Goal: Task Accomplishment & Management: Manage account settings

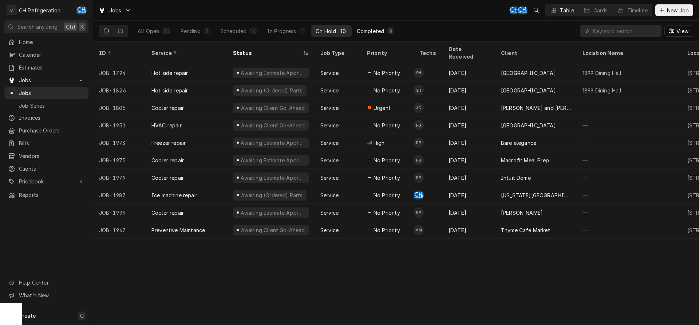
click at [364, 31] on div "Completed" at bounding box center [370, 31] width 27 height 8
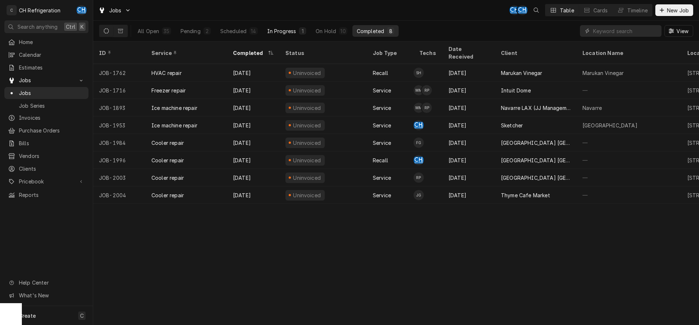
click at [284, 31] on div "In Progress" at bounding box center [281, 31] width 29 height 8
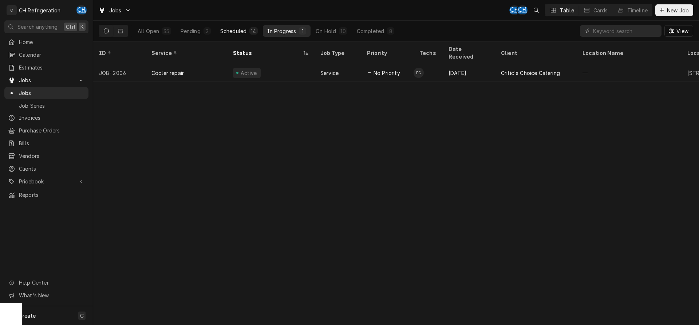
click at [248, 32] on button "Scheduled 14" at bounding box center [239, 31] width 46 height 12
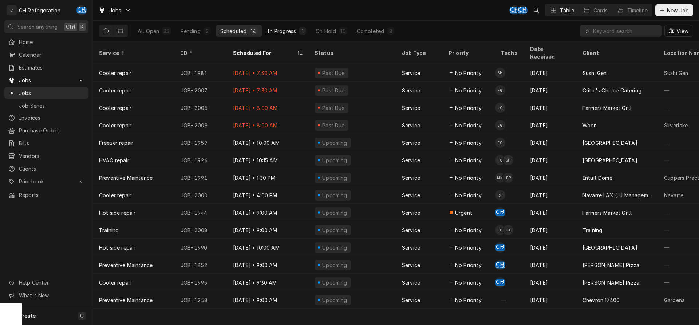
click at [287, 34] on div "In Progress" at bounding box center [281, 31] width 29 height 8
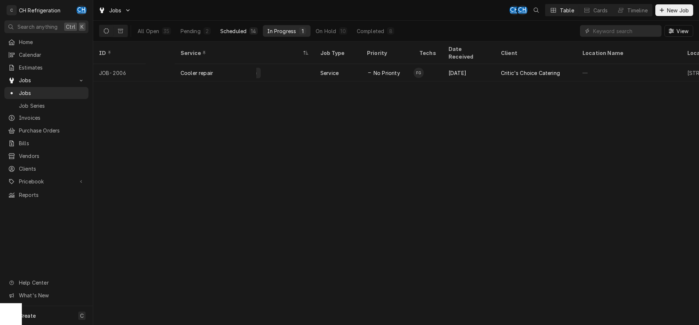
click at [236, 30] on div "Scheduled" at bounding box center [233, 31] width 26 height 8
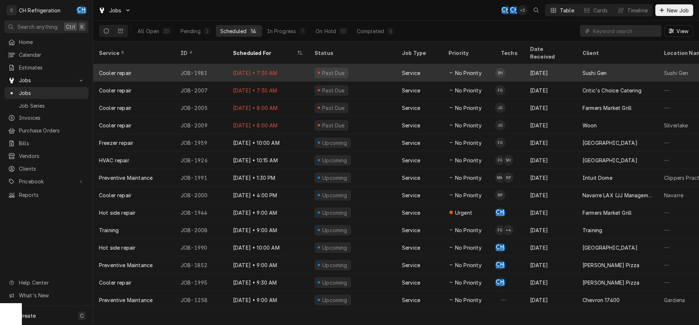
click at [480, 69] on span "No Priority" at bounding box center [468, 73] width 27 height 8
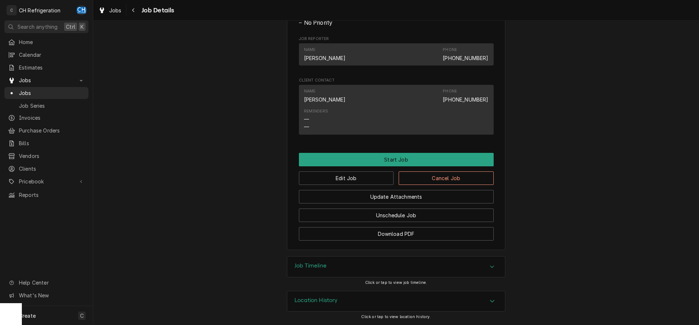
scroll to position [374, 0]
drag, startPoint x: 461, startPoint y: 262, endPoint x: 497, endPoint y: 251, distance: 37.0
click at [462, 262] on div "Job Timeline" at bounding box center [396, 267] width 218 height 20
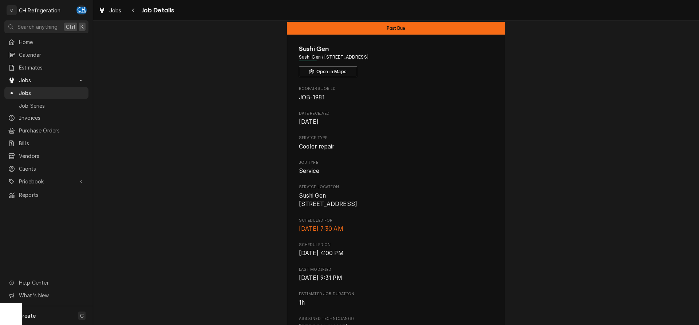
scroll to position [0, 0]
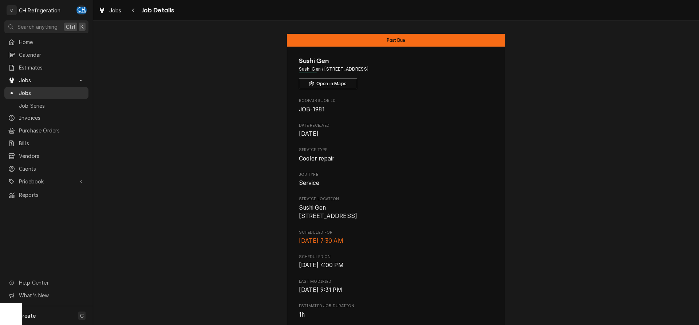
click at [40, 89] on span "Jobs" at bounding box center [52, 93] width 66 height 8
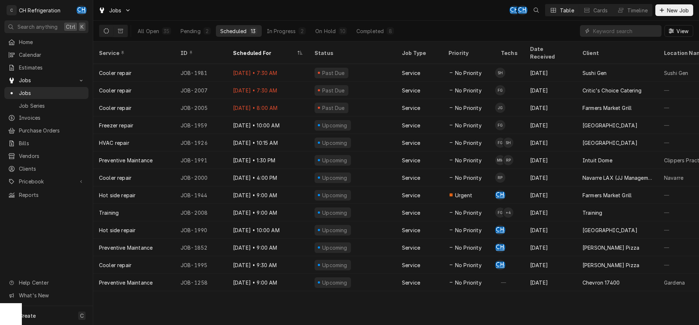
click at [363, 24] on div "All Open 35 Pending 2 Scheduled 13 In Progress 2 On Hold 10 Completed 8" at bounding box center [265, 31] width 265 height 20
click at [364, 28] on div "Completed" at bounding box center [369, 31] width 27 height 8
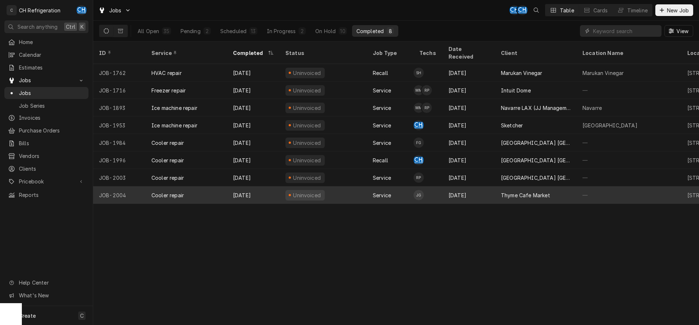
click at [521, 186] on div "Thyme Cafe Market" at bounding box center [536, 194] width 82 height 17
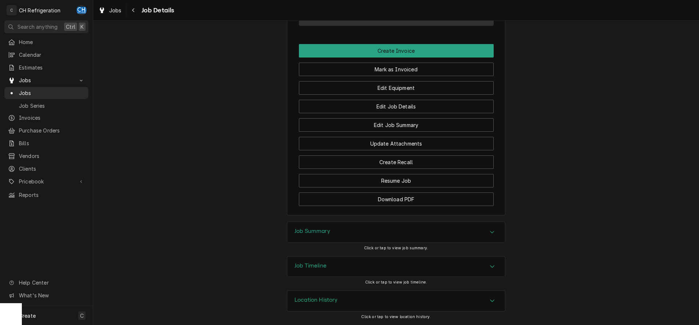
click at [415, 231] on div "Job Summary" at bounding box center [396, 232] width 218 height 20
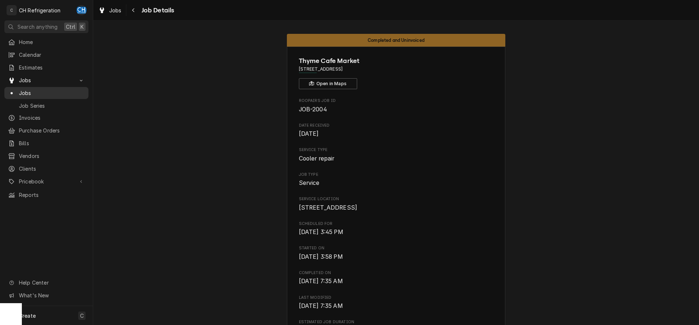
click at [45, 89] on span "Jobs" at bounding box center [52, 93] width 66 height 8
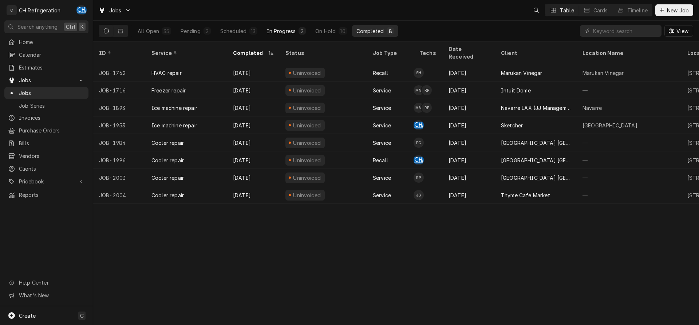
click at [308, 33] on button "In Progress 2" at bounding box center [287, 31] width 48 height 12
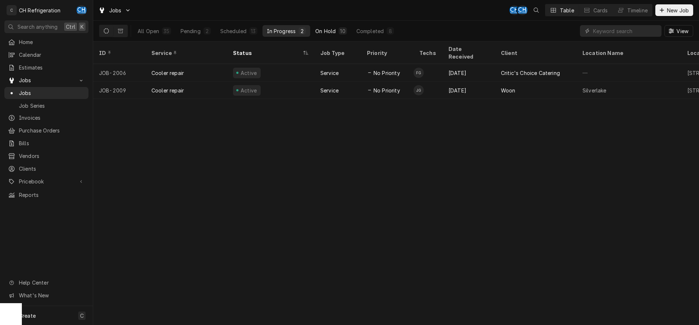
click at [321, 31] on div "On Hold" at bounding box center [325, 31] width 20 height 8
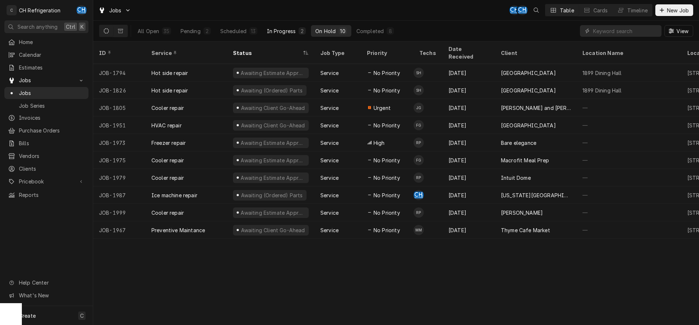
click at [282, 33] on div "In Progress" at bounding box center [281, 31] width 29 height 8
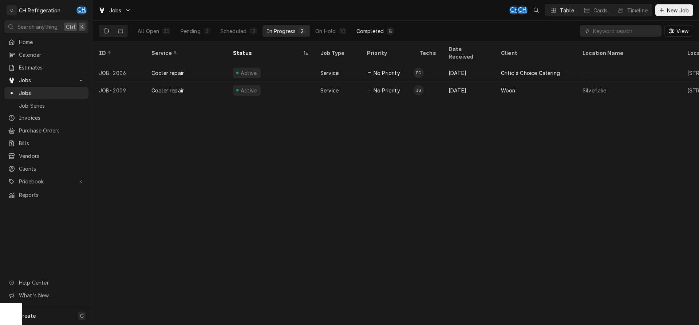
click at [371, 32] on div "Completed" at bounding box center [369, 31] width 27 height 8
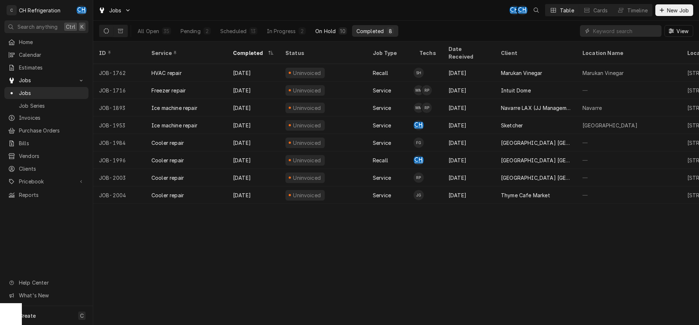
click at [345, 36] on button "On Hold 10" at bounding box center [331, 31] width 40 height 12
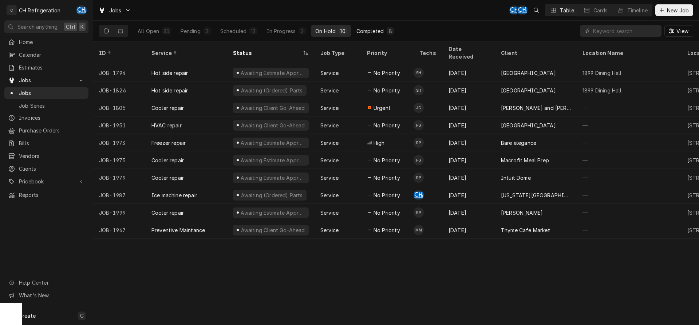
click at [370, 33] on div "Completed" at bounding box center [369, 31] width 27 height 8
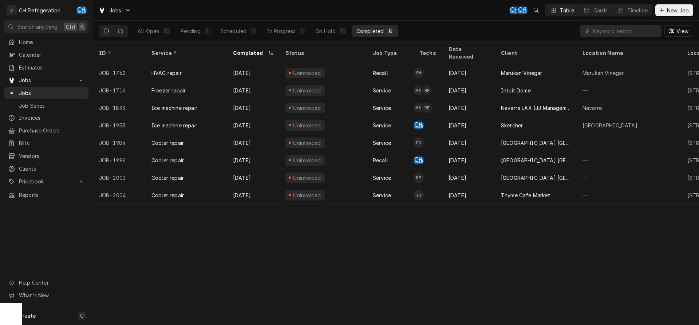
click at [294, 37] on div "All Open 35 Pending 2 Scheduled 13 In Progress 2 On Hold 10 Completed 8" at bounding box center [265, 31] width 265 height 20
click at [293, 34] on div "In Progress" at bounding box center [281, 31] width 29 height 8
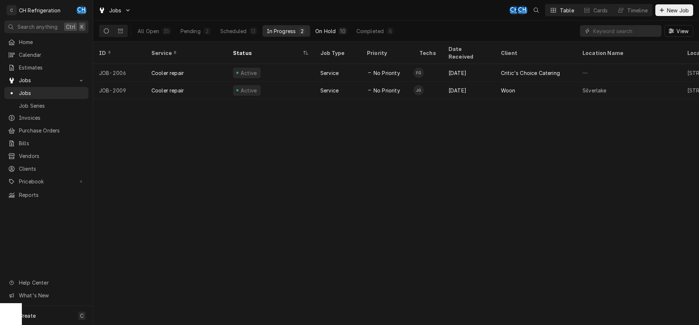
click at [329, 34] on div "On Hold" at bounding box center [325, 31] width 20 height 8
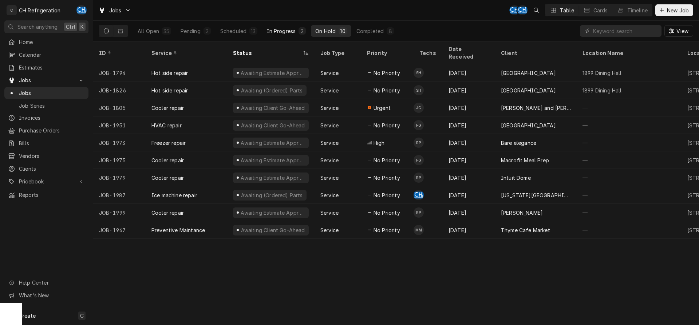
click at [287, 35] on button "In Progress 2" at bounding box center [287, 31] width 48 height 12
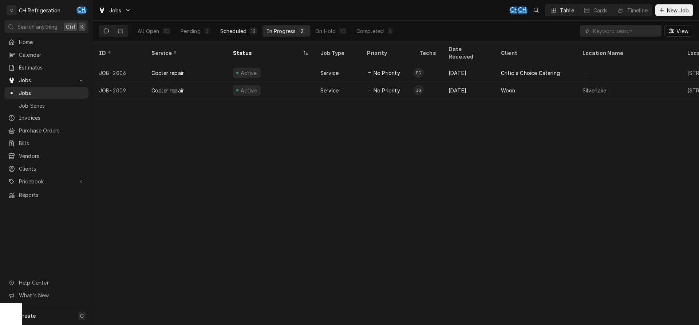
click at [243, 29] on div "Scheduled" at bounding box center [233, 31] width 26 height 8
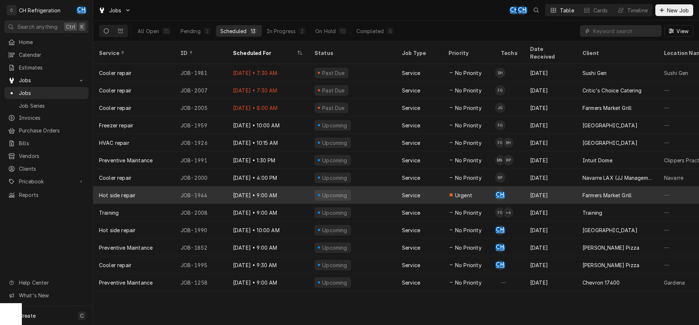
click at [599, 192] on div "Farmers Market Grill" at bounding box center [607, 196] width 49 height 8
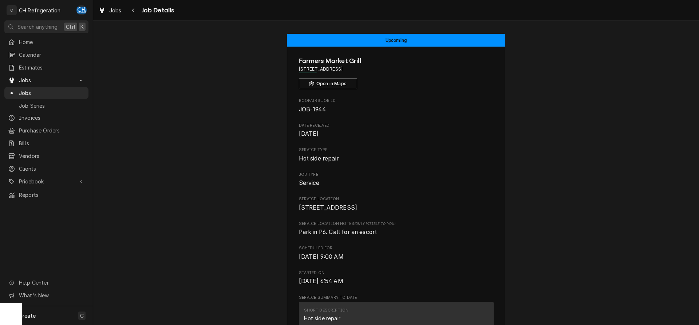
scroll to position [520, 0]
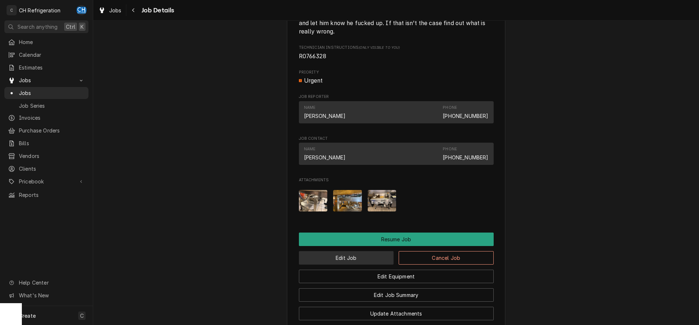
click at [342, 256] on button "Edit Job" at bounding box center [346, 257] width 95 height 13
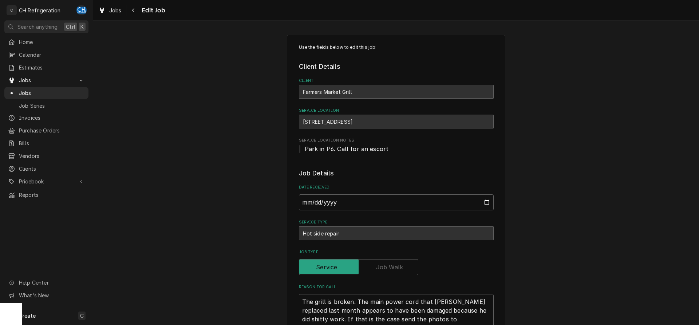
scroll to position [446, 0]
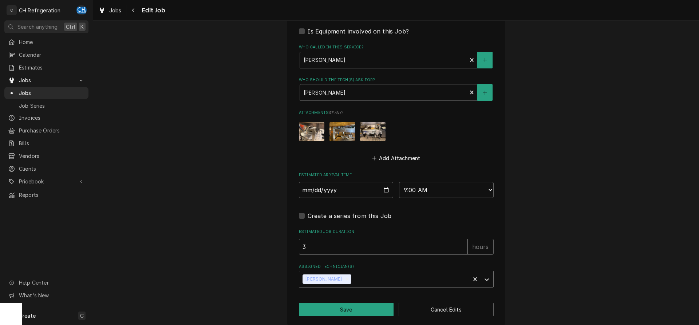
click at [345, 277] on icon "Remove Chris Hiraga" at bounding box center [347, 279] width 5 height 5
click at [350, 279] on div "Assigned Technician(s)" at bounding box center [390, 279] width 174 height 13
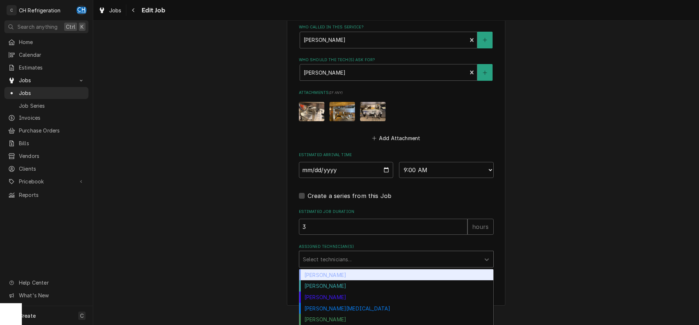
scroll to position [477, 0]
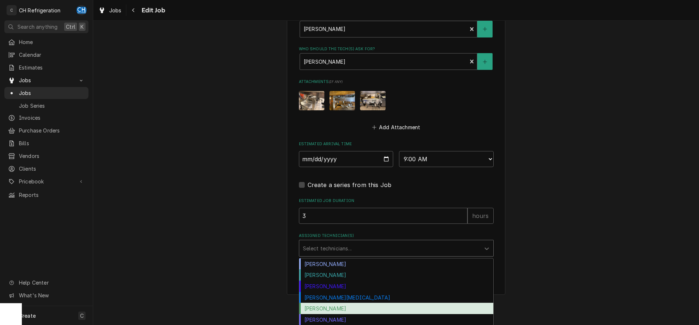
click at [350, 308] on div "[PERSON_NAME]" at bounding box center [396, 308] width 194 height 11
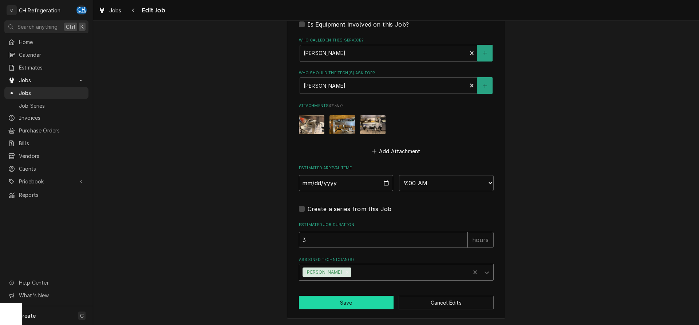
scroll to position [452, 0]
click at [344, 299] on button "Save" at bounding box center [346, 302] width 95 height 13
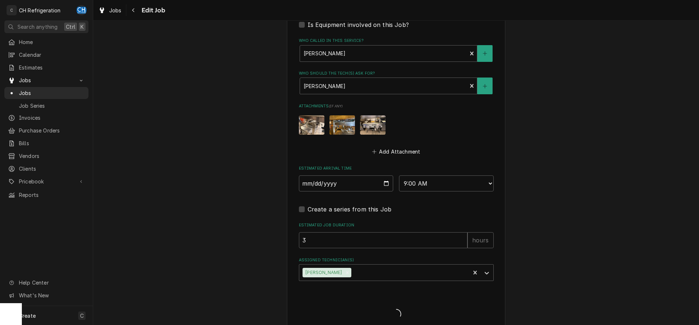
type textarea "x"
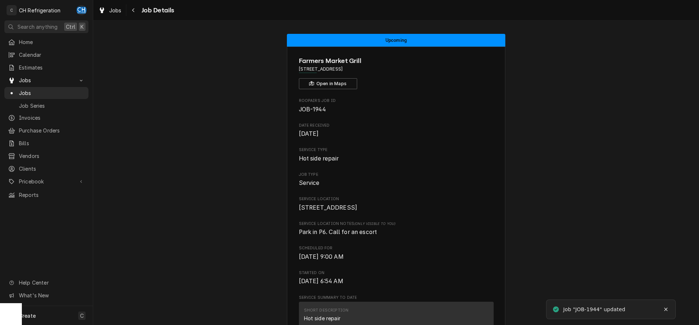
click at [142, 11] on span "Job Details" at bounding box center [156, 10] width 35 height 10
click at [138, 11] on button "Navigate back" at bounding box center [134, 10] width 12 height 12
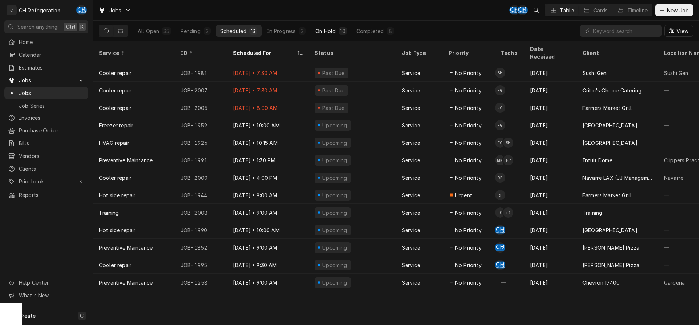
click at [329, 29] on div "On Hold" at bounding box center [325, 31] width 20 height 8
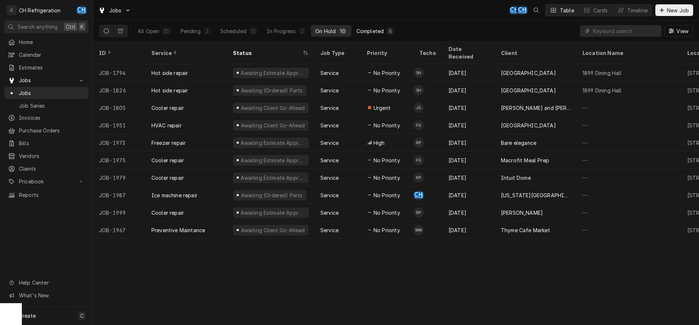
click at [374, 35] on button "Completed 8" at bounding box center [375, 31] width 46 height 12
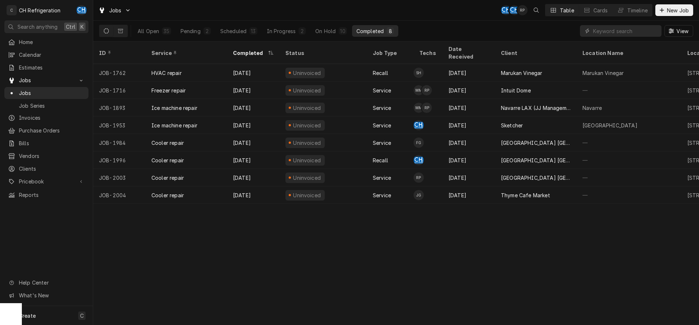
click at [247, 24] on div "All Open 35 Pending 2 Scheduled 13 In Progress 2 On Hold 10 Completed 8" at bounding box center [265, 31] width 265 height 20
click at [244, 32] on div "Scheduled" at bounding box center [233, 31] width 26 height 8
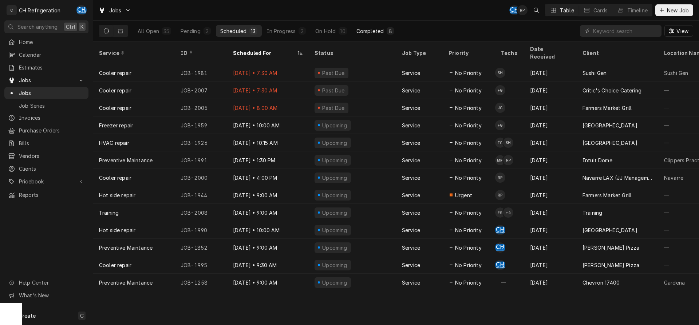
click at [357, 29] on div "Completed" at bounding box center [369, 31] width 27 height 8
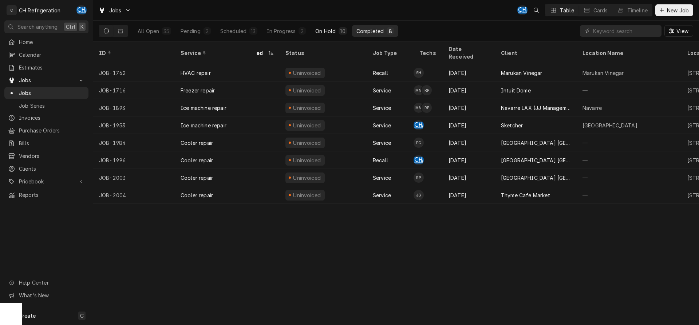
click at [329, 28] on div "On Hold" at bounding box center [325, 31] width 20 height 8
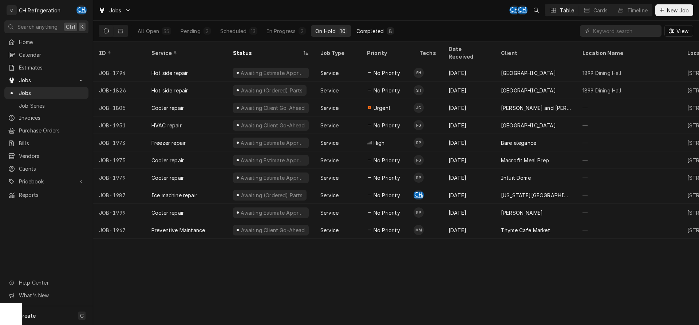
click at [370, 35] on button "Completed 8" at bounding box center [375, 31] width 46 height 12
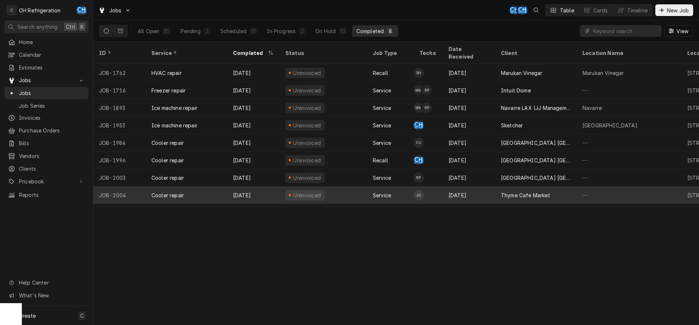
click at [523, 192] on div "Thyme Cafe Market" at bounding box center [525, 196] width 49 height 8
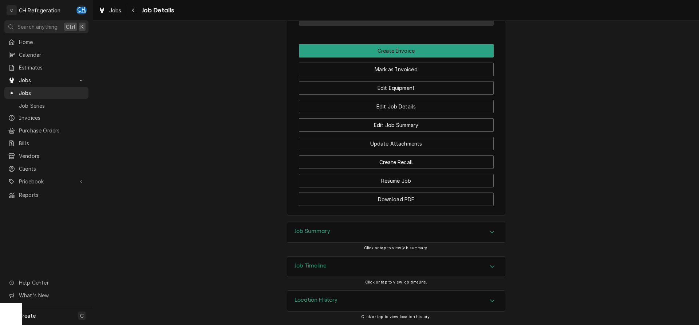
click at [419, 229] on div "Job Summary" at bounding box center [396, 232] width 218 height 20
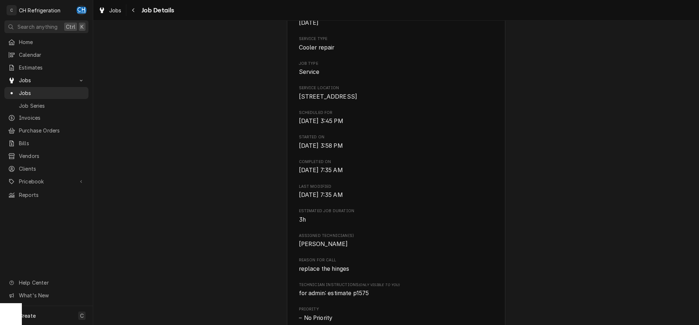
scroll to position [84, 0]
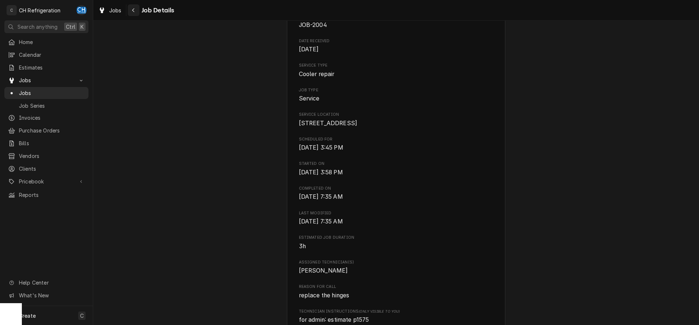
click at [139, 12] on button "Navigate back" at bounding box center [134, 10] width 12 height 12
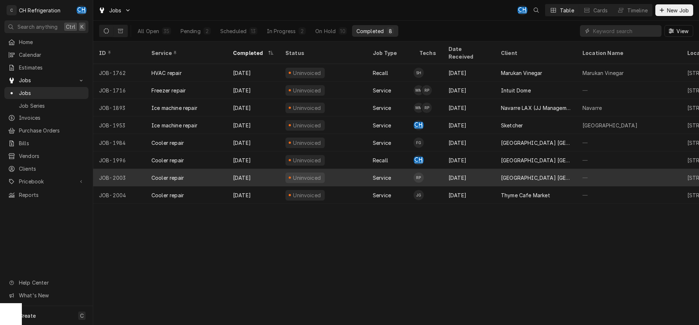
click at [517, 174] on div "[GEOGRAPHIC_DATA] [GEOGRAPHIC_DATA]" at bounding box center [536, 178] width 70 height 8
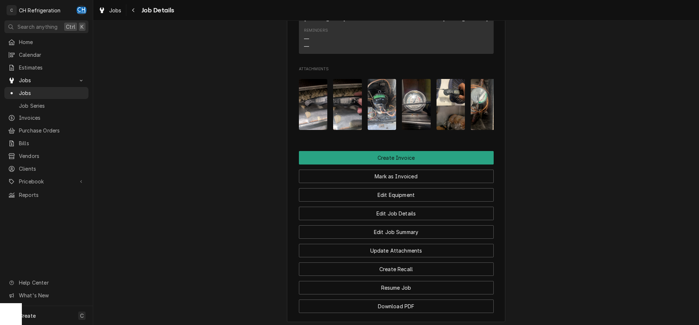
scroll to position [635, 0]
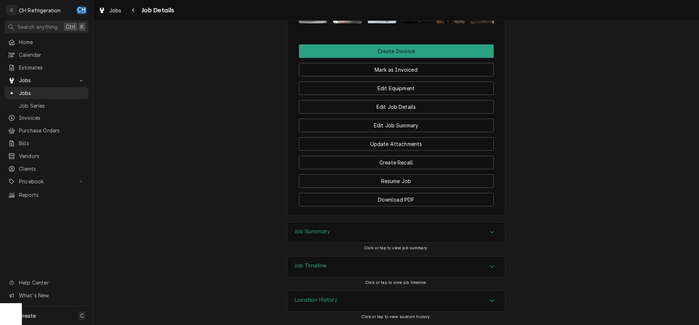
drag, startPoint x: 385, startPoint y: 227, endPoint x: 390, endPoint y: 227, distance: 5.8
click at [386, 227] on div "Job Summary" at bounding box center [396, 232] width 218 height 20
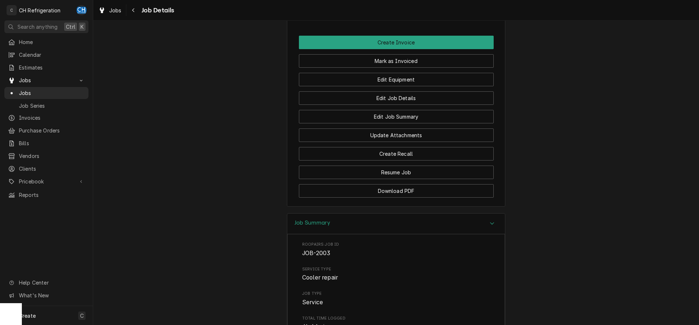
scroll to position [821, 0]
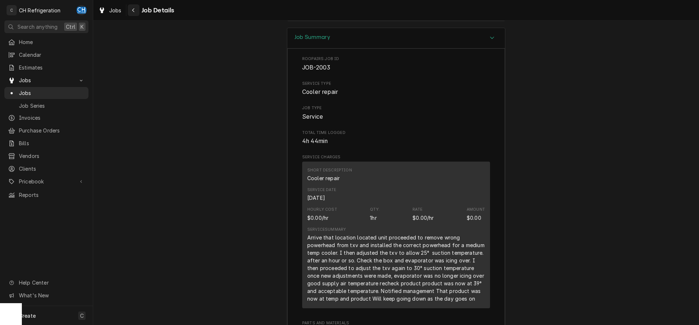
click at [137, 5] on button "Navigate back" at bounding box center [134, 10] width 12 height 12
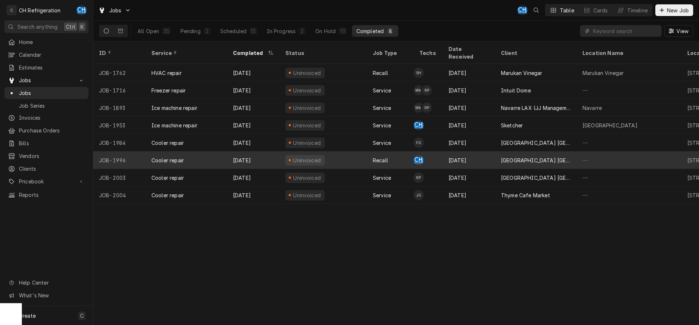
click at [173, 157] on div "Cooler repair" at bounding box center [167, 161] width 32 height 8
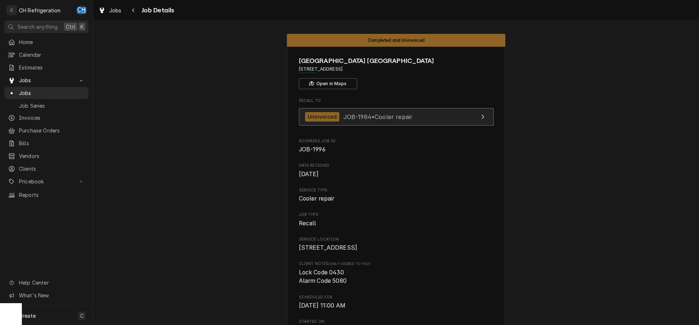
click at [409, 117] on span "JOB-1984 • Cooler repair" at bounding box center [378, 116] width 70 height 7
click at [41, 90] on span "Jobs" at bounding box center [52, 93] width 66 height 8
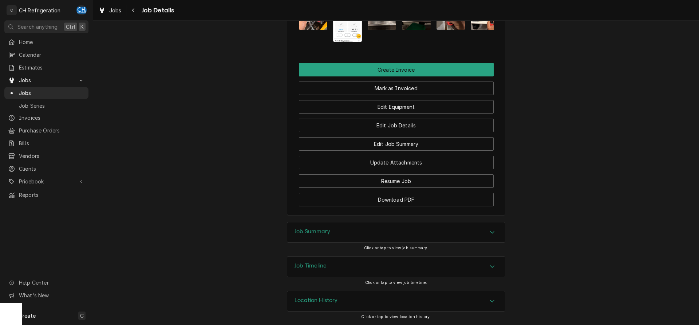
click at [399, 232] on div "Job Summary" at bounding box center [396, 232] width 218 height 20
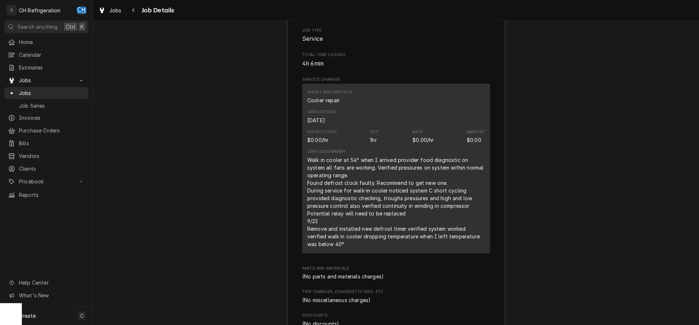
scroll to position [953, 0]
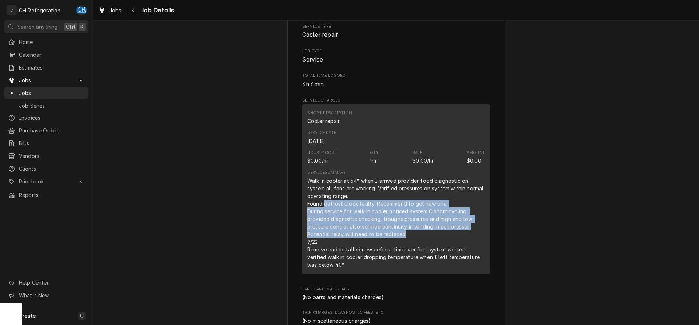
drag, startPoint x: 323, startPoint y: 214, endPoint x: 421, endPoint y: 239, distance: 100.7
click at [420, 239] on div "Walk in cooler at 54° when I arrived provider food diagnostic on system all fan…" at bounding box center [396, 223] width 178 height 92
click at [421, 240] on div "Walk in cooler at 54° when I arrived provider food diagnostic on system all fan…" at bounding box center [396, 223] width 178 height 92
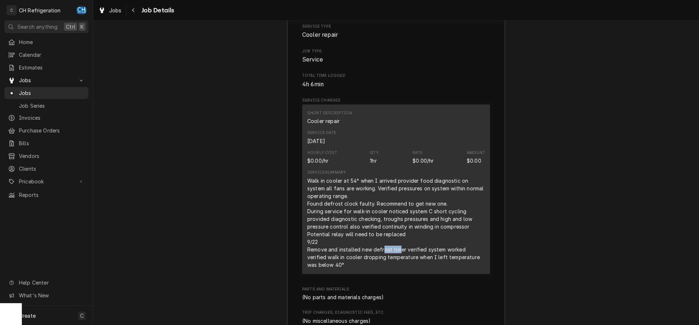
drag, startPoint x: 384, startPoint y: 256, endPoint x: 401, endPoint y: 258, distance: 16.5
click at [401, 258] on div "Walk in cooler at 54° when I arrived provider food diagnostic on system all fan…" at bounding box center [396, 223] width 178 height 92
click at [416, 257] on div "Walk in cooler at 54° when I arrived provider food diagnostic on system all fan…" at bounding box center [396, 223] width 178 height 92
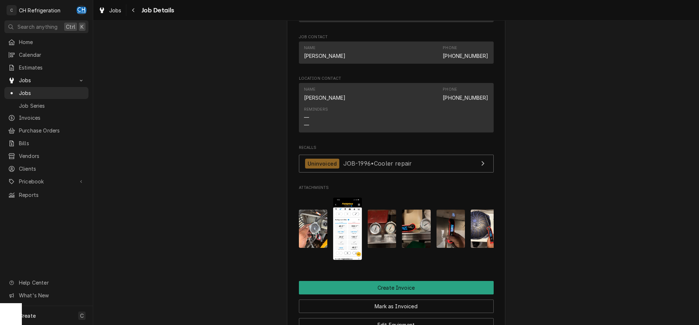
scroll to position [706, 0]
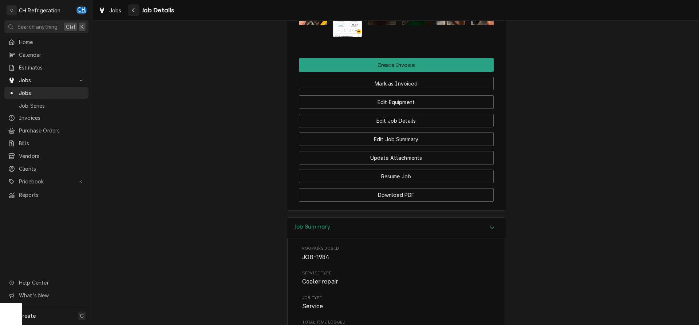
click at [135, 13] on div "Navigate back" at bounding box center [133, 10] width 7 height 7
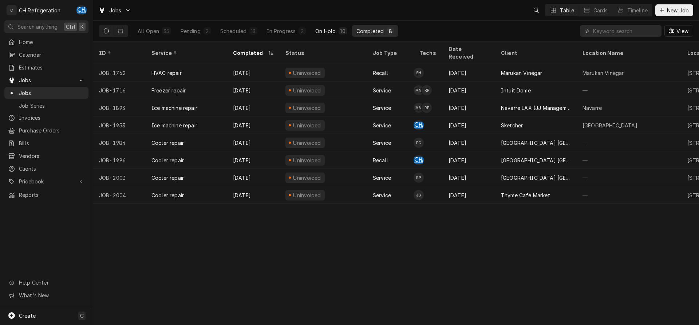
click at [338, 31] on button "On Hold 10" at bounding box center [331, 31] width 40 height 12
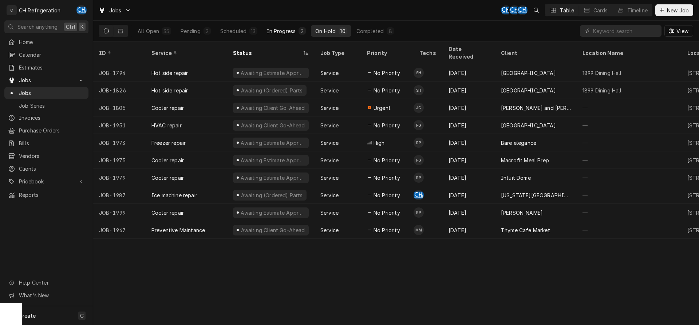
click at [284, 28] on div "In Progress" at bounding box center [281, 31] width 29 height 8
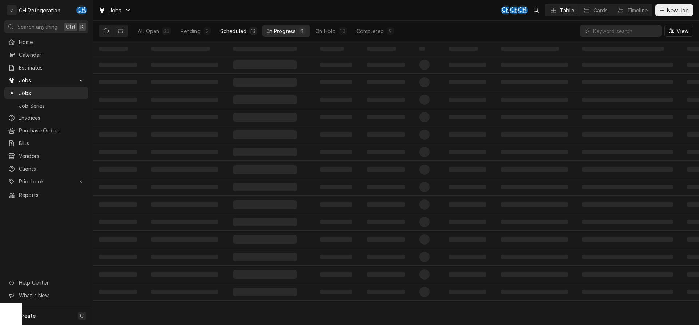
click at [252, 28] on div "13" at bounding box center [253, 31] width 5 height 8
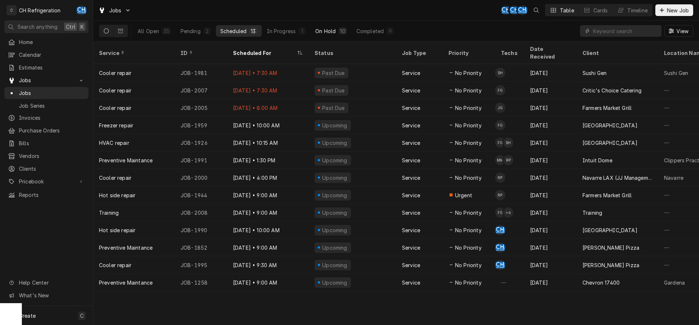
click at [330, 33] on div "On Hold" at bounding box center [325, 31] width 20 height 8
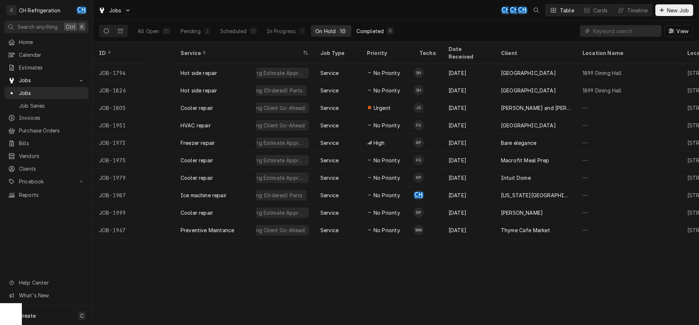
click at [371, 33] on div "Completed" at bounding box center [369, 31] width 27 height 8
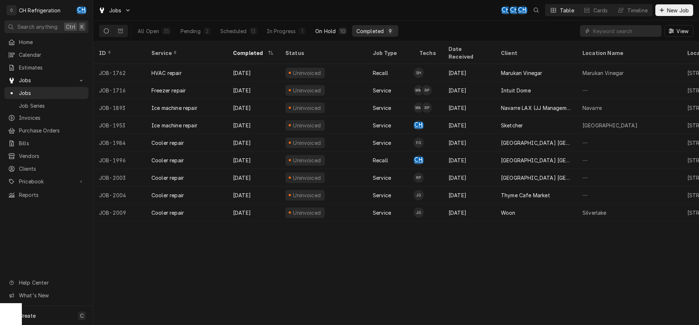
click at [336, 27] on button "On Hold 10" at bounding box center [331, 31] width 40 height 12
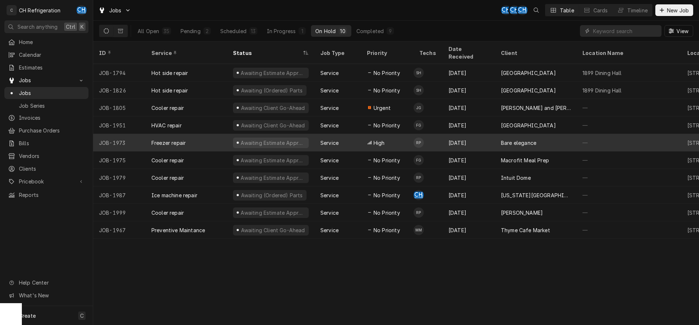
click at [519, 139] on div "Bare elegance" at bounding box center [518, 143] width 35 height 8
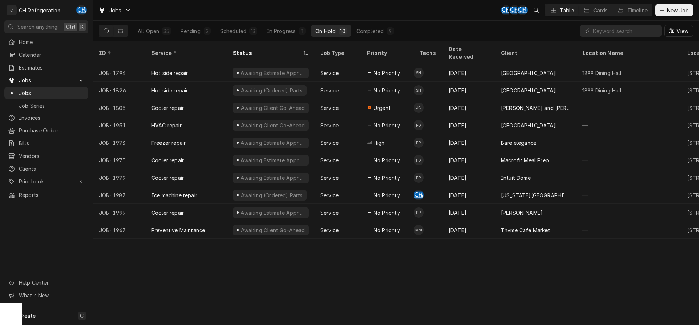
click at [381, 22] on div "All Open 35 Pending 2 Scheduled 13 In Progress 1 On Hold 10 Completed 9" at bounding box center [265, 31] width 265 height 20
drag, startPoint x: 382, startPoint y: 27, endPoint x: 391, endPoint y: 30, distance: 9.2
click at [384, 28] on button "Completed 9" at bounding box center [375, 31] width 46 height 12
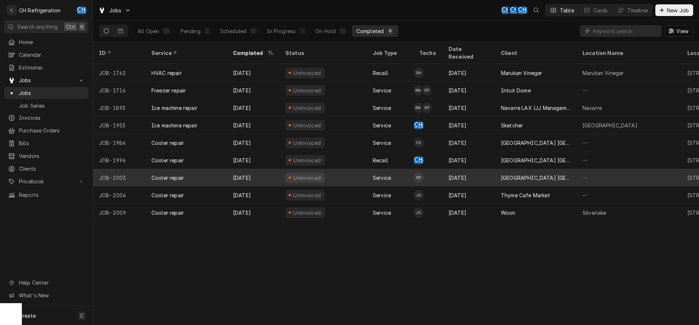
click at [546, 174] on div "[GEOGRAPHIC_DATA] [GEOGRAPHIC_DATA]" at bounding box center [536, 177] width 82 height 17
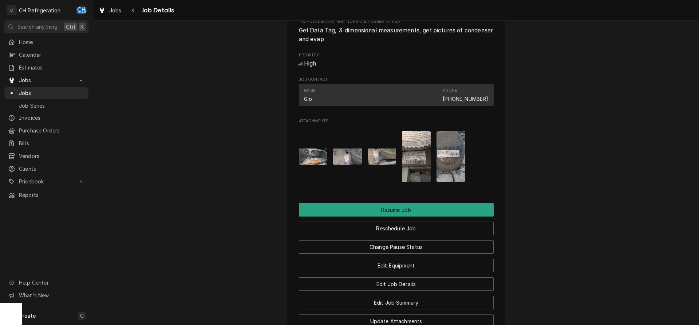
scroll to position [669, 0]
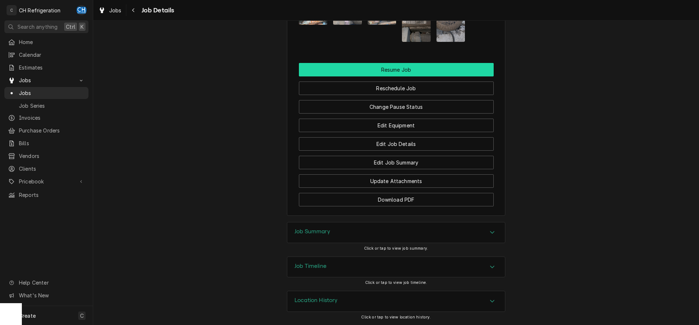
click at [404, 71] on button "Resume Job" at bounding box center [396, 69] width 195 height 13
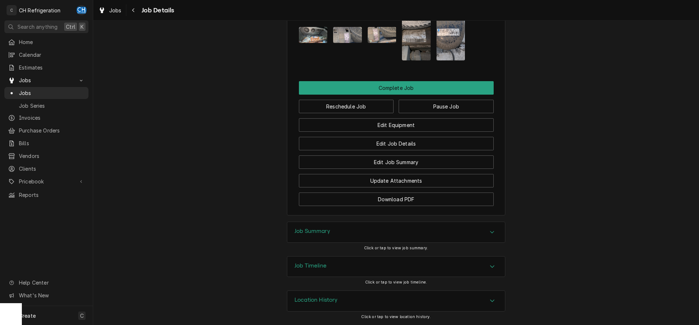
scroll to position [593, 0]
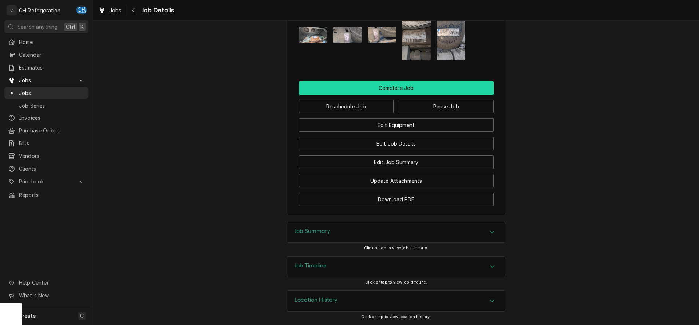
click at [407, 90] on button "Complete Job" at bounding box center [396, 87] width 195 height 13
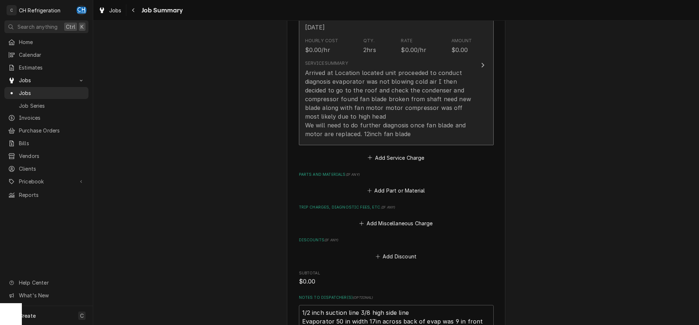
scroll to position [403, 0]
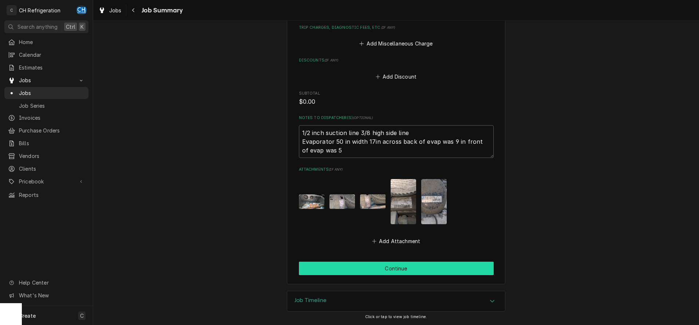
click at [391, 271] on button "Continue" at bounding box center [396, 268] width 195 height 13
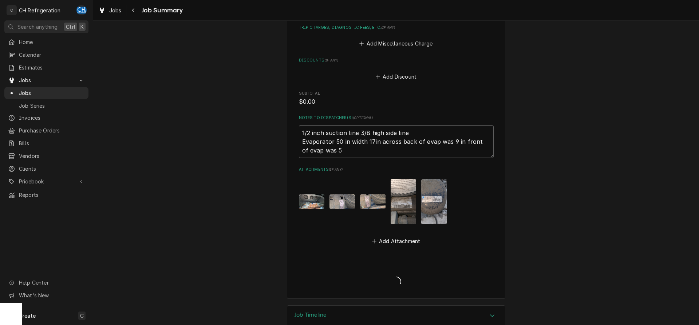
type textarea "x"
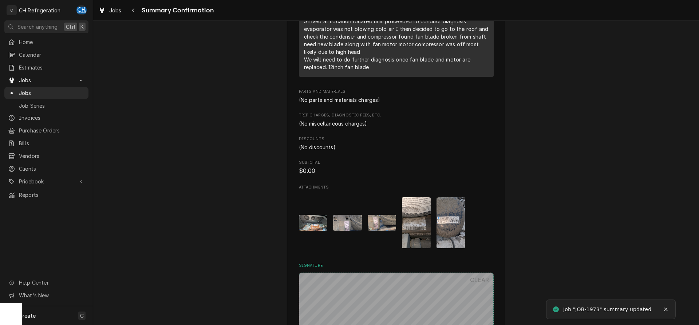
scroll to position [440, 0]
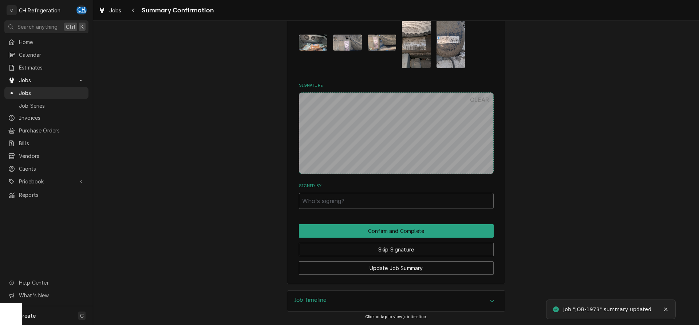
click at [365, 208] on input "Signed By" at bounding box center [396, 201] width 195 height 16
type input "fdgsfh"
click at [369, 225] on button "Confirm and Complete" at bounding box center [396, 230] width 195 height 13
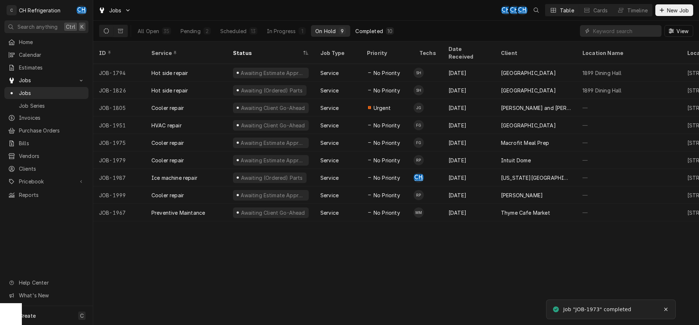
click at [373, 31] on div "Completed" at bounding box center [368, 31] width 27 height 8
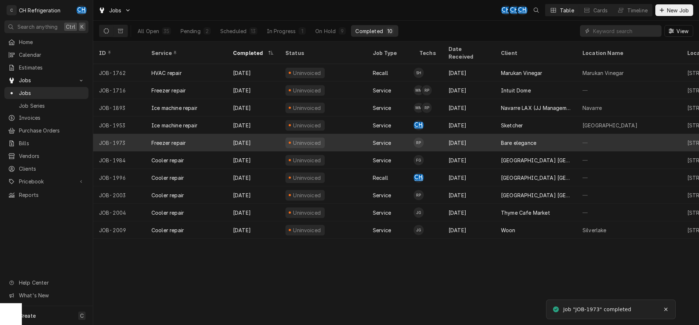
click at [499, 138] on div "Bare elegance" at bounding box center [536, 142] width 82 height 17
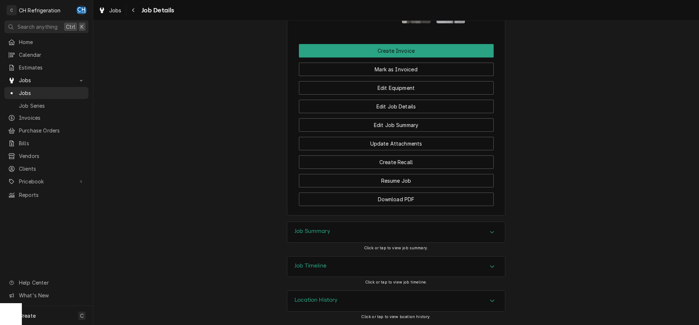
drag, startPoint x: 352, startPoint y: 229, endPoint x: 362, endPoint y: 226, distance: 9.6
click at [352, 229] on div "Job Summary" at bounding box center [396, 232] width 218 height 20
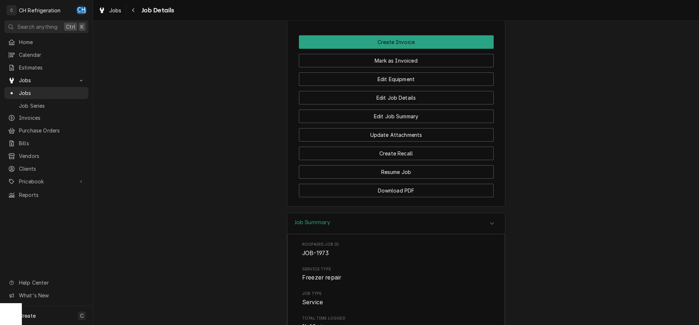
scroll to position [430, 0]
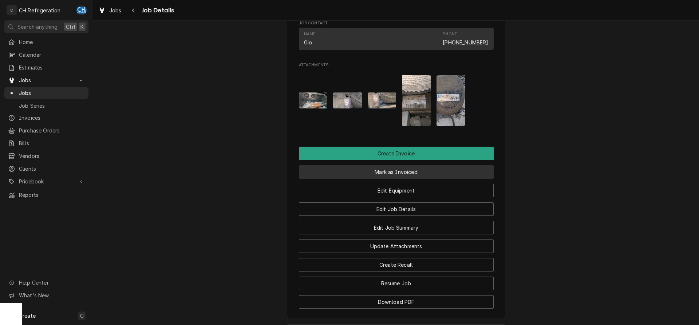
click at [412, 179] on button "Mark as Invoiced" at bounding box center [396, 171] width 195 height 13
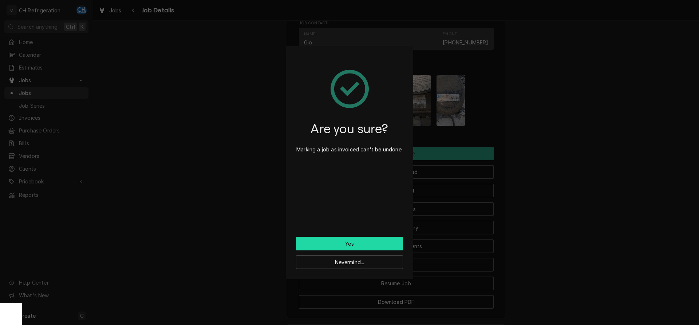
click at [390, 244] on button "Yes" at bounding box center [349, 243] width 107 height 13
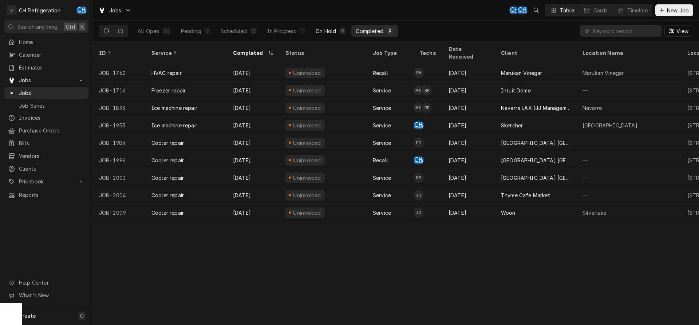
click at [347, 33] on button "On Hold 9" at bounding box center [330, 31] width 39 height 12
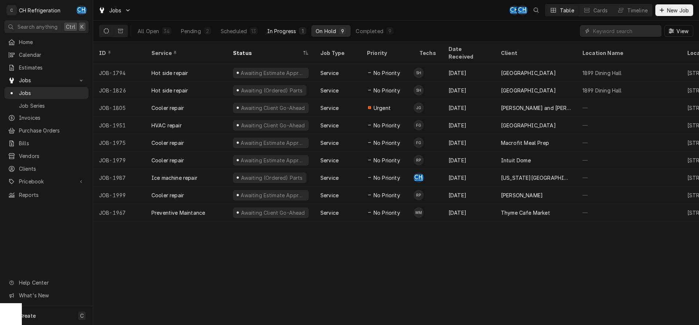
click at [289, 30] on div "In Progress" at bounding box center [281, 31] width 29 height 8
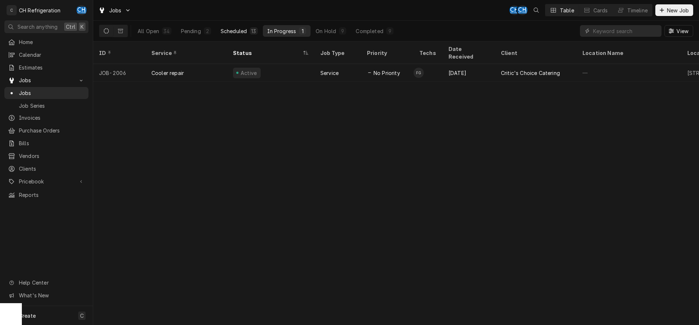
click at [243, 34] on div "Scheduled" at bounding box center [234, 31] width 26 height 8
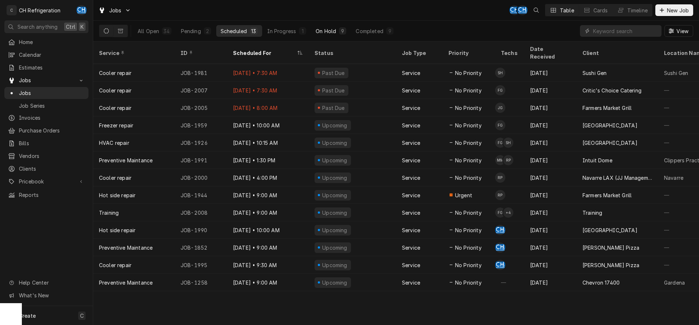
click at [335, 28] on div "On Hold" at bounding box center [326, 31] width 20 height 8
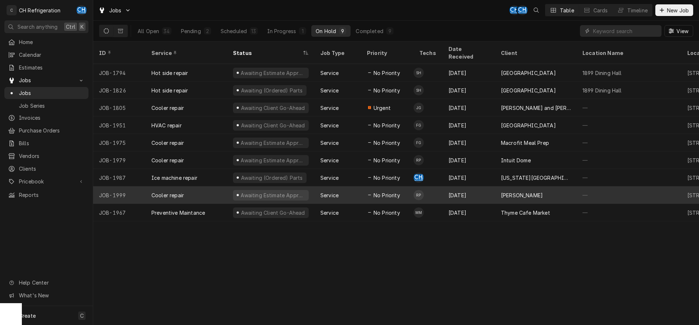
click at [547, 188] on div "[PERSON_NAME]" at bounding box center [536, 194] width 82 height 17
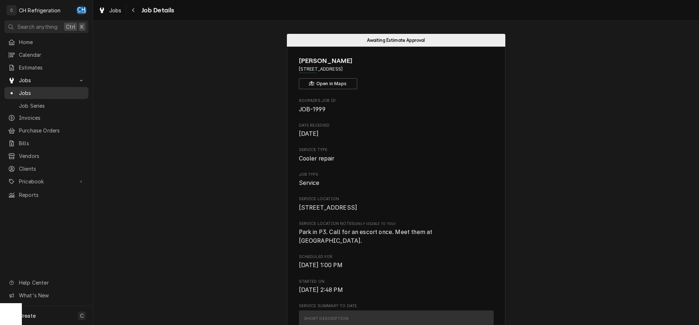
click at [86, 88] on div "Jobs" at bounding box center [46, 92] width 81 height 9
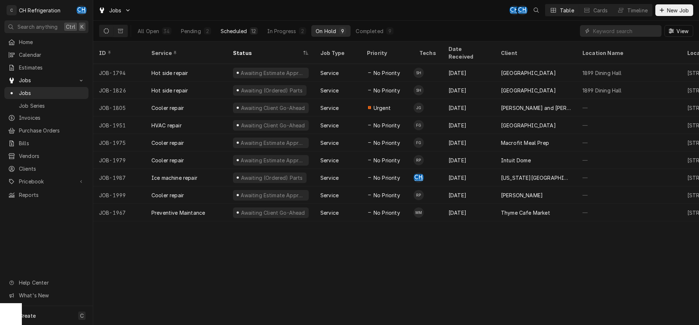
click at [239, 31] on div "Scheduled" at bounding box center [234, 31] width 26 height 8
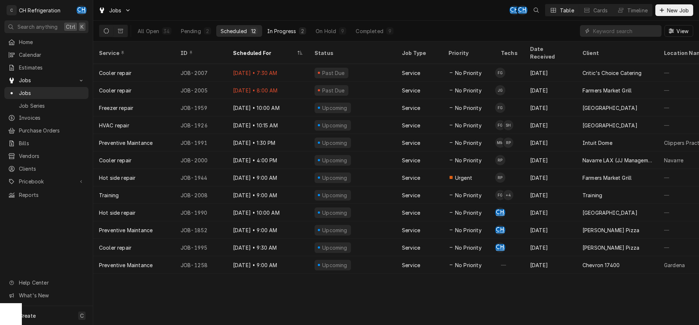
click at [289, 26] on button "In Progress 2" at bounding box center [287, 31] width 48 height 12
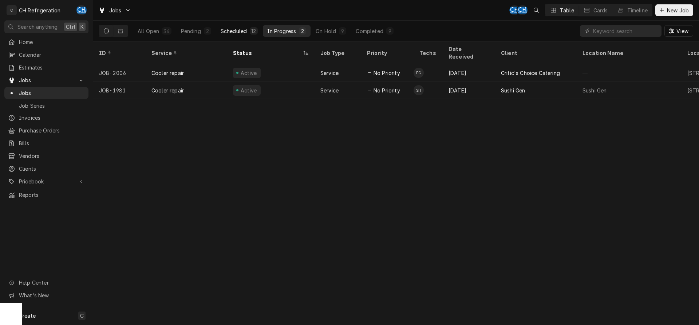
click at [227, 29] on div "Scheduled" at bounding box center [234, 31] width 26 height 8
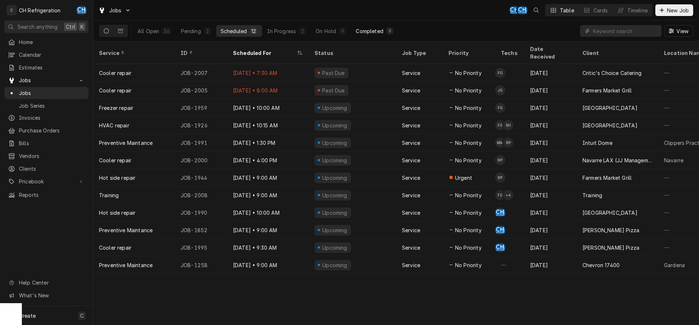
click at [385, 36] on button "Completed 9" at bounding box center [374, 31] width 46 height 12
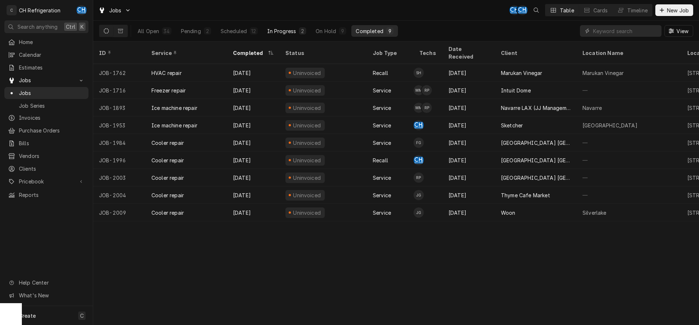
click at [291, 31] on div "In Progress" at bounding box center [281, 31] width 29 height 8
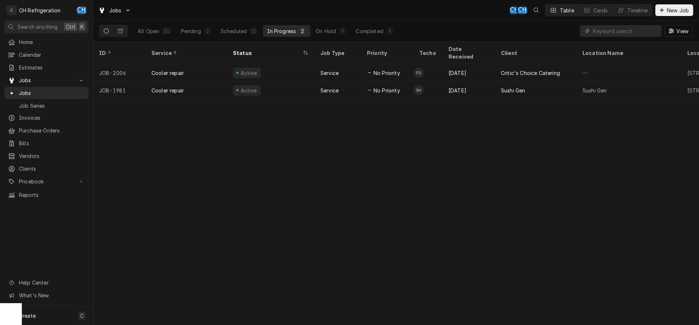
click at [302, 31] on div "2" at bounding box center [302, 31] width 4 height 8
click at [222, 28] on div "Scheduled" at bounding box center [234, 31] width 26 height 8
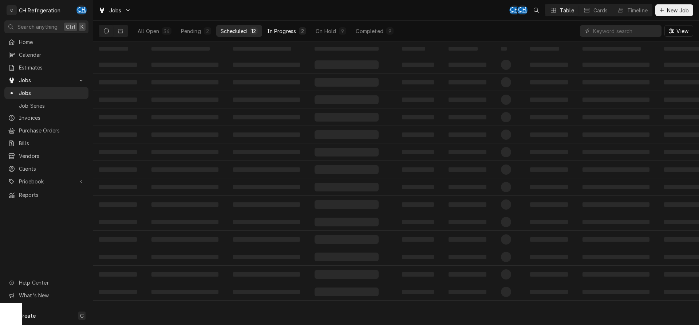
click at [278, 30] on div "In Progress" at bounding box center [281, 31] width 29 height 8
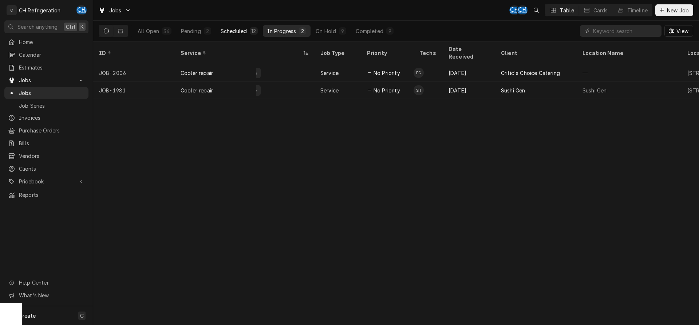
click at [238, 29] on div "Scheduled" at bounding box center [234, 31] width 26 height 8
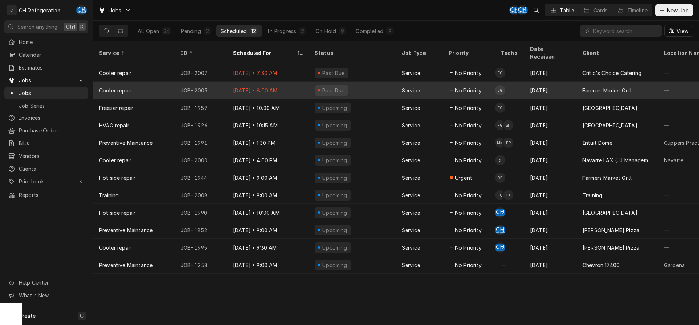
click at [297, 82] on div "[DATE] • 8:00 AM" at bounding box center [268, 90] width 82 height 17
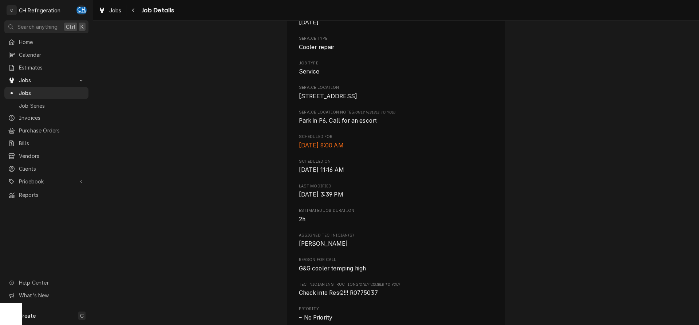
scroll to position [260, 0]
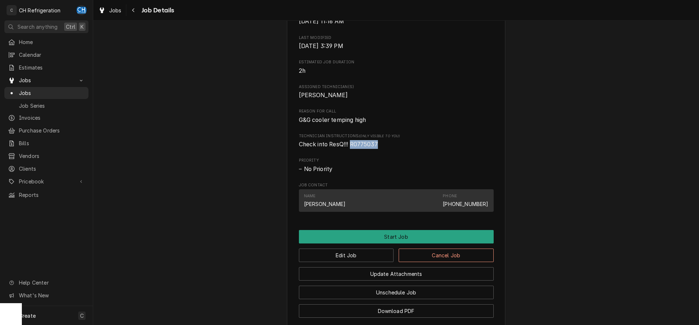
drag, startPoint x: 383, startPoint y: 150, endPoint x: 353, endPoint y: 153, distance: 30.3
click at [353, 149] on span "Check into ResQ!!! R0775037" at bounding box center [396, 144] width 195 height 9
copy span "R0775037"
click at [39, 92] on span "Jobs" at bounding box center [52, 93] width 66 height 8
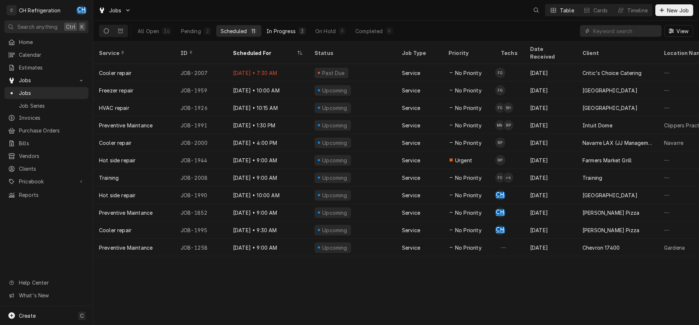
click at [290, 31] on div "In Progress" at bounding box center [281, 31] width 29 height 8
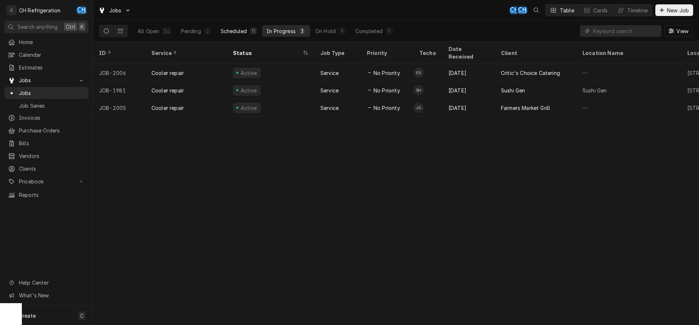
click at [241, 31] on div "Scheduled" at bounding box center [234, 31] width 26 height 8
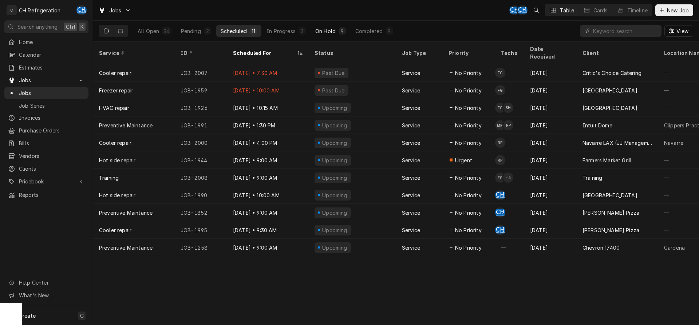
click at [343, 31] on div "9" at bounding box center [342, 31] width 4 height 8
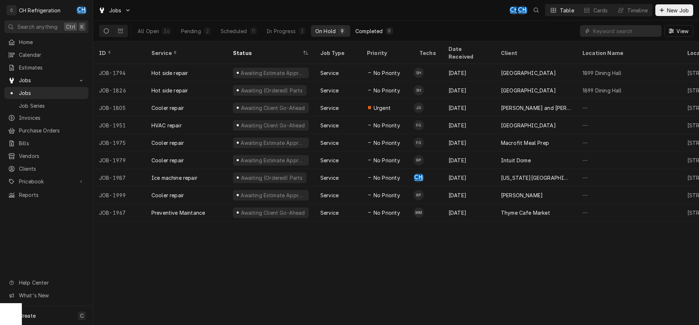
click at [378, 34] on div "Completed" at bounding box center [368, 31] width 27 height 8
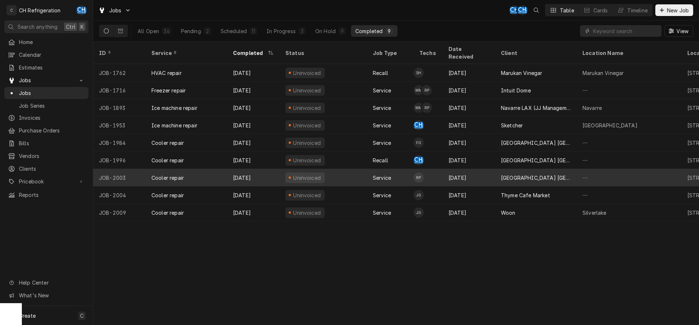
click at [477, 169] on div "[DATE]" at bounding box center [469, 177] width 52 height 17
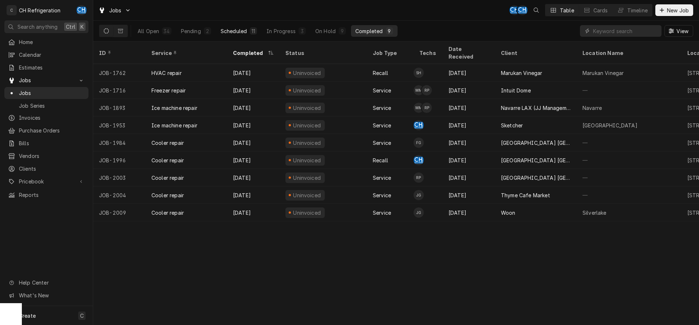
click at [246, 32] on div "Scheduled" at bounding box center [234, 31] width 26 height 8
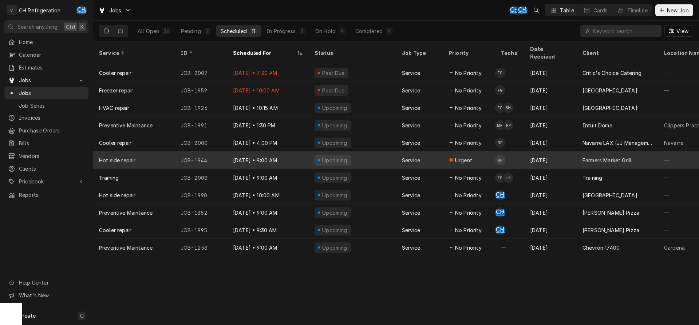
click at [608, 157] on div "Farmers Market Grill" at bounding box center [607, 161] width 49 height 8
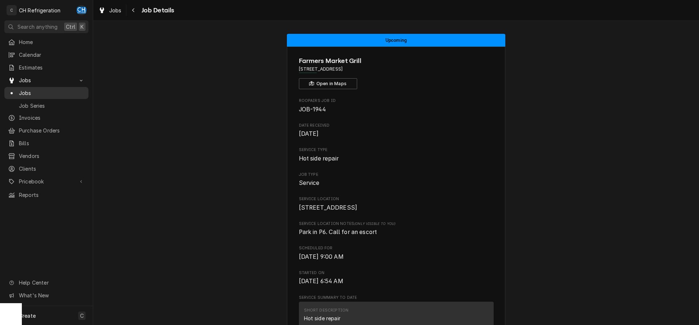
click at [51, 89] on span "Jobs" at bounding box center [52, 93] width 66 height 8
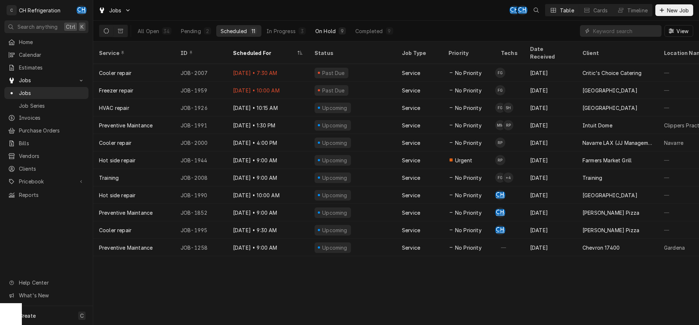
click at [323, 28] on div "On Hold" at bounding box center [325, 31] width 20 height 8
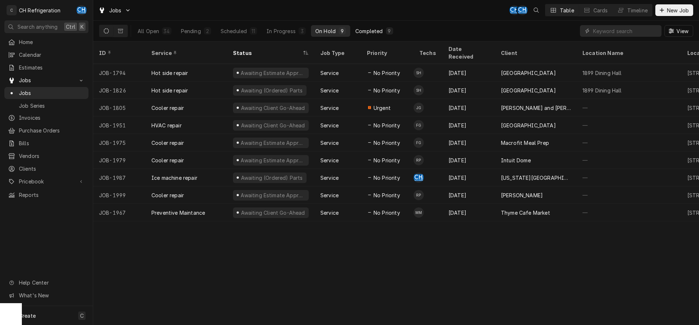
click at [379, 36] on button "Completed 9" at bounding box center [374, 31] width 46 height 12
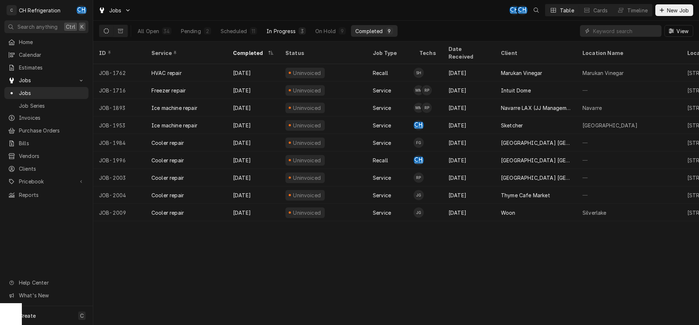
click at [277, 31] on div "In Progress" at bounding box center [281, 31] width 29 height 8
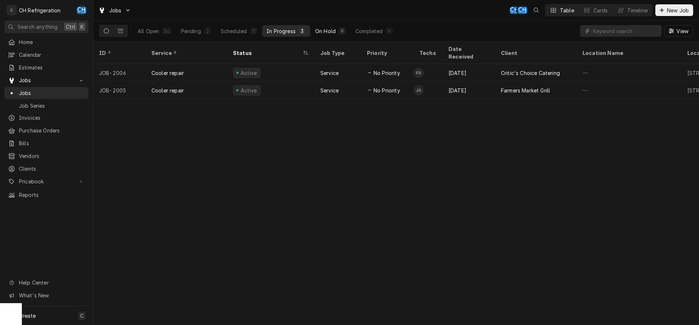
click at [327, 29] on div "On Hold" at bounding box center [325, 31] width 20 height 8
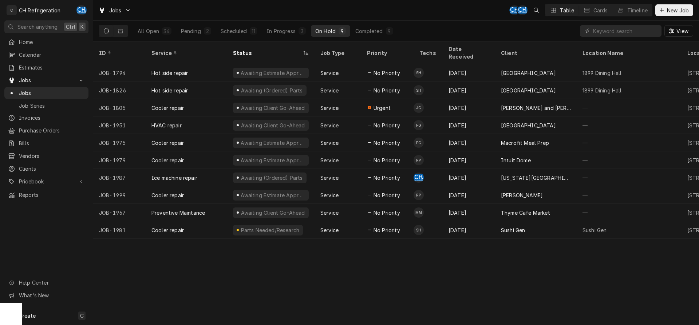
click at [501, 226] on div "Sushi Gen" at bounding box center [513, 230] width 24 height 8
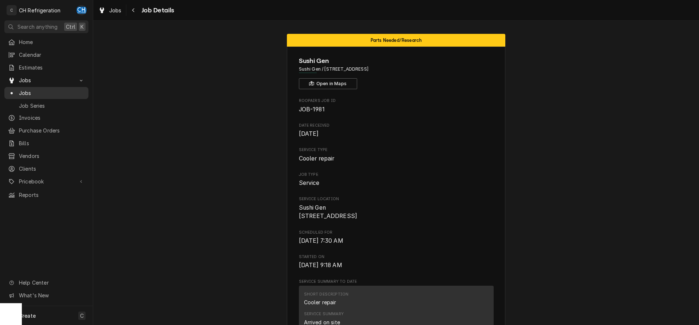
click at [35, 90] on span "Jobs" at bounding box center [52, 93] width 66 height 8
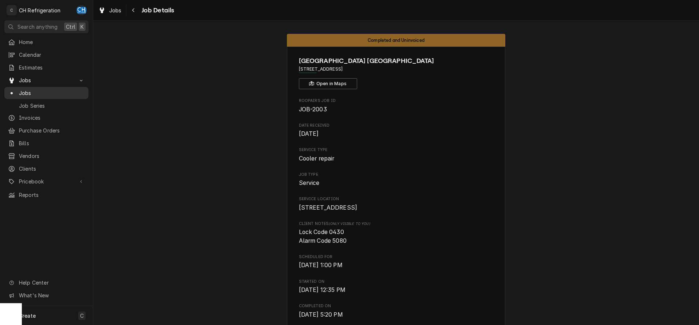
click at [45, 90] on span "Jobs" at bounding box center [52, 93] width 66 height 8
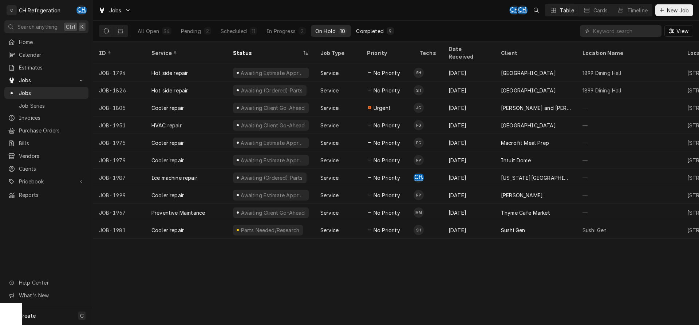
click at [365, 32] on div "Completed" at bounding box center [369, 31] width 27 height 8
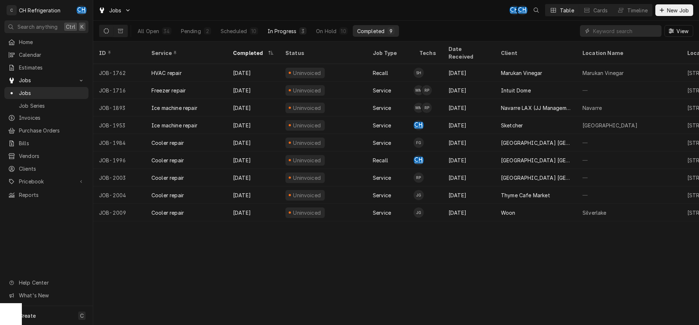
click at [294, 33] on div "In Progress" at bounding box center [282, 31] width 29 height 8
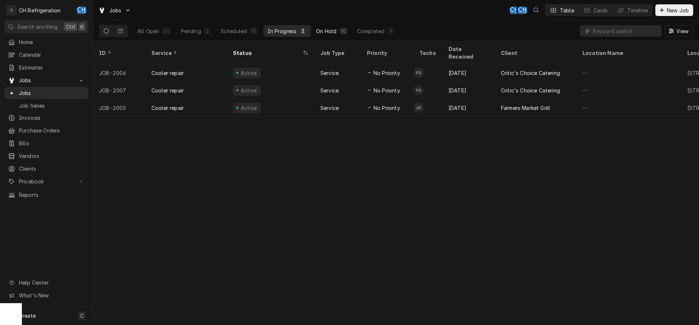
click at [326, 32] on div "On Hold" at bounding box center [326, 31] width 20 height 8
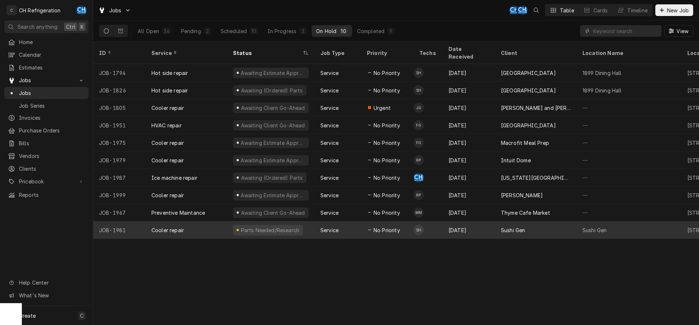
click at [483, 221] on div "[DATE]" at bounding box center [469, 229] width 52 height 17
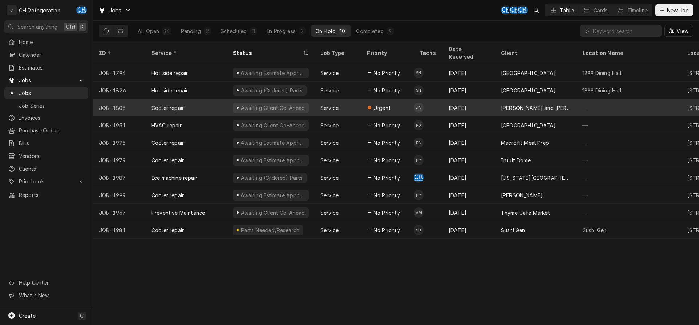
click at [517, 104] on div "[PERSON_NAME] and [PERSON_NAME]'s" at bounding box center [536, 108] width 70 height 8
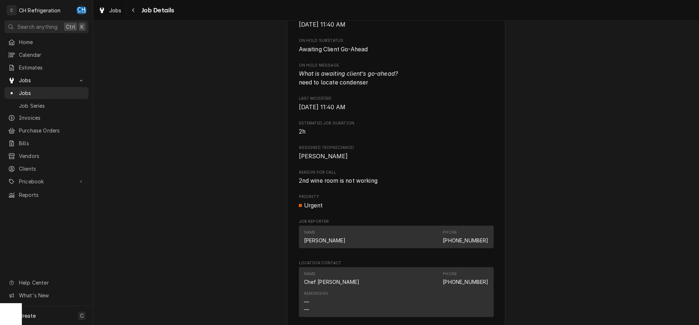
scroll to position [669, 0]
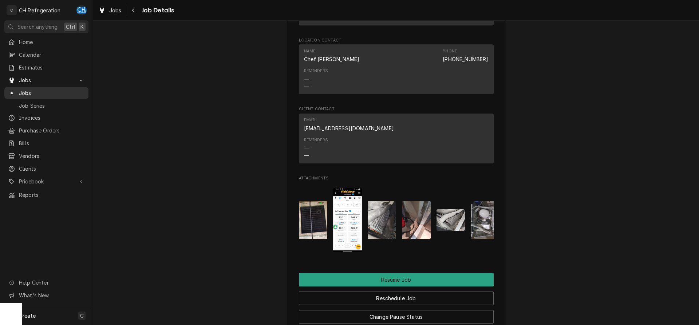
click at [39, 91] on span "Jobs" at bounding box center [52, 93] width 66 height 8
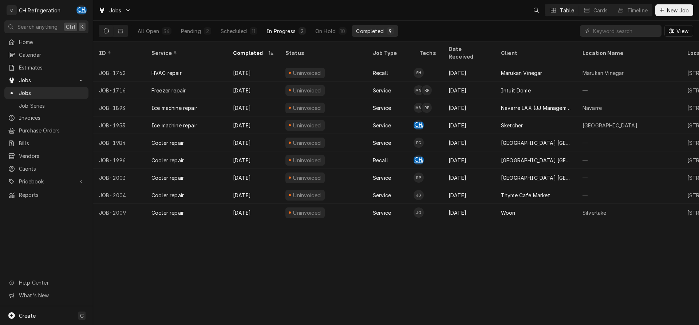
click at [293, 27] on div "In Progress" at bounding box center [281, 31] width 29 height 8
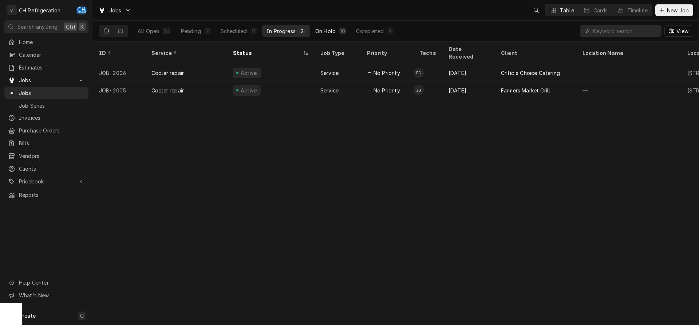
click at [336, 31] on button "On Hold 10" at bounding box center [331, 31] width 40 height 12
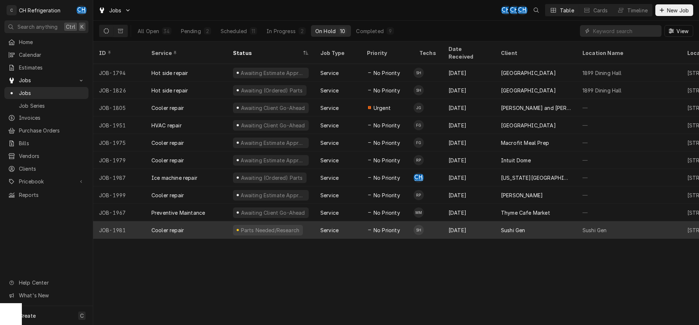
click at [510, 226] on div "Sushi Gen" at bounding box center [513, 230] width 24 height 8
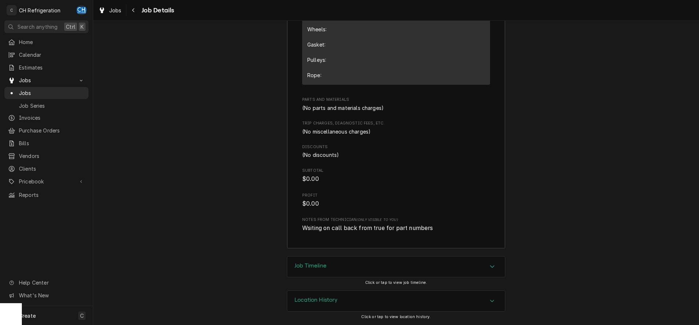
scroll to position [1007, 0]
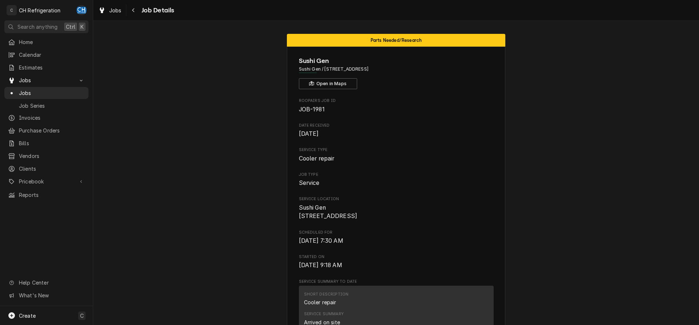
scroll to position [594, 0]
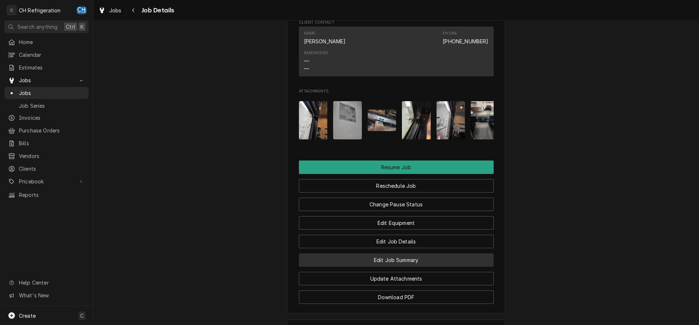
click at [422, 267] on button "Edit Job Summary" at bounding box center [396, 259] width 195 height 13
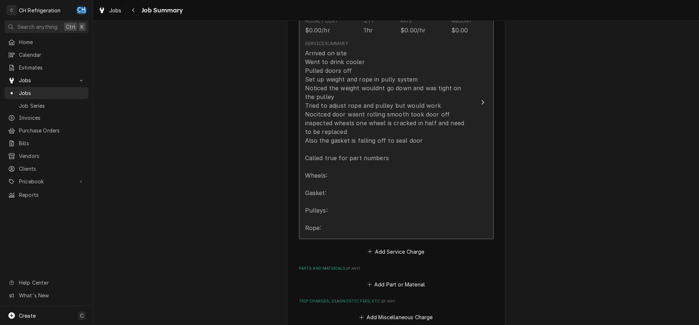
click at [358, 183] on div "Arrived on site Went to drink cooler Pulled doors off Set up weight and rope in…" at bounding box center [388, 141] width 167 height 184
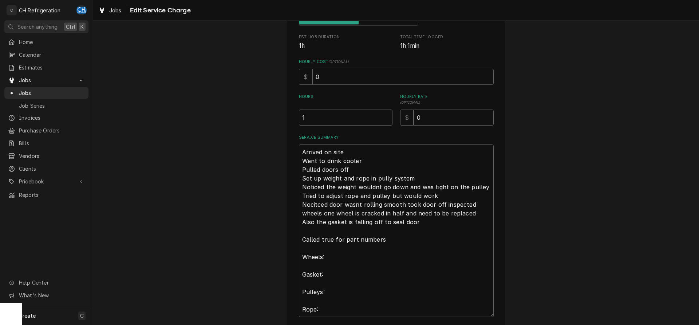
scroll to position [197, 0]
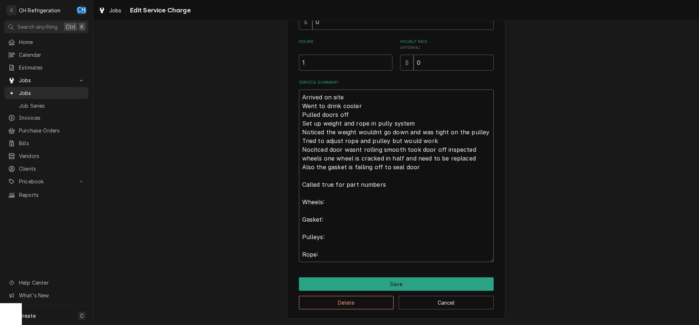
click at [344, 209] on textarea "Arrived on site Went to drink cooler Pulled doors off Set up weight and rope in…" at bounding box center [396, 176] width 195 height 173
click at [345, 203] on textarea "Arrived on site Went to drink cooler Pulled doors off Set up weight and rope in…" at bounding box center [396, 176] width 195 height 173
type textarea "x"
type textarea "Arrived on site Went to drink cooler Pulled doors off Set up weight and rope in…"
type textarea "x"
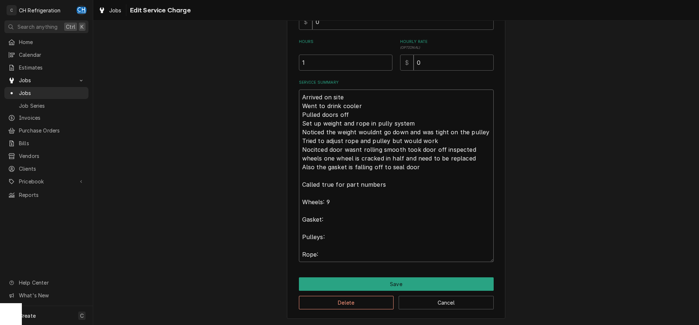
type textarea "Arrived on site Went to drink cooler Pulled doors off Set up weight and rope in…"
type textarea "x"
type textarea "Arrived on site Went to drink cooler Pulled doors off Set up weight and rope in…"
type textarea "x"
type textarea "Arrived on site Went to drink cooler Pulled doors off Set up weight and rope in…"
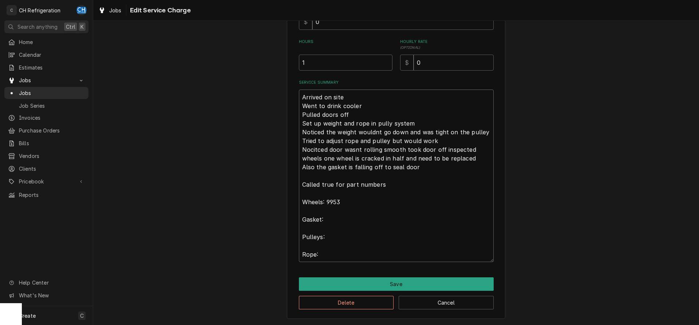
type textarea "x"
type textarea "Arrived on site Went to drink cooler Pulled doors off Set up weight and rope in…"
type textarea "x"
type textarea "Arrived on site Went to drink cooler Pulled doors off Set up weight and rope in…"
type textarea "x"
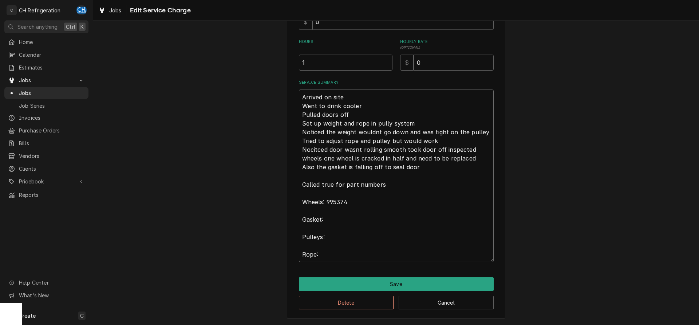
type textarea "Arrived on site Went to drink cooler Pulled doors off Set up weight and rope in…"
type textarea "x"
type textarea "Arrived on site Went to drink cooler Pulled doors off Set up weight and rope in…"
type textarea "x"
type textarea "Arrived on site Went to drink cooler Pulled doors off Set up weight and rope in…"
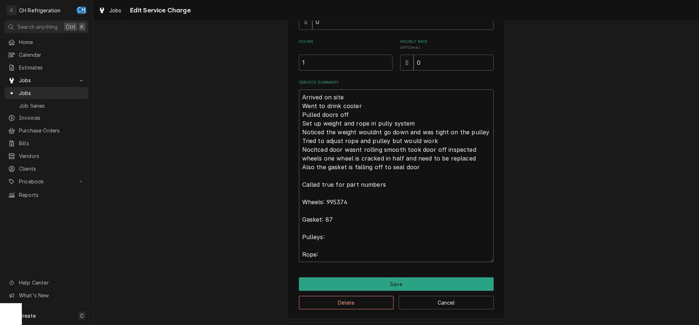
type textarea "x"
type textarea "Arrived on site Went to drink cooler Pulled doors off Set up weight and rope in…"
type textarea "x"
type textarea "Arrived on site Went to drink cooler Pulled doors off Set up weight and rope in…"
type textarea "x"
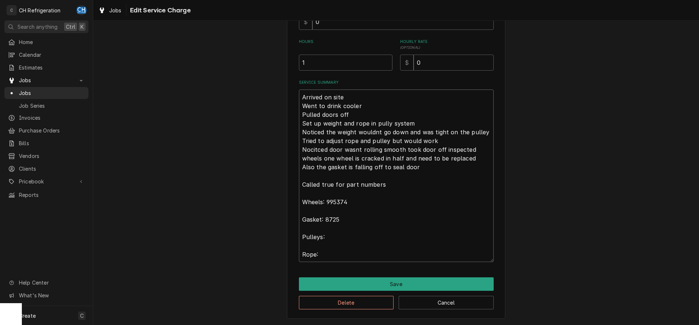
type textarea "Arrived on site Went to drink cooler Pulled doors off Set up weight and rope in…"
type textarea "x"
type textarea "Arrived on site Went to drink cooler Pulled doors off Set up weight and rope in…"
type textarea "x"
type textarea "Arrived on site Went to drink cooler Pulled doors off Set up weight and rope in…"
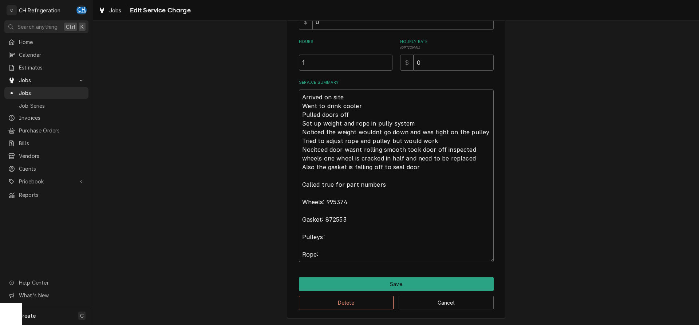
type textarea "x"
type textarea "Arrived on site Went to drink cooler Pulled doors off Set up weight and rope in…"
type textarea "x"
type textarea "Arrived on site Went to drink cooler Pulled doors off Set up weight and rope in…"
type textarea "x"
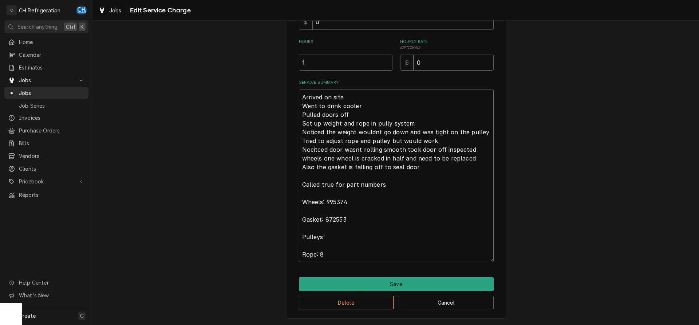
type textarea "Arrived on site Went to drink cooler Pulled doors off Set up weight and rope in…"
type textarea "x"
type textarea "Arrived on site Went to drink cooler Pulled doors off Set up weight and rope in…"
type textarea "x"
type textarea "Arrived on site Went to drink cooler Pulled doors off Set up weight and rope in…"
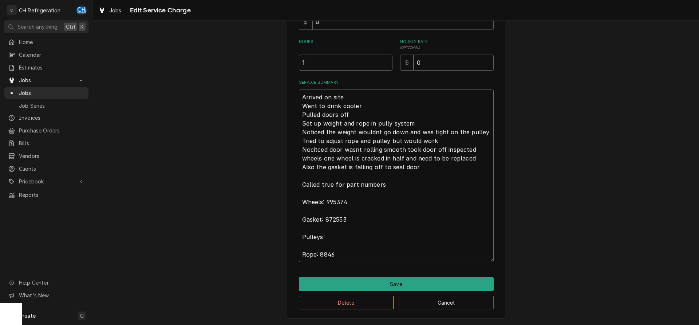
type textarea "x"
type textarea "Arrived on site Went to drink cooler Pulled doors off Set up weight and rope in…"
type textarea "x"
type textarea "Arrived on site Went to drink cooler Pulled doors off Set up weight and rope in…"
click at [344, 240] on textarea "Arrived on site Went to drink cooler Pulled doors off Set up weight and rope in…" at bounding box center [396, 176] width 195 height 173
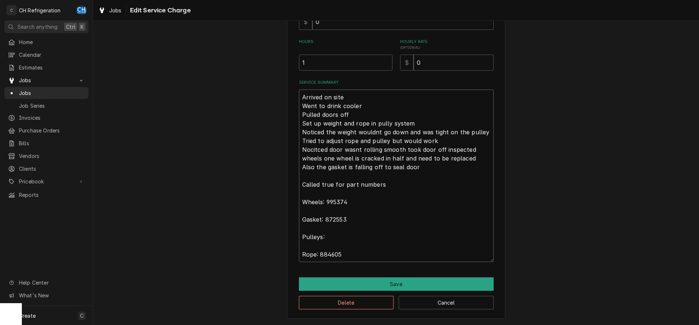
type textarea "x"
type textarea "Arrived on site Went to drink cooler Pulled doors off Set up weight and rope in…"
type textarea "x"
type textarea "Arrived on site Went to drink cooler Pulled doors off Set up weight and rope in…"
type textarea "x"
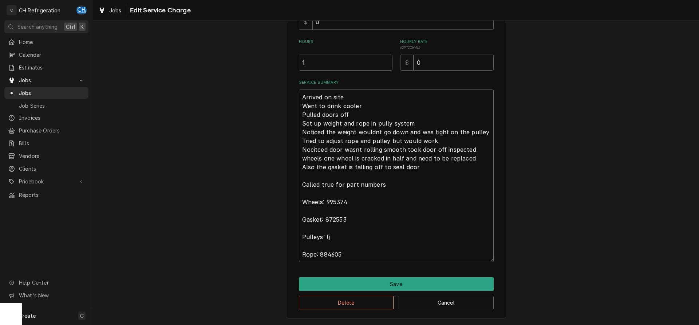
type textarea "Arrived on site Went to drink cooler Pulled doors off Set up weight and rope in…"
type textarea "x"
type textarea "Arrived on site Went to drink cooler Pulled doors off Set up weight and rope in…"
type textarea "x"
type textarea "Arrived on site Went to drink cooler Pulled doors off Set up weight and rope in…"
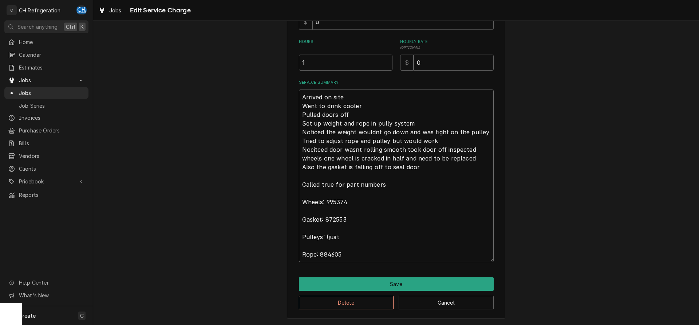
type textarea "x"
type textarea "Arrived on site Went to drink cooler Pulled doors off Set up weight and rope in…"
type textarea "x"
type textarea "Arrived on site Went to drink cooler Pulled doors off Set up weight and rope in…"
type textarea "x"
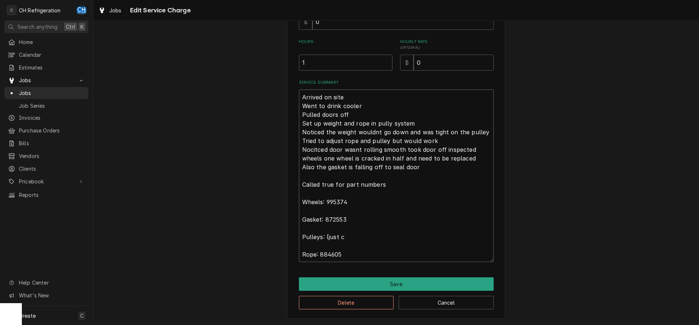
type textarea "Arrived on site Went to drink cooler Pulled doors off Set up weight and rope in…"
type textarea "x"
type textarea "Arrived on site Went to drink cooler Pulled doors off Set up weight and rope in…"
type textarea "x"
type textarea "Arrived on site Went to drink cooler Pulled doors off Set up weight and rope in…"
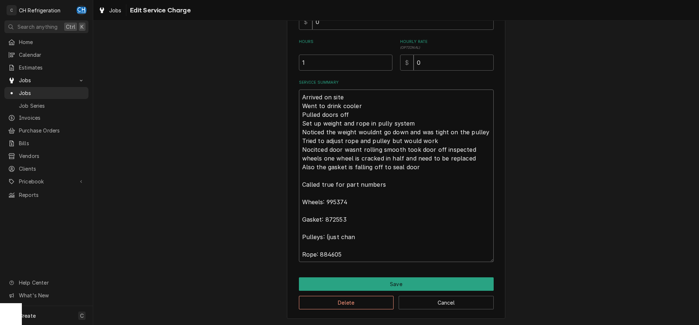
type textarea "x"
type textarea "Arrived on site Went to drink cooler Pulled doors off Set up weight and rope in…"
type textarea "x"
type textarea "Arrived on site Went to drink cooler Pulled doors off Set up weight and rope in…"
type textarea "x"
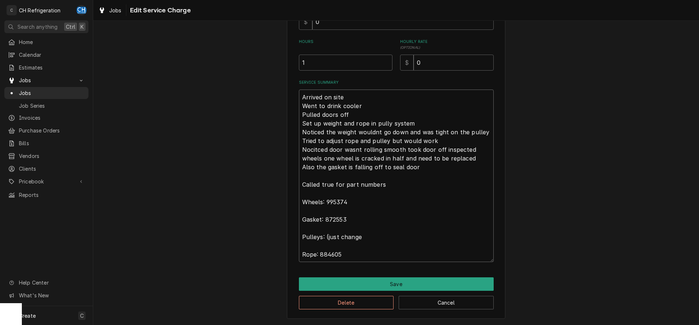
type textarea "Arrived on site Went to drink cooler Pulled doors off Set up weight and rope in…"
type textarea "x"
type textarea "Arrived on site Went to drink cooler Pulled doors off Set up weight and rope in…"
type textarea "x"
type textarea "Arrived on site Went to drink cooler Pulled doors off Set up weight and rope in…"
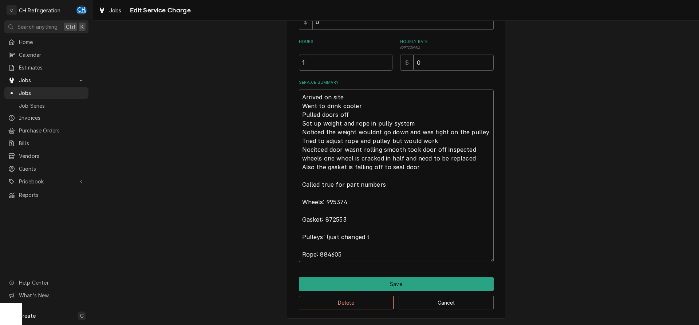
type textarea "x"
type textarea "Arrived on site Went to drink cooler Pulled doors off Set up weight and rope in…"
type textarea "x"
type textarea "Arrived on site Went to drink cooler Pulled doors off Set up weight and rope in…"
type textarea "x"
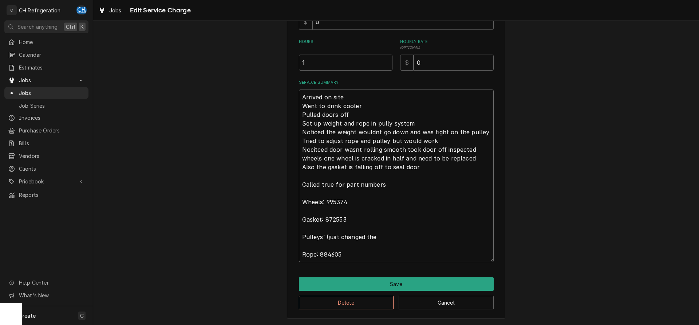
type textarea "Arrived on site Went to drink cooler Pulled doors off Set up weight and rope in…"
type textarea "x"
type textarea "Arrived on site Went to drink cooler Pulled doors off Set up weight and rope in…"
type textarea "x"
type textarea "Arrived on site Went to drink cooler Pulled doors off Set up weight and rope in…"
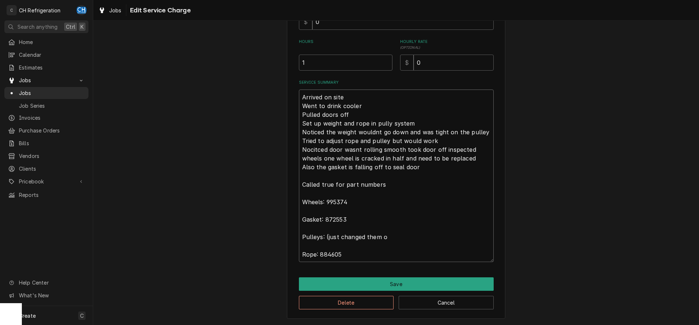
type textarea "x"
type textarea "Arrived on site Went to drink cooler Pulled doors off Set up weight and rope in…"
type textarea "x"
type textarea "Arrived on site Went to drink cooler Pulled doors off Set up weight and rope in…"
type textarea "x"
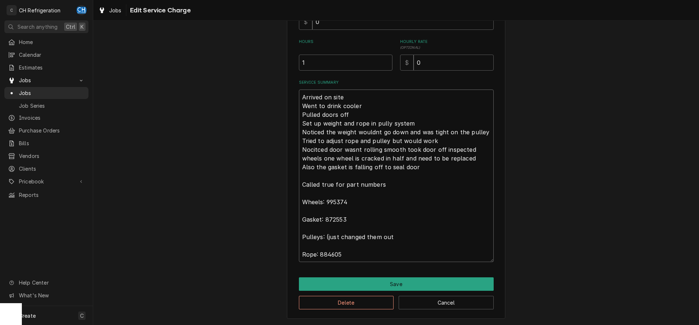
type textarea "Arrived on site Went to drink cooler Pulled doors off Set up weight and rope in…"
type textarea "x"
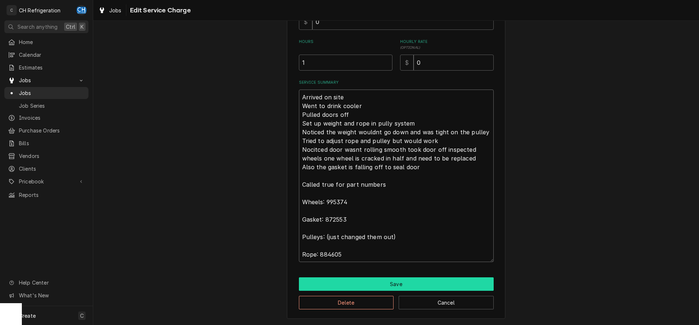
type textarea "Arrived on site Went to drink cooler Pulled doors off Set up weight and rope in…"
click at [427, 281] on button "Save" at bounding box center [396, 283] width 195 height 13
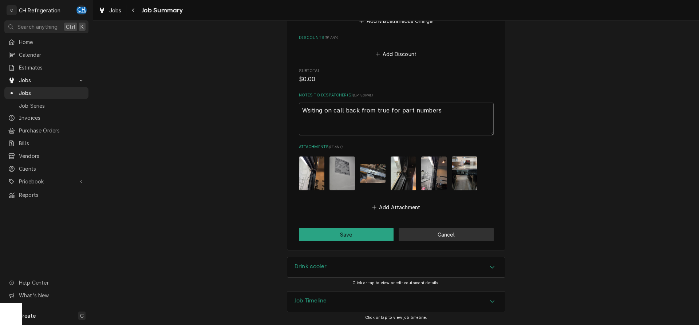
scroll to position [540, 0]
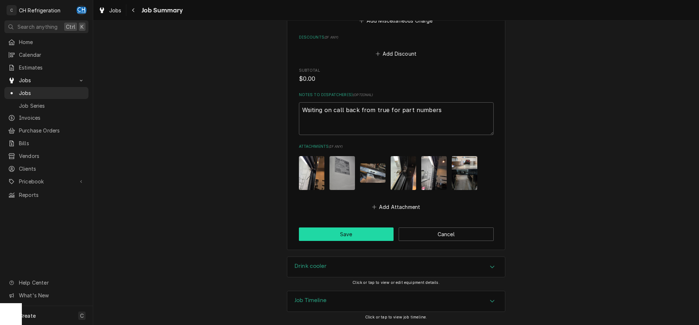
click at [339, 235] on button "Save" at bounding box center [346, 234] width 95 height 13
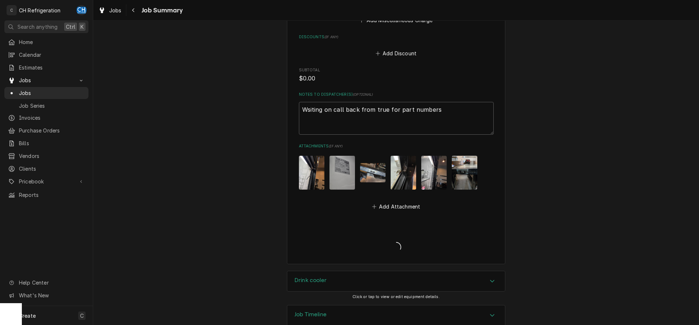
type textarea "x"
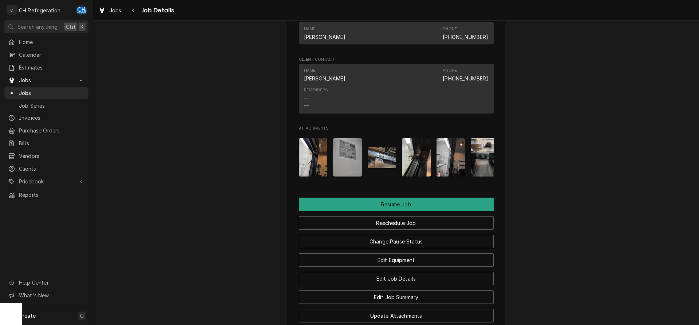
scroll to position [735, 0]
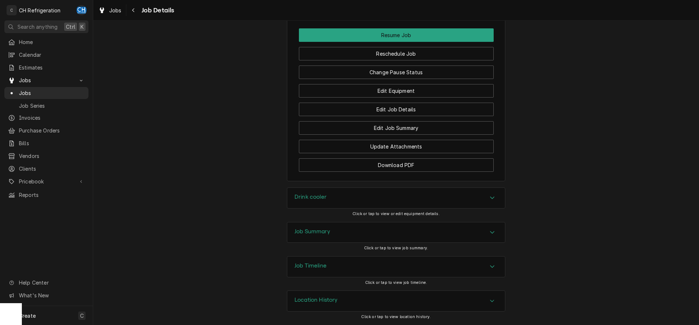
click at [381, 239] on div "Job Summary" at bounding box center [396, 232] width 218 height 20
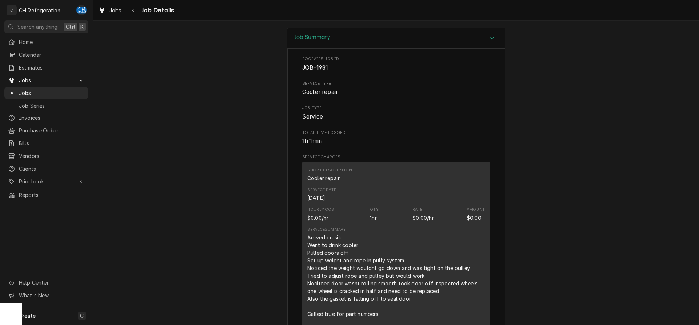
scroll to position [1069, 0]
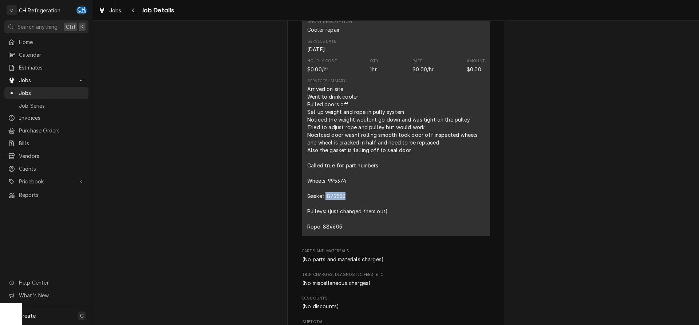
drag, startPoint x: 349, startPoint y: 204, endPoint x: 327, endPoint y: 204, distance: 22.2
click at [327, 204] on div "Arrived on site Went to drink cooler Pulled doors off Set up weight and rope in…" at bounding box center [396, 157] width 178 height 145
click at [347, 205] on div "Arrived on site Went to drink cooler Pulled doors off Set up weight and rope in…" at bounding box center [396, 157] width 178 height 145
drag, startPoint x: 346, startPoint y: 237, endPoint x: 328, endPoint y: 237, distance: 17.8
click at [325, 230] on div "Arrived on site Went to drink cooler Pulled doors off Set up weight and rope in…" at bounding box center [396, 157] width 178 height 145
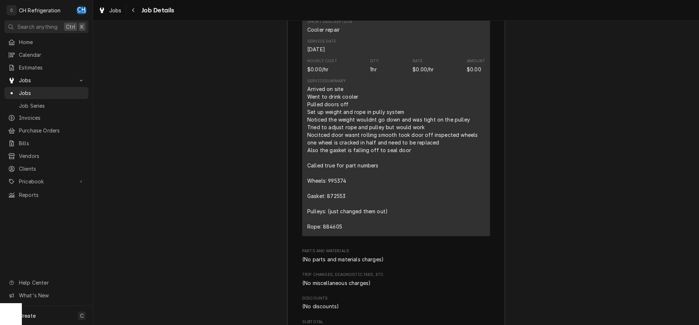
click at [347, 230] on div "Arrived on site Went to drink cooler Pulled doors off Set up weight and rope in…" at bounding box center [396, 157] width 178 height 145
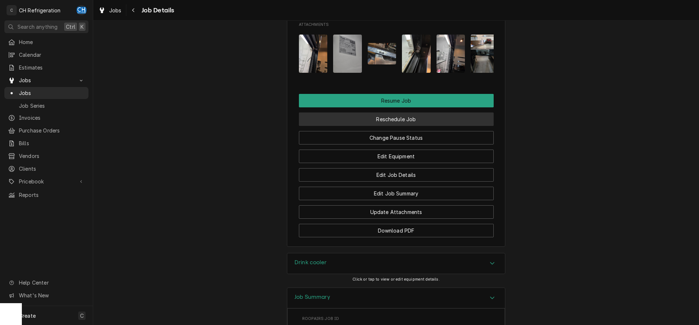
scroll to position [624, 0]
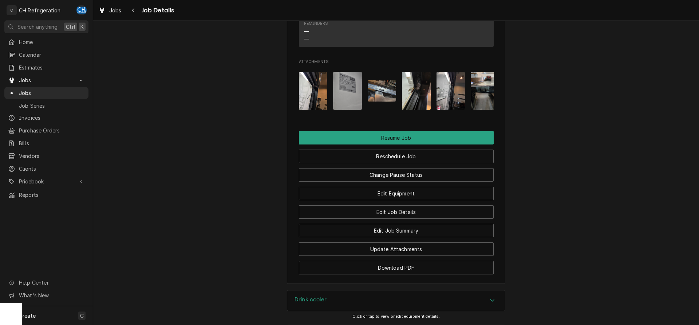
drag, startPoint x: 401, startPoint y: 120, endPoint x: 445, endPoint y: 126, distance: 45.2
click at [445, 116] on div "Attachments" at bounding box center [396, 91] width 195 height 50
click at [473, 102] on img "Attachments" at bounding box center [485, 91] width 29 height 38
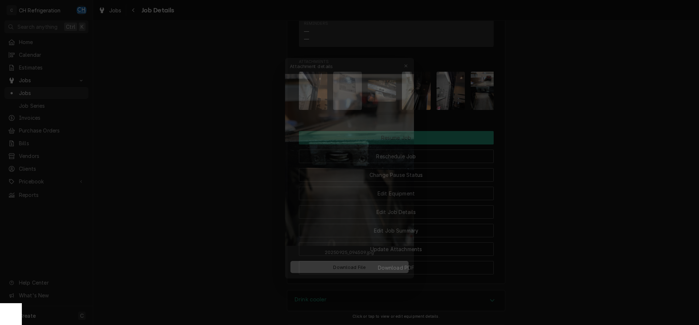
click at [537, 116] on div at bounding box center [349, 162] width 699 height 325
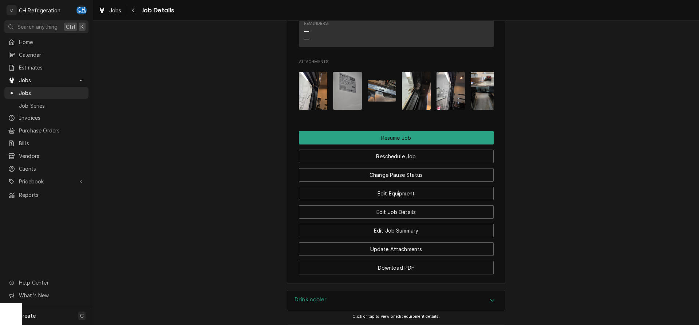
click at [446, 105] on img "Attachments" at bounding box center [451, 91] width 29 height 38
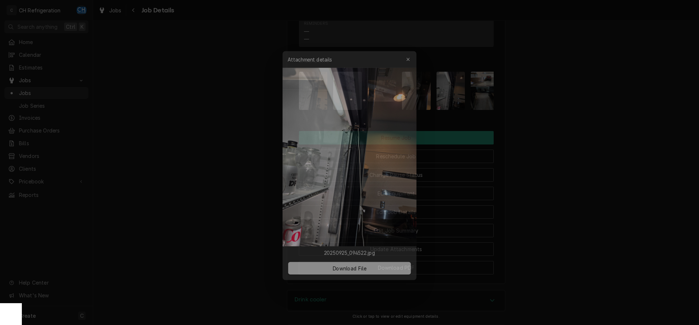
click at [549, 122] on div at bounding box center [349, 162] width 699 height 325
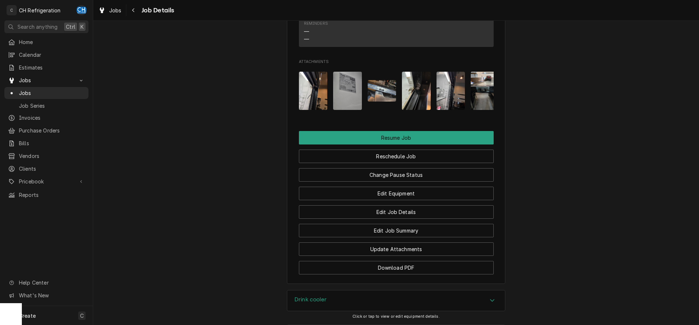
click at [409, 102] on img "Attachments" at bounding box center [416, 91] width 29 height 38
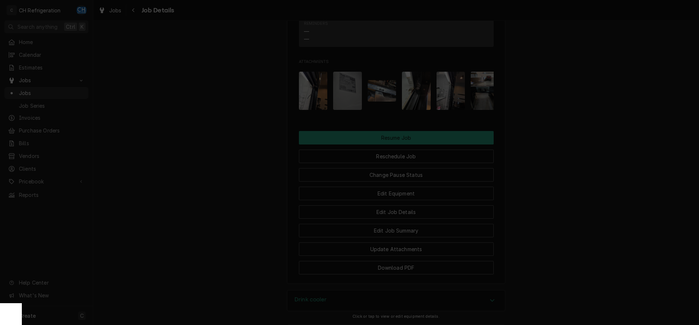
click at [589, 106] on div at bounding box center [349, 162] width 699 height 325
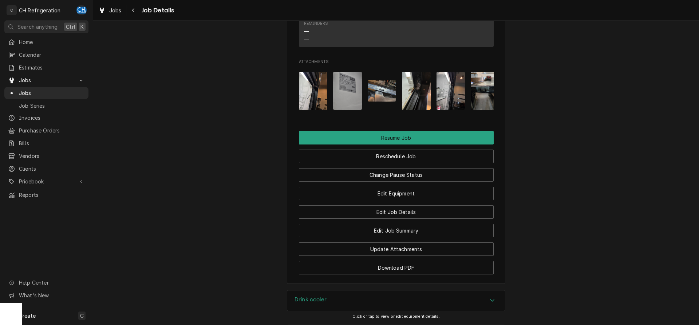
click at [437, 110] on img "Attachments" at bounding box center [451, 91] width 29 height 38
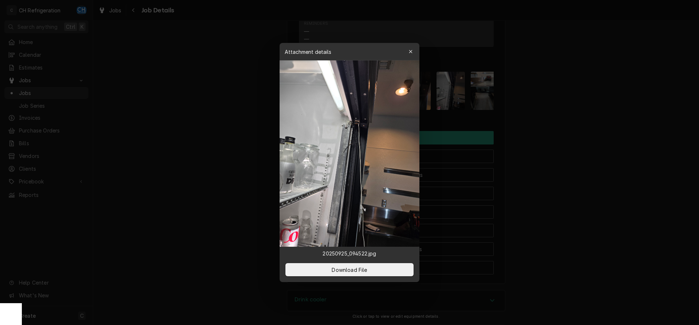
click at [533, 119] on div at bounding box center [349, 162] width 699 height 325
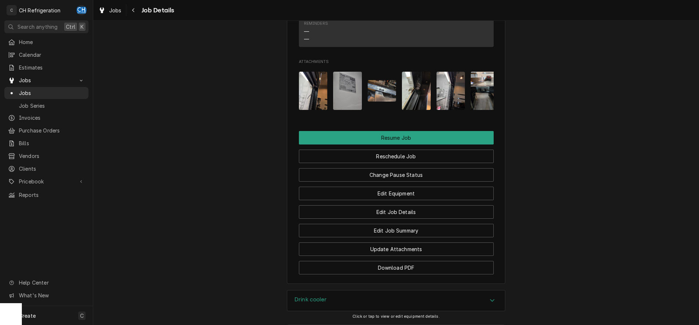
click at [309, 100] on img "Attachments" at bounding box center [313, 91] width 29 height 38
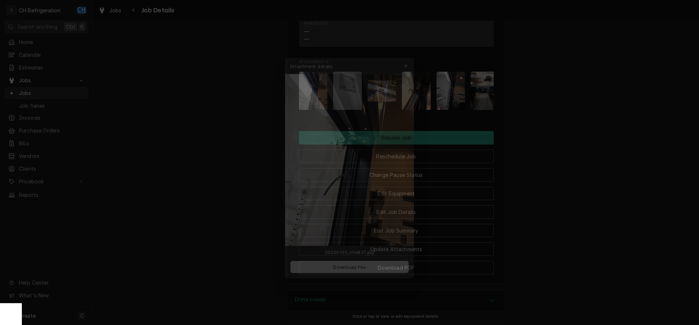
drag, startPoint x: 590, startPoint y: 123, endPoint x: 468, endPoint y: 125, distance: 122.0
click at [590, 123] on div at bounding box center [349, 162] width 699 height 325
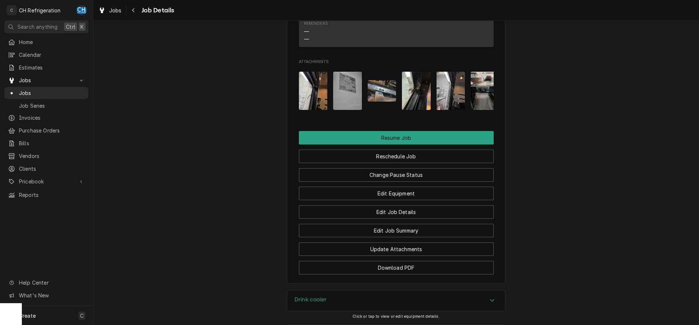
click at [306, 110] on img "Attachments" at bounding box center [313, 91] width 29 height 38
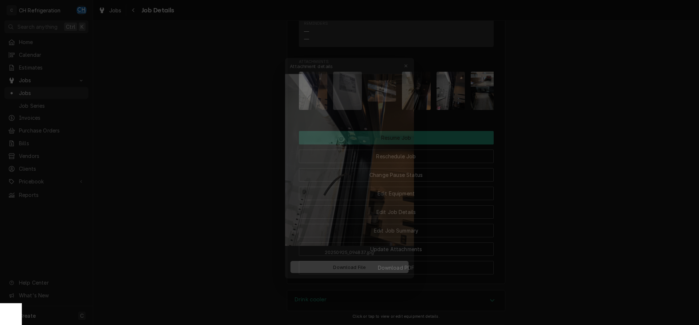
click at [546, 137] on div at bounding box center [349, 162] width 699 height 325
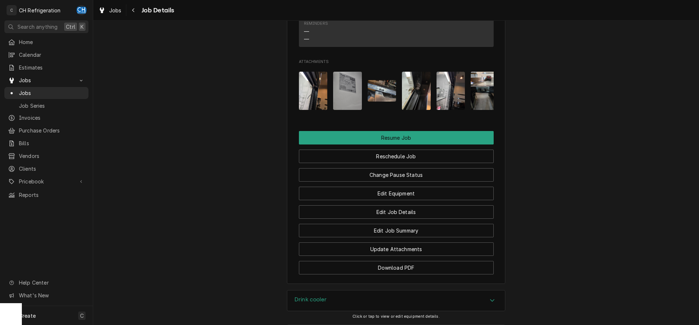
click at [391, 110] on button "Attachments" at bounding box center [382, 91] width 29 height 38
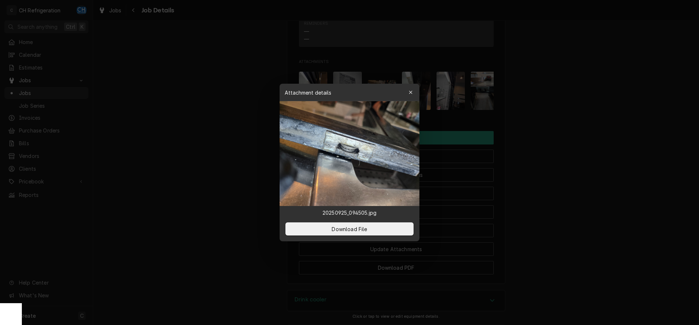
click at [543, 133] on div at bounding box center [349, 162] width 699 height 325
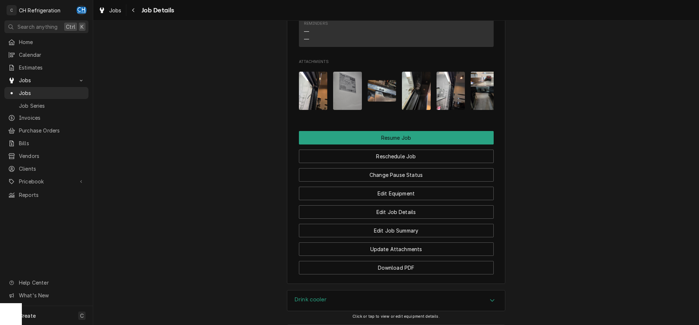
click at [409, 101] on img "Attachments" at bounding box center [416, 91] width 29 height 38
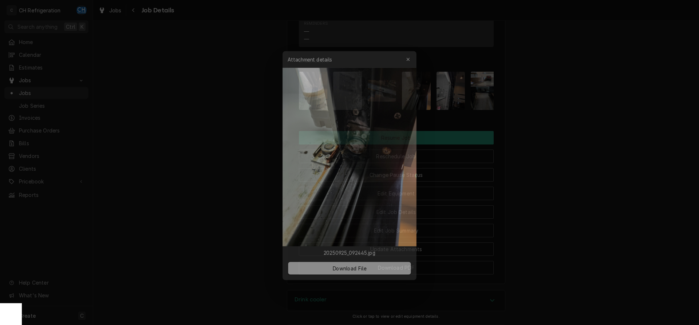
click at [516, 143] on div at bounding box center [349, 162] width 699 height 325
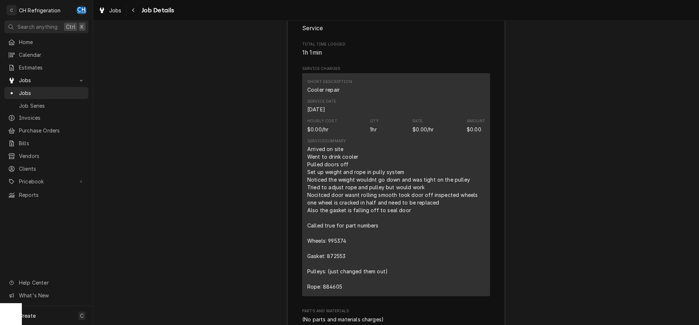
scroll to position [1032, 0]
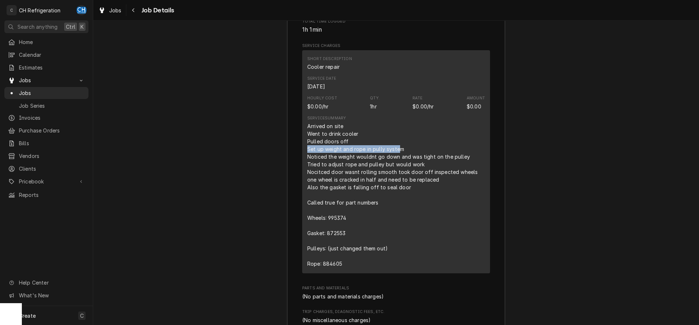
drag, startPoint x: 308, startPoint y: 159, endPoint x: 397, endPoint y: 159, distance: 88.8
click at [399, 159] on div "Arrived on site Went to drink cooler Pulled doors off Set up weight and rope in…" at bounding box center [396, 194] width 178 height 145
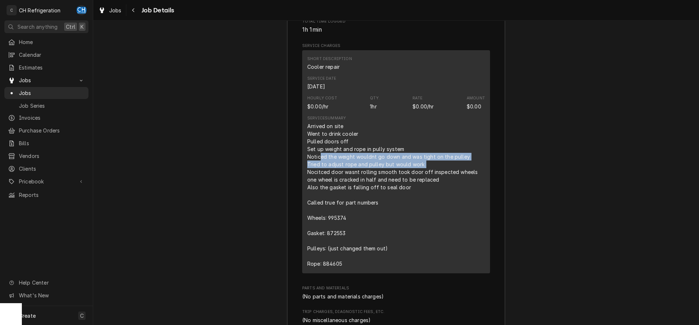
drag, startPoint x: 320, startPoint y: 165, endPoint x: 453, endPoint y: 173, distance: 132.4
click at [449, 173] on div "Arrived on site Went to drink cooler Pulled doors off Set up weight and rope in…" at bounding box center [396, 194] width 178 height 145
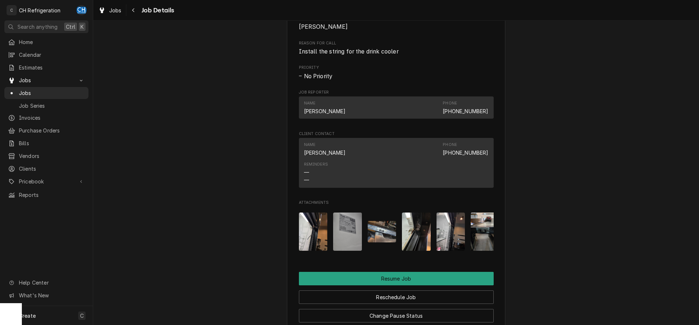
scroll to position [706, 0]
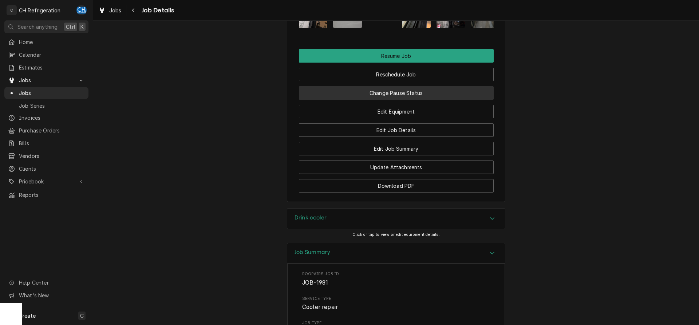
click at [425, 100] on button "Change Pause Status" at bounding box center [396, 92] width 195 height 13
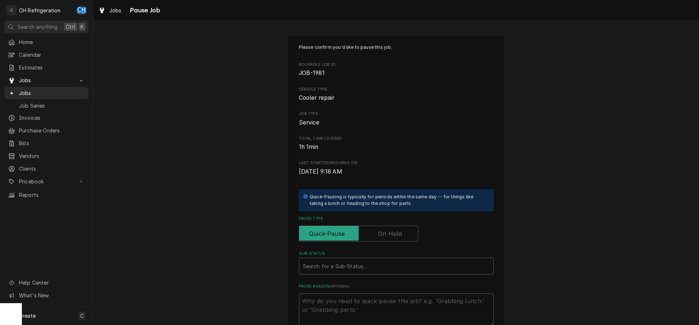
click at [399, 245] on div "Please confirm you'd like to pause this job. Roopairs Job ID JOB-1981 Service T…" at bounding box center [396, 185] width 195 height 282
click at [399, 237] on label "Pause Type" at bounding box center [358, 234] width 119 height 16
click at [399, 237] on input "Pause Type" at bounding box center [358, 234] width 113 height 16
checkbox input "true"
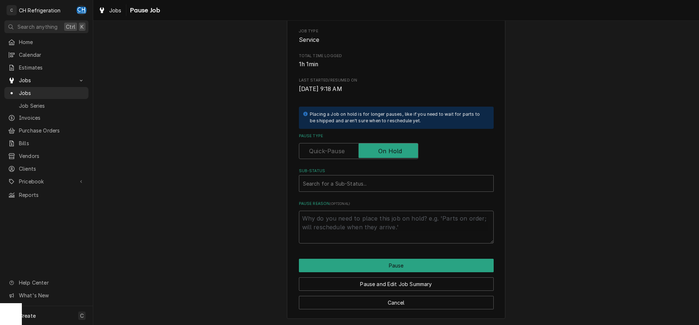
click at [370, 196] on div "Please confirm you'd like to pause this job. Roopairs Job ID JOB-1981 Service T…" at bounding box center [396, 102] width 195 height 282
click at [369, 188] on div "Sub-Status" at bounding box center [396, 183] width 187 height 13
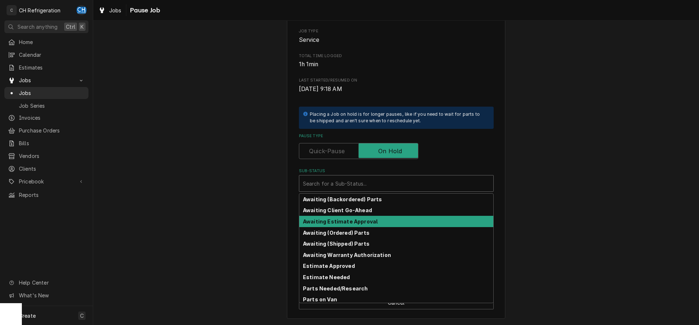
click at [366, 223] on strong "Awaiting Estimate Approval" at bounding box center [340, 221] width 75 height 6
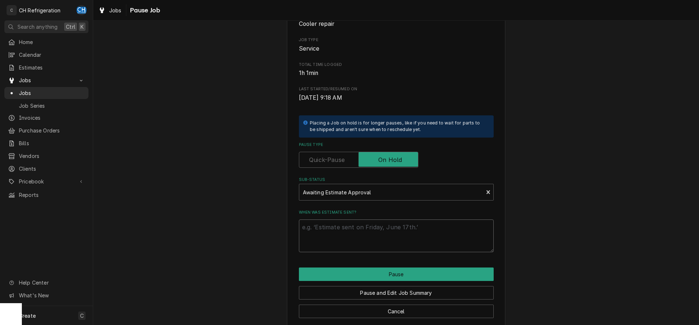
click at [374, 233] on textarea "When was estimate sent?" at bounding box center [396, 236] width 195 height 33
type textarea "x"
type textarea "9"
type textarea "x"
type textarea "9/"
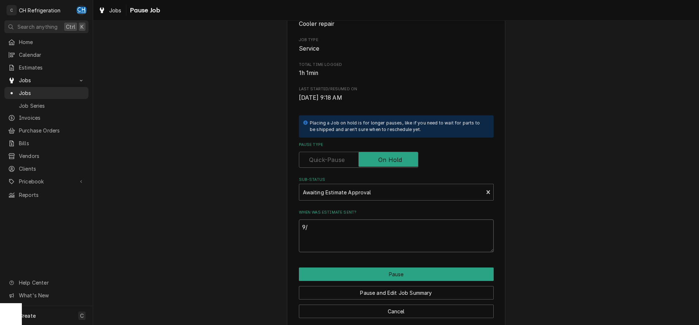
type textarea "x"
type textarea "9/2"
type textarea "x"
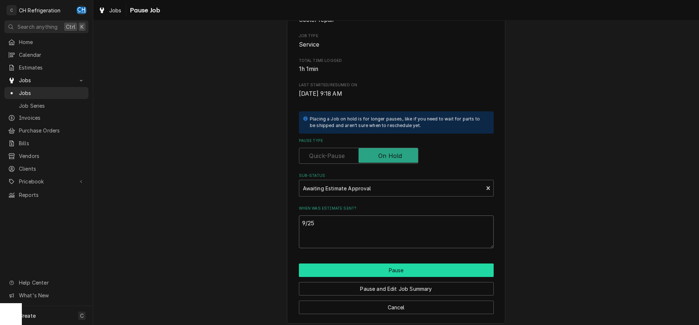
scroll to position [83, 0]
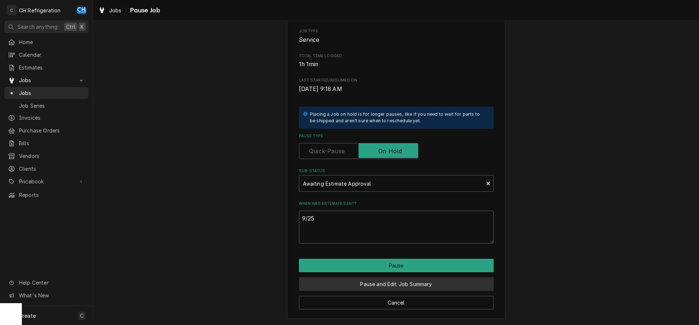
type textarea "9/25"
click at [378, 280] on button "Pause and Edit Job Summary" at bounding box center [396, 283] width 195 height 13
type textarea "x"
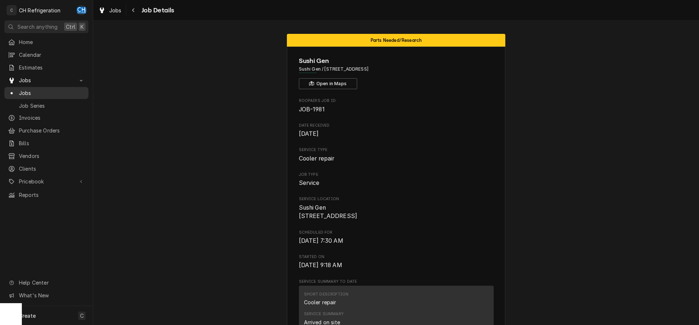
click at [35, 89] on span "Jobs" at bounding box center [52, 93] width 66 height 8
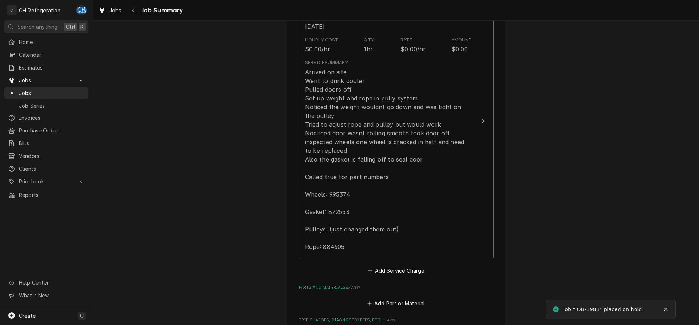
scroll to position [446, 0]
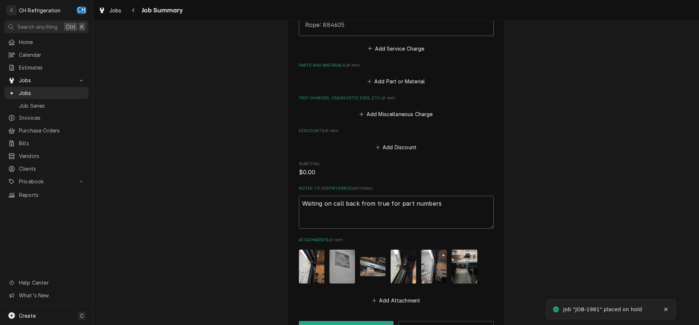
click at [471, 214] on textarea "Wsiting on call back from true for part numbers" at bounding box center [396, 212] width 195 height 33
type textarea "Wsiting on call back from true for part numbers"
type textarea "x"
type textarea "Wsiting on call back from true for part numbers"
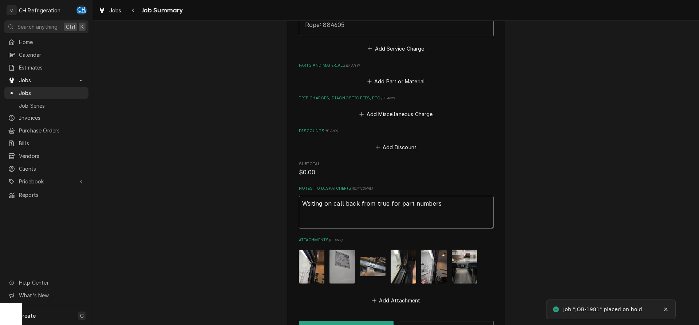
drag, startPoint x: 485, startPoint y: 205, endPoint x: 232, endPoint y: 199, distance: 252.8
click at [299, 199] on textarea "Wsiting on call back from true for part numbers" at bounding box center [396, 212] width 195 height 33
type textarea "x"
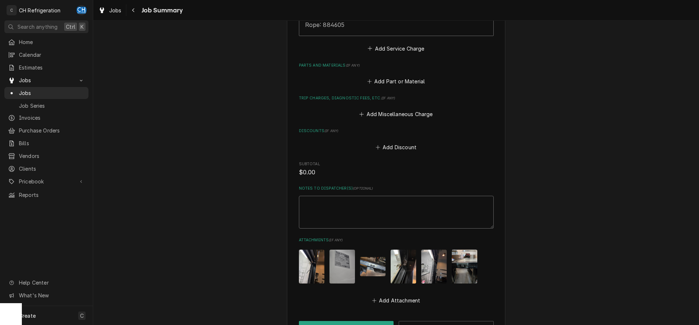
type textarea "E"
type textarea "x"
type textarea "Es"
type textarea "x"
type textarea "Est"
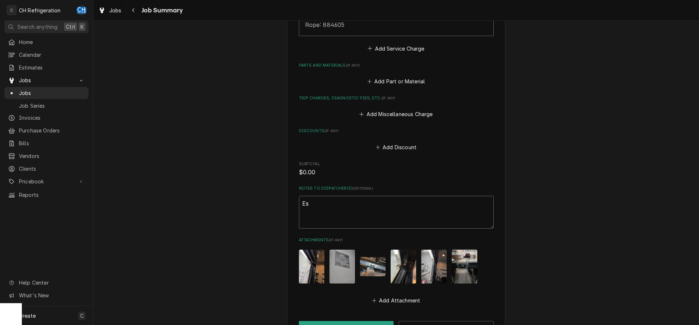
type textarea "x"
type textarea "Esti"
type textarea "x"
type textarea "Estim"
type textarea "x"
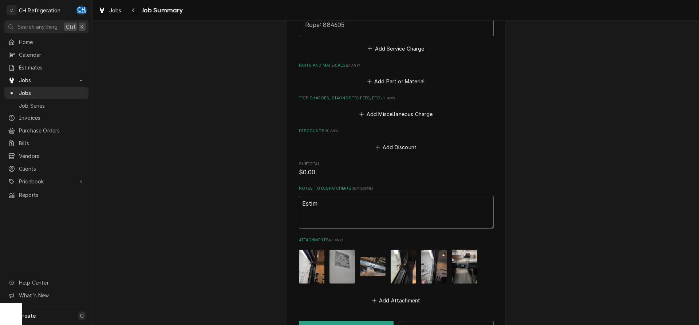
type textarea "Estima"
type textarea "x"
type textarea "Estimat"
type textarea "x"
type textarea "Estimate"
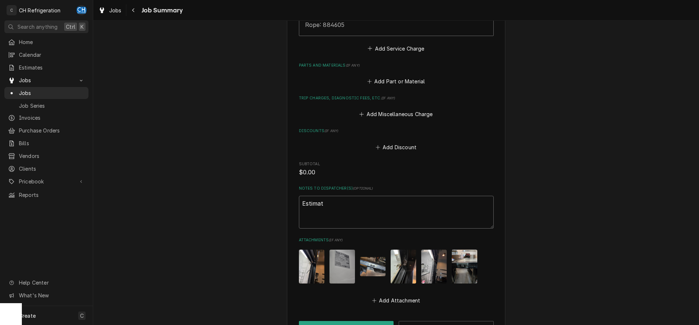
type textarea "x"
type textarea "Estimate"
type textarea "x"
type textarea "Estimate p"
type textarea "x"
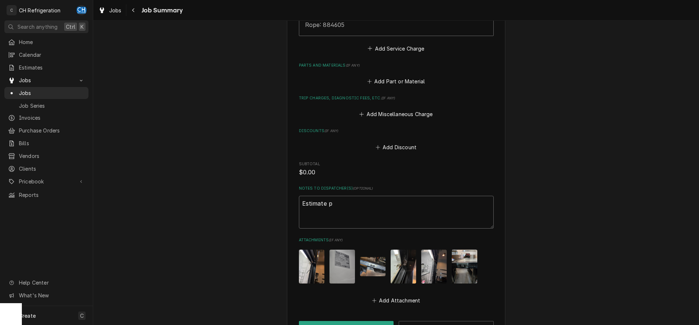
type textarea "Estimate p1"
type textarea "x"
type textarea "Estimate p15"
type textarea "x"
type textarea "Estimate p158"
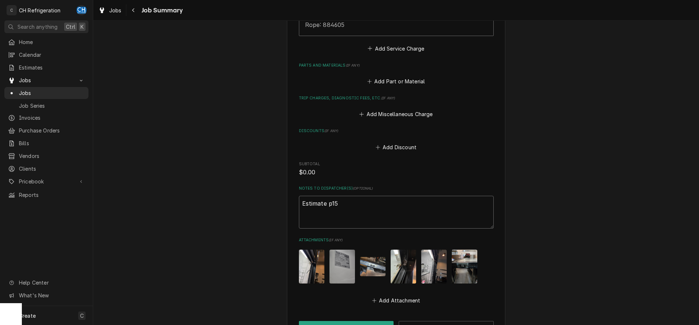
type textarea "x"
type textarea "Estimate p1583"
type textarea "x"
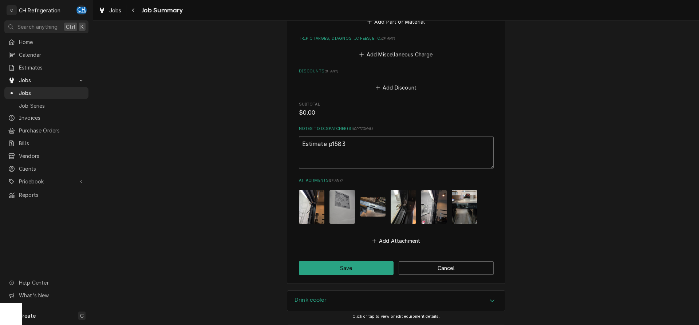
scroll to position [540, 0]
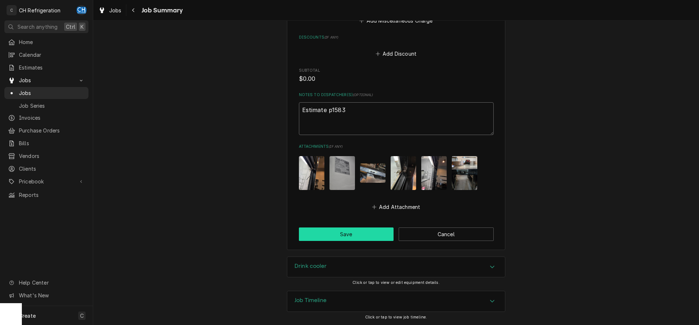
type textarea "Estimate p1583"
click at [329, 235] on button "Save" at bounding box center [346, 234] width 95 height 13
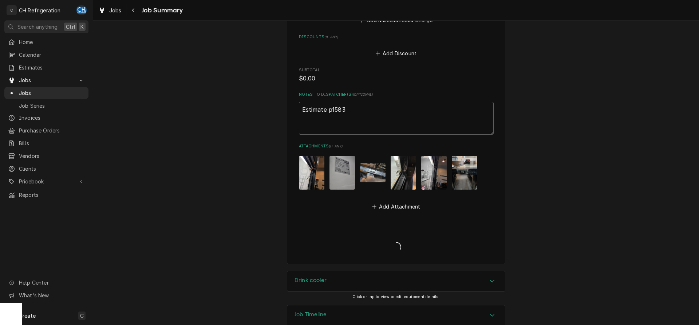
type textarea "x"
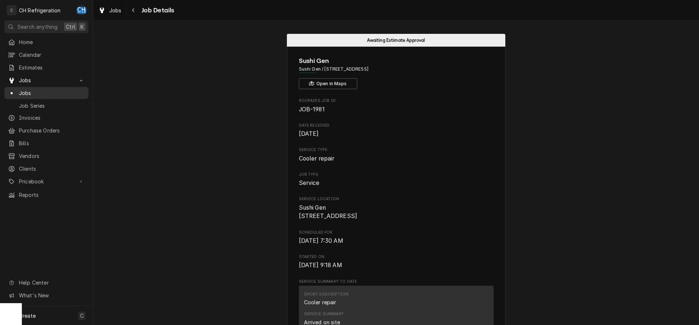
click at [54, 90] on span "Jobs" at bounding box center [52, 93] width 66 height 8
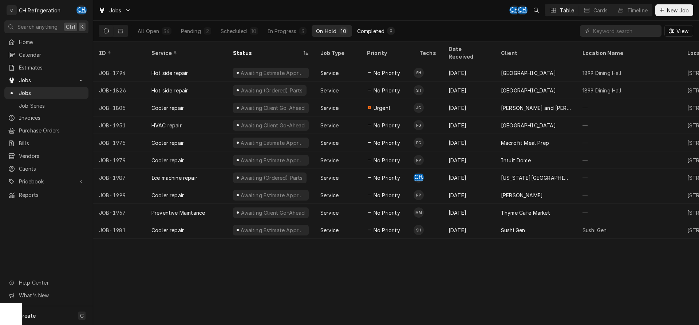
click at [370, 32] on div "Completed" at bounding box center [370, 31] width 27 height 8
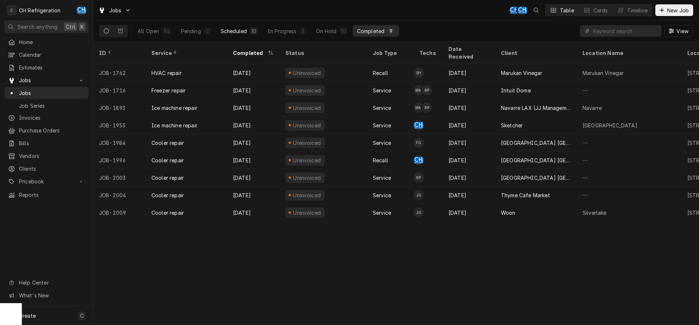
click at [234, 32] on div "Scheduled" at bounding box center [234, 31] width 26 height 8
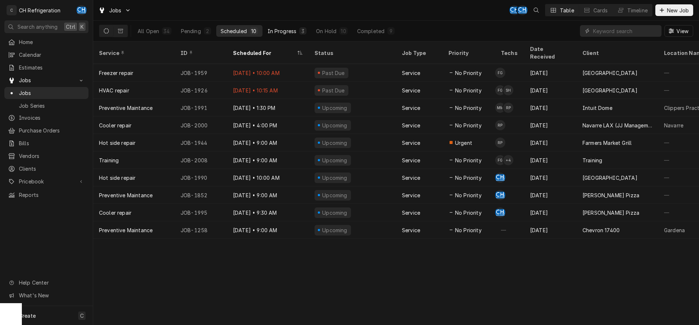
click at [297, 33] on button "In Progress 3" at bounding box center [287, 31] width 48 height 12
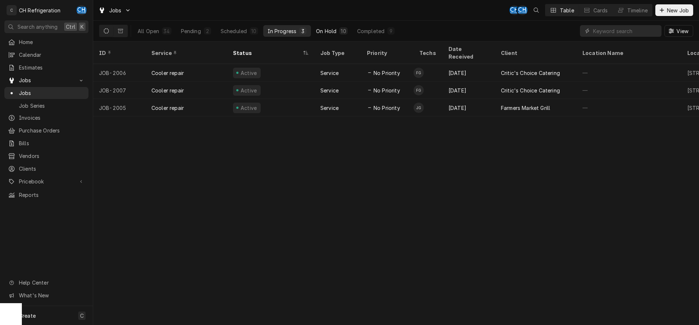
click at [344, 32] on div "10" at bounding box center [343, 31] width 5 height 8
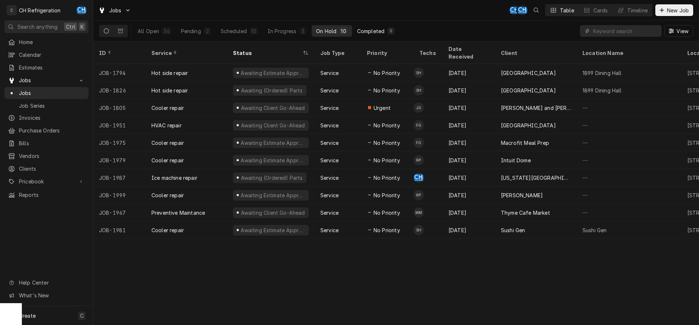
click at [371, 35] on button "Completed 9" at bounding box center [376, 31] width 46 height 12
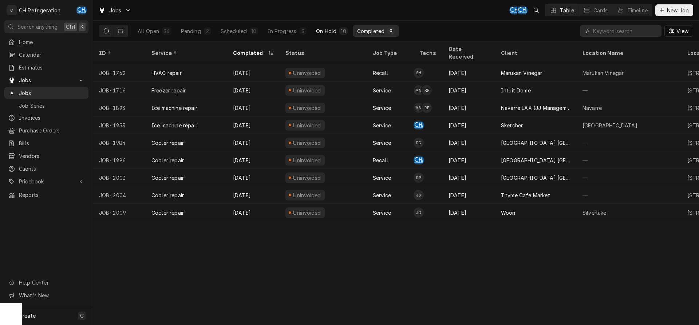
click at [342, 25] on button "On Hold 10" at bounding box center [332, 31] width 40 height 12
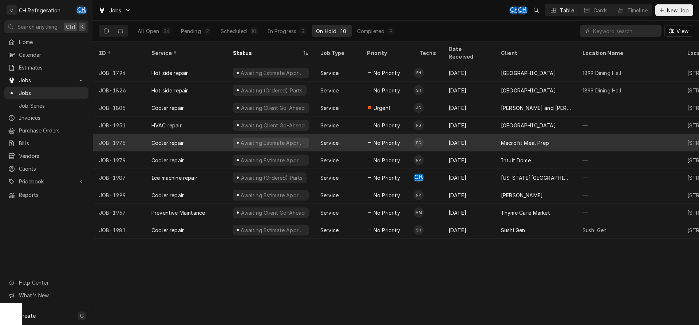
click at [548, 135] on div "Macrofit Meal Prep" at bounding box center [536, 142] width 82 height 17
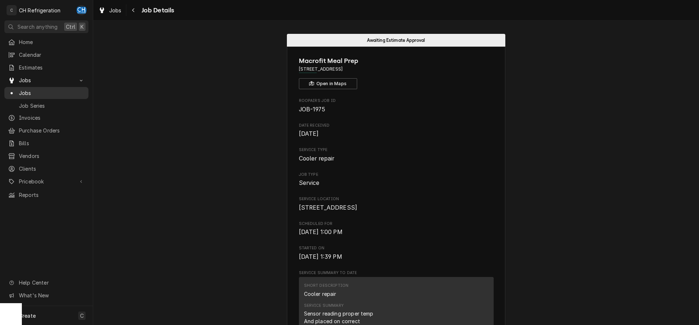
click at [41, 90] on span "Jobs" at bounding box center [52, 93] width 66 height 8
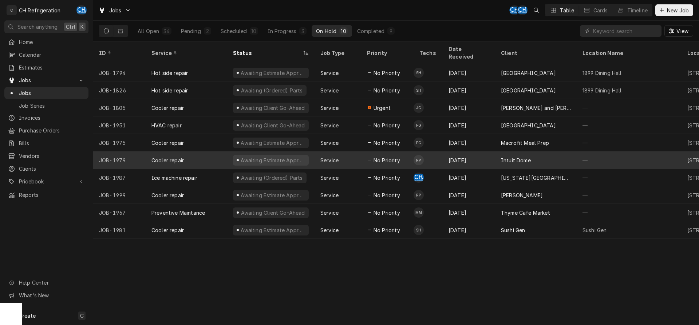
click at [493, 154] on div "[DATE]" at bounding box center [469, 159] width 52 height 17
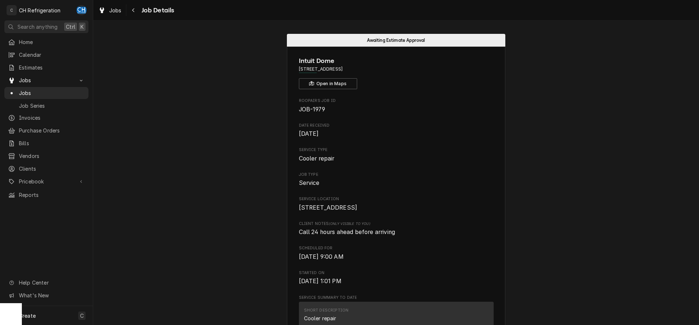
scroll to position [186, 0]
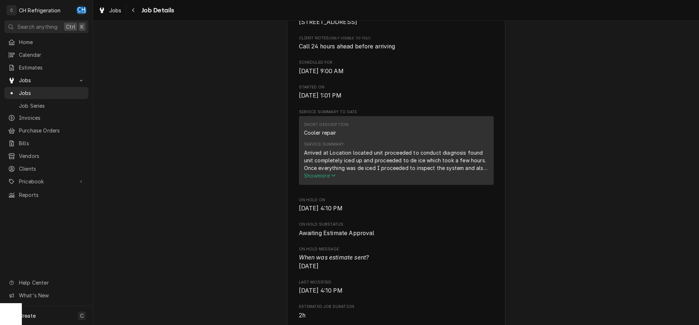
click at [326, 179] on span "Show more" at bounding box center [320, 176] width 32 height 6
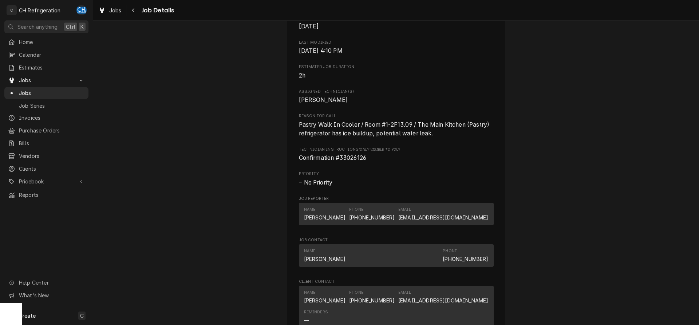
scroll to position [446, 0]
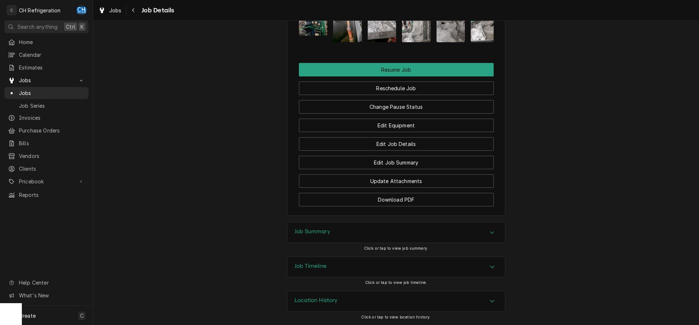
click at [406, 237] on div "Job Summary" at bounding box center [396, 232] width 218 height 20
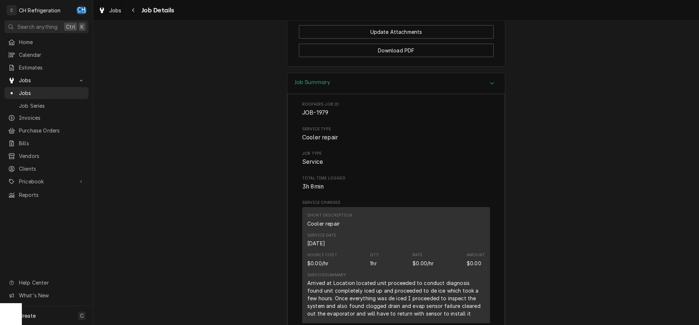
scroll to position [1146, 0]
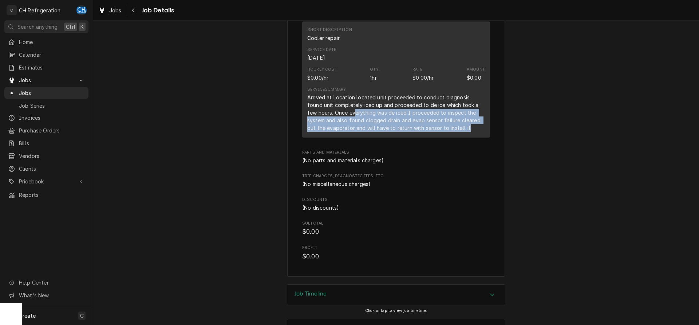
drag, startPoint x: 346, startPoint y: 121, endPoint x: 458, endPoint y: 140, distance: 114.2
click at [458, 132] on div "Arrived at Location located unit proceeded to conduct diagnosis found unit comp…" at bounding box center [396, 113] width 178 height 38
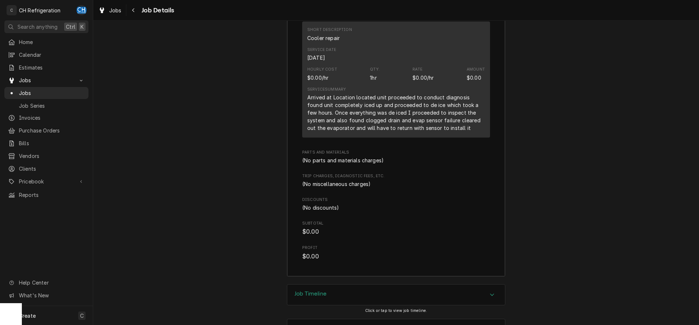
click at [469, 153] on div "Roopairs Job ID JOB-1979 Service Type Cooler repair Job Type Service Total Time…" at bounding box center [396, 88] width 188 height 345
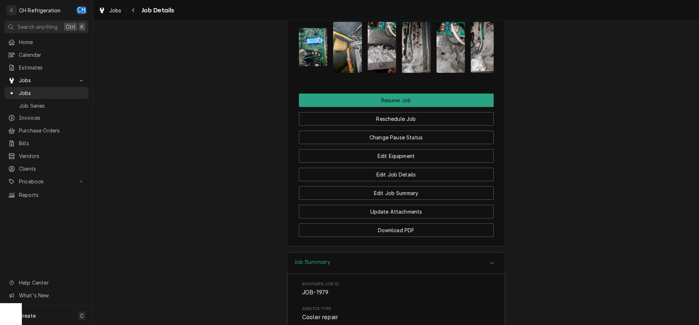
scroll to position [737, 0]
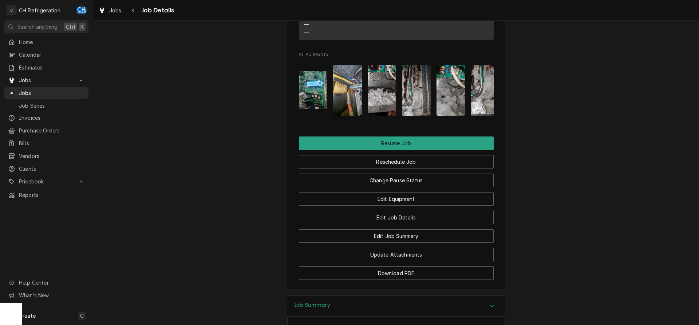
click at [322, 103] on img "Attachments" at bounding box center [313, 90] width 29 height 38
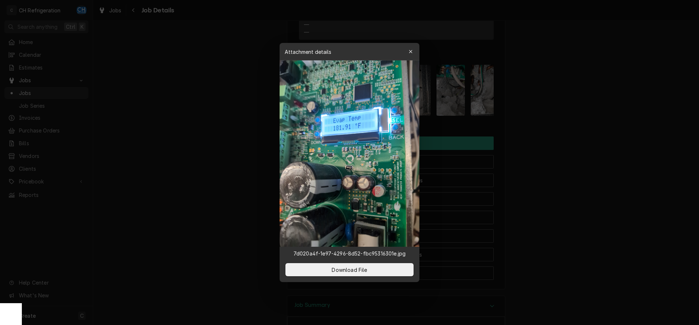
click at [567, 132] on div at bounding box center [349, 162] width 699 height 325
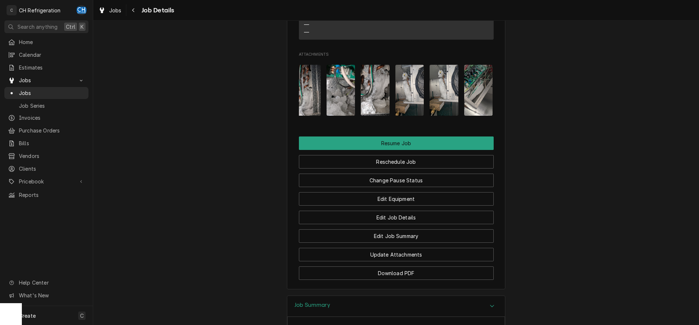
scroll to position [0, 115]
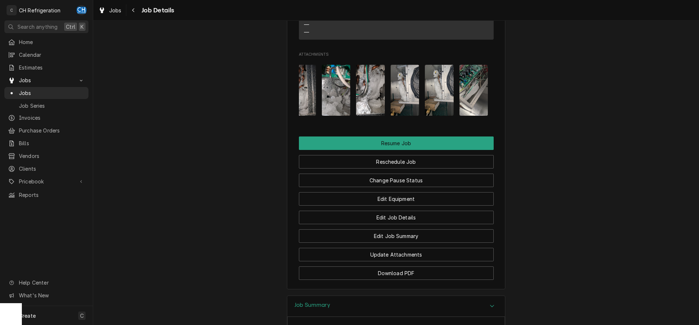
click at [476, 115] on img "Attachments" at bounding box center [474, 90] width 29 height 51
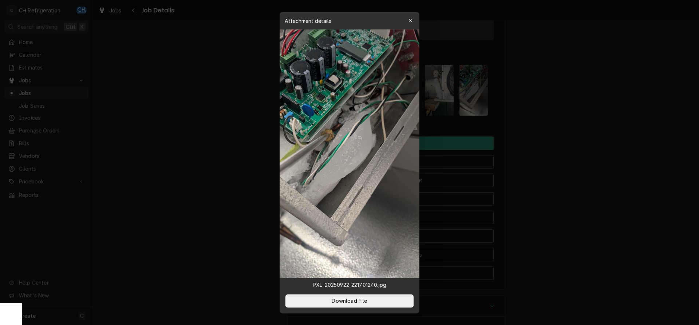
click at [524, 120] on div at bounding box center [349, 162] width 699 height 325
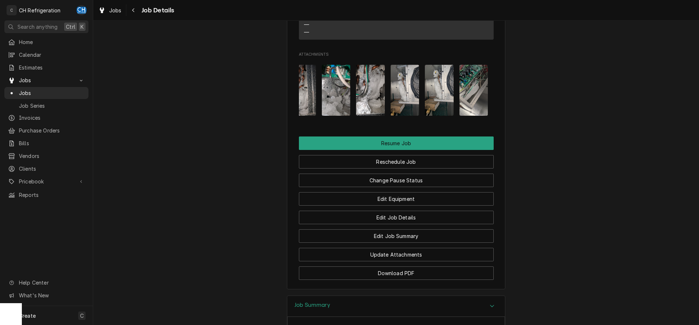
drag, startPoint x: 455, startPoint y: 125, endPoint x: 453, endPoint y: 129, distance: 4.2
click at [455, 122] on div "Attachments" at bounding box center [396, 90] width 195 height 63
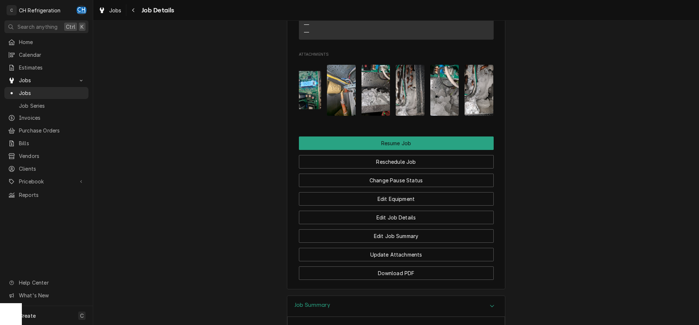
scroll to position [0, 0]
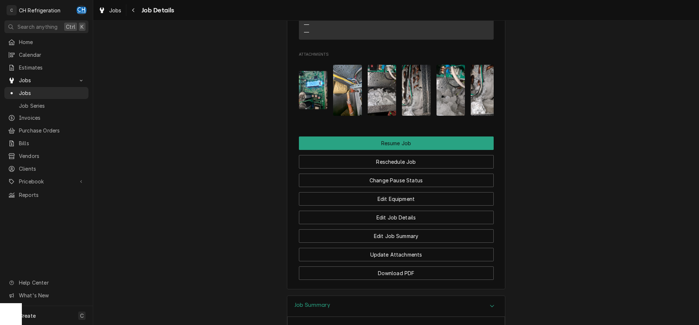
click at [352, 106] on img "Attachments" at bounding box center [347, 90] width 29 height 51
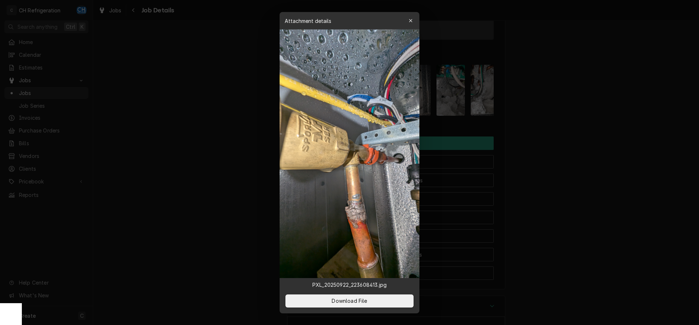
click at [580, 135] on div at bounding box center [349, 162] width 699 height 325
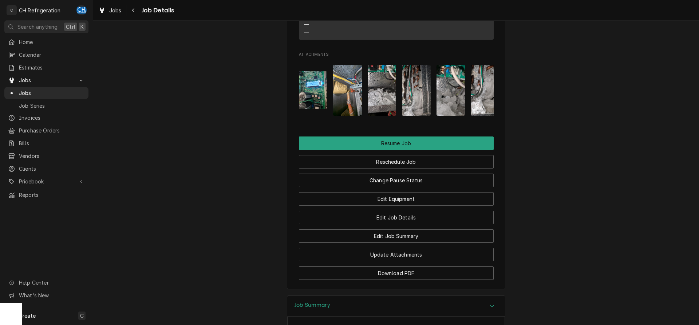
drag, startPoint x: 396, startPoint y: 106, endPoint x: 437, endPoint y: 111, distance: 41.1
click at [397, 106] on div "Attachments" at bounding box center [396, 90] width 195 height 63
click at [400, 108] on div "Attachments" at bounding box center [396, 90] width 195 height 63
click at [383, 107] on img "Attachments" at bounding box center [382, 90] width 29 height 51
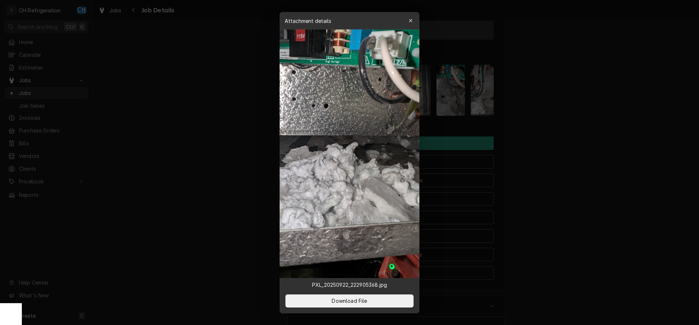
click at [591, 134] on div at bounding box center [349, 162] width 699 height 325
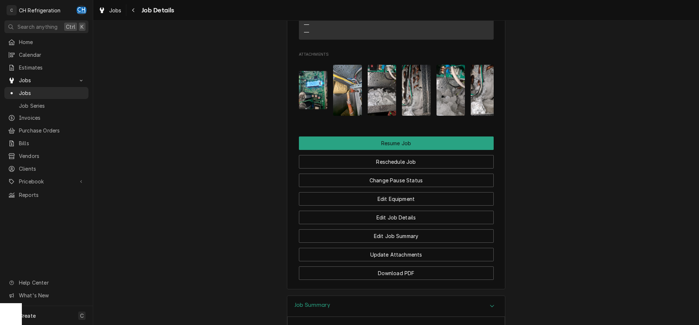
click at [379, 108] on img "Attachments" at bounding box center [382, 90] width 29 height 51
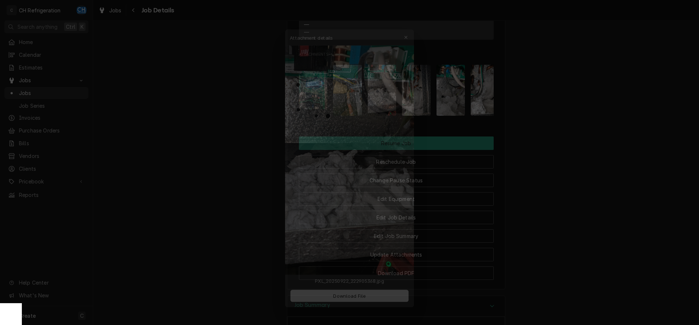
click at [543, 146] on div at bounding box center [349, 162] width 699 height 325
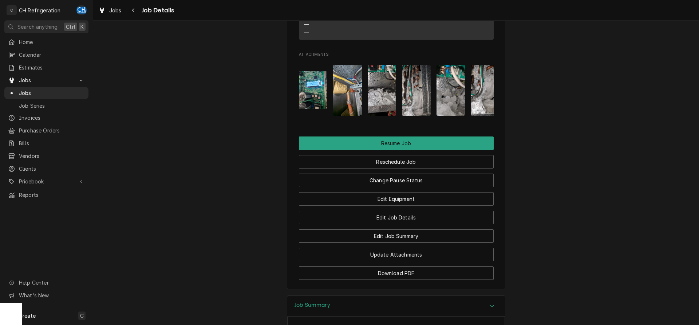
click at [327, 101] on img "Attachments" at bounding box center [313, 90] width 29 height 38
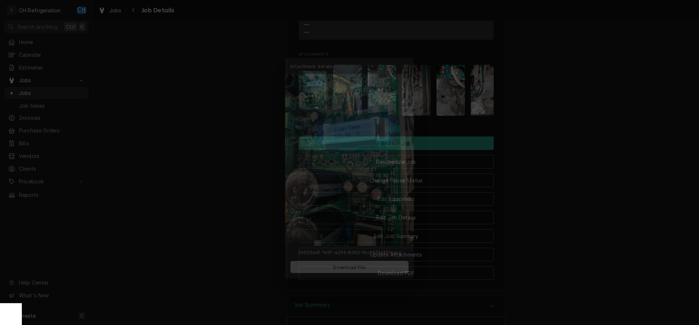
click at [588, 141] on div at bounding box center [349, 162] width 699 height 325
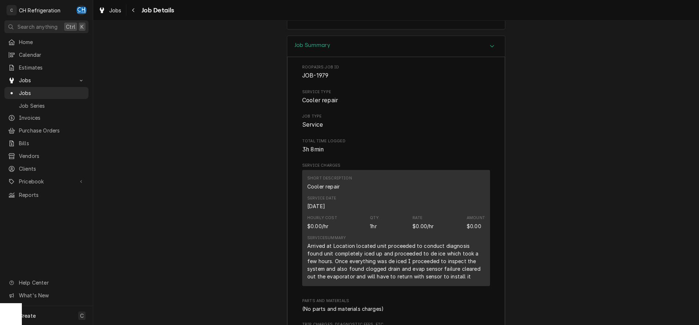
scroll to position [1183, 0]
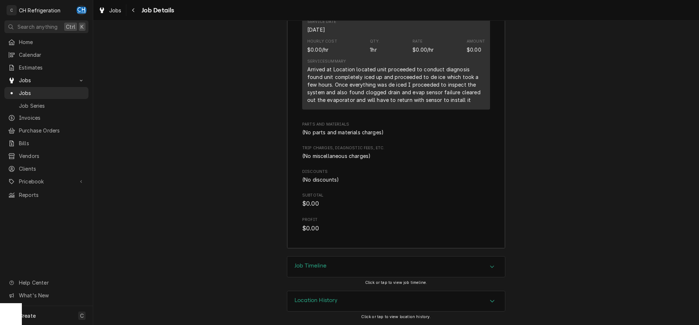
click at [491, 264] on div "Accordion Header" at bounding box center [492, 267] width 11 height 9
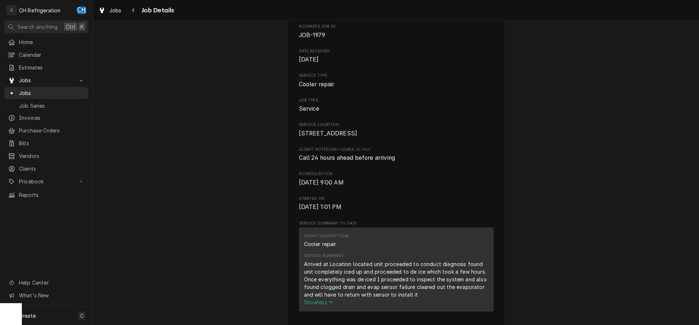
scroll to position [0, 0]
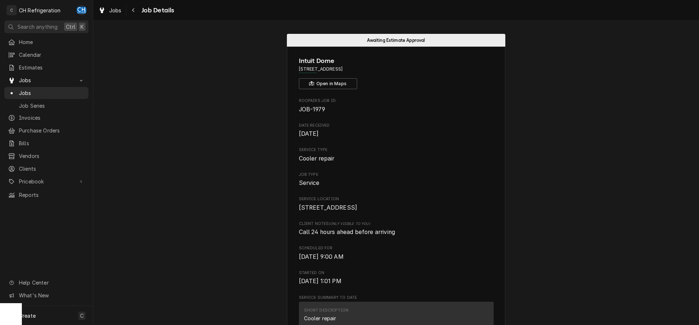
drag, startPoint x: 399, startPoint y: 70, endPoint x: 298, endPoint y: 62, distance: 100.8
drag, startPoint x: 402, startPoint y: 68, endPoint x: 407, endPoint y: 65, distance: 5.7
click at [402, 67] on span "3846 W Century Blvd, Inglewood, CA 90303" at bounding box center [396, 69] width 195 height 7
drag, startPoint x: 386, startPoint y: 67, endPoint x: 295, endPoint y: 70, distance: 91.1
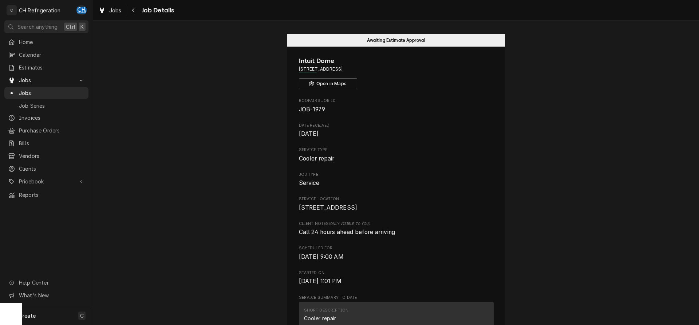
copy span "3846 W Century Blvd, Inglewood, CA 90303"
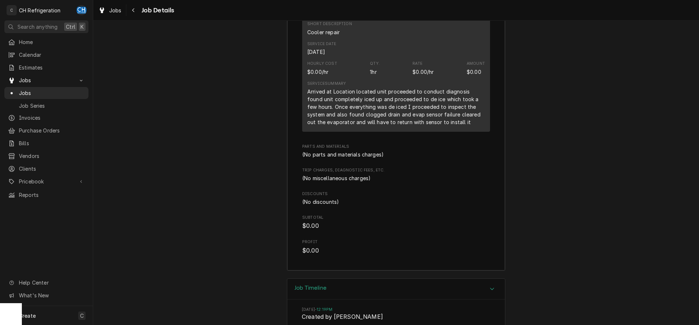
scroll to position [1114, 0]
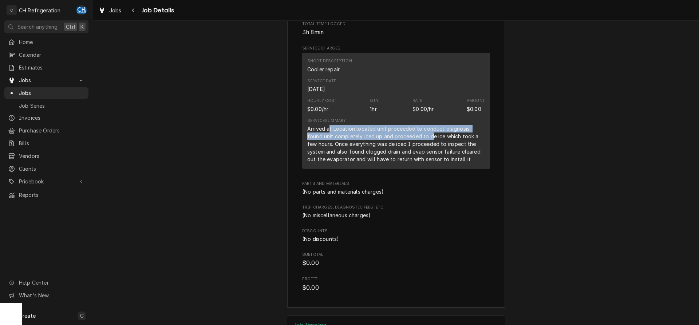
drag, startPoint x: 328, startPoint y: 139, endPoint x: 415, endPoint y: 147, distance: 87.4
click at [415, 147] on div "Arrived at Location located unit proceeded to conduct diagnosis found unit comp…" at bounding box center [396, 144] width 178 height 38
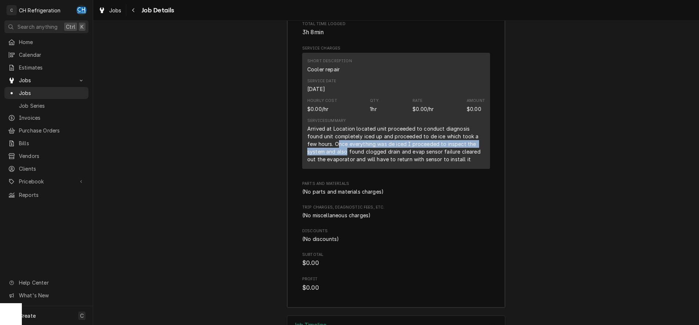
drag, startPoint x: 327, startPoint y: 153, endPoint x: 327, endPoint y: 161, distance: 8.0
click at [327, 161] on div "Arrived at Location located unit proceeded to conduct diagnosis found unit comp…" at bounding box center [396, 144] width 178 height 38
click at [335, 157] on div "Arrived at Location located unit proceeded to conduct diagnosis found unit comp…" at bounding box center [396, 144] width 178 height 38
drag, startPoint x: 324, startPoint y: 153, endPoint x: 316, endPoint y: 161, distance: 10.6
click at [316, 161] on div "Arrived at Location located unit proceeded to conduct diagnosis found unit comp…" at bounding box center [396, 144] width 178 height 38
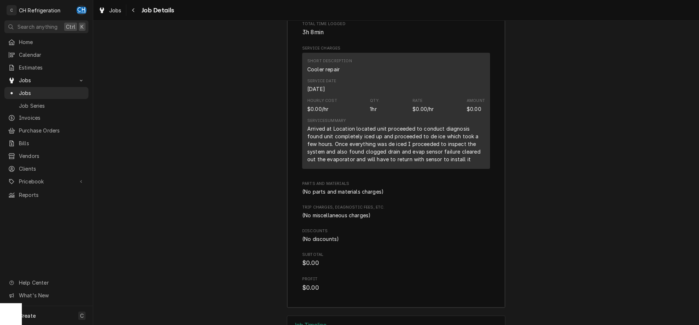
click at [324, 152] on div "Arrived at Location located unit proceeded to conduct diagnosis found unit comp…" at bounding box center [396, 144] width 178 height 38
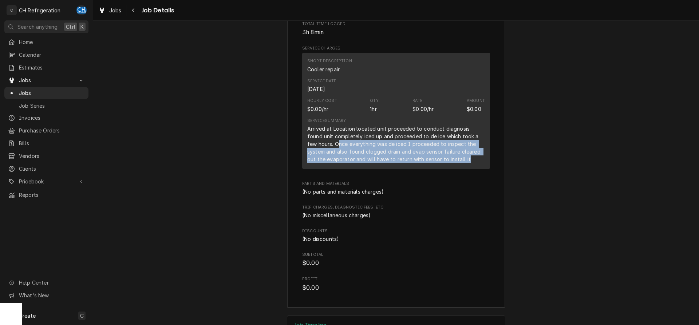
drag, startPoint x: 327, startPoint y: 152, endPoint x: 457, endPoint y: 170, distance: 130.9
click at [457, 163] on div "Arrived at Location located unit proceeded to conduct diagnosis found unit comp…" at bounding box center [396, 144] width 178 height 38
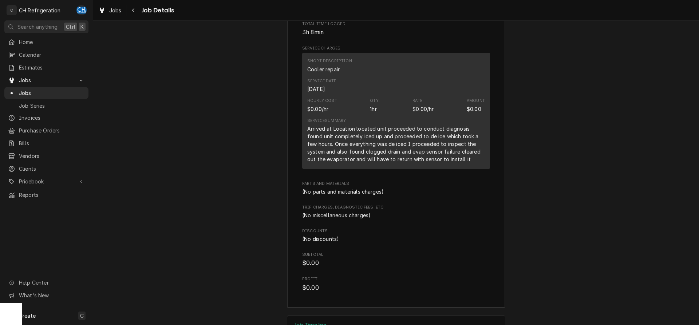
click at [457, 163] on div "Arrived at Location located unit proceeded to conduct diagnosis found unit comp…" at bounding box center [396, 144] width 178 height 38
click at [470, 204] on html "C CH Refrigeration CH Search anything Ctrl K Home Calendar Estimates Jobs Jobs …" at bounding box center [349, 162] width 699 height 325
click at [403, 158] on div "Arrived at Location located unit proceeded to conduct diagnosis found unit comp…" at bounding box center [396, 144] width 178 height 38
click at [441, 159] on div "Arrived at Location located unit proceeded to conduct diagnosis found unit comp…" at bounding box center [396, 144] width 178 height 38
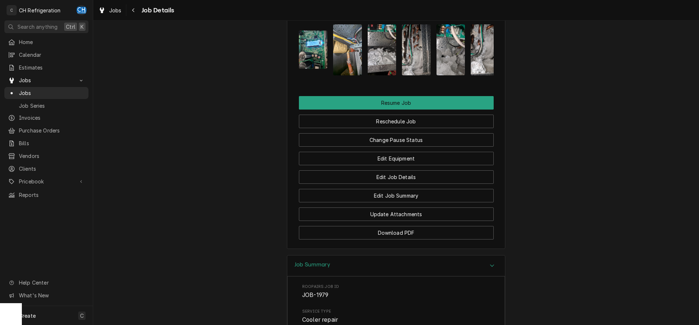
scroll to position [743, 0]
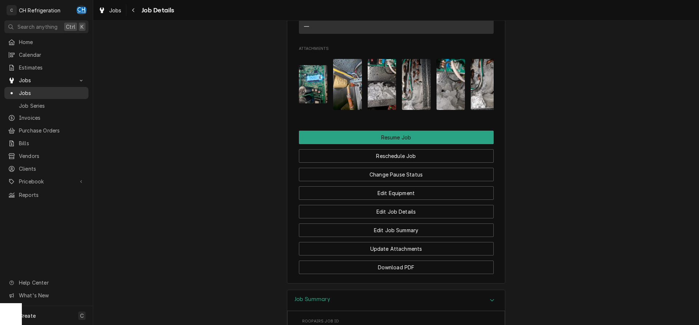
click at [27, 90] on span "Jobs" at bounding box center [52, 93] width 66 height 8
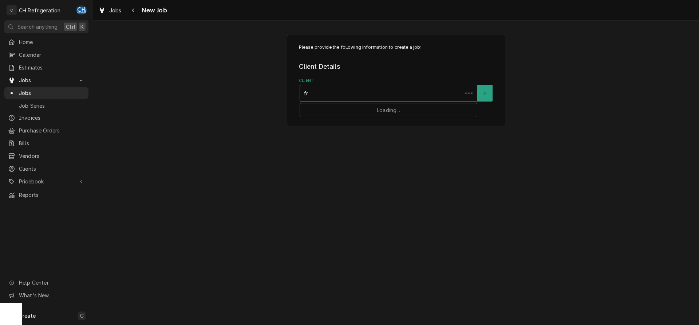
type input "f"
type input "crit"
click at [321, 110] on strong "Critic's Choice Catering" at bounding box center [337, 109] width 66 height 6
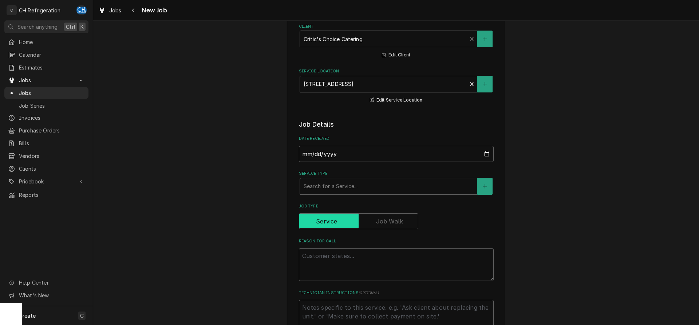
scroll to position [74, 0]
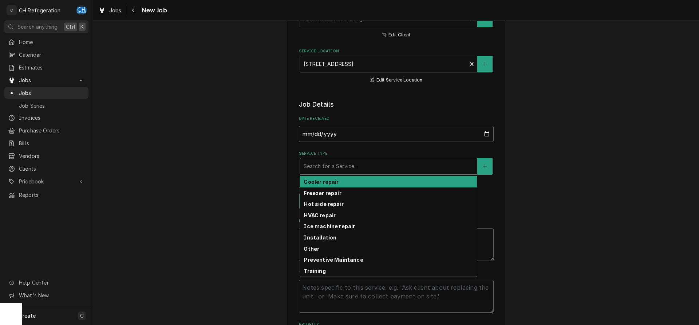
click at [340, 166] on div "Service Type" at bounding box center [389, 166] width 170 height 13
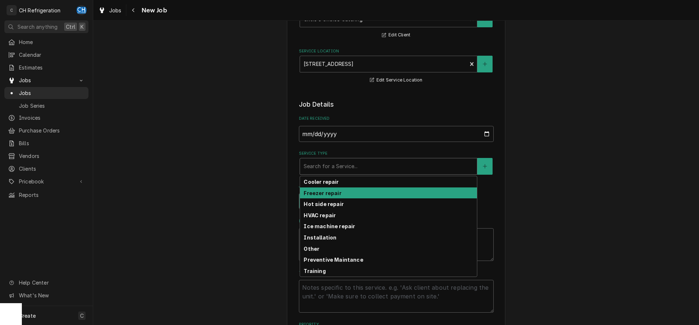
click at [334, 195] on strong "Freezer repair" at bounding box center [323, 193] width 38 height 6
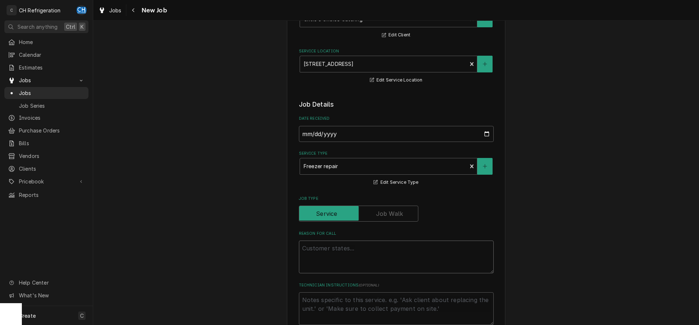
click at [336, 241] on textarea "Reason For Call" at bounding box center [396, 257] width 195 height 33
type textarea "x"
type textarea "f"
type textarea "x"
type textarea "fr"
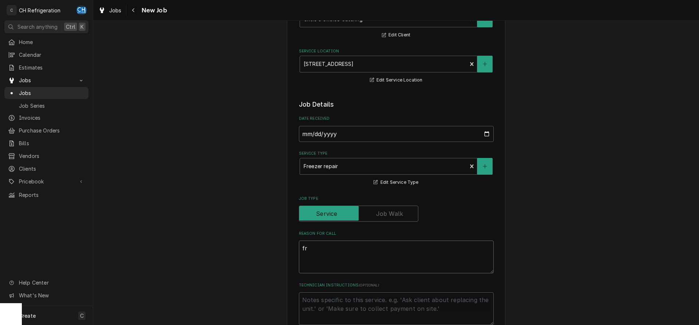
type textarea "x"
type textarea "fre"
type textarea "x"
type textarea "free"
type textarea "x"
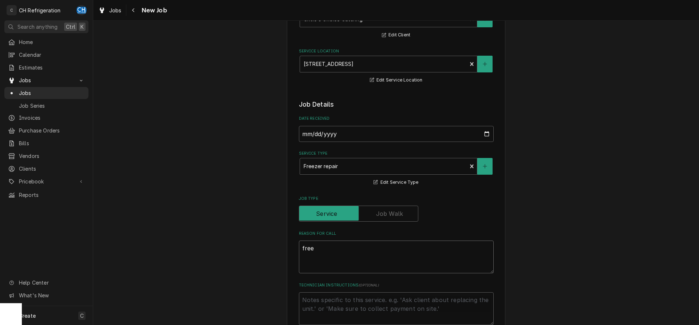
type textarea "freez"
type textarea "x"
type textarea "freeze"
type textarea "x"
type textarea "freezer"
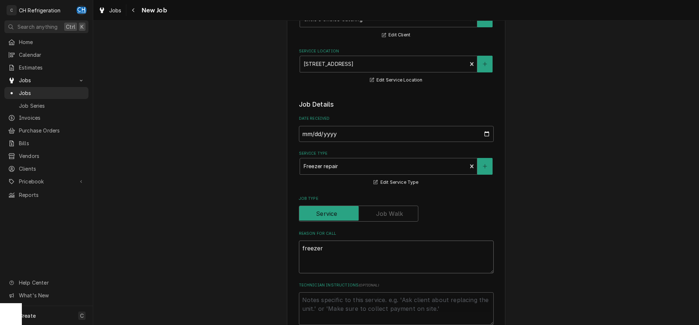
type textarea "x"
type textarea "freezer"
type textarea "x"
type textarea "freezer d"
type textarea "x"
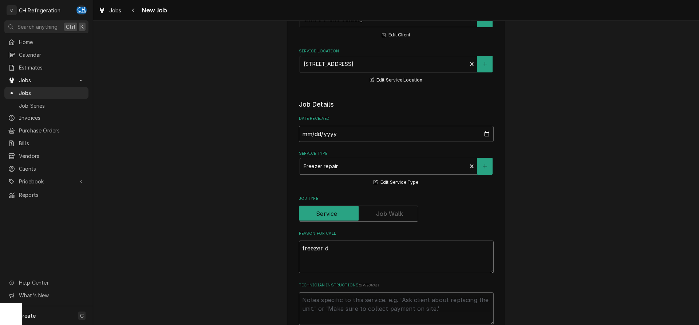
type textarea "freezer do"
type textarea "x"
type textarea "freezer dow"
type textarea "x"
type textarea "freezer down"
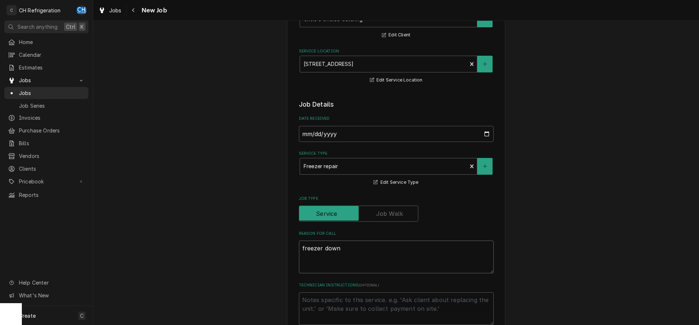
type textarea "x"
type textarea "freezer down"
type textarea "x"
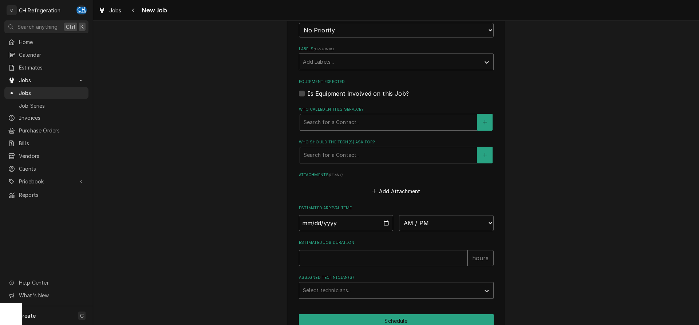
scroll to position [394, 0]
type textarea "freezer down"
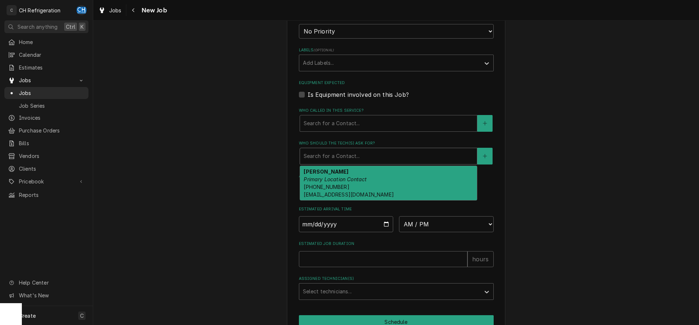
click at [347, 157] on div "Who should the tech(s) ask for?" at bounding box center [389, 156] width 170 height 13
click at [387, 173] on div "Brendon Fellows Primary Location Contact (310) 251-0102 operations@criticschoic…" at bounding box center [388, 183] width 177 height 34
type textarea "x"
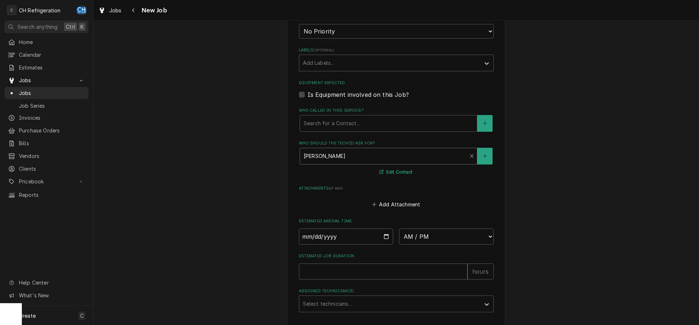
scroll to position [444, 0]
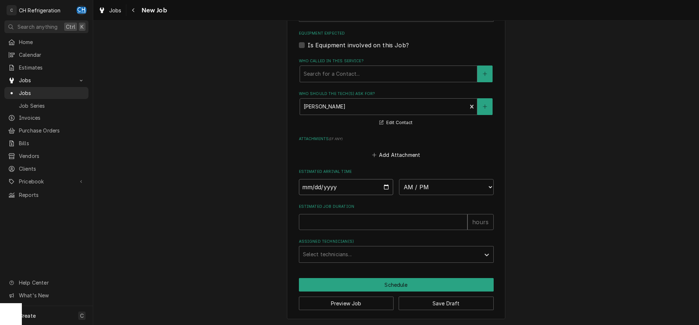
click at [387, 185] on input "Date" at bounding box center [346, 187] width 95 height 16
type input "[DATE]"
type textarea "x"
click at [399, 179] on select "AM / PM 6:00 AM 6:15 AM 6:30 AM 6:45 AM 7:00 AM 7:15 AM 7:30 AM 7:45 AM 8:00 AM…" at bounding box center [446, 187] width 95 height 16
select select "12:00:00"
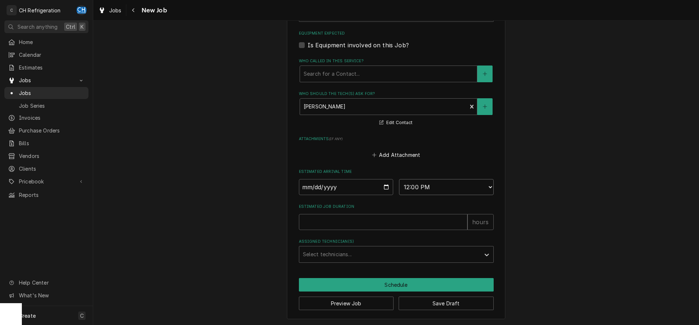
click option "12:00 PM" at bounding box center [0, 0] width 0 height 0
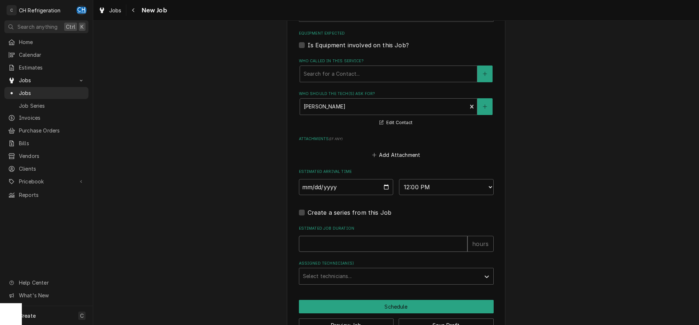
click at [359, 246] on input "Estimated Job Duration" at bounding box center [383, 244] width 169 height 16
type textarea "x"
type input "1"
type textarea "x"
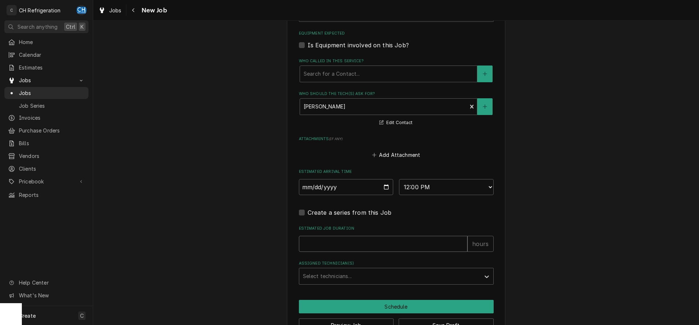
type input "2"
type textarea "x"
type input "2"
click at [358, 273] on div "Assigned Technician(s)" at bounding box center [390, 276] width 174 height 13
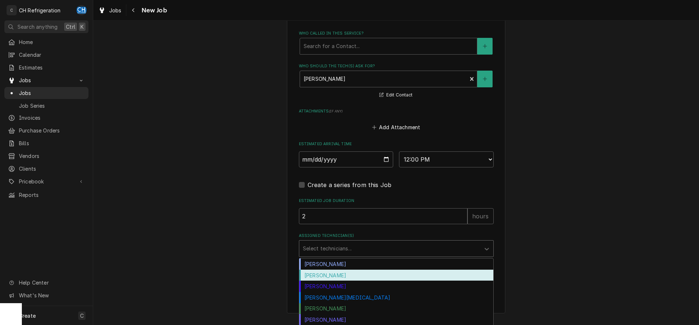
click at [322, 276] on div "Fred Gonzalez" at bounding box center [396, 275] width 194 height 11
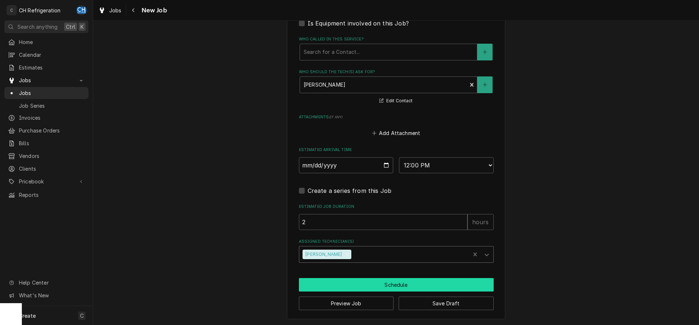
click at [374, 278] on button "Schedule" at bounding box center [396, 284] width 195 height 13
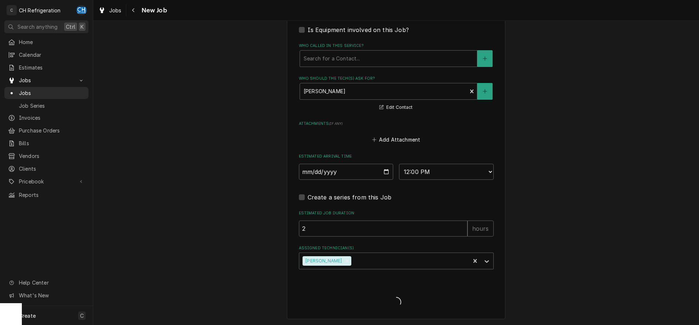
type textarea "x"
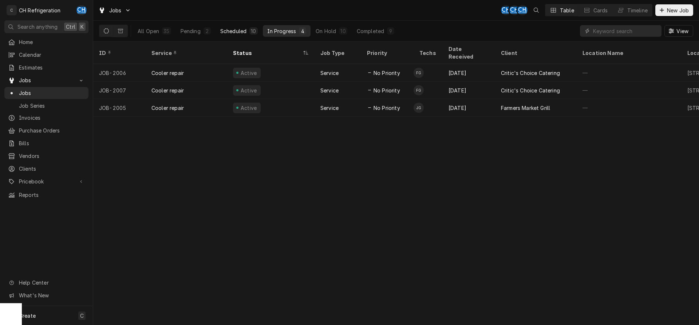
click at [247, 32] on button "Scheduled 10" at bounding box center [239, 31] width 46 height 12
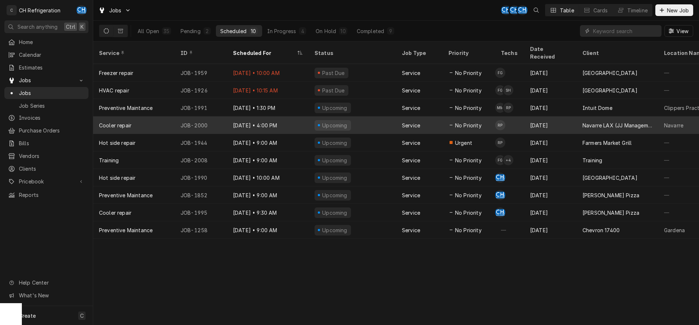
click at [605, 122] on div "Navarre LAX (JJ Management LLC)" at bounding box center [618, 126] width 70 height 8
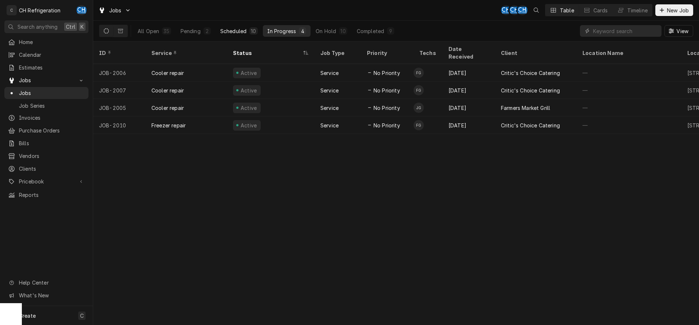
click at [234, 28] on div "Scheduled" at bounding box center [233, 31] width 26 height 8
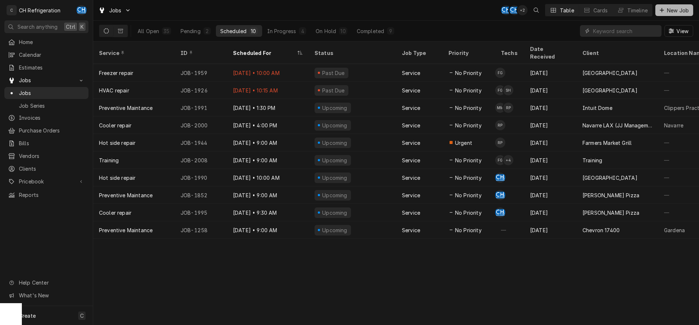
click at [670, 11] on span "New Job" at bounding box center [678, 11] width 25 height 8
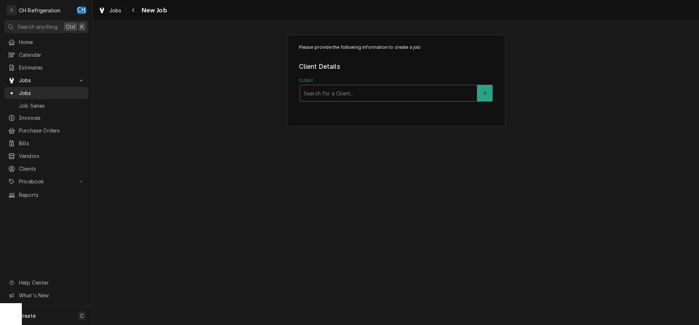
click at [337, 93] on div "Client" at bounding box center [389, 93] width 170 height 13
click at [481, 91] on button "Client" at bounding box center [484, 93] width 15 height 17
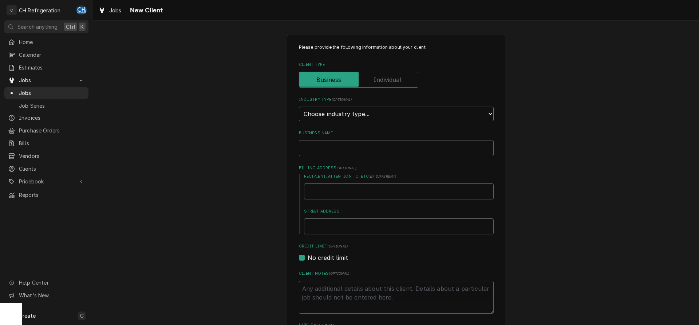
click at [299, 107] on select "Choose industry type... Residential Commercial Industrial Government" at bounding box center [396, 114] width 195 height 15
select select "4"
click option "Government" at bounding box center [0, 0] width 0 height 0
click at [355, 149] on input "Business Name" at bounding box center [396, 148] width 195 height 16
type textarea "x"
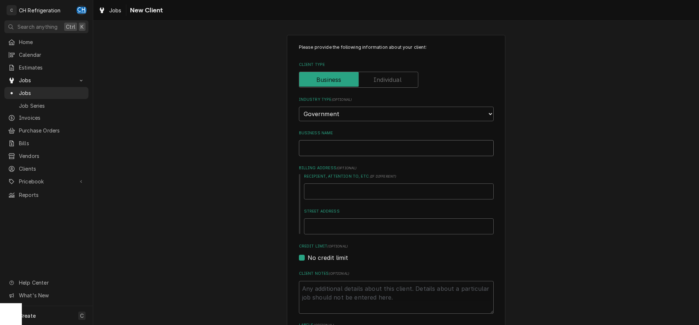
type input "T"
type textarea "x"
type input "Th"
type textarea "x"
type input "The"
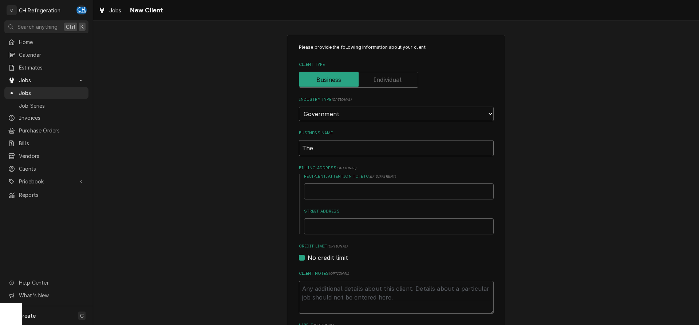
type textarea "x"
type input "The"
type textarea "x"
type input "The S"
type textarea "x"
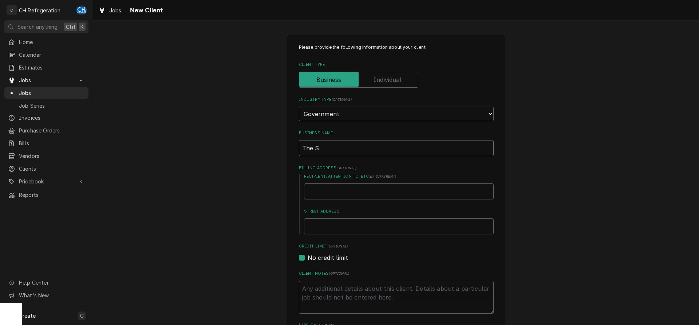
type input "The Sa"
type textarea "x"
type input "The Sal"
type textarea "x"
type input "The Salv"
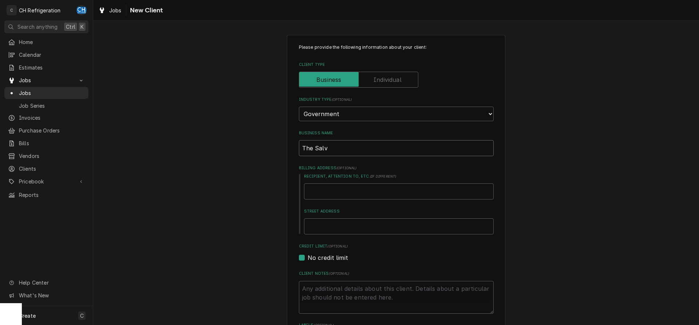
type textarea "x"
type input "The Salva"
type textarea "x"
type input "The Salvat"
type textarea "x"
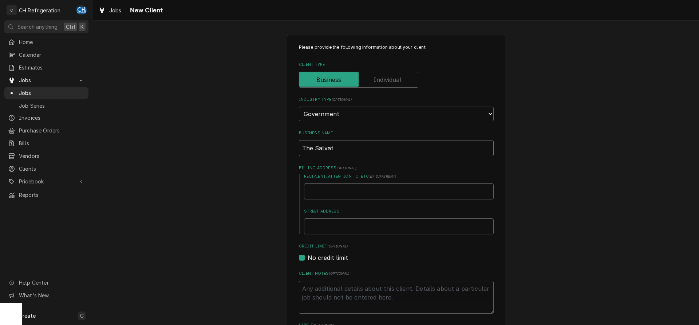
type input "The Salvati"
type textarea "x"
type input "The Salvatio"
type textarea "x"
type input "The Salvation"
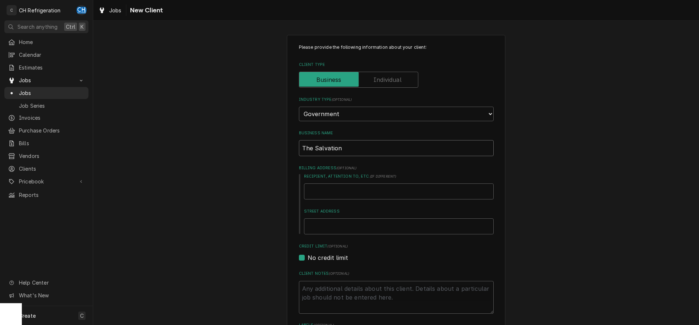
type textarea "x"
type input "The Salvation"
type textarea "x"
type input "The Salvation A"
type textarea "x"
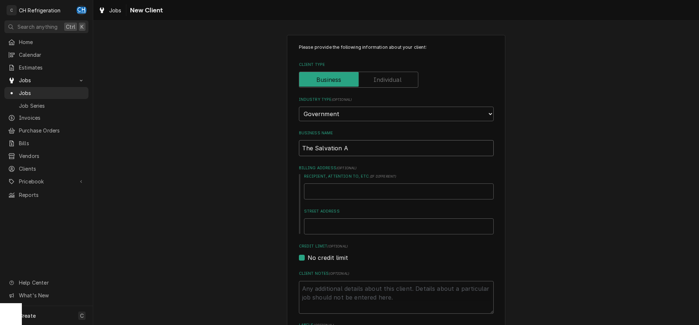
type input "The Salvation Ar"
type textarea "x"
type input "The Salvation Arm"
type textarea "x"
type input "The Salvation Army"
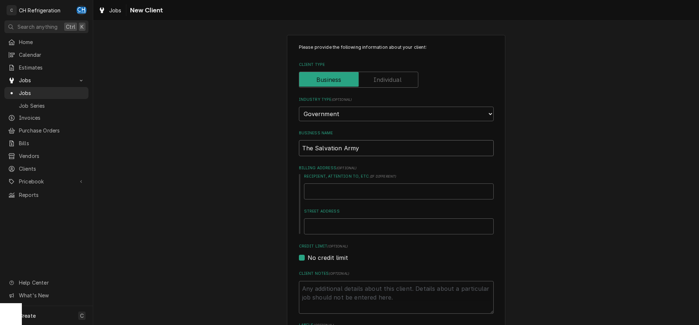
type textarea "x"
type input "The Salvation Army"
type textarea "x"
type input "The Salvation Army"
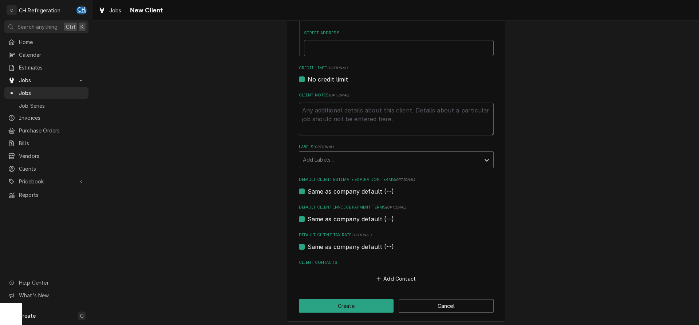
scroll to position [181, 0]
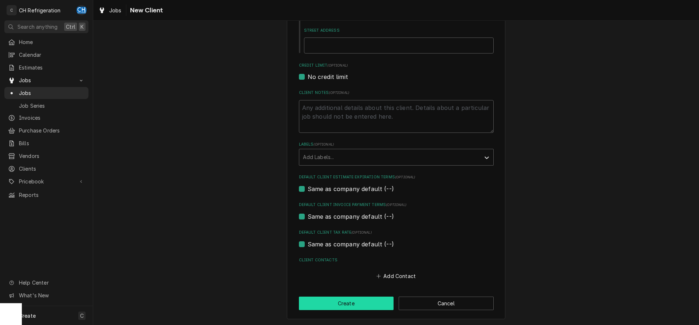
click at [366, 297] on button "Create" at bounding box center [346, 303] width 95 height 13
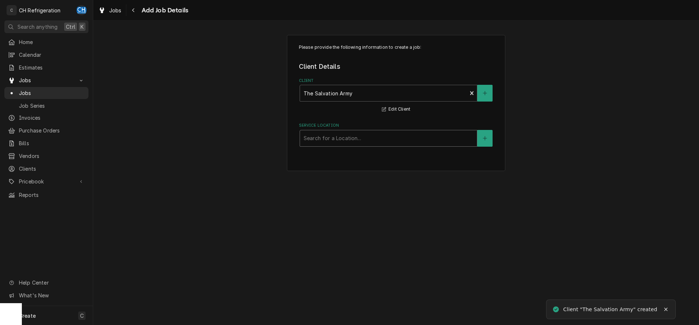
click at [350, 135] on div "Service Location" at bounding box center [389, 138] width 170 height 13
click at [485, 133] on button "Service Location" at bounding box center [484, 138] width 15 height 17
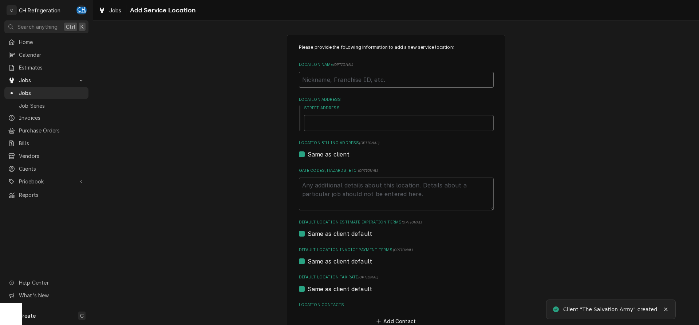
click at [342, 80] on input "Location Name ( optional )" at bounding box center [396, 80] width 195 height 16
type textarea "x"
type input "H"
type textarea "x"
type input "Har"
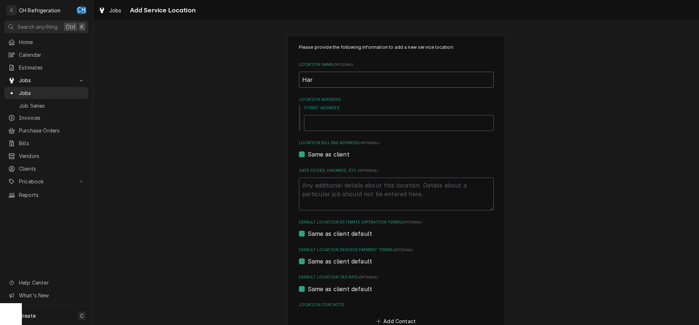
type textarea "x"
type input "Harb"
type textarea "x"
type input "Harbo"
type textarea "x"
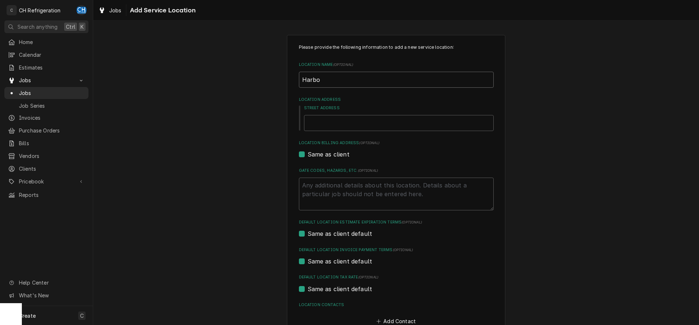
type input "Harbor"
type textarea "x"
type input "Harbor"
type textarea "x"
type input "Harbor c"
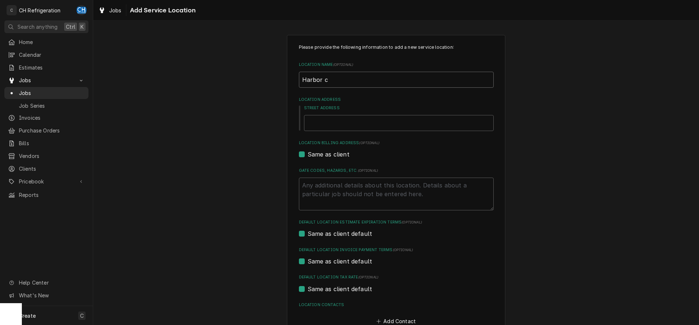
type textarea "x"
type input "Harbor cI"
type textarea "x"
type input "Harbor cITY"
type textarea "x"
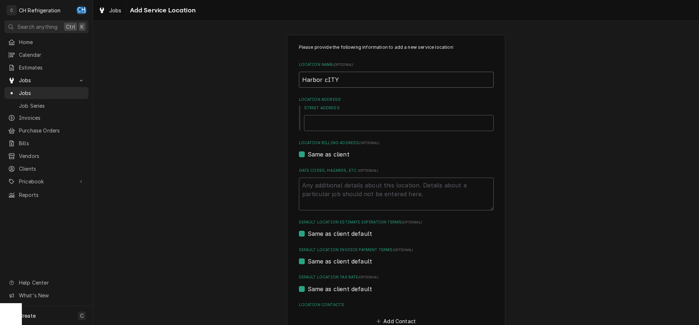
type input "Harbor cIT"
type textarea "x"
type input "Harbor cI"
type textarea "x"
type input "Harbor c"
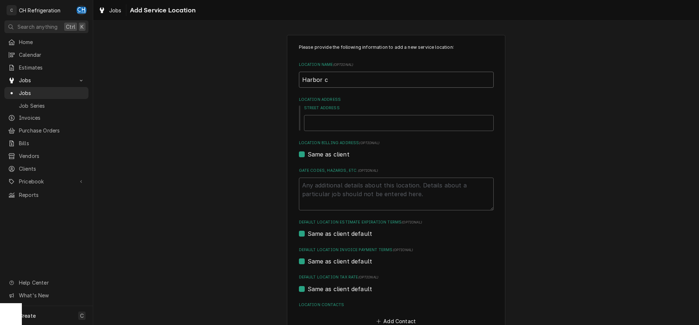
type textarea "x"
type input "Harbor"
type textarea "x"
type input "Harbor c"
type textarea "x"
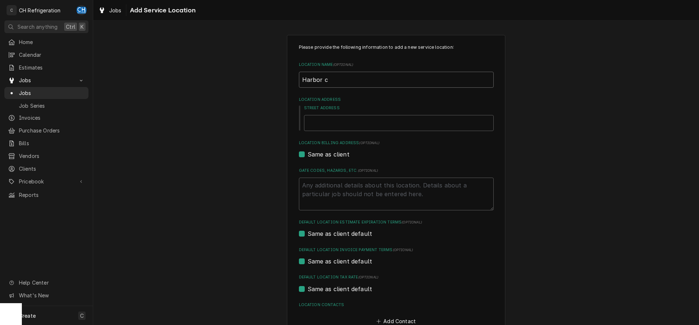
type input "Harbor cI"
type textarea "x"
type input "Harbor cIT"
type textarea "x"
type input "Harbor cITY"
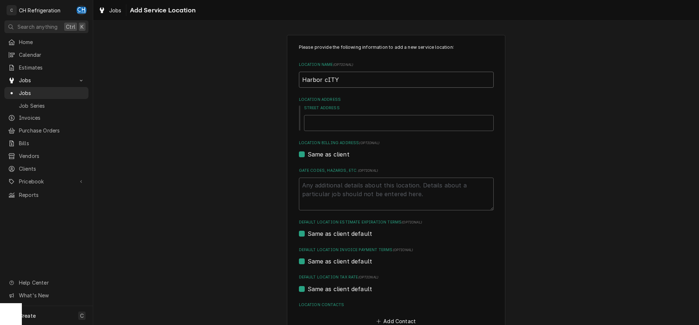
type textarea "x"
type input "Harbor cIT"
type textarea "x"
type input "Harbor cI"
type textarea "x"
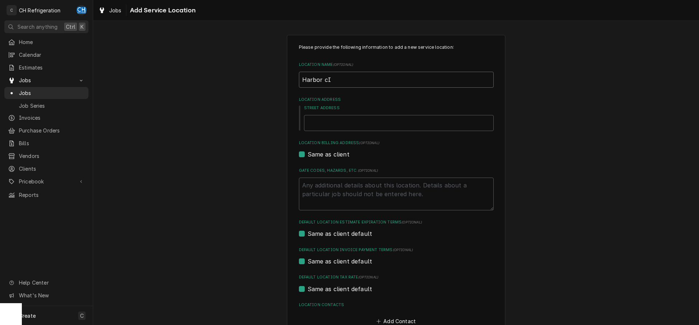
type input "Harbor c"
type textarea "x"
type input "Harbor"
type textarea "x"
type input "Harbor C"
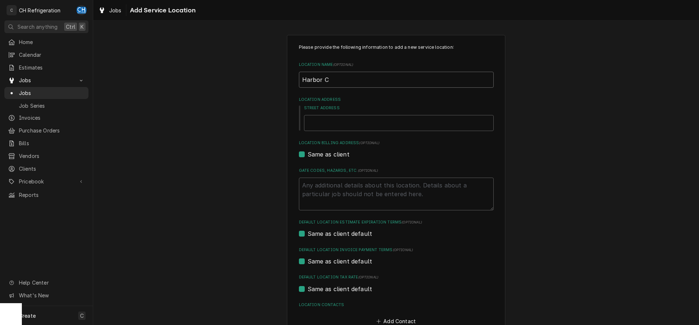
type textarea "x"
type input "Harbor Ci"
type textarea "x"
type input "Harbor Cit"
type textarea "x"
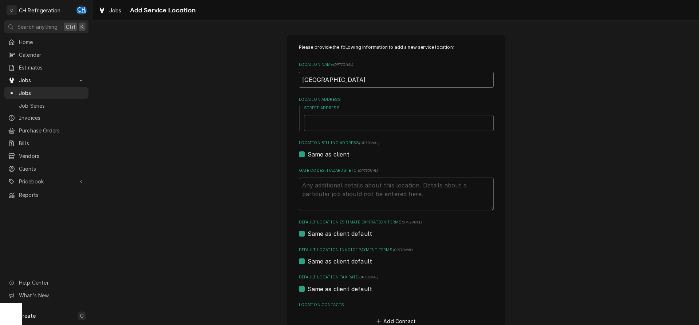
type input "Harbor City"
type textarea "x"
type input "8"
type textarea "x"
type input "82"
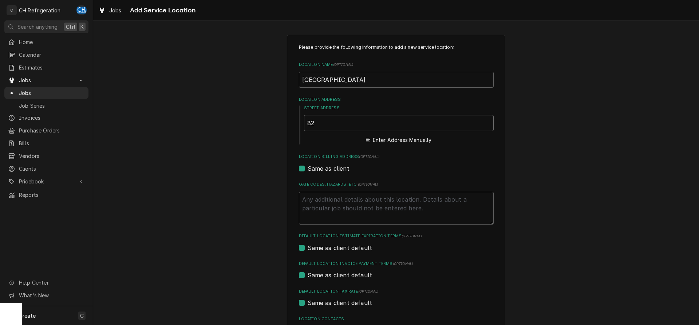
type textarea "x"
type input "820"
type textarea "x"
type input "820"
type textarea "x"
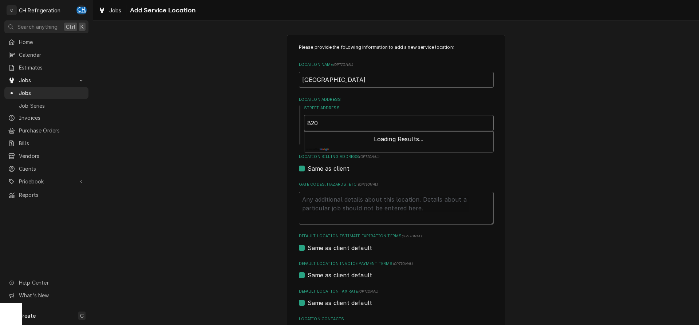
type input "820 l"
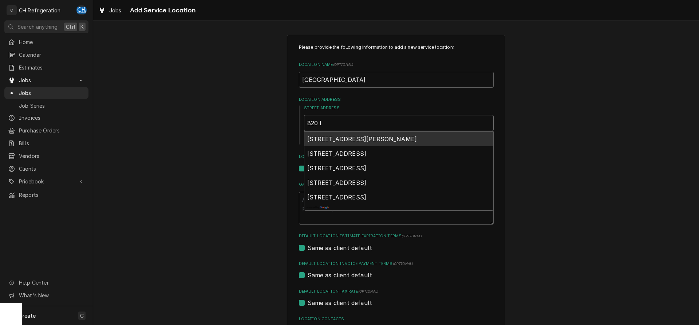
type textarea "x"
type input "820 lo"
type textarea "x"
type input "820 lom"
type textarea "x"
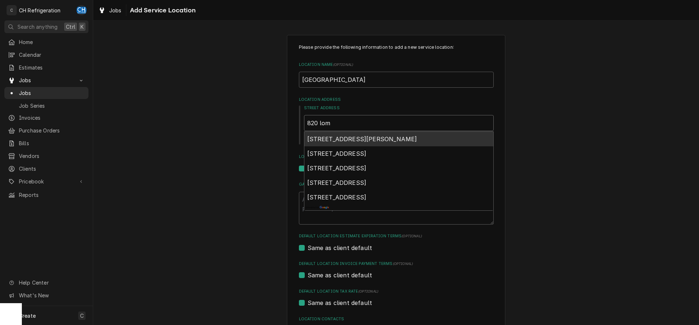
type input "820 lomi"
type textarea "x"
type input "820 lomit"
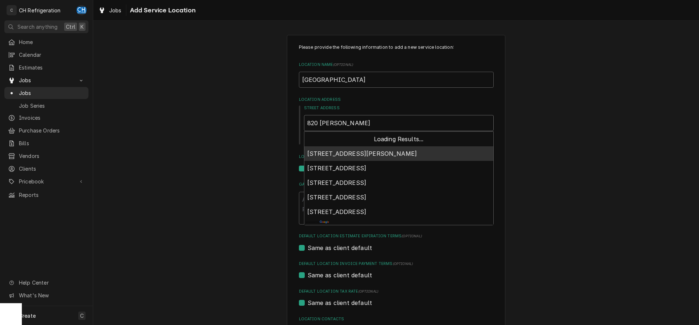
type textarea "x"
type input "820 lomita"
type textarea "x"
type input "820 lomita"
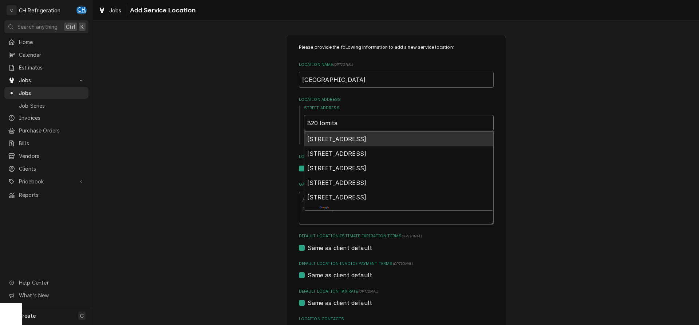
type textarea "x"
type input "820 lomita b"
click at [367, 142] on span "820 Lomita Boulevard, Harbor City, CA, USA" at bounding box center [336, 138] width 59 height 7
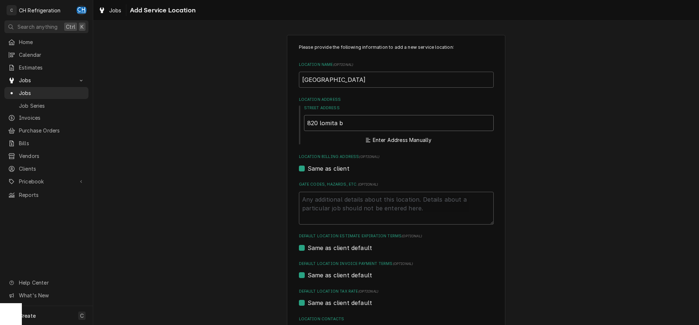
type textarea "x"
type input "820 Lomita Blvd"
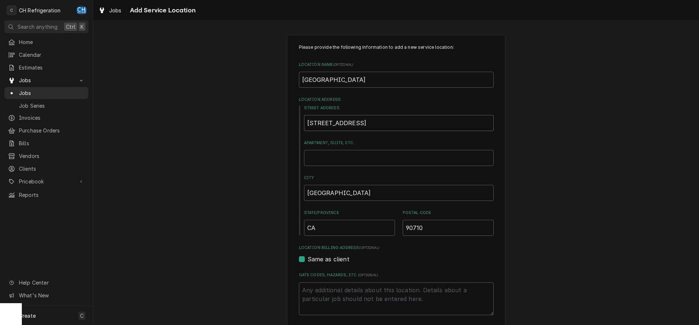
type textarea "x"
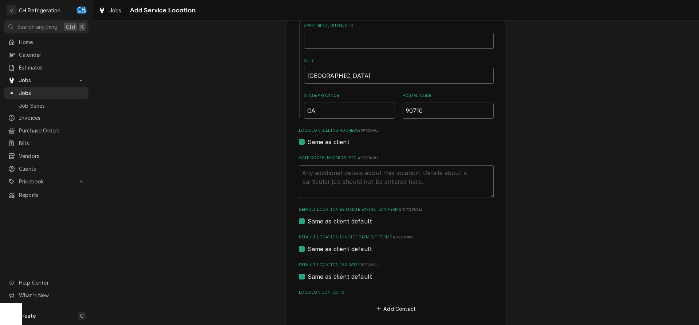
scroll to position [149, 0]
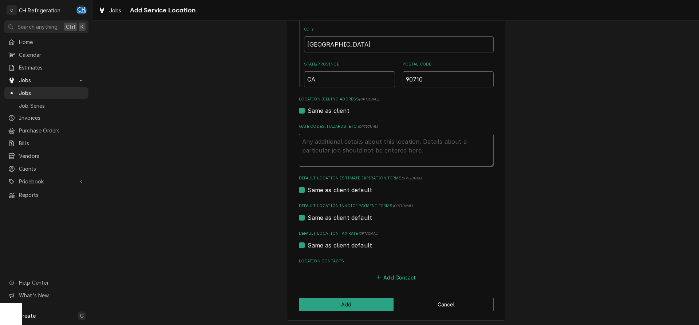
type input "820 Lomita Blvd"
click at [401, 277] on button "Add Contact" at bounding box center [396, 277] width 42 height 10
type textarea "x"
click at [353, 289] on input "Location Name ( optional )" at bounding box center [397, 292] width 180 height 16
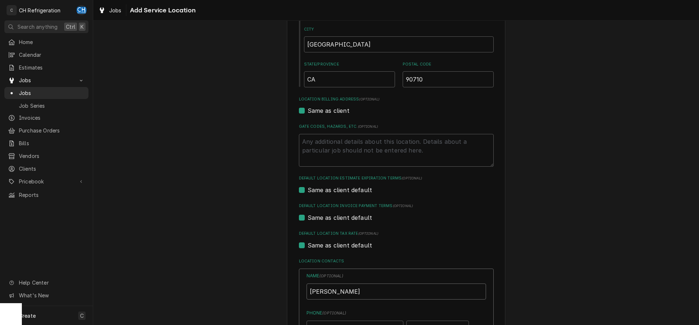
type input "Ernesto Madrid"
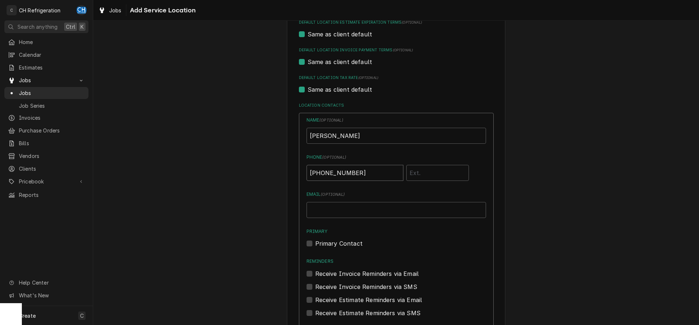
type input "(310) 370-4515"
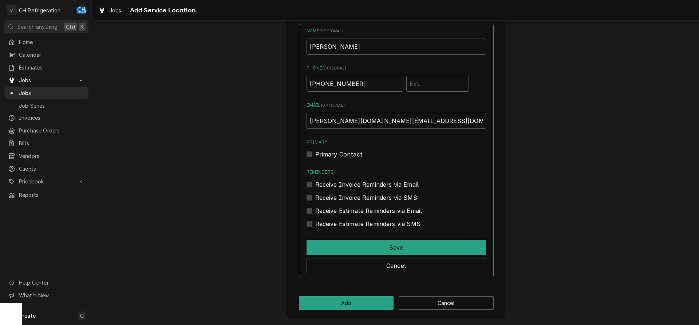
scroll to position [394, 0]
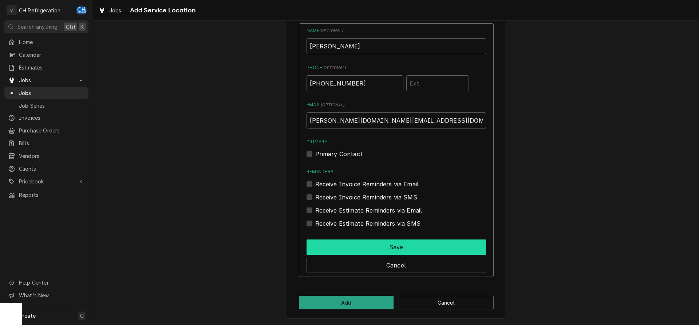
type input "ernesto.madrid@usw.salvationarmy.org"
click at [420, 246] on button "Save" at bounding box center [397, 247] width 180 height 15
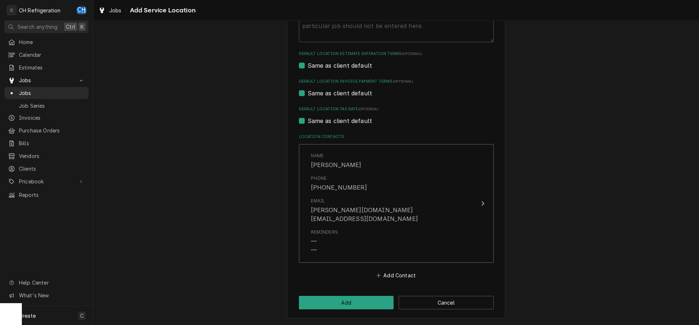
scroll to position [264, 0]
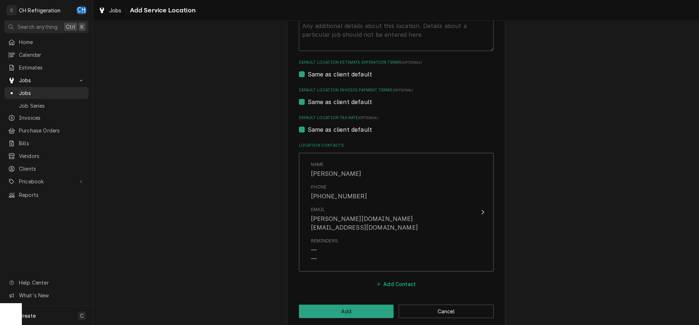
click at [398, 279] on button "Add Contact" at bounding box center [396, 284] width 42 height 10
type textarea "x"
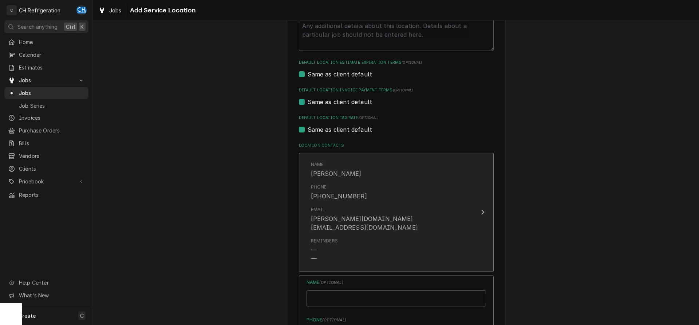
scroll to position [376, 0]
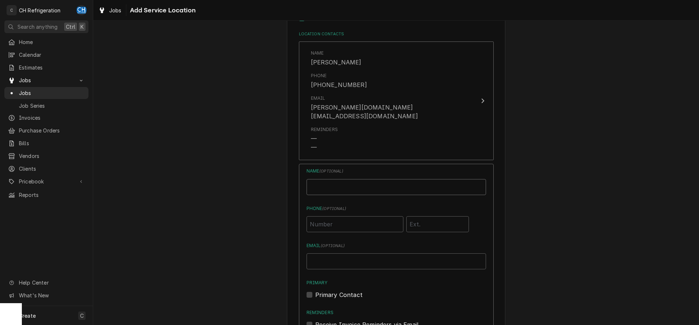
click at [340, 179] on input "Location Name ( optional )" at bounding box center [397, 187] width 180 height 16
type input "Major Tim Smith"
type input "(310) 370-4515"
type input "105"
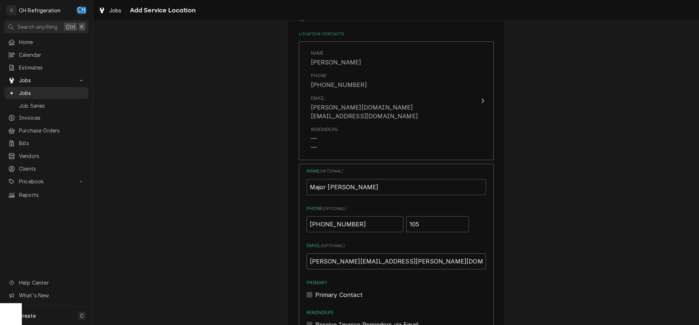
scroll to position [508, 0]
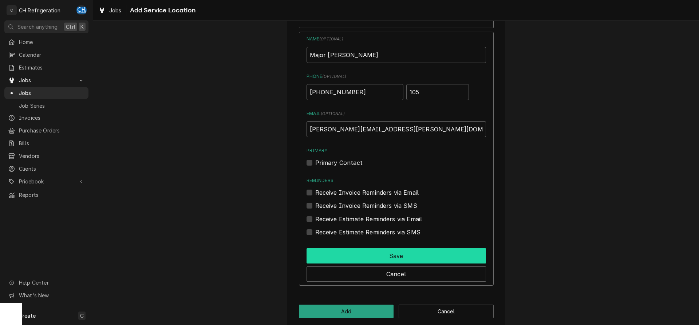
type input "timothy.smith@usw.salvationarmy.org"
click at [406, 250] on button "Save" at bounding box center [397, 255] width 180 height 15
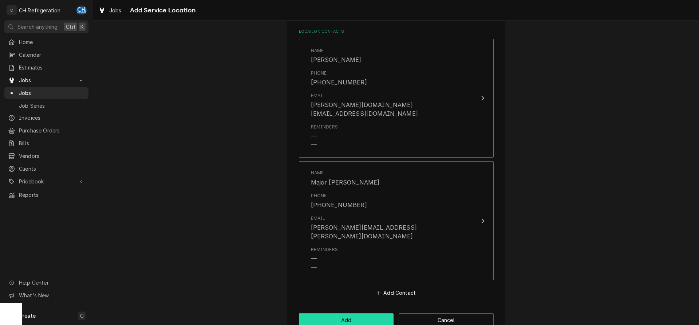
click at [338, 314] on button "Add" at bounding box center [346, 320] width 95 height 13
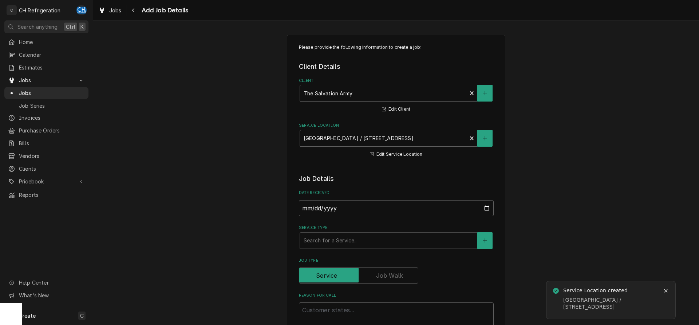
type textarea "x"
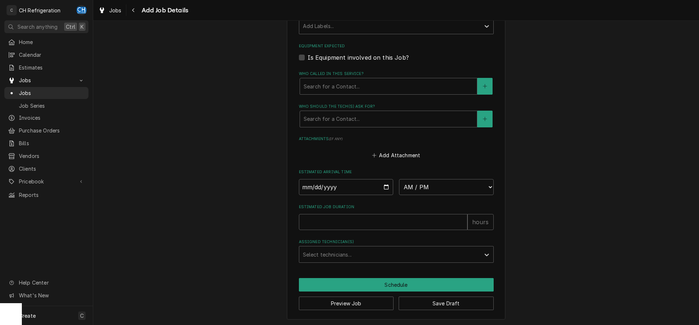
scroll to position [196, 0]
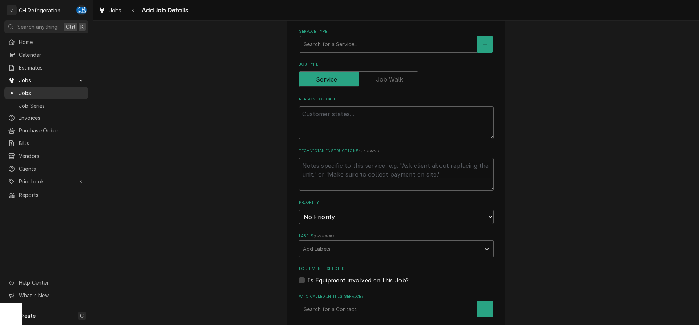
click at [36, 93] on span "Jobs" at bounding box center [52, 93] width 66 height 8
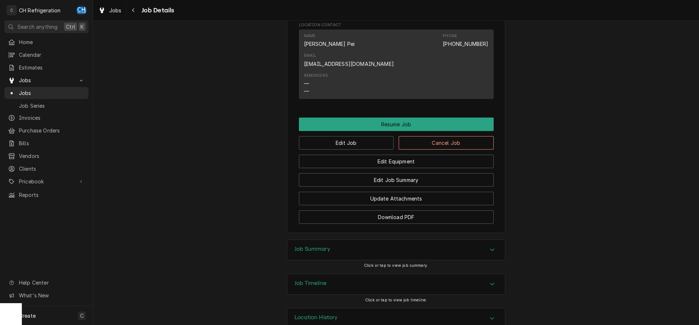
scroll to position [589, 0]
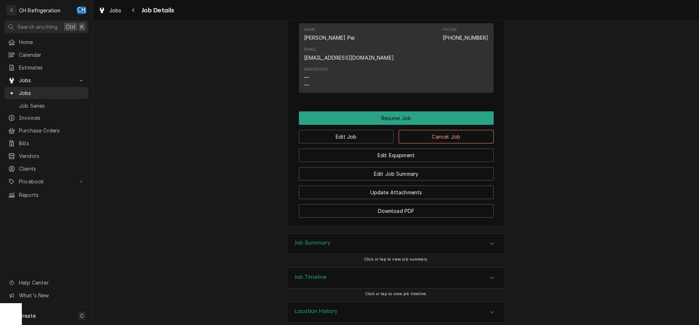
click at [481, 237] on div "Job Summary" at bounding box center [396, 244] width 218 height 20
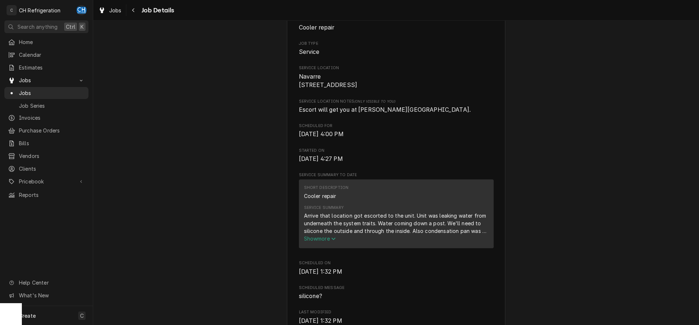
scroll to position [0, 0]
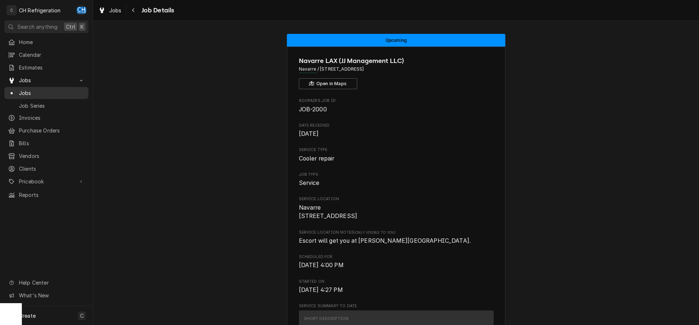
click at [40, 91] on span "Jobs" at bounding box center [52, 93] width 66 height 8
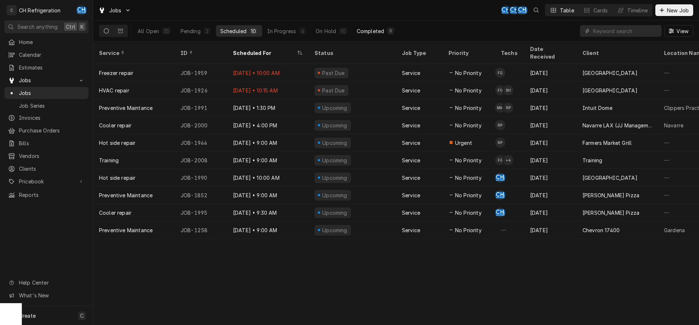
click at [373, 31] on div "Completed" at bounding box center [370, 31] width 27 height 8
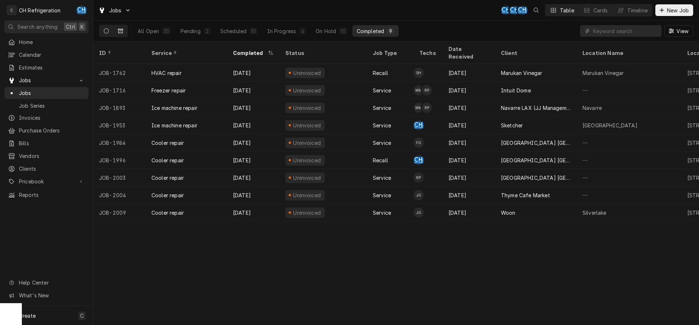
click at [124, 34] on button "Dynamic Content Wrapper" at bounding box center [121, 31] width 14 height 12
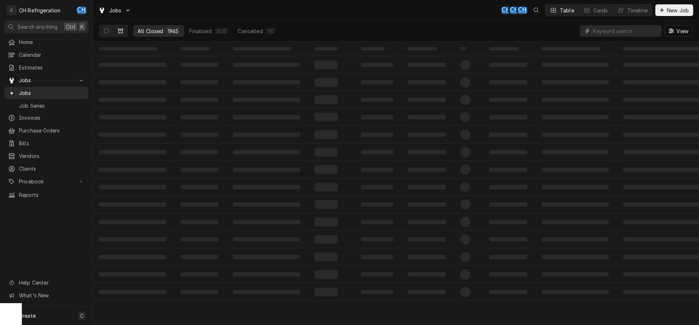
click at [608, 31] on input "Dynamic Content Wrapper" at bounding box center [625, 31] width 65 height 12
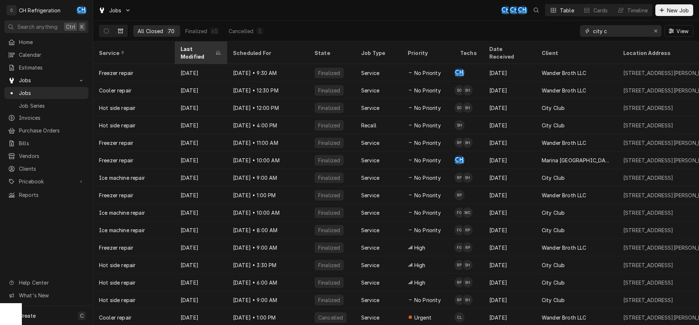
type input "city c"
click at [190, 47] on div "Last Modified" at bounding box center [198, 52] width 34 height 15
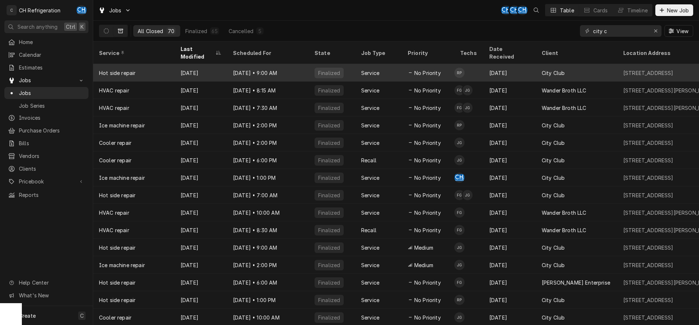
click at [278, 64] on div "[DATE] • 9:00 AM" at bounding box center [268, 72] width 82 height 17
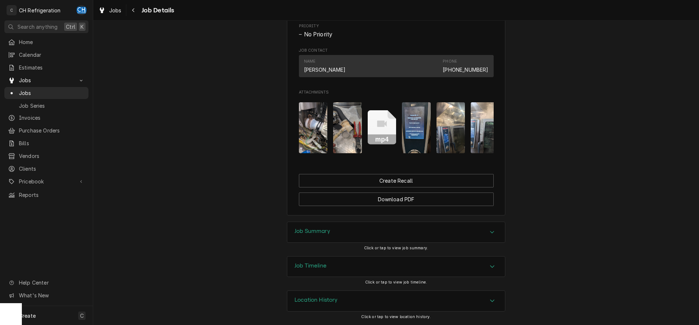
scroll to position [217, 0]
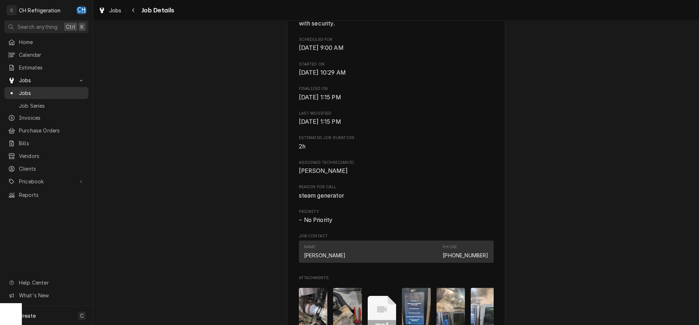
click at [21, 90] on span "Jobs" at bounding box center [52, 93] width 66 height 8
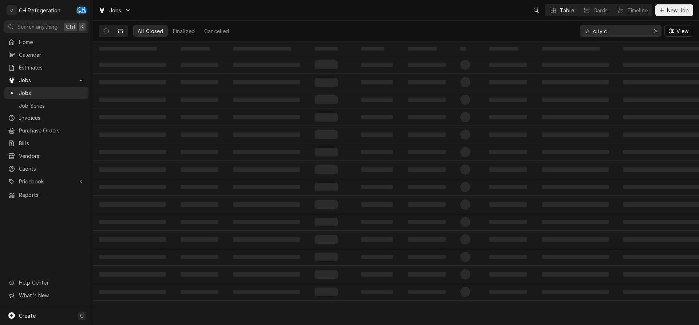
click at [671, 10] on span "New Job" at bounding box center [678, 11] width 25 height 8
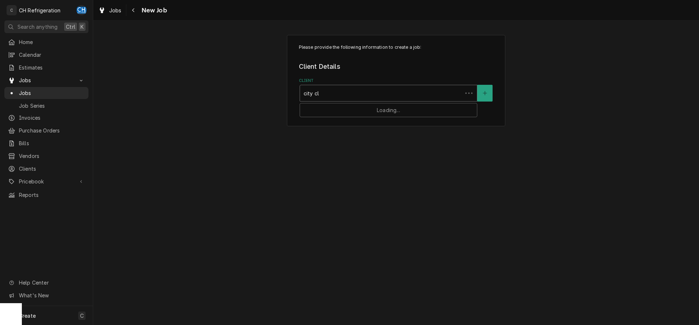
type input "city clu"
click at [356, 111] on div "City Club" at bounding box center [388, 108] width 177 height 11
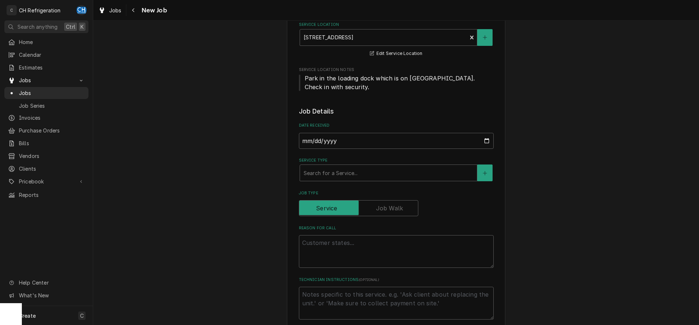
scroll to position [149, 0]
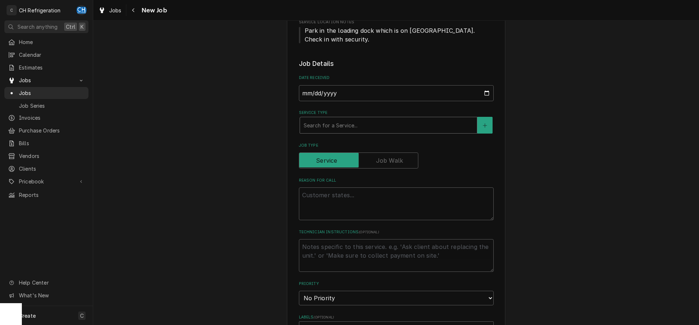
click at [358, 128] on div "Service Type" at bounding box center [389, 125] width 170 height 13
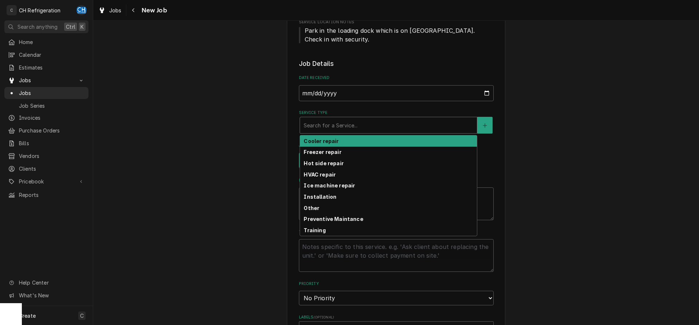
click at [340, 141] on div "Cooler repair" at bounding box center [388, 140] width 177 height 11
click at [347, 127] on div "Service Type" at bounding box center [384, 125] width 160 height 13
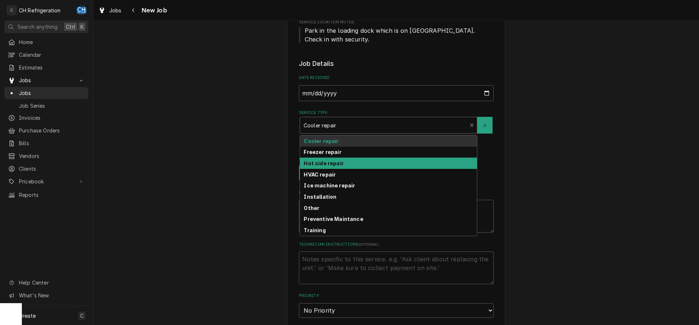
click at [333, 162] on strong "Hot side repair" at bounding box center [324, 163] width 40 height 6
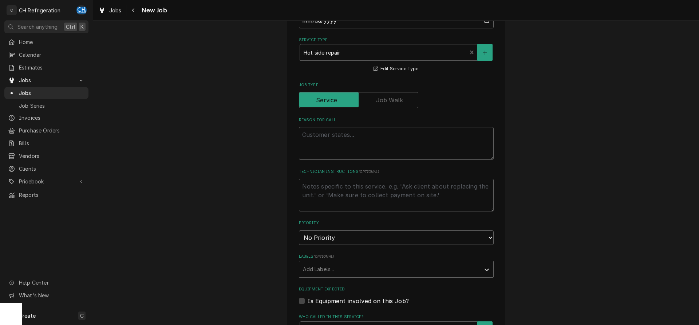
scroll to position [223, 0]
click at [342, 147] on textarea "Reason For Call" at bounding box center [396, 142] width 195 height 33
type textarea "x"
type textarea "c"
type textarea "x"
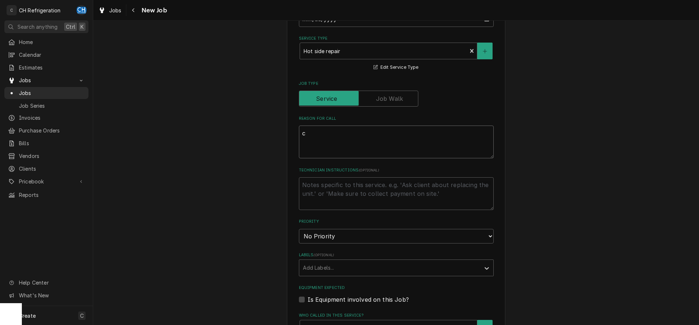
type textarea "co"
type textarea "x"
type textarea "com"
type textarea "x"
type textarea "comb"
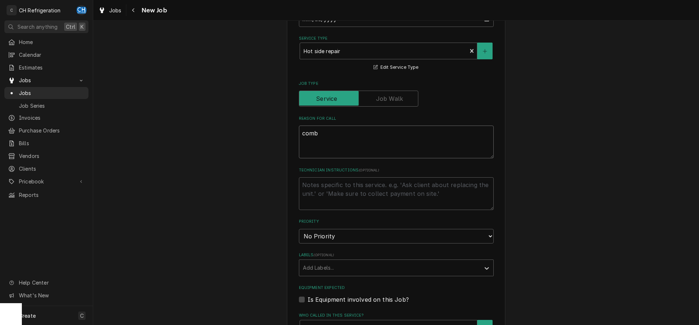
type textarea "x"
type textarea "combi"
type textarea "x"
type textarea "combi"
type textarea "x"
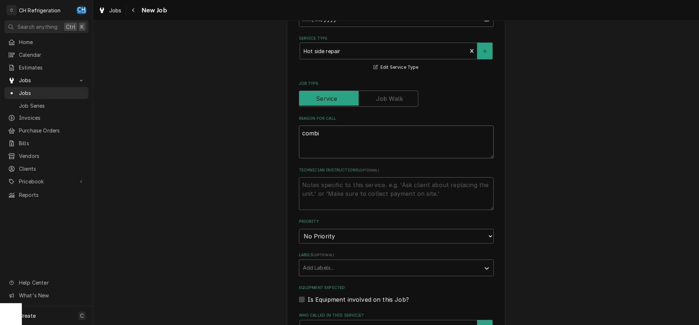
type textarea "combi o"
type textarea "x"
type textarea "combi ov"
type textarea "x"
type textarea "combi oven"
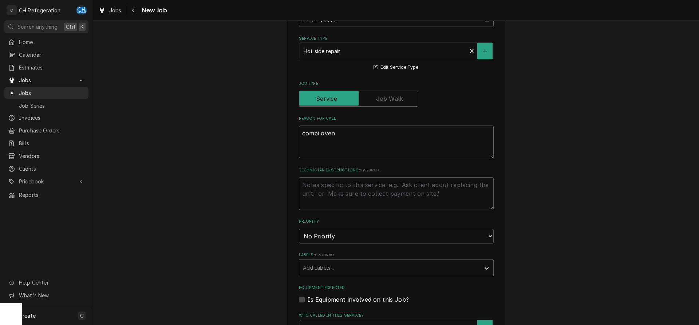
type textarea "x"
type textarea "combi oven"
type textarea "x"
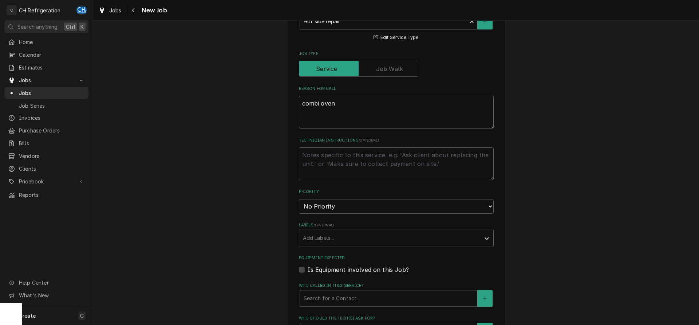
scroll to position [297, 0]
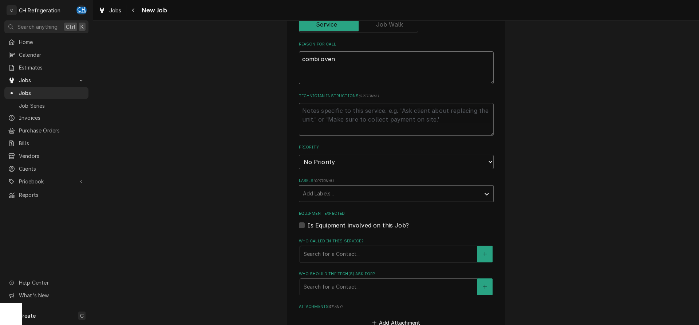
type textarea "combi oven"
click at [331, 126] on textarea "Technician Instructions ( optional )" at bounding box center [396, 119] width 195 height 33
type textarea "x"
type textarea "r"
type textarea "x"
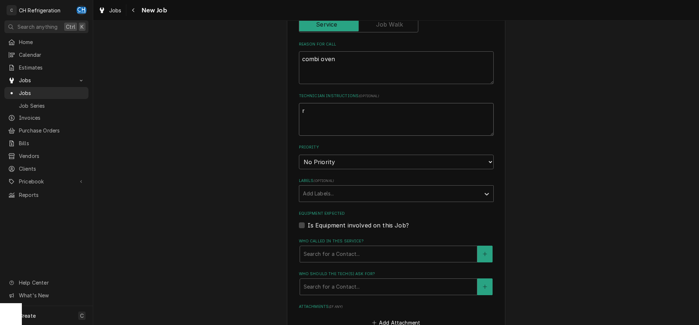
type textarea "re"
type textarea "x"
type textarea "rec"
type textarea "x"
type textarea "reca"
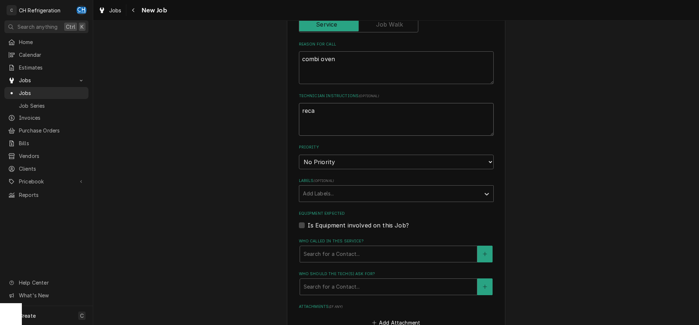
type textarea "x"
type textarea "recal"
type textarea "x"
type textarea "recall"
type textarea "x"
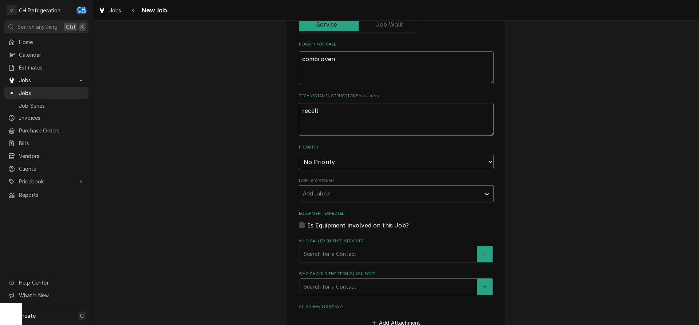
type textarea "recall"
type textarea "x"
type textarea "recall -"
type textarea "x"
type textarea "recall -"
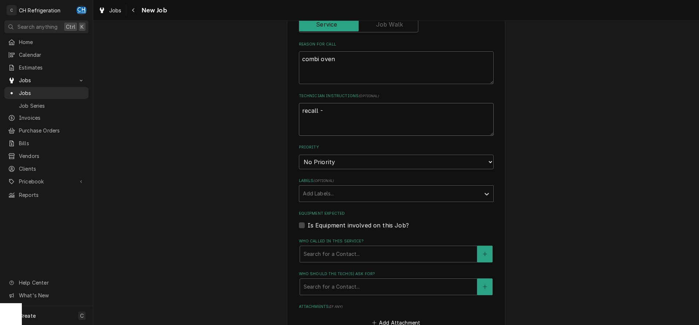
type textarea "x"
type textarea "recall - n"
type textarea "x"
type textarea "recall - no"
type textarea "x"
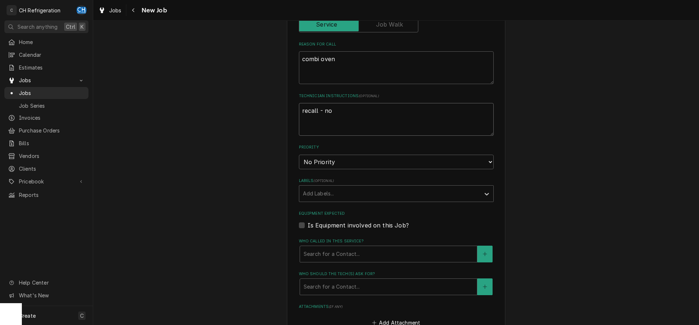
type textarea "recall - no"
type textarea "x"
type textarea "recall - no c"
type textarea "x"
type textarea "recall - no ch"
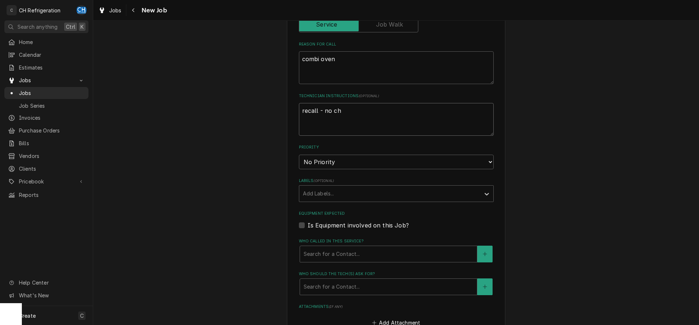
type textarea "x"
type textarea "recall - no cha"
type textarea "x"
type textarea "recall - no char"
type textarea "x"
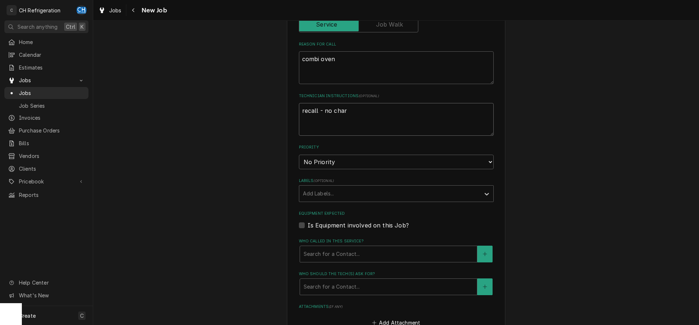
type textarea "recall - no charg"
type textarea "x"
type textarea "recall - no charge"
type textarea "x"
type textarea "recall - no charge"
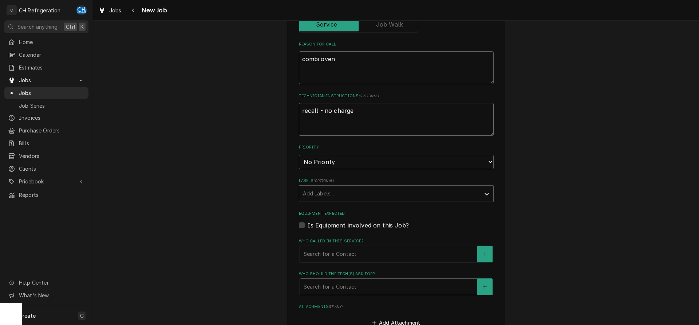
type textarea "x"
type textarea "recall - no charge"
click at [348, 59] on textarea "combi oven" at bounding box center [396, 67] width 195 height 33
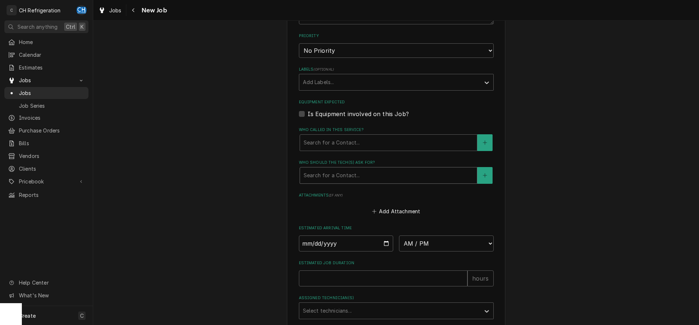
click at [366, 181] on div "Search for a Contact..." at bounding box center [388, 176] width 177 height 16
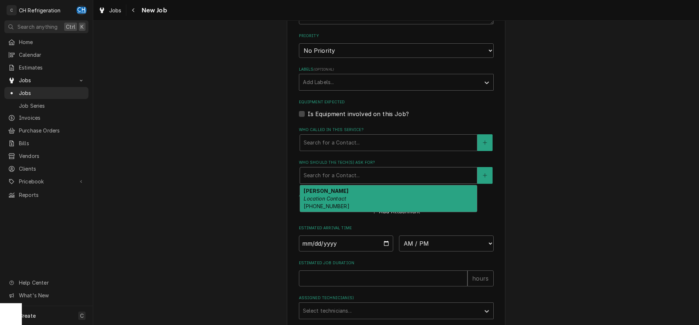
click at [364, 190] on div "Armando Location Contact (323) 253-3384" at bounding box center [388, 198] width 177 height 27
type textarea "x"
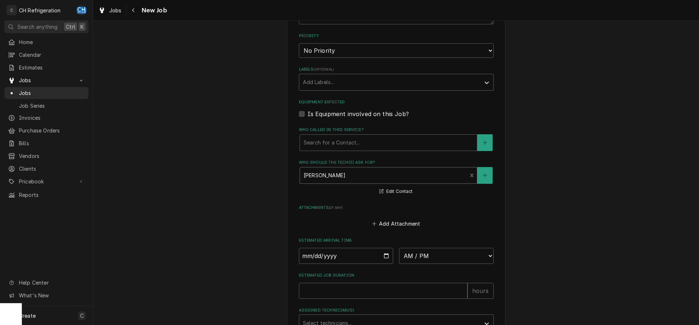
scroll to position [477, 0]
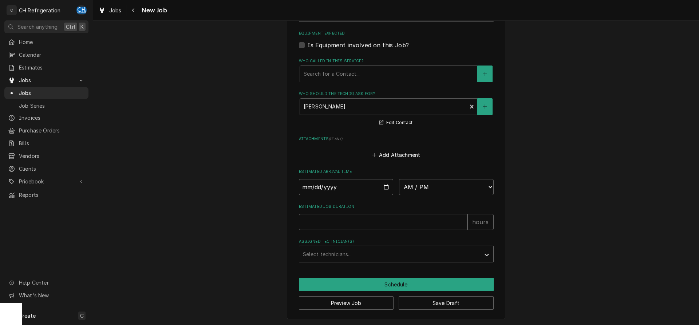
click at [382, 184] on input "Date" at bounding box center [346, 187] width 95 height 16
type input "2025-09-25"
type textarea "x"
click at [399, 179] on select "AM / PM 6:00 AM 6:15 AM 6:30 AM 6:45 AM 7:00 AM 7:15 AM 7:30 AM 7:45 AM 8:00 AM…" at bounding box center [446, 187] width 95 height 16
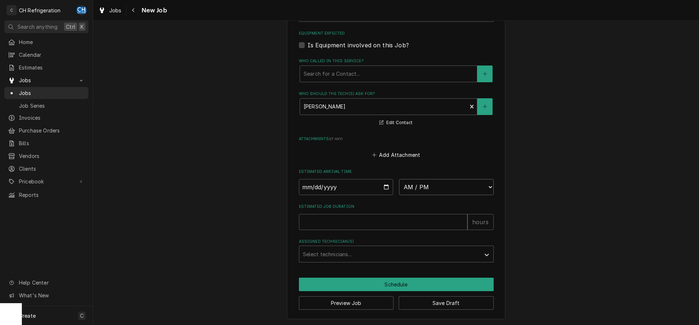
click at [399, 179] on select "AM / PM 6:00 AM 6:15 AM 6:30 AM 6:45 AM 7:00 AM 7:15 AM 7:30 AM 7:45 AM 8:00 AM…" at bounding box center [446, 187] width 95 height 16
select select "12:30:00"
click option "12:30 PM" at bounding box center [0, 0] width 0 height 0
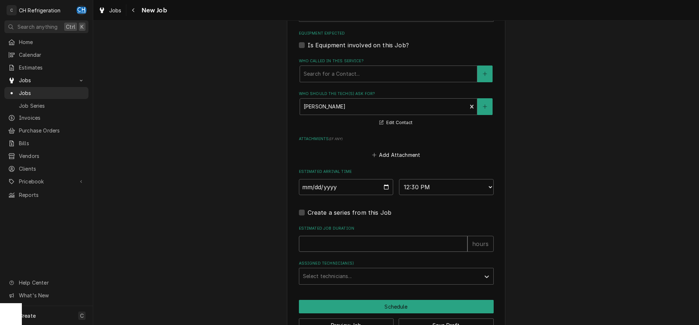
click at [364, 245] on input "Estimated Job Duration" at bounding box center [383, 244] width 169 height 16
type textarea "x"
type input "1"
type textarea "x"
type input "1"
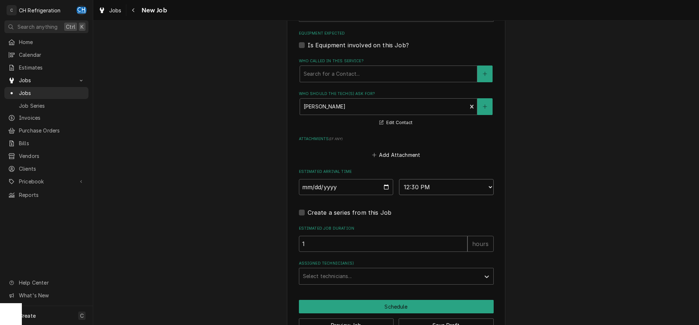
click at [399, 179] on select "AM / PM 6:00 AM 6:15 AM 6:30 AM 6:45 AM 7:00 AM 7:15 AM 7:30 AM 7:45 AM 8:00 AM…" at bounding box center [446, 187] width 95 height 16
select select "13:00:00"
click option "1:00 PM" at bounding box center [0, 0] width 0 height 0
click at [363, 269] on div "Select technicians..." at bounding box center [389, 276] width 181 height 16
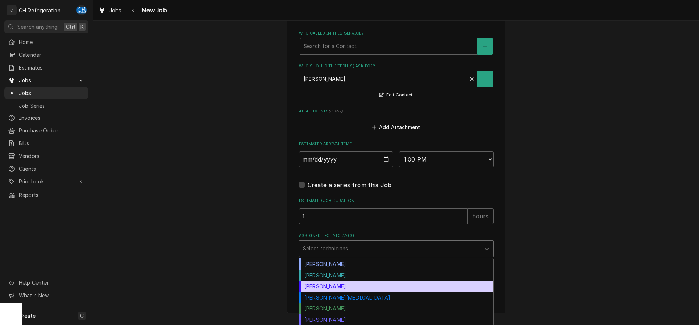
click at [352, 281] on div "Josh Galindo" at bounding box center [396, 286] width 194 height 11
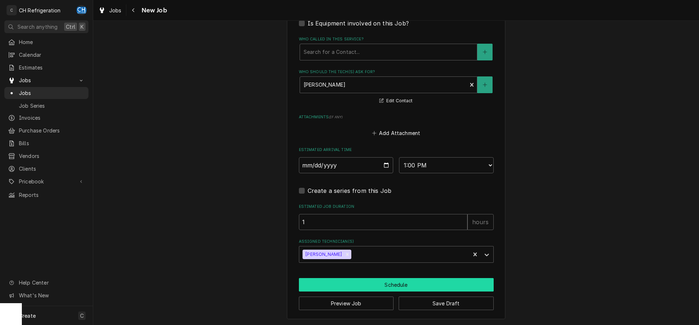
click at [384, 285] on button "Schedule" at bounding box center [396, 284] width 195 height 13
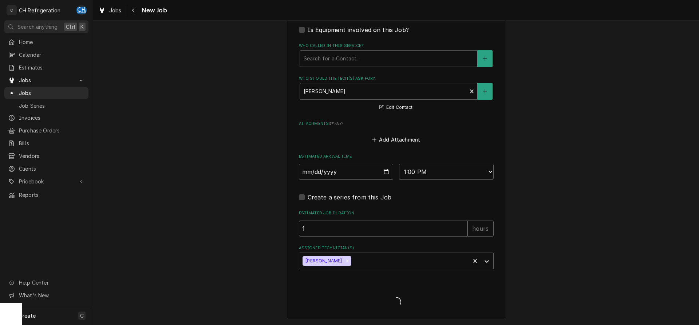
type textarea "x"
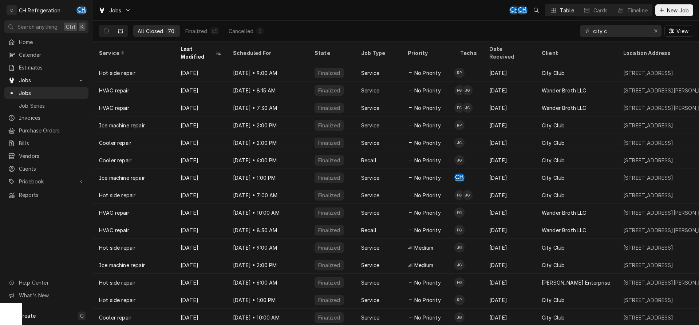
click at [94, 28] on div "All Closed 70 Finalized 65 Cancelled 5 city c View" at bounding box center [396, 31] width 606 height 21
drag, startPoint x: 99, startPoint y: 28, endPoint x: 109, endPoint y: 28, distance: 10.2
click at [100, 28] on div "Dynamic Content Wrapper" at bounding box center [113, 31] width 29 height 12
drag, startPoint x: 104, startPoint y: 31, endPoint x: 126, endPoint y: 30, distance: 21.9
click at [105, 31] on icon "Dynamic Content Wrapper" at bounding box center [106, 30] width 5 height 5
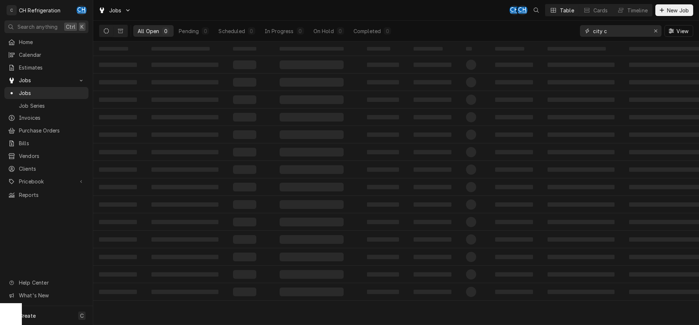
drag, startPoint x: 619, startPoint y: 32, endPoint x: 554, endPoint y: 25, distance: 64.9
click at [593, 25] on input "city c" at bounding box center [620, 31] width 55 height 12
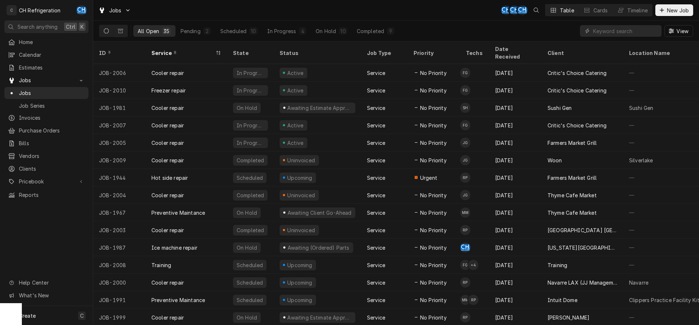
click at [103, 31] on button "Dynamic Content Wrapper" at bounding box center [106, 31] width 14 height 12
drag, startPoint x: 291, startPoint y: 28, endPoint x: 339, endPoint y: 34, distance: 48.3
click at [292, 28] on div "In Progress" at bounding box center [281, 31] width 29 height 8
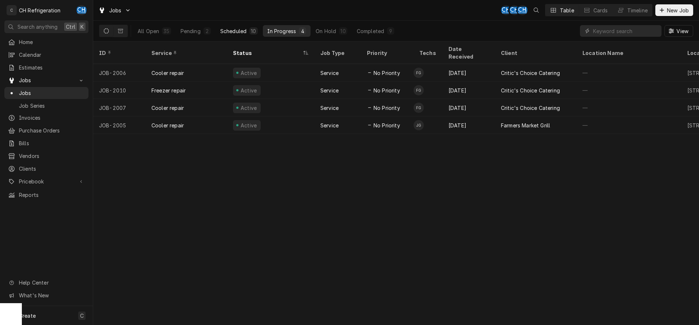
click at [246, 33] on div "Scheduled" at bounding box center [233, 31] width 26 height 8
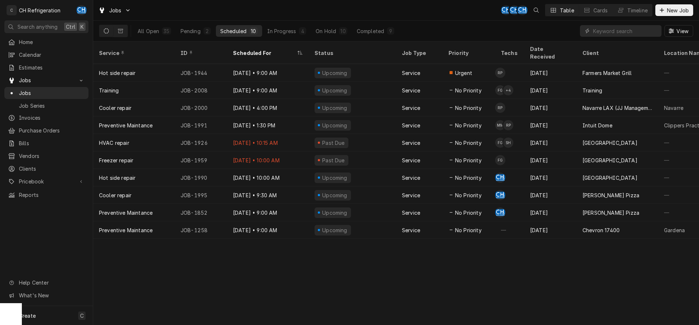
click at [238, 33] on div "Scheduled" at bounding box center [233, 31] width 26 height 8
click at [271, 49] on div "Scheduled For" at bounding box center [264, 53] width 63 height 8
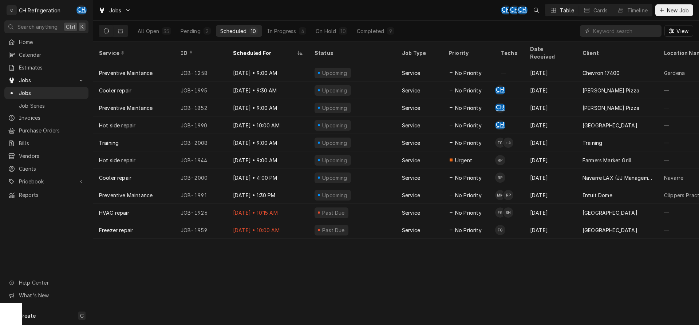
click at [271, 49] on div "Scheduled For" at bounding box center [264, 53] width 63 height 8
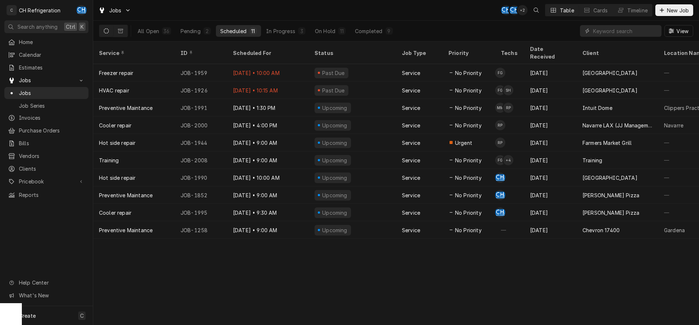
click at [296, 37] on div "All Open 36 Pending 2 Scheduled 11 In Progress 3 On Hold 11 Completed 9" at bounding box center [265, 31] width 264 height 20
click at [293, 32] on div "In Progress" at bounding box center [280, 31] width 29 height 8
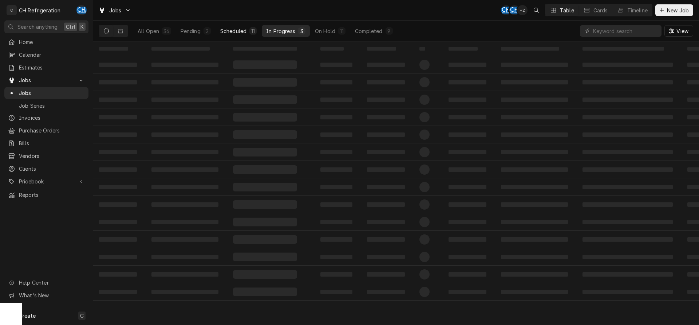
click at [238, 34] on div "Scheduled" at bounding box center [233, 31] width 26 height 8
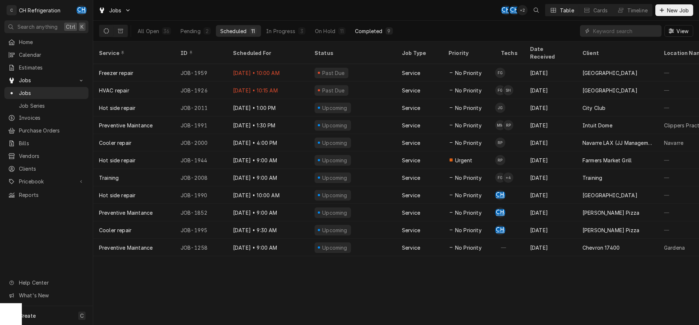
click at [382, 29] on button "Completed 9" at bounding box center [374, 31] width 46 height 12
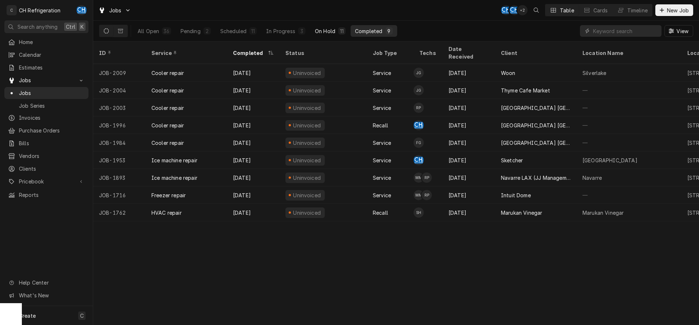
click at [335, 32] on button "On Hold 11" at bounding box center [330, 31] width 39 height 12
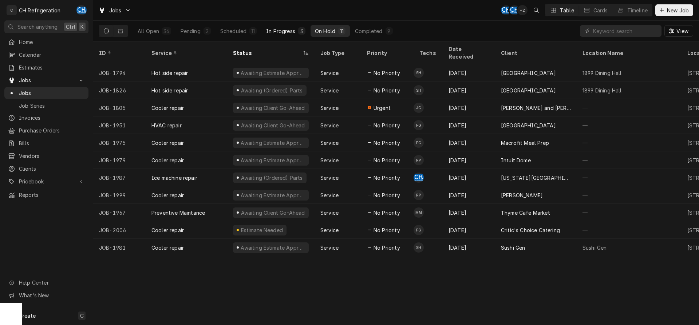
click at [275, 34] on div "In Progress" at bounding box center [280, 31] width 29 height 8
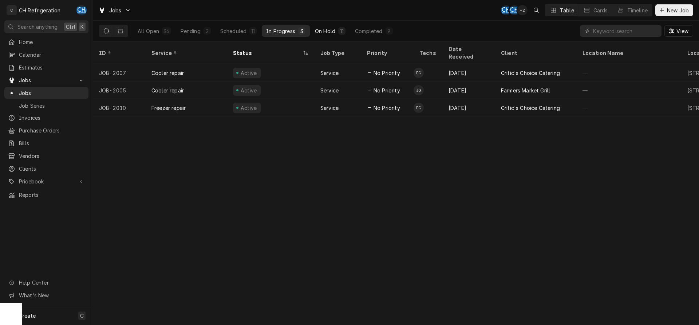
click at [329, 31] on div "On Hold" at bounding box center [325, 31] width 20 height 8
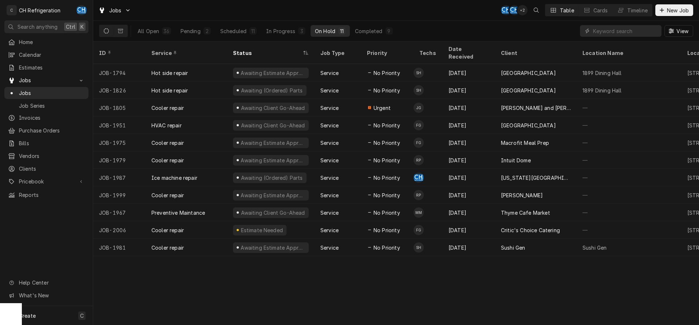
click at [329, 31] on div "On Hold" at bounding box center [325, 31] width 20 height 8
click at [288, 32] on div "In Progress" at bounding box center [280, 31] width 29 height 8
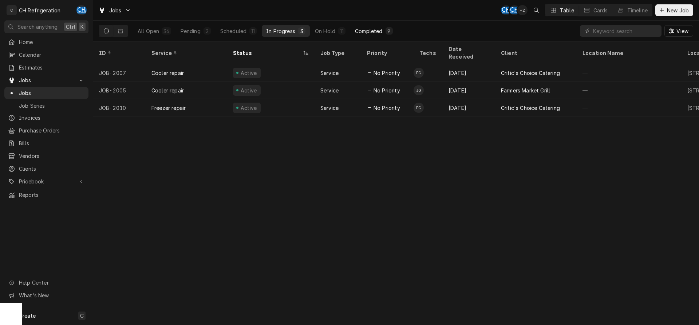
click at [356, 32] on div "Completed" at bounding box center [368, 31] width 27 height 8
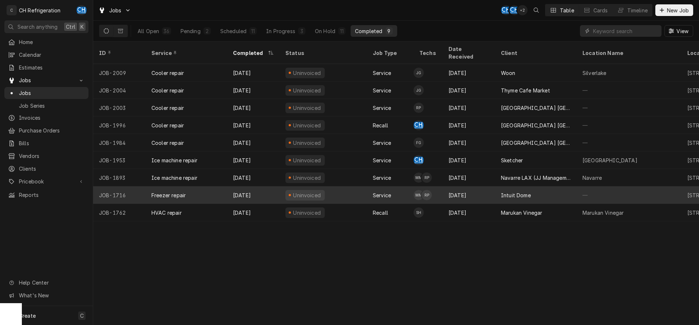
click at [506, 192] on div "Intuit Dome" at bounding box center [516, 196] width 30 height 8
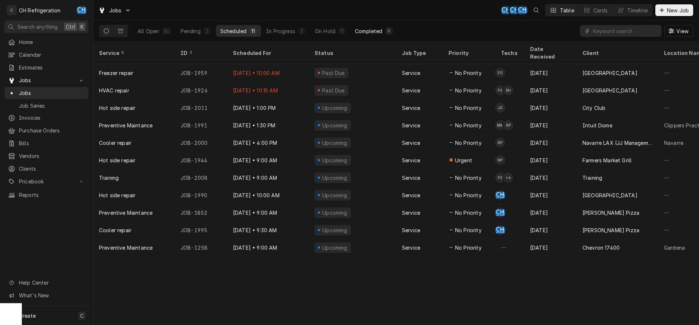
click at [388, 32] on div "9" at bounding box center [389, 31] width 4 height 8
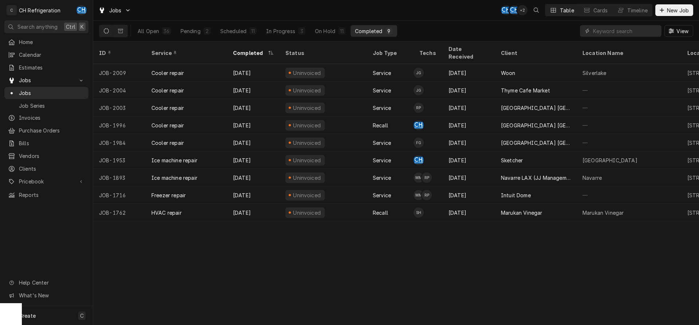
click at [388, 32] on div "9" at bounding box center [389, 31] width 4 height 8
click at [298, 33] on div "3" at bounding box center [301, 30] width 7 height 7
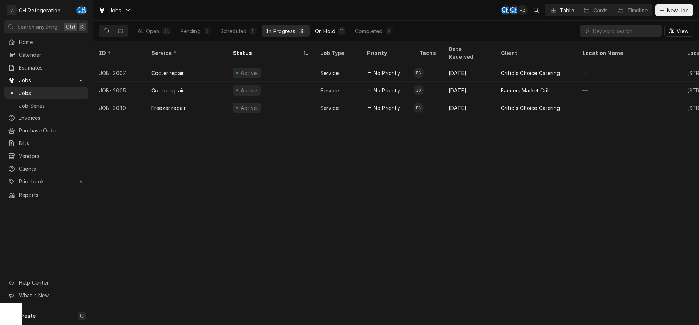
click at [337, 32] on button "On Hold 11" at bounding box center [330, 31] width 39 height 12
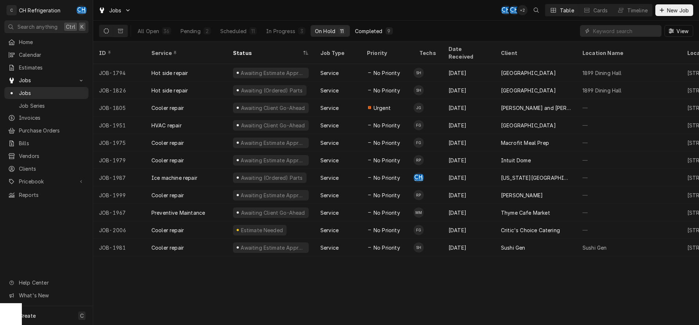
click at [374, 32] on div "Completed" at bounding box center [368, 31] width 27 height 8
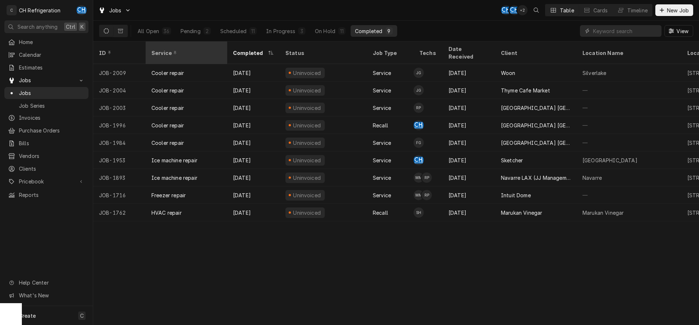
click at [184, 49] on div "Service" at bounding box center [185, 53] width 68 height 8
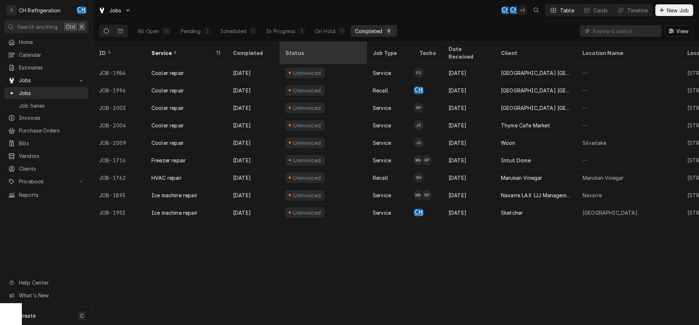
click at [300, 49] on div "Status" at bounding box center [322, 53] width 74 height 8
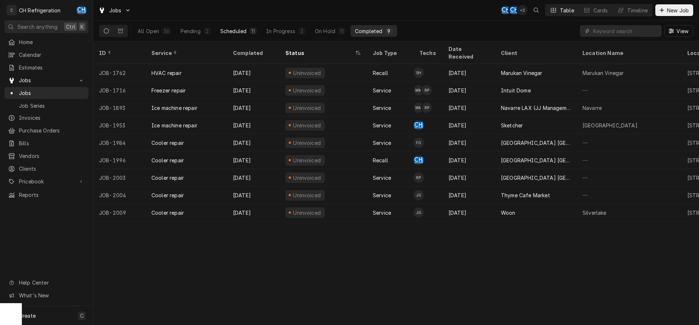
click at [232, 31] on div "Scheduled" at bounding box center [233, 31] width 26 height 8
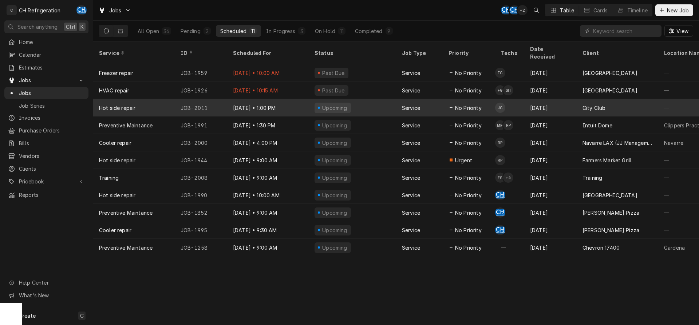
click at [543, 101] on div "Sep 25" at bounding box center [550, 107] width 52 height 17
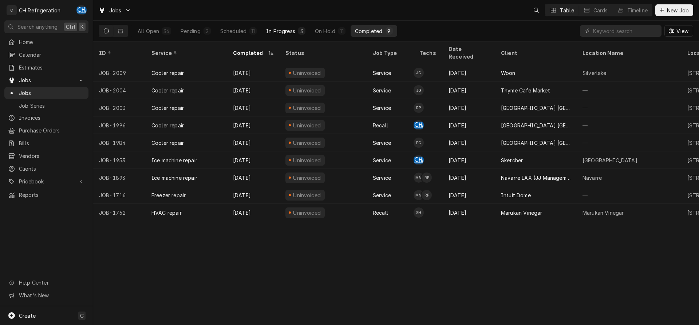
click at [282, 31] on div "In Progress" at bounding box center [280, 31] width 29 height 8
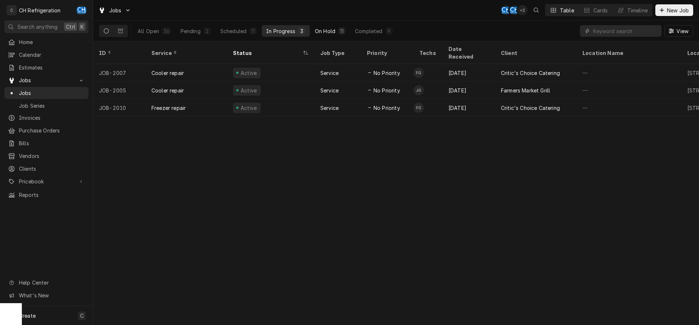
click at [337, 31] on button "On Hold 11" at bounding box center [330, 31] width 39 height 12
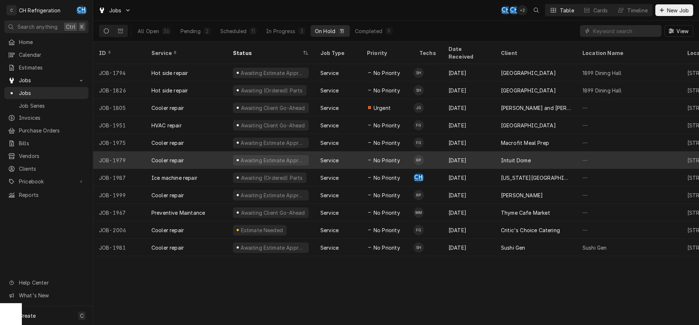
click at [486, 153] on div "[DATE]" at bounding box center [469, 159] width 52 height 17
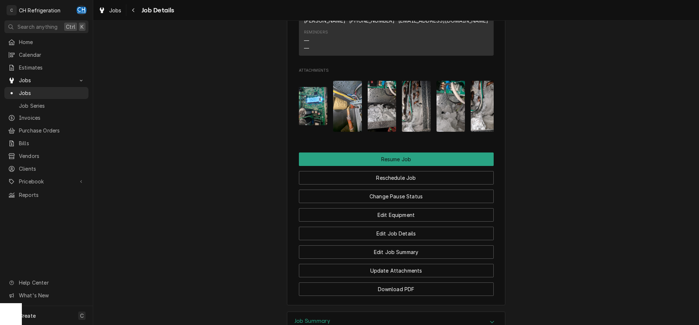
scroll to position [804, 0]
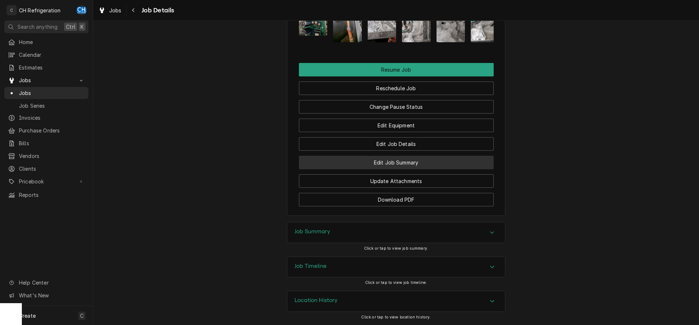
click at [413, 165] on button "Edit Job Summary" at bounding box center [396, 162] width 195 height 13
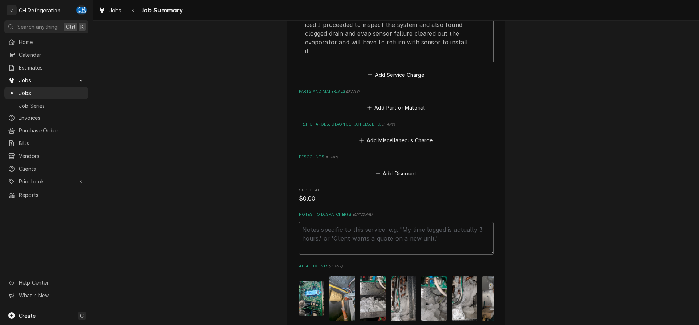
scroll to position [385, 0]
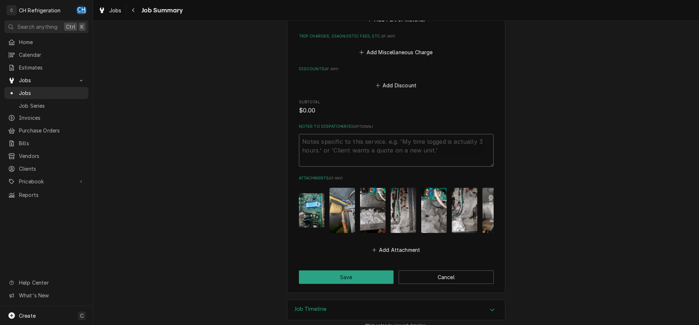
click at [344, 156] on textarea "Notes to Dispatcher(s) ( optional )" at bounding box center [396, 150] width 195 height 33
type textarea "x"
type textarea "e"
type textarea "x"
type textarea "es"
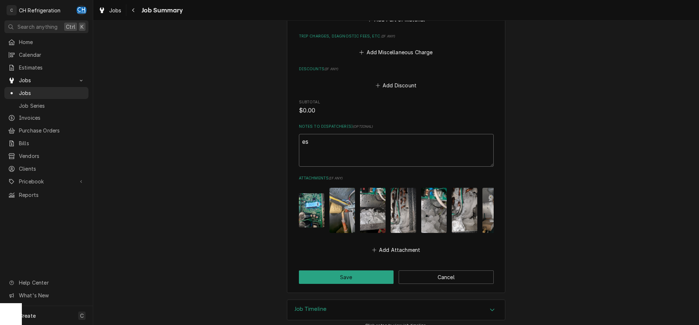
type textarea "x"
type textarea "est"
type textarea "x"
type textarea "esti"
type textarea "x"
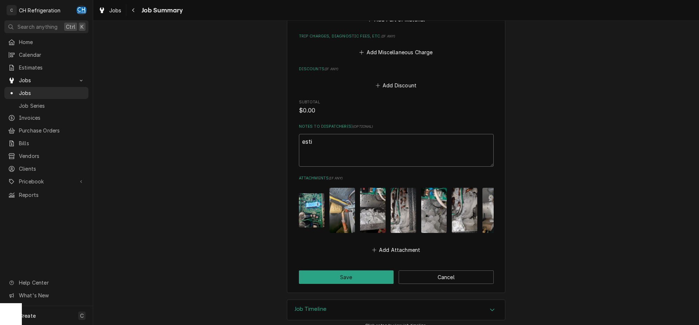
type textarea "estim"
type textarea "x"
type textarea "estima"
type textarea "x"
type textarea "estimat"
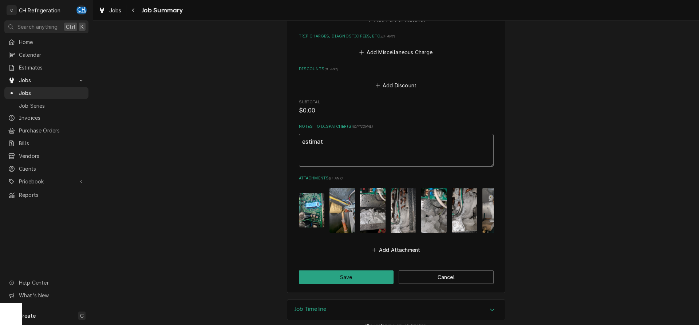
type textarea "x"
type textarea "estimate"
type textarea "x"
type textarea "estimate"
type textarea "x"
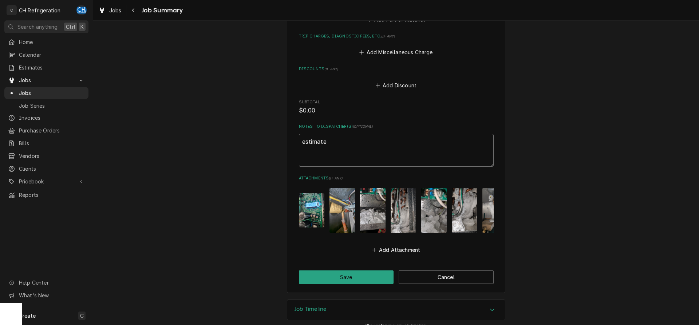
type textarea "estimate p"
type textarea "x"
type textarea "estimate p1"
type textarea "x"
type textarea "estimate p15"
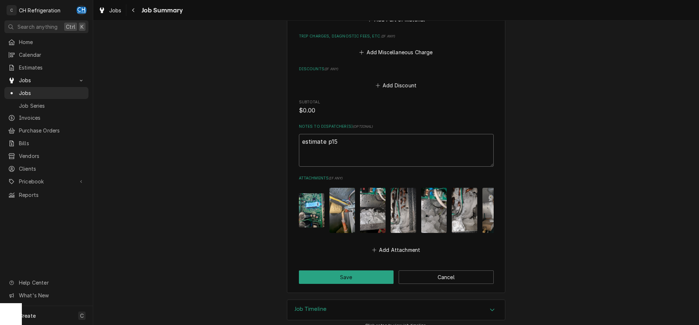
type textarea "x"
type textarea "estimate p158"
type textarea "x"
type textarea "estimate p1584"
click at [362, 271] on button "Save" at bounding box center [346, 277] width 95 height 13
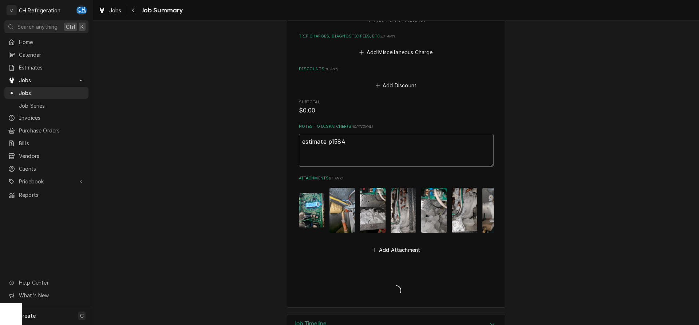
type textarea "x"
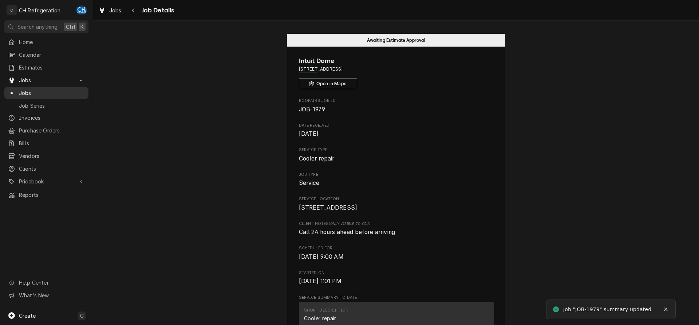
click at [33, 93] on span "Jobs" at bounding box center [52, 93] width 66 height 8
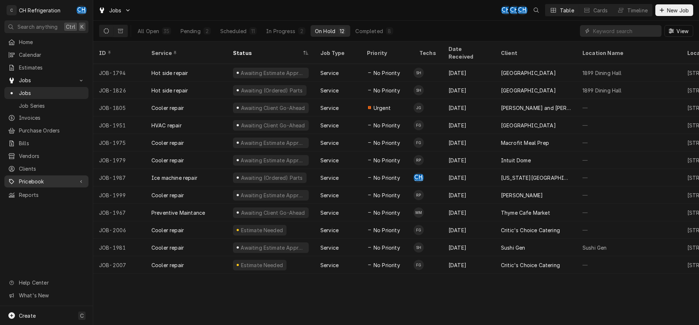
click at [46, 178] on span "Pricebook" at bounding box center [46, 182] width 55 height 8
click at [45, 203] on span "Parts & Materials" at bounding box center [52, 207] width 66 height 8
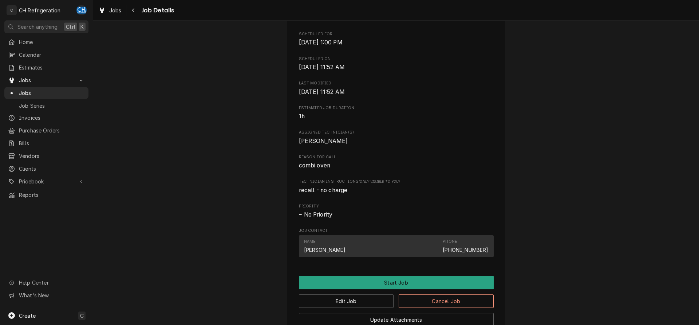
scroll to position [346, 0]
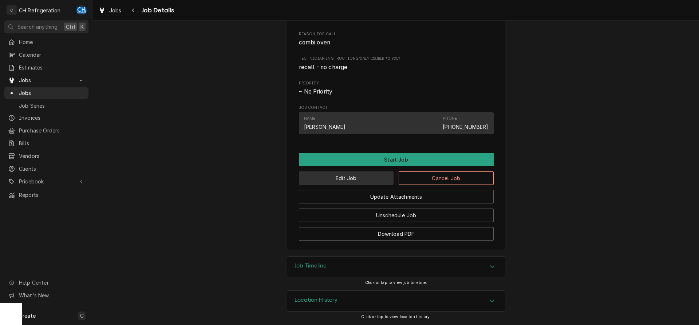
click at [339, 178] on button "Edit Job" at bounding box center [346, 178] width 95 height 13
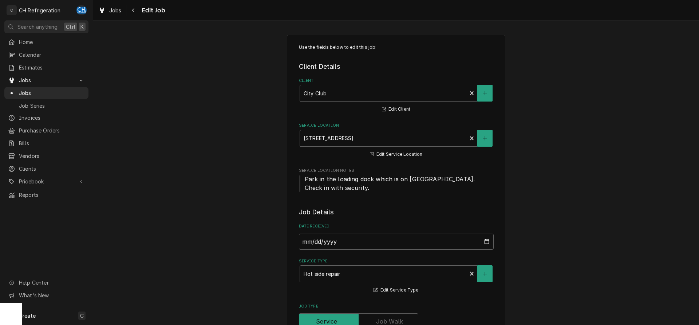
scroll to position [297, 0]
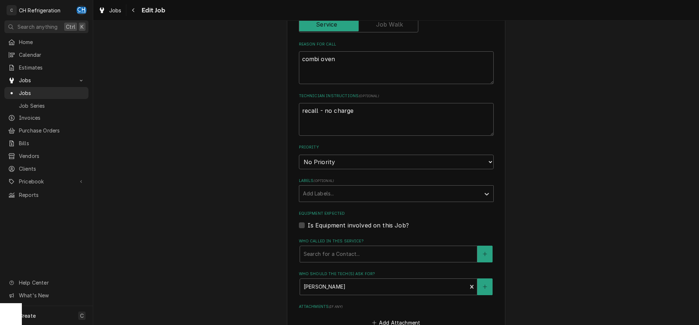
click at [359, 49] on div "Reason For Call combi oven" at bounding box center [396, 63] width 195 height 43
click at [354, 62] on textarea "combi oven" at bounding box center [396, 67] width 195 height 33
type textarea "combi oven"
type textarea "x"
type textarea "combi oven d"
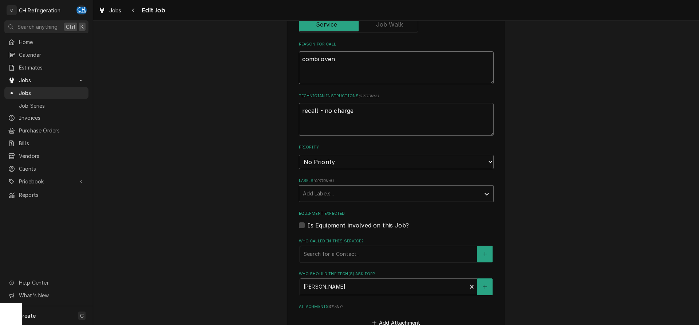
type textarea "x"
type textarea "combi oven dr"
type textarea "x"
type textarea "combi oven dra"
type textarea "x"
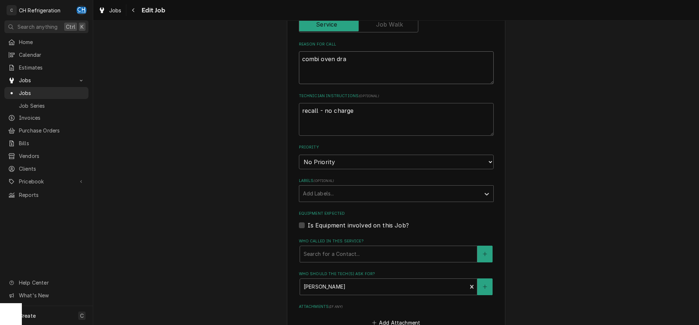
type textarea "combi oven drai"
type textarea "x"
type textarea "combi oven drain"
type textarea "x"
type textarea "combi oven drain"
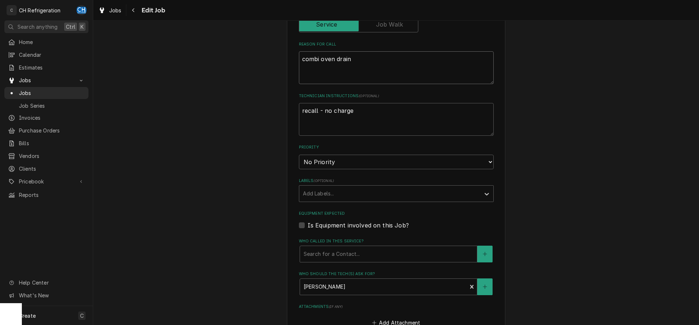
type textarea "x"
type textarea "combi oven drain p"
type textarea "x"
type textarea "combi oven drain pi"
type textarea "x"
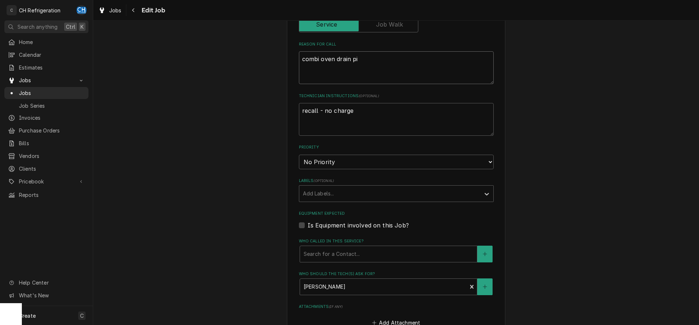
type textarea "combi oven drain pip"
type textarea "x"
type textarea "combi oven drain pipe"
type textarea "x"
type textarea "combi oven drain pipe"
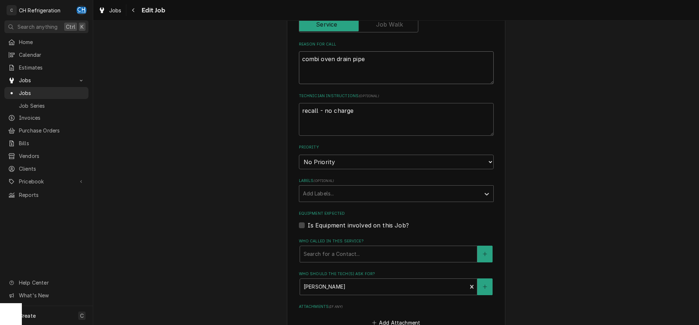
type textarea "x"
type textarea "combi oven drain pipe i"
type textarea "x"
type textarea "combi oven drain pipe is"
type textarea "x"
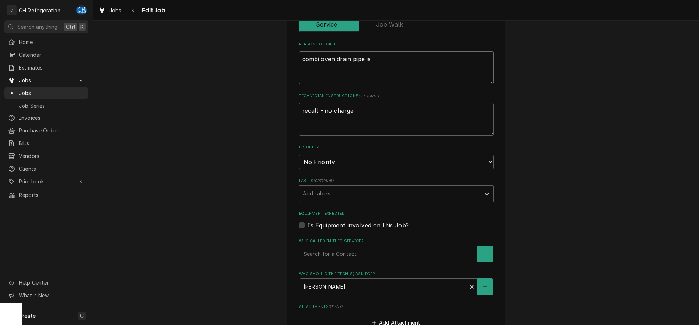
type textarea "combi oven drain pipe is"
type textarea "x"
type textarea "combi oven drain pipe is n"
type textarea "x"
type textarea "combi oven drain pipe is no"
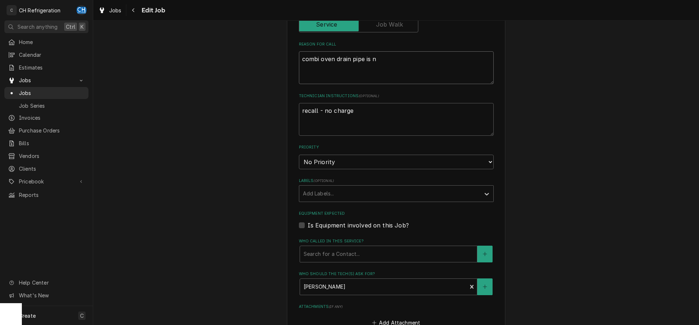
type textarea "x"
type textarea "combi oven drain pipe is not"
type textarea "x"
type textarea "combi oven drain pipe is not"
type textarea "x"
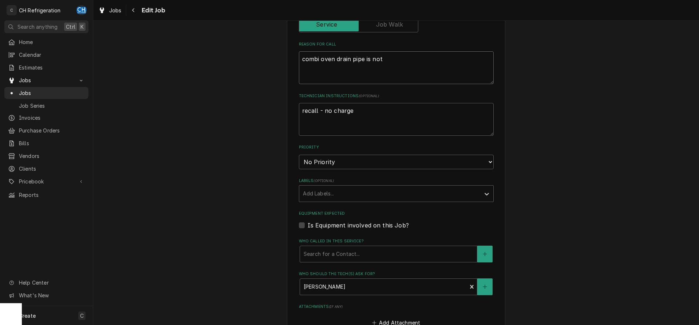
type textarea "combi oven drain pipe is not i"
type textarea "x"
type textarea "combi oven drain pipe is not in"
type textarea "x"
type textarea "combi oven drain pipe is not ins"
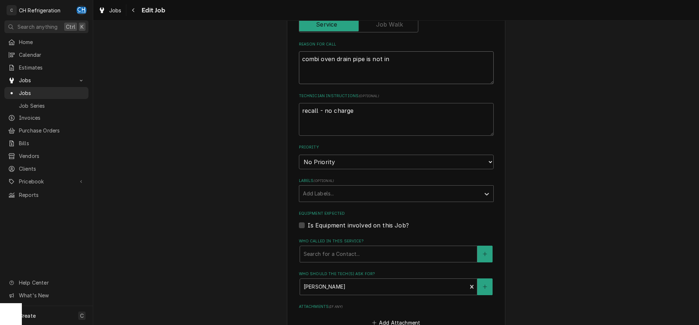
type textarea "x"
type textarea "combi oven drain pipe is not inst"
type textarea "x"
type textarea "combi oven drain pipe is not insta"
type textarea "x"
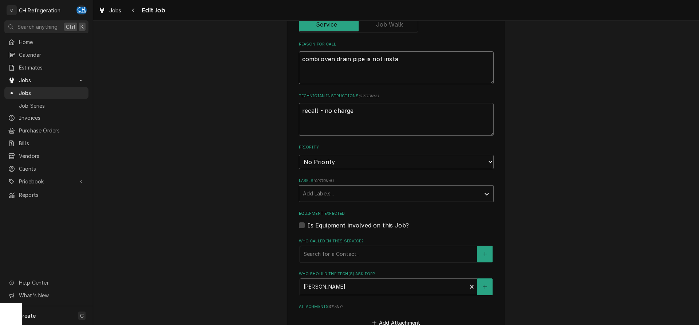
type textarea "combi oven drain pipe is not instal"
type textarea "x"
type textarea "combi oven drain pipe is not install"
type textarea "x"
type textarea "combi oven drain pipe is not installe"
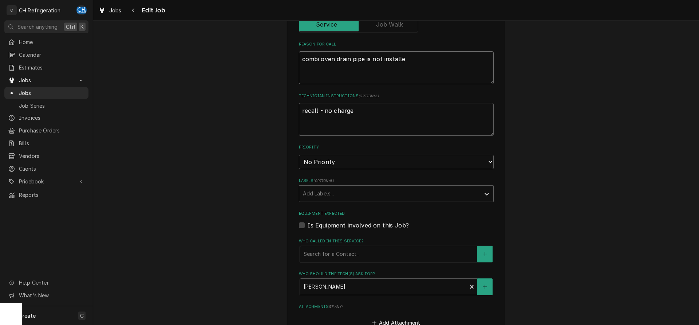
type textarea "x"
type textarea "combi oven drain pipe is not installed"
type textarea "x"
type textarea "combi oven drain pipe is not installed"
type textarea "x"
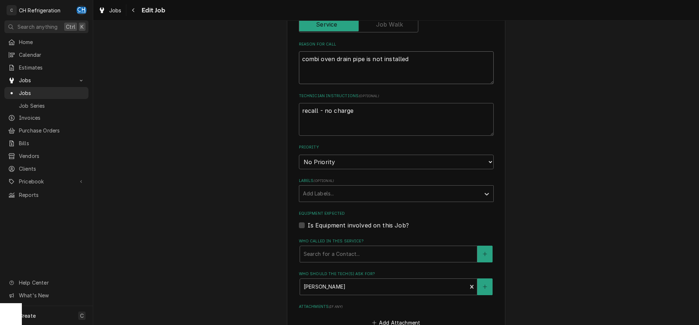
type textarea "combi oven drain pipe is not installed c"
type textarea "x"
type textarea "combi oven drain pipe is not installed co"
type textarea "x"
type textarea "combi oven drain pipe is not installed cor"
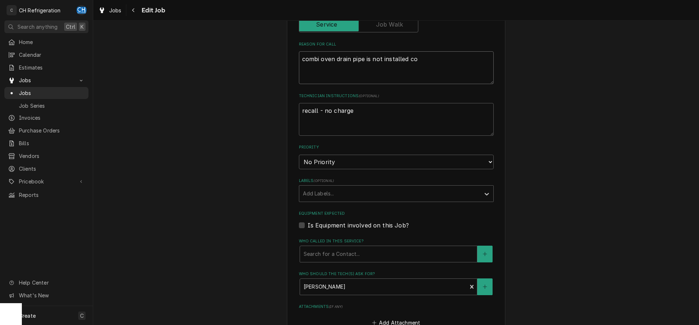
type textarea "x"
type textarea "combi oven drain pipe is not installed core"
type textarea "x"
type textarea "combi oven drain pipe is not installed cor"
type textarea "x"
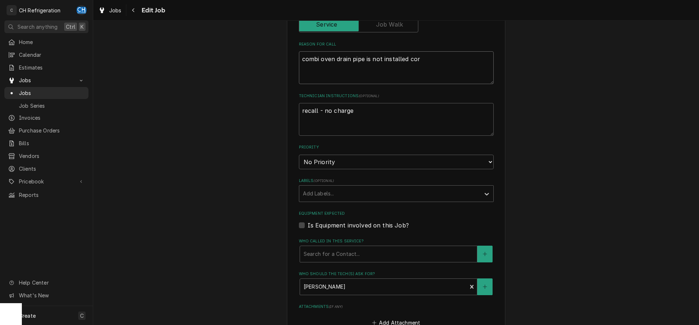
type textarea "combi oven drain pipe is not installed corr"
type textarea "x"
type textarea "combi oven drain pipe is not installed corre"
type textarea "x"
type textarea "combi oven drain pipe is not installed correc"
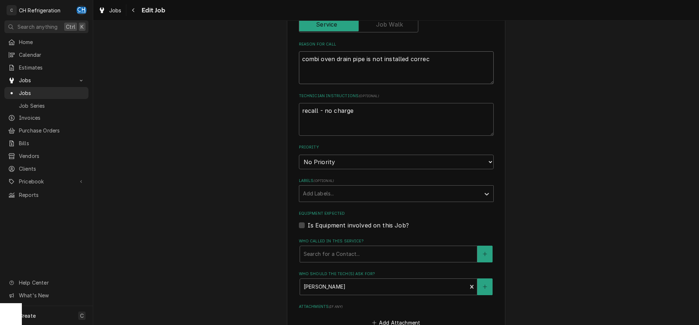
type textarea "x"
type textarea "combi oven drain pipe is not installed correct"
type textarea "x"
type textarea "combi oven drain pipe is not installed correctl"
type textarea "x"
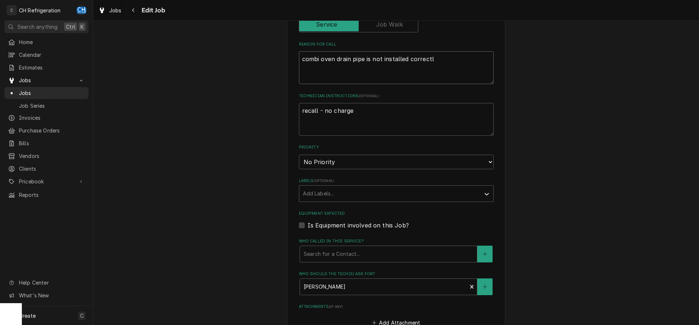
type textarea "combi oven drain pipe is not installed correctly"
type textarea "x"
type textarea "combi oven drain pipe is not installed correctly"
type textarea "x"
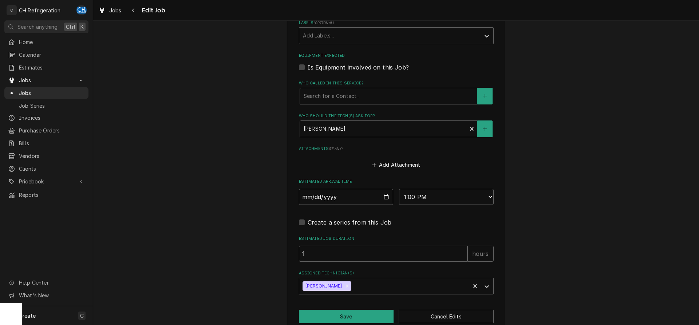
scroll to position [468, 0]
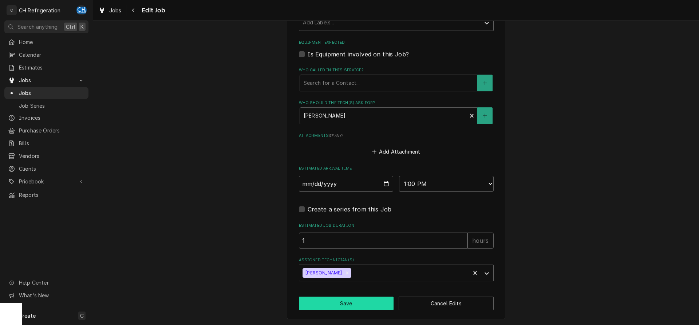
type textarea "combi oven drain pipe is not installed correctly"
click at [354, 304] on button "Save" at bounding box center [346, 303] width 95 height 13
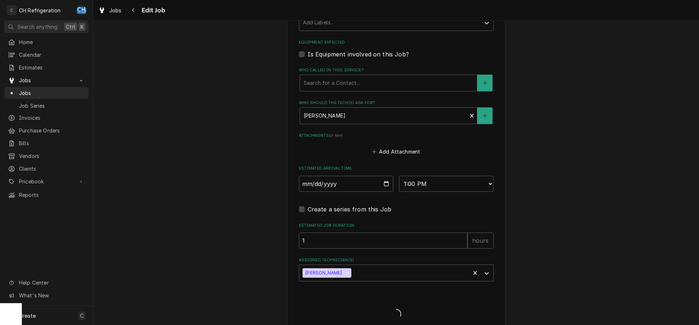
type textarea "x"
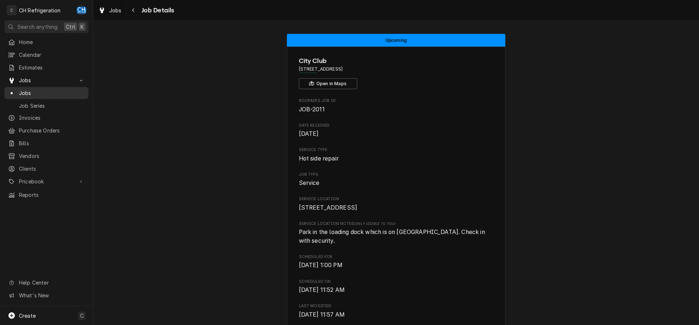
click at [51, 93] on span "Jobs" at bounding box center [52, 93] width 66 height 8
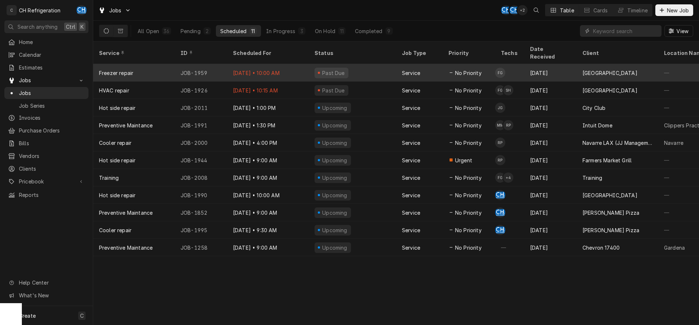
click at [366, 64] on div "Past Due" at bounding box center [352, 72] width 87 height 17
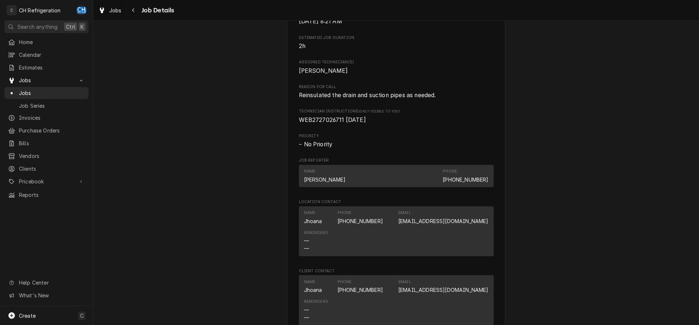
scroll to position [460, 0]
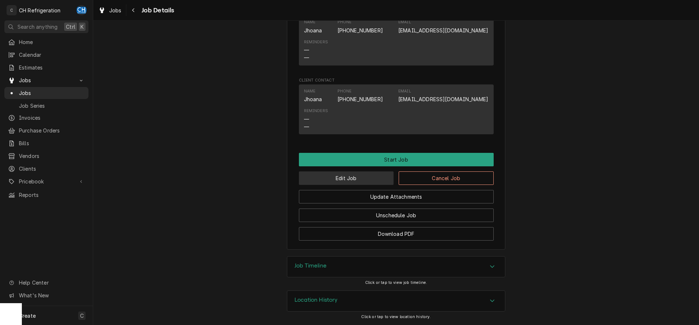
click at [338, 181] on button "Edit Job" at bounding box center [346, 178] width 95 height 13
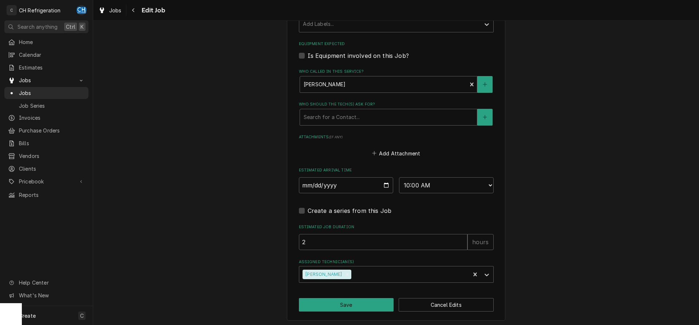
scroll to position [435, 0]
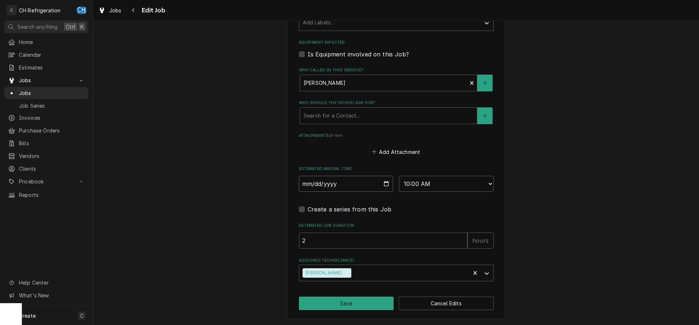
click at [384, 182] on input "[DATE]" at bounding box center [346, 184] width 95 height 16
type input "[DATE]"
click at [350, 297] on button "Save" at bounding box center [346, 303] width 95 height 13
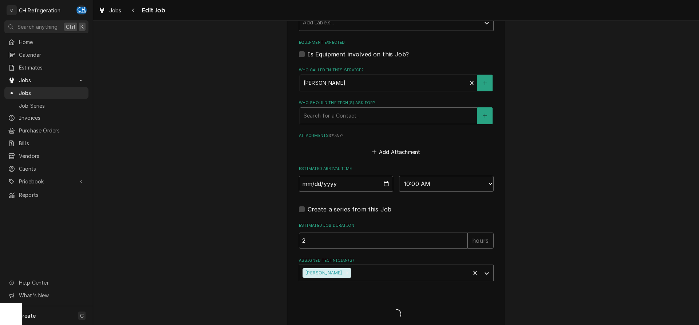
type textarea "x"
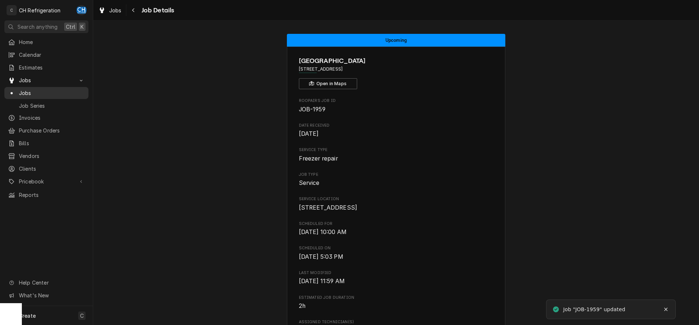
click at [39, 89] on span "Jobs" at bounding box center [52, 93] width 66 height 8
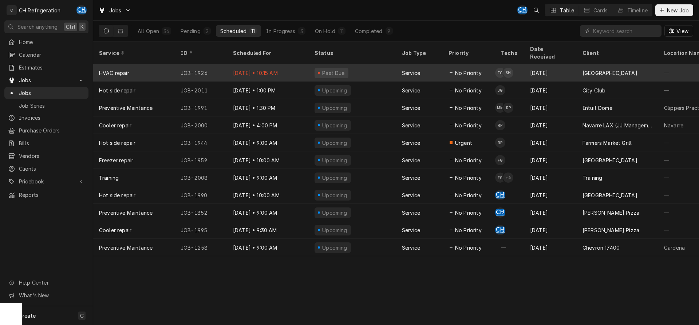
click at [546, 64] on div "[DATE]" at bounding box center [550, 72] width 52 height 17
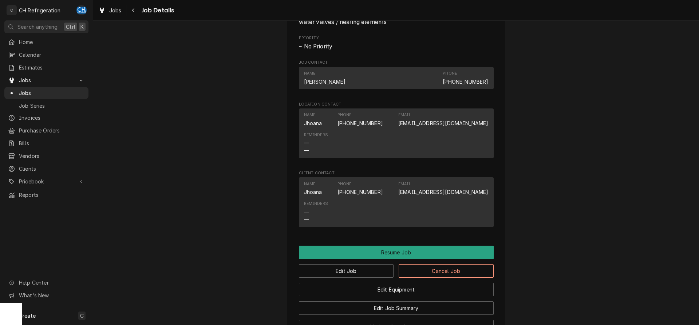
scroll to position [594, 0]
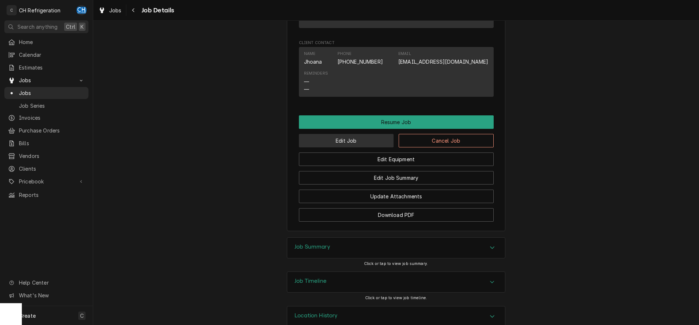
click at [349, 146] on button "Edit Job" at bounding box center [346, 140] width 95 height 13
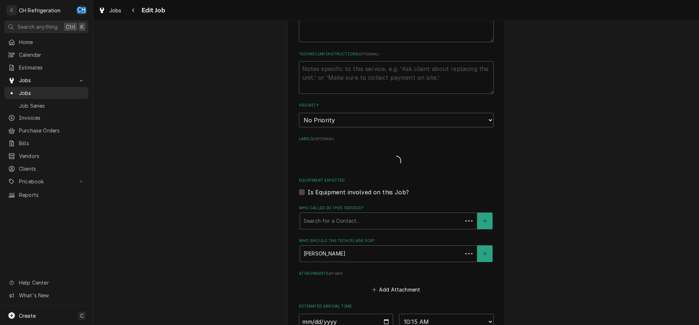
scroll to position [389, 0]
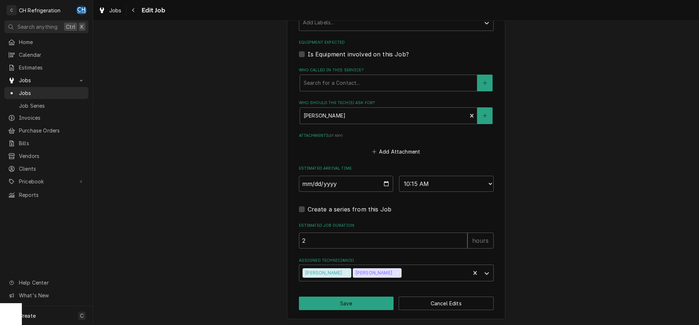
type textarea "x"
click at [382, 181] on input "[DATE]" at bounding box center [346, 184] width 95 height 16
type input "[DATE]"
click at [360, 298] on button "Save" at bounding box center [346, 303] width 95 height 13
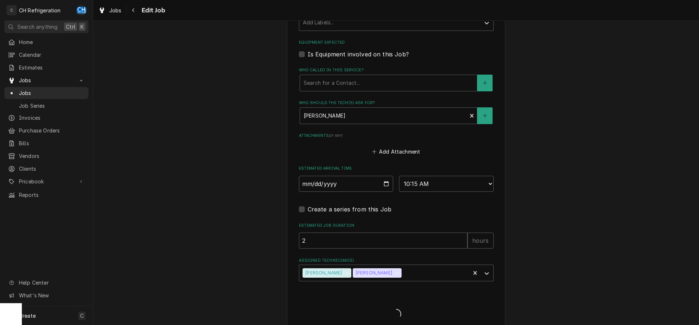
type textarea "x"
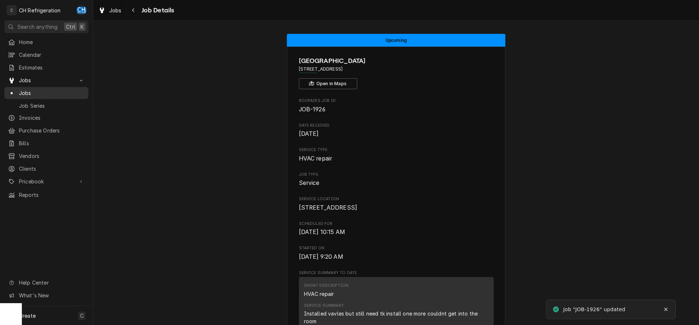
click at [54, 93] on span "Jobs" at bounding box center [52, 93] width 66 height 8
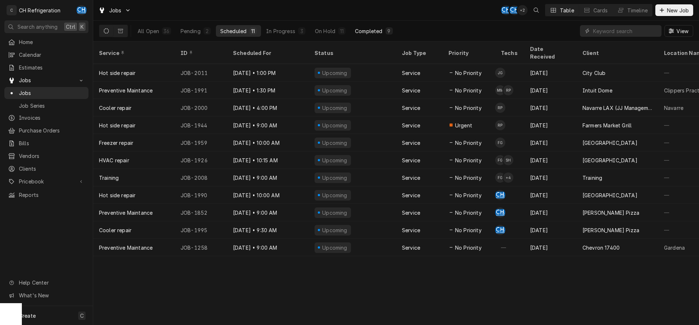
click at [378, 30] on div "Completed" at bounding box center [368, 31] width 27 height 8
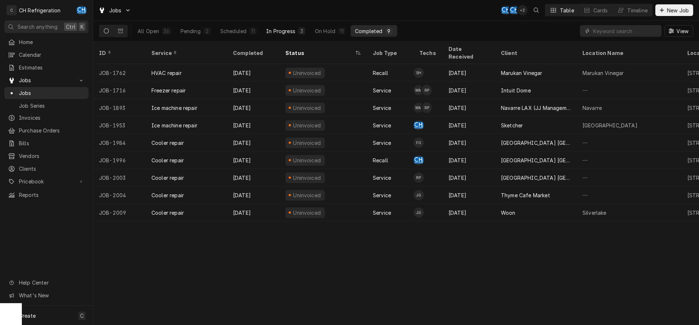
click at [295, 31] on div "In Progress" at bounding box center [280, 31] width 29 height 8
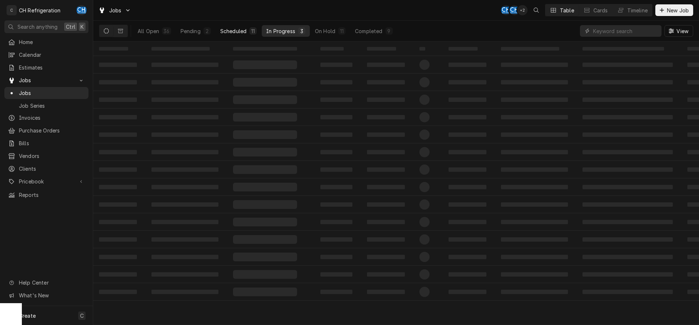
click at [252, 31] on div "11" at bounding box center [253, 31] width 4 height 8
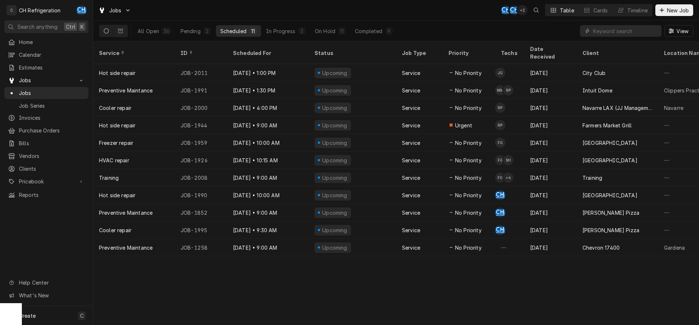
click at [385, 27] on button "Completed 9" at bounding box center [374, 31] width 46 height 12
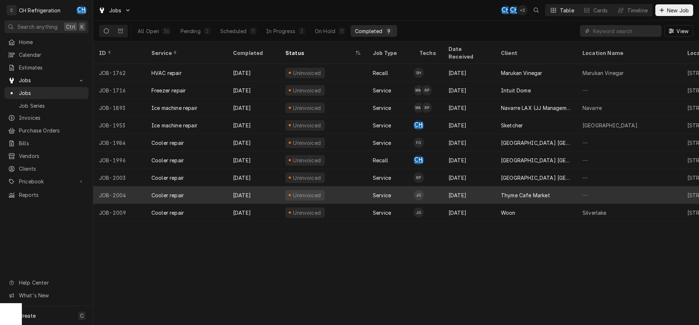
click at [561, 186] on div "Thyme Cafe Market" at bounding box center [536, 194] width 82 height 17
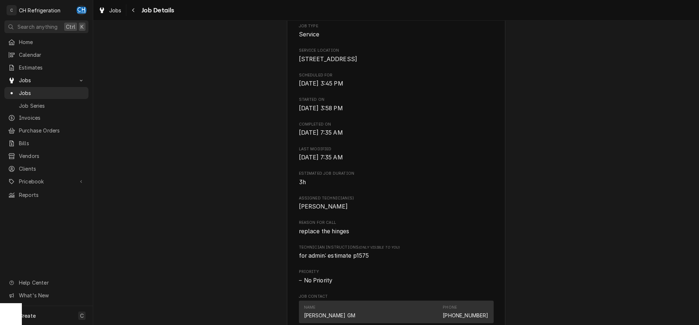
scroll to position [297, 0]
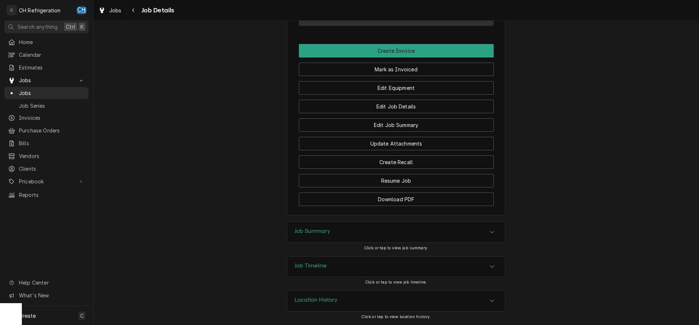
drag, startPoint x: 461, startPoint y: 241, endPoint x: 474, endPoint y: 233, distance: 15.4
click at [461, 240] on div "Job Summary" at bounding box center [396, 232] width 218 height 20
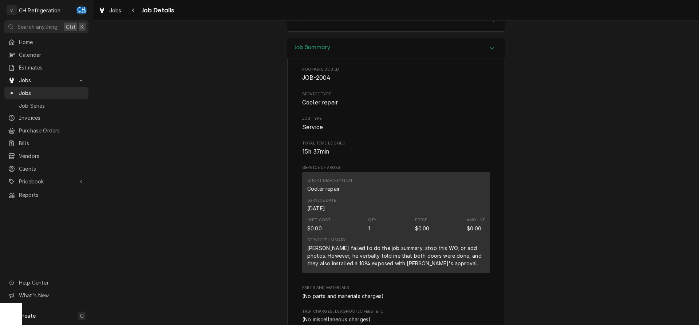
scroll to position [641, 0]
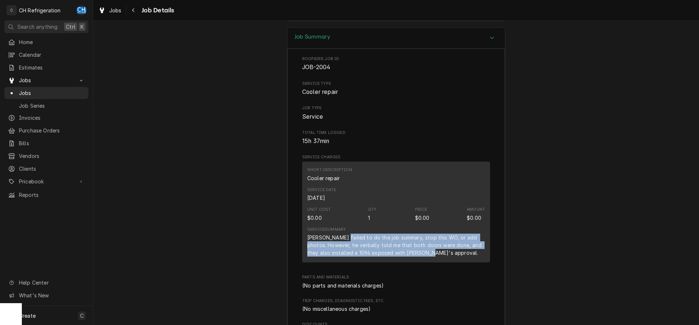
drag, startPoint x: 341, startPoint y: 249, endPoint x: 438, endPoint y: 264, distance: 98.3
click at [434, 257] on div "Josh failed to do the job summary, stop this WO, or add photos. However, he ver…" at bounding box center [396, 245] width 178 height 23
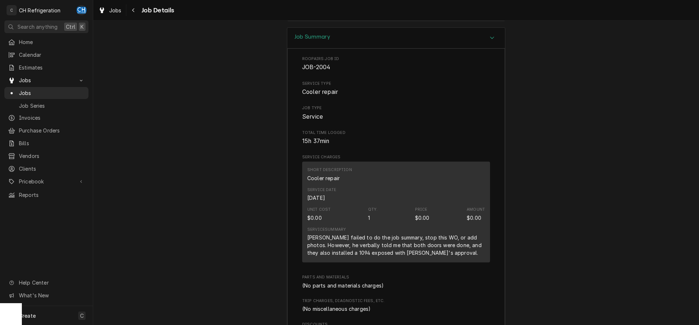
click at [441, 257] on div "Josh failed to do the job summary, stop this WO, or add photos. However, he ver…" at bounding box center [396, 245] width 178 height 23
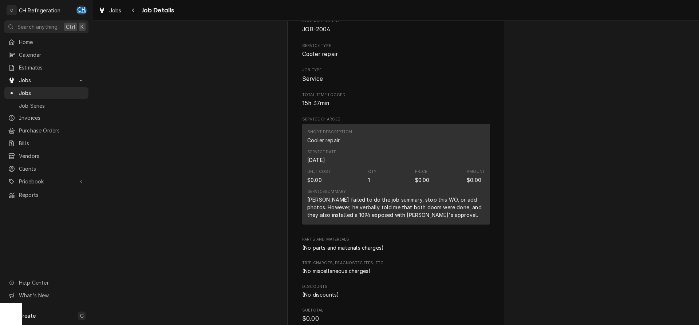
scroll to position [679, 0]
drag, startPoint x: 364, startPoint y: 212, endPoint x: 440, endPoint y: 212, distance: 75.4
click at [440, 212] on div "Josh failed to do the job summary, stop this WO, or add photos. However, he ver…" at bounding box center [396, 207] width 178 height 23
click at [434, 210] on div "Josh failed to do the job summary, stop this WO, or add photos. However, he ver…" at bounding box center [396, 207] width 178 height 23
click at [309, 217] on div "Josh failed to do the job summary, stop this WO, or add photos. However, he ver…" at bounding box center [396, 207] width 178 height 23
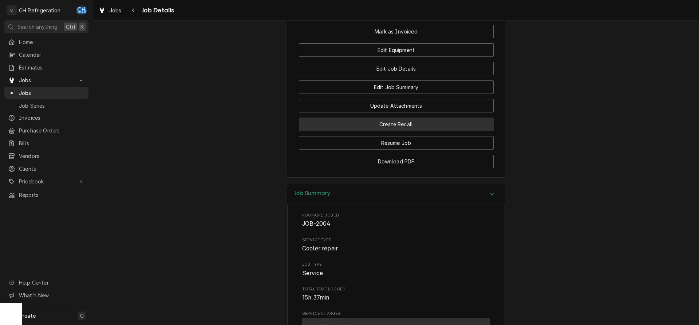
scroll to position [456, 0]
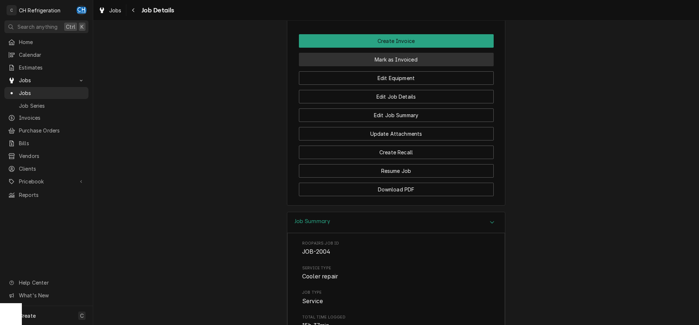
click at [403, 66] on button "Mark as Invoiced" at bounding box center [396, 59] width 195 height 13
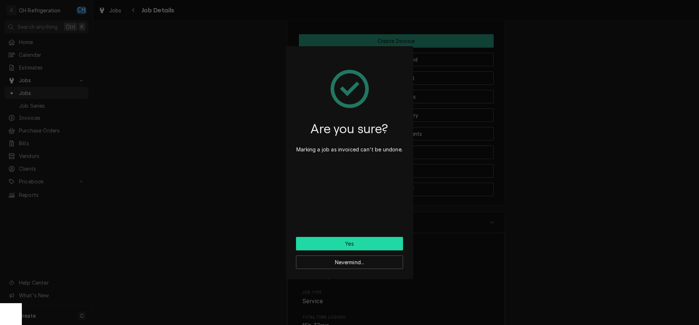
click at [367, 244] on button "Yes" at bounding box center [349, 243] width 107 height 13
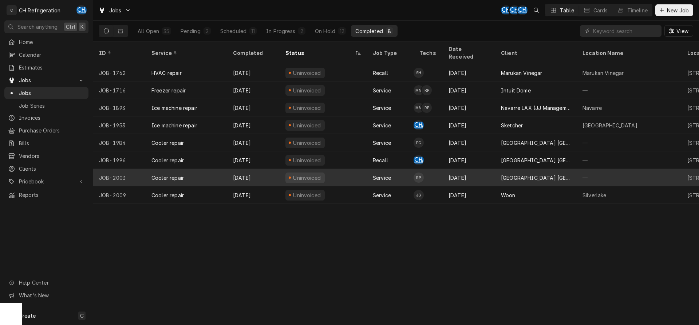
click at [588, 169] on div "—" at bounding box center [629, 177] width 105 height 17
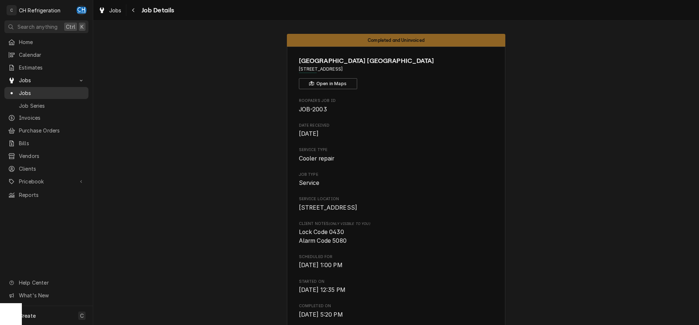
click at [32, 91] on span "Jobs" at bounding box center [52, 93] width 66 height 8
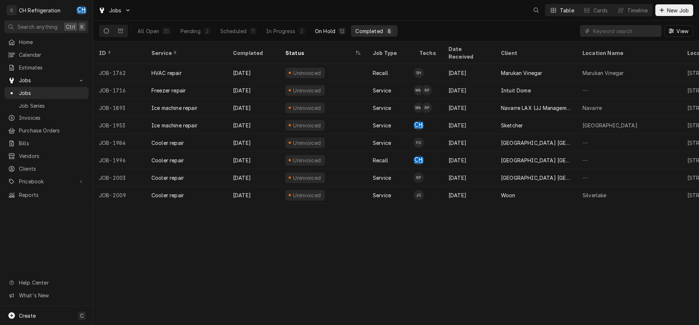
click at [343, 31] on div "12" at bounding box center [342, 31] width 5 height 8
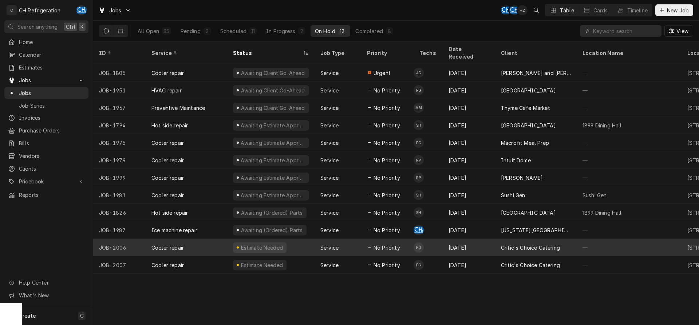
click at [473, 239] on div "[DATE]" at bounding box center [469, 247] width 52 height 17
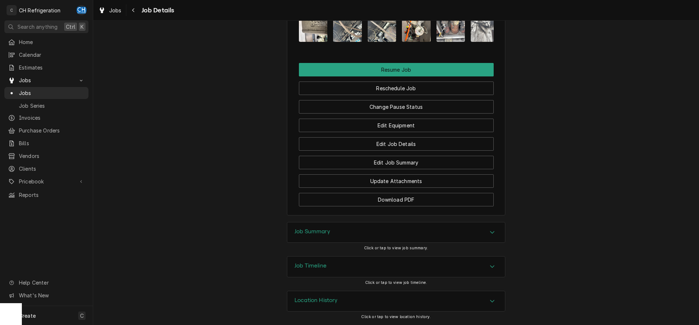
click at [366, 228] on div "Job Summary" at bounding box center [396, 232] width 218 height 20
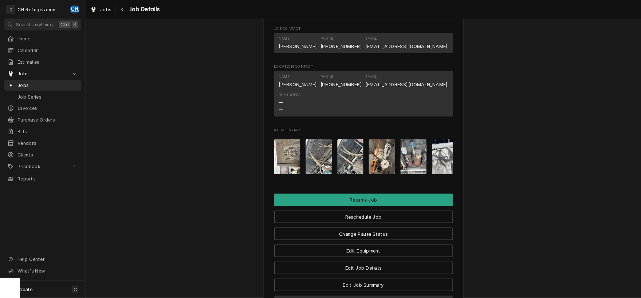
scroll to position [552, 0]
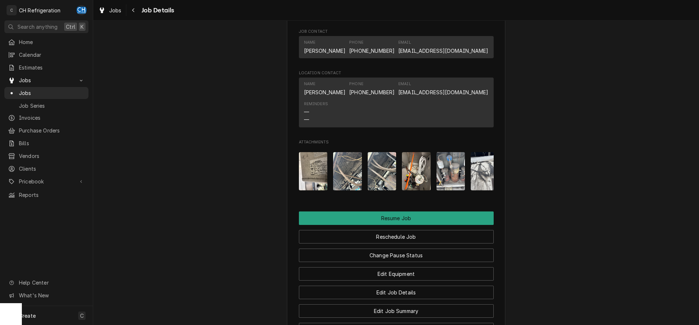
click at [306, 170] on img "Attachments" at bounding box center [313, 171] width 29 height 38
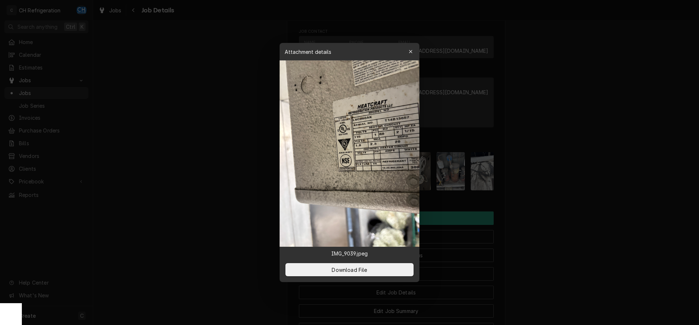
click at [629, 157] on div at bounding box center [349, 162] width 699 height 325
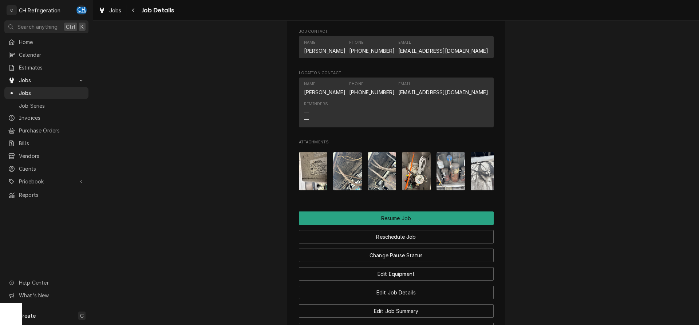
click at [350, 184] on img "Attachments" at bounding box center [347, 171] width 29 height 38
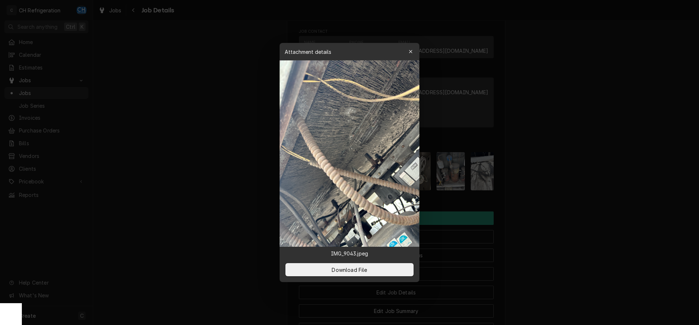
click at [592, 191] on div at bounding box center [349, 162] width 699 height 325
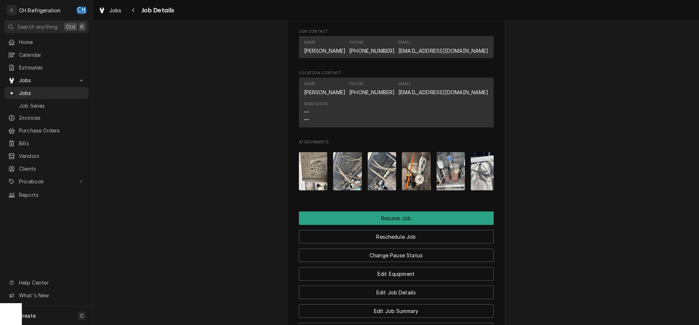
click at [419, 187] on img "Attachments" at bounding box center [416, 171] width 29 height 38
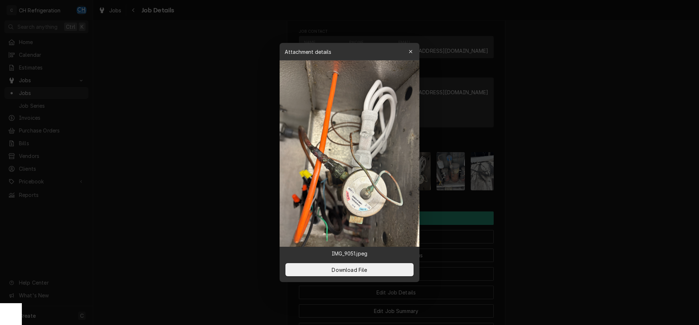
click at [368, 201] on img at bounding box center [350, 153] width 140 height 186
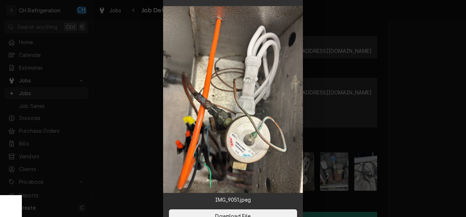
click at [454, 141] on div at bounding box center [233, 108] width 466 height 217
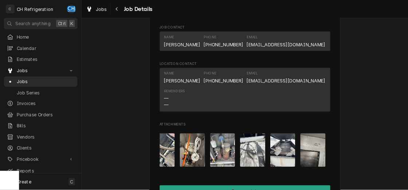
scroll to position [0, 0]
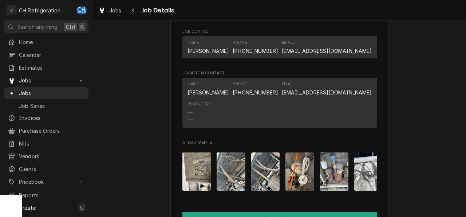
click at [299, 186] on img "Attachments" at bounding box center [299, 171] width 29 height 38
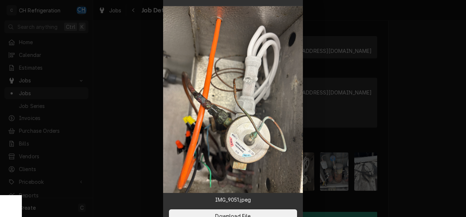
click at [258, 158] on img at bounding box center [233, 99] width 140 height 186
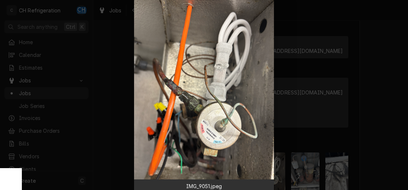
scroll to position [552, 0]
click at [391, 136] on div at bounding box center [204, 95] width 408 height 190
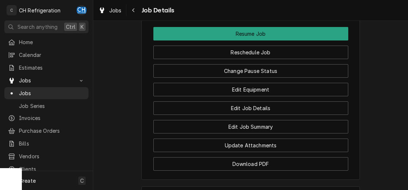
scroll to position [589, 0]
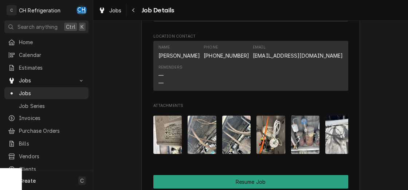
click at [273, 147] on img "Attachments" at bounding box center [270, 134] width 29 height 38
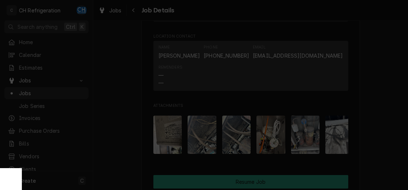
click at [373, 98] on div at bounding box center [204, 95] width 408 height 190
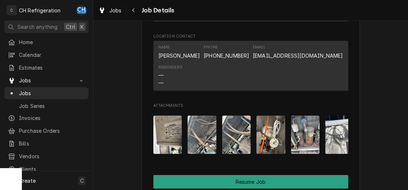
click at [177, 146] on img "Attachments" at bounding box center [167, 134] width 29 height 38
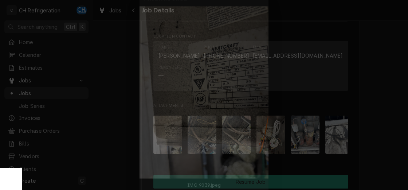
click at [376, 114] on div at bounding box center [204, 95] width 408 height 190
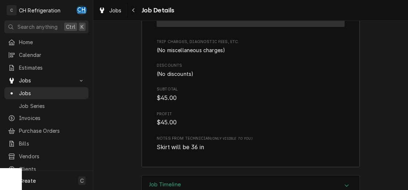
scroll to position [1430, 0]
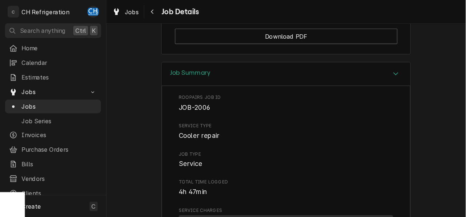
scroll to position [876, 0]
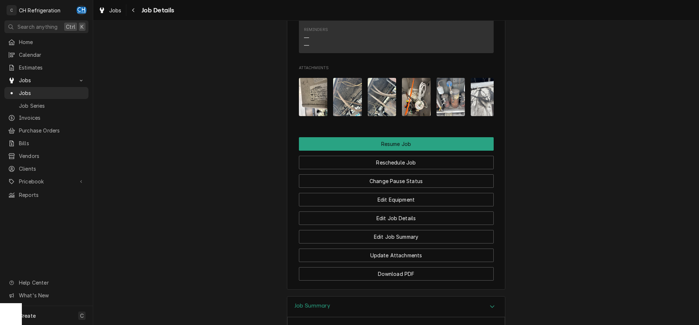
scroll to position [615, 0]
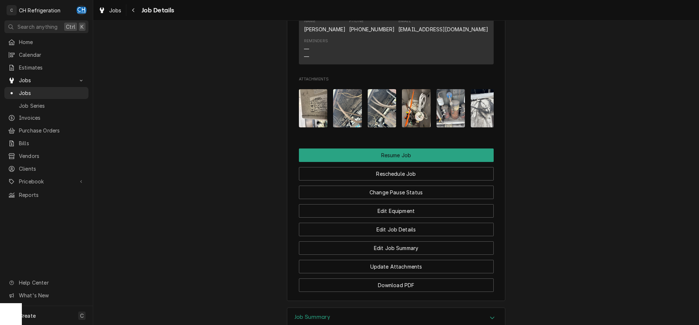
click at [450, 122] on img "Attachments" at bounding box center [451, 108] width 29 height 38
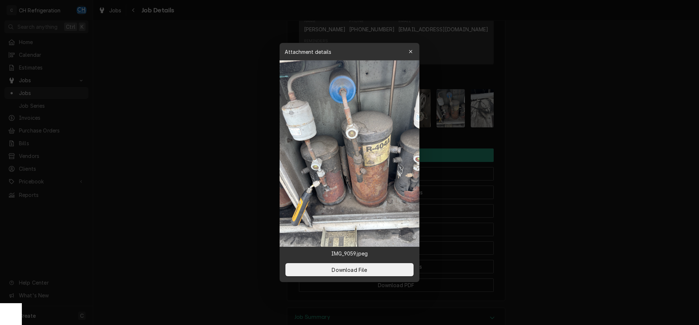
click at [613, 184] on div at bounding box center [349, 162] width 699 height 325
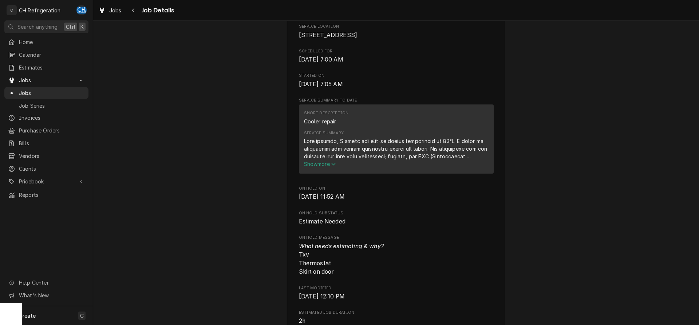
scroll to position [169, 0]
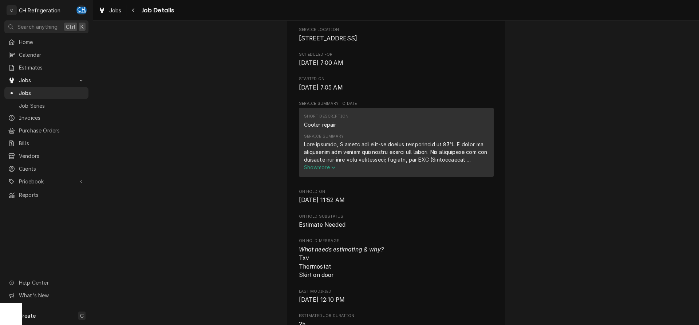
drag, startPoint x: 309, startPoint y: 174, endPoint x: 314, endPoint y: 174, distance: 5.5
click at [309, 170] on span "Show more" at bounding box center [320, 167] width 32 height 6
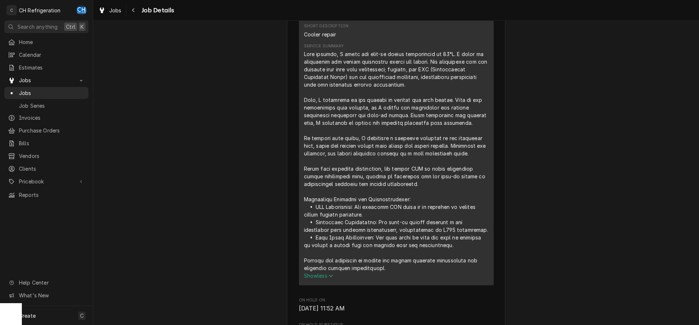
scroll to position [244, 0]
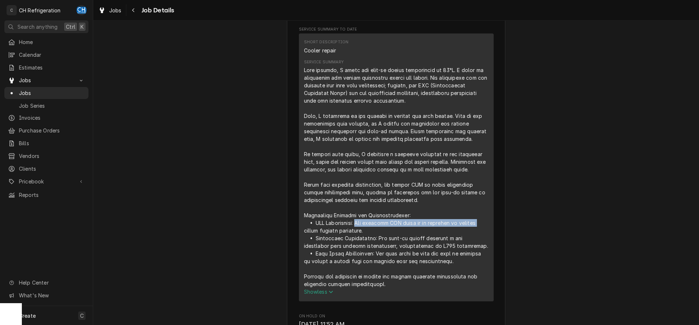
drag, startPoint x: 363, startPoint y: 233, endPoint x: 493, endPoint y: 231, distance: 130.4
click at [493, 231] on div "Short Description Cooler repair Service Summary Show less" at bounding box center [396, 168] width 195 height 268
click at [552, 238] on div "Estimate Needed Critic's Choice Catering [STREET_ADDRESS] Open in Maps Roopairs…" at bounding box center [396, 331] width 606 height 1093
drag, startPoint x: 362, startPoint y: 232, endPoint x: 364, endPoint y: 239, distance: 7.3
click at [364, 239] on div "Service Summary" at bounding box center [396, 177] width 185 height 222
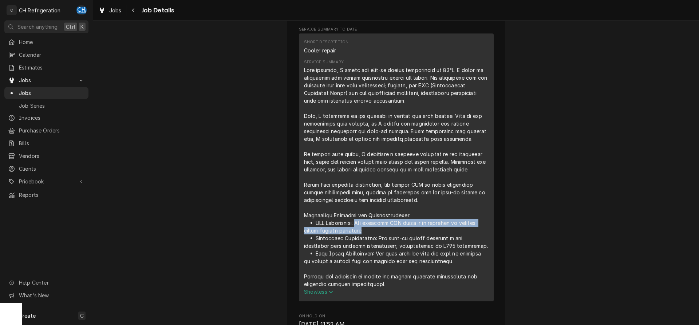
copy div "The existing TXV needs to be replaced to restore proper cooling operation"
click at [351, 256] on div "Service Summary" at bounding box center [396, 177] width 185 height 222
drag, startPoint x: 310, startPoint y: 232, endPoint x: 387, endPoint y: 248, distance: 79.1
click at [387, 248] on div "Service Summary" at bounding box center [396, 177] width 185 height 222
click at [325, 228] on div "Service Summary" at bounding box center [396, 177] width 185 height 222
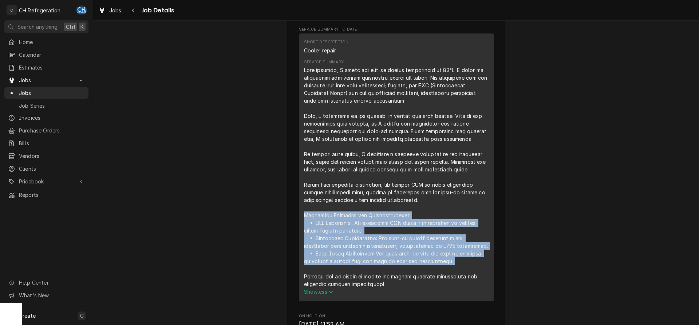
drag, startPoint x: 301, startPoint y: 225, endPoint x: 389, endPoint y: 260, distance: 94.6
click at [442, 275] on div "Short Description Cooler repair Service Summary Show less" at bounding box center [396, 168] width 195 height 268
drag, startPoint x: 389, startPoint y: 260, endPoint x: 302, endPoint y: 232, distance: 91.3
click at [388, 260] on div "Service Summary" at bounding box center [396, 177] width 185 height 222
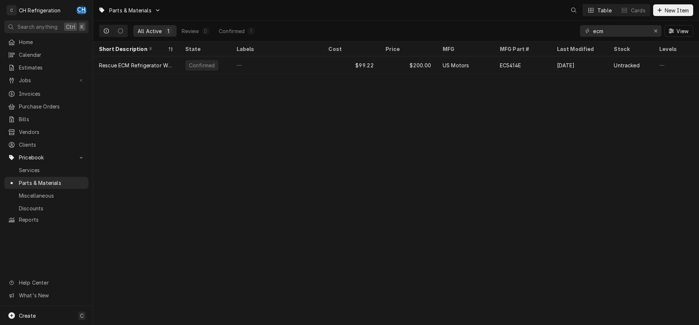
drag, startPoint x: 0, startPoint y: 0, endPoint x: 561, endPoint y: 28, distance: 562.2
click at [593, 28] on input "ecm" at bounding box center [620, 31] width 55 height 12
type input "a421"
drag, startPoint x: 620, startPoint y: 27, endPoint x: 578, endPoint y: 29, distance: 42.7
click at [593, 29] on input "a421" at bounding box center [620, 31] width 55 height 12
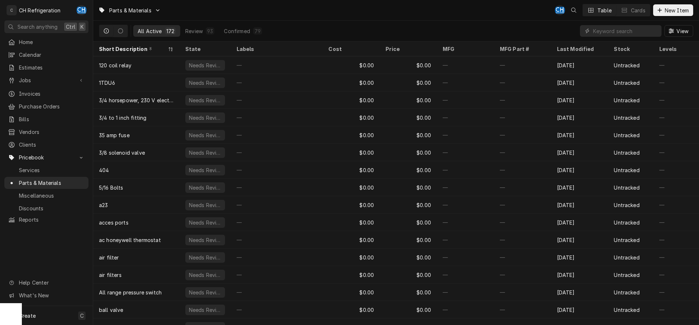
click at [35, 84] on div "Jobs Jobs Job Series" at bounding box center [46, 80] width 84 height 13
click at [40, 81] on span "Jobs" at bounding box center [46, 80] width 55 height 8
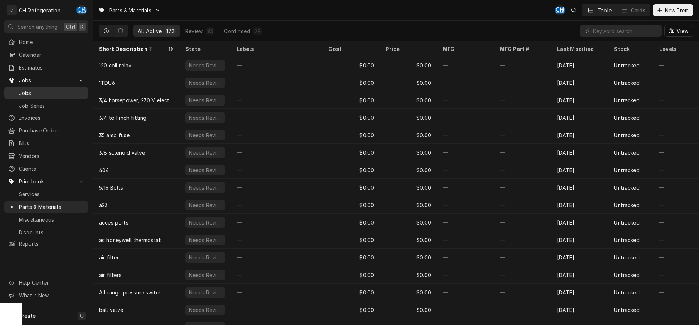
click at [38, 90] on span "Jobs" at bounding box center [52, 93] width 66 height 8
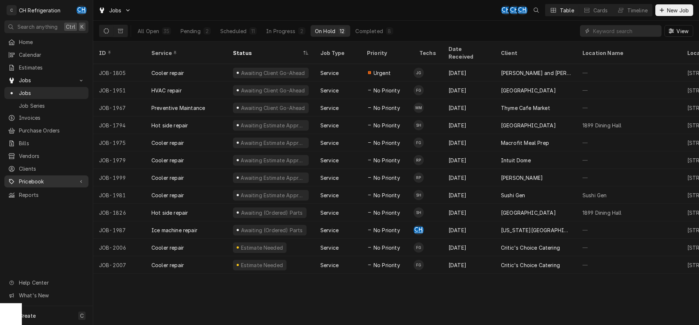
click at [44, 178] on span "Pricebook" at bounding box center [46, 182] width 55 height 8
click at [49, 203] on span "Parts & Materials" at bounding box center [52, 207] width 66 height 8
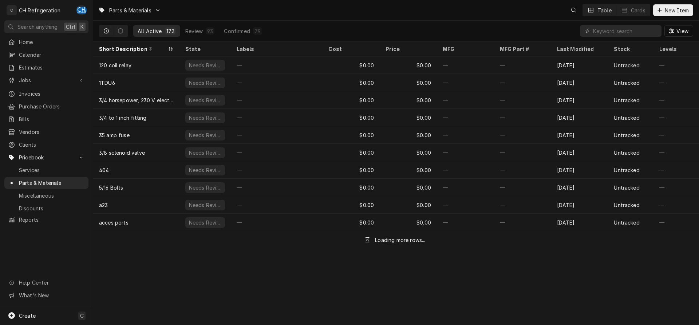
click at [606, 27] on input "Dynamic Content Wrapper" at bounding box center [625, 31] width 65 height 12
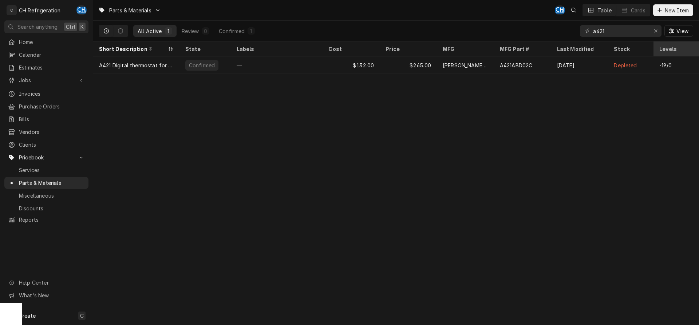
type input "a421"
click at [233, 137] on div "Parts & Materials CH Table Cards New Item All Active 1 Review 0 Confirmed 1 a42…" at bounding box center [396, 162] width 606 height 325
drag, startPoint x: 624, startPoint y: 37, endPoint x: 574, endPoint y: 32, distance: 50.8
click at [574, 32] on div "All Active 1 Review 0 Confirmed 1 a421 View" at bounding box center [396, 31] width 594 height 20
drag, startPoint x: 617, startPoint y: 27, endPoint x: 521, endPoint y: 21, distance: 96.6
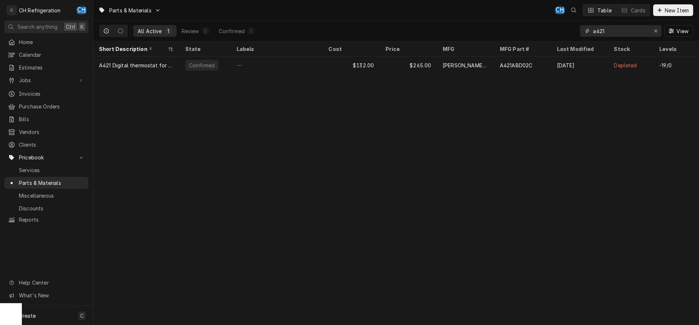
click at [593, 25] on input "a421" at bounding box center [620, 31] width 55 height 12
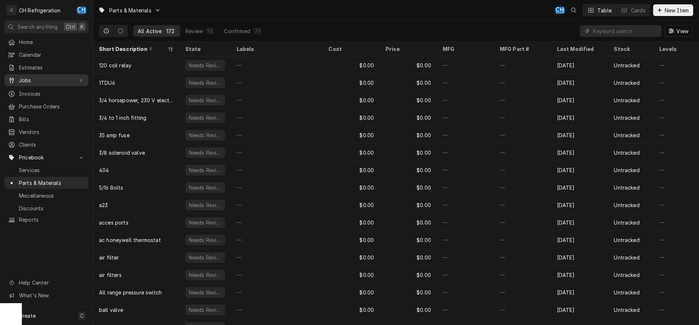
click at [35, 79] on span "Jobs" at bounding box center [46, 80] width 55 height 8
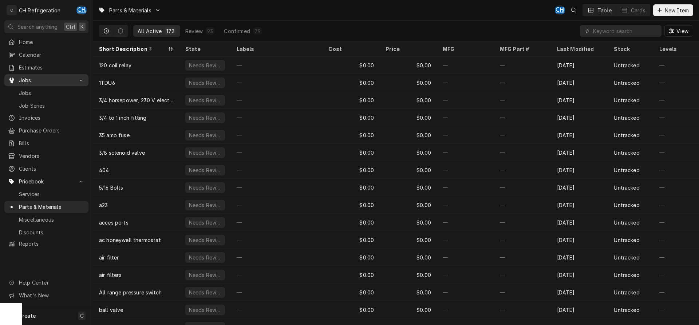
click at [42, 89] on span "Jobs" at bounding box center [52, 93] width 66 height 8
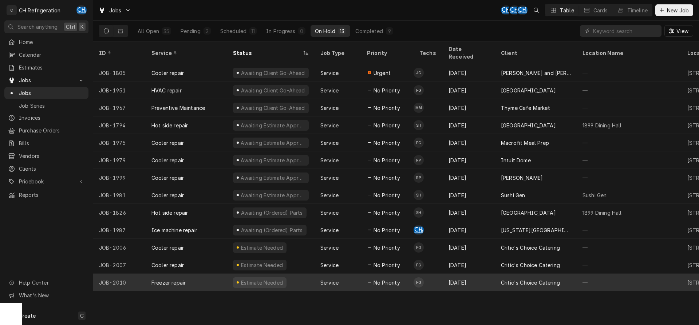
click at [487, 274] on div "[DATE]" at bounding box center [469, 282] width 52 height 17
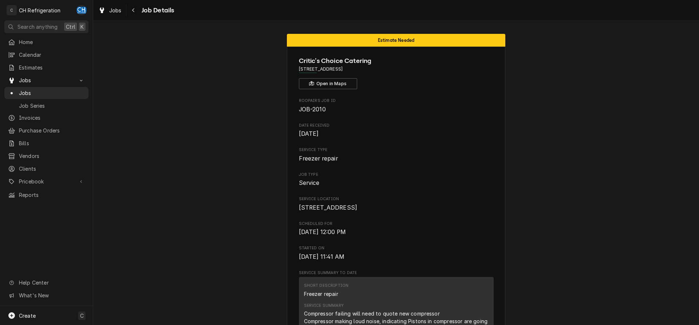
click at [131, 10] on div "Navigate back" at bounding box center [133, 10] width 7 height 7
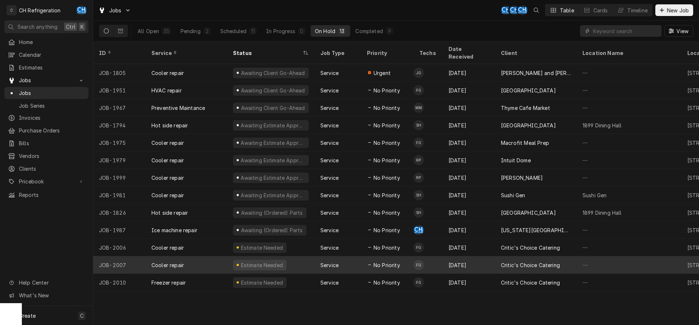
click at [520, 261] on div "Critic's Choice Catering" at bounding box center [530, 265] width 59 height 8
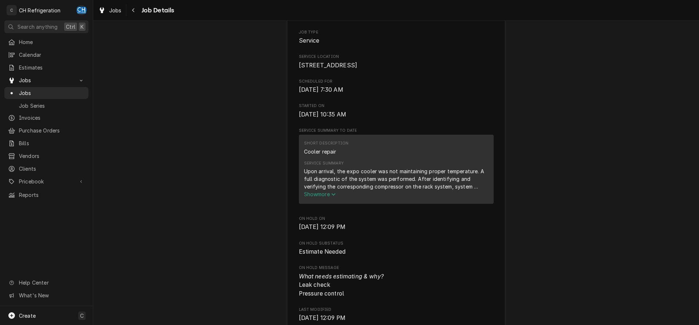
scroll to position [186, 0]
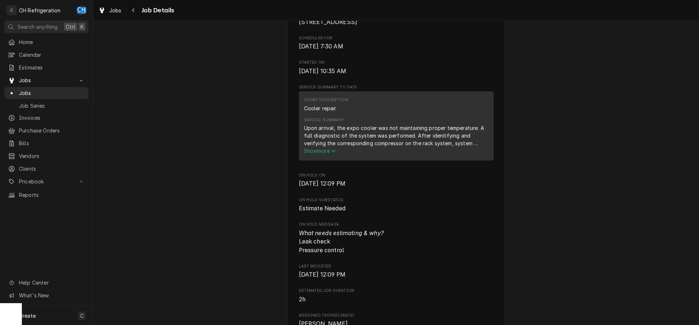
click at [315, 154] on span "Show more" at bounding box center [320, 151] width 32 height 6
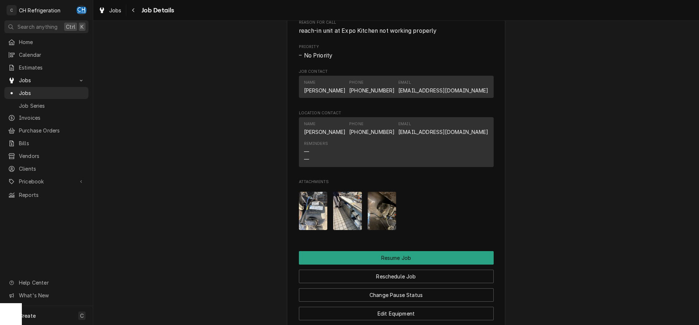
scroll to position [669, 0]
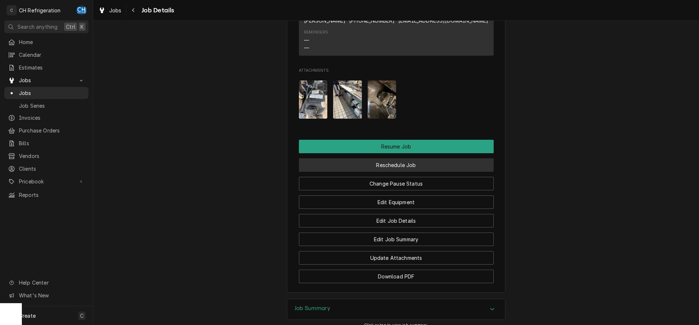
click at [411, 172] on button "Reschedule Job" at bounding box center [396, 164] width 195 height 13
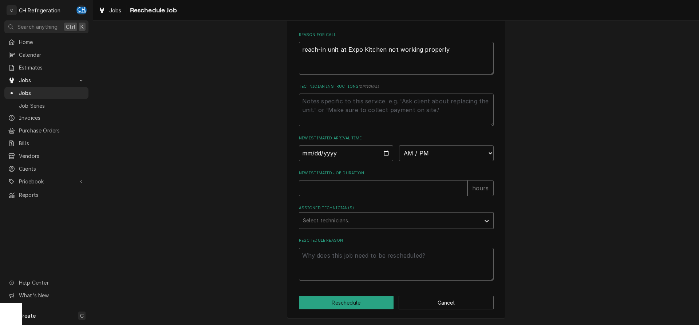
scroll to position [211, 0]
click at [385, 152] on input "Date" at bounding box center [346, 153] width 95 height 16
type input "2025-09-25"
type textarea "x"
click at [399, 145] on select "AM / PM 6:00 AM 6:15 AM 6:30 AM 6:45 AM 7:00 AM 7:15 AM 7:30 AM 7:45 AM 8:00 AM…" at bounding box center [446, 153] width 95 height 16
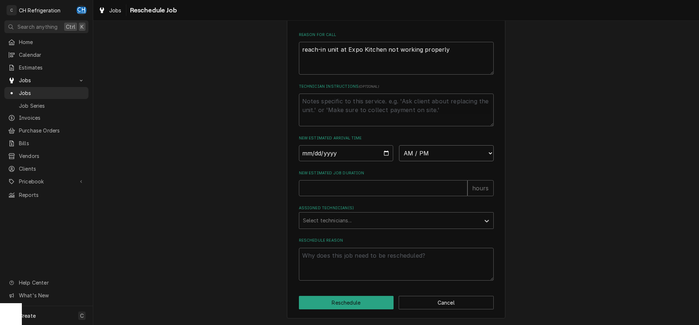
select select "13:15:00"
click option "1:15 PM" at bounding box center [0, 0] width 0 height 0
click at [381, 185] on input "New Estimated Job Duration" at bounding box center [383, 188] width 169 height 16
type textarea "x"
type input "1"
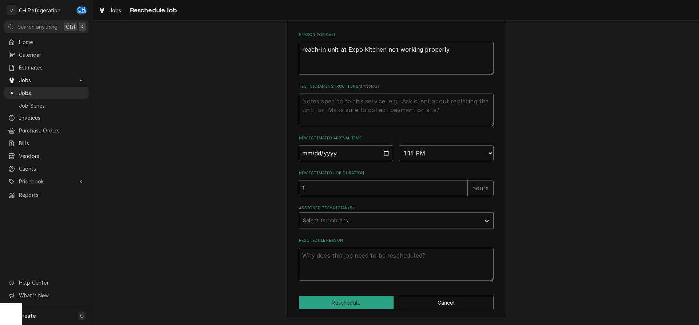
drag, startPoint x: 354, startPoint y: 230, endPoint x: 351, endPoint y: 221, distance: 10.0
click at [354, 229] on div "Please provide some additional details to reschedule this job. Roopairs Job ID …" at bounding box center [396, 61] width 195 height 439
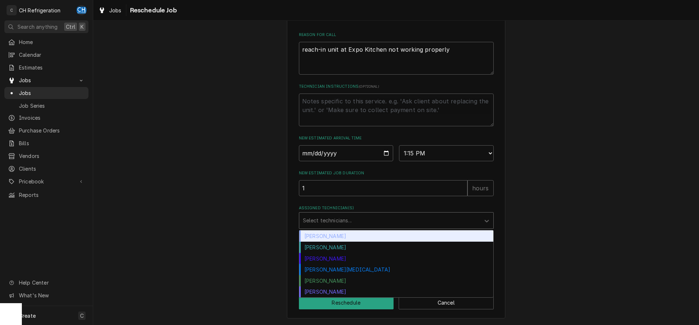
click at [351, 221] on div "Assigned Technician(s)" at bounding box center [390, 220] width 174 height 13
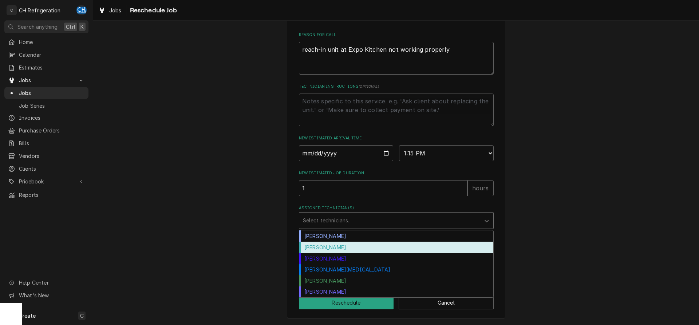
click at [346, 248] on div "[PERSON_NAME]" at bounding box center [396, 247] width 194 height 11
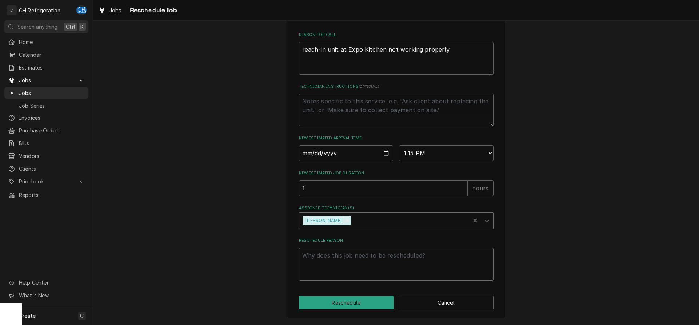
click at [340, 266] on textarea "Reschedule Reason" at bounding box center [396, 264] width 195 height 33
type textarea "x"
type textarea "fi"
type textarea "x"
type textarea "fin"
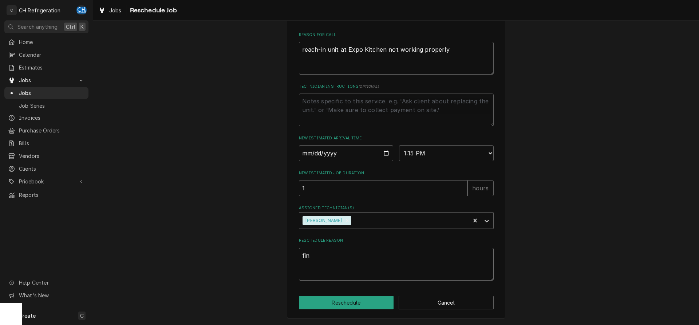
type textarea "x"
type textarea "find"
type textarea "x"
type textarea "find"
type textarea "x"
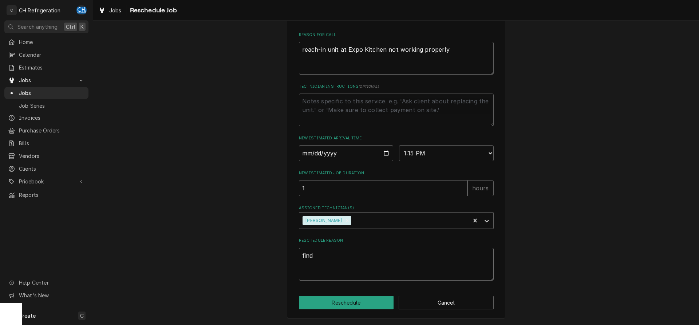
type textarea "find l"
type textarea "x"
type textarea "find le"
type textarea "x"
type textarea "find lea"
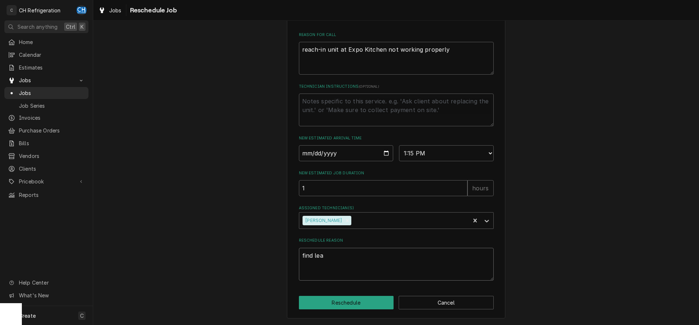
type textarea "x"
type textarea "find leak"
click at [357, 295] on div "Please provide some additional details to reschedule this job. Roopairs Job ID …" at bounding box center [396, 76] width 218 height 486
click at [358, 297] on button "Reschedule" at bounding box center [346, 302] width 95 height 13
type textarea "x"
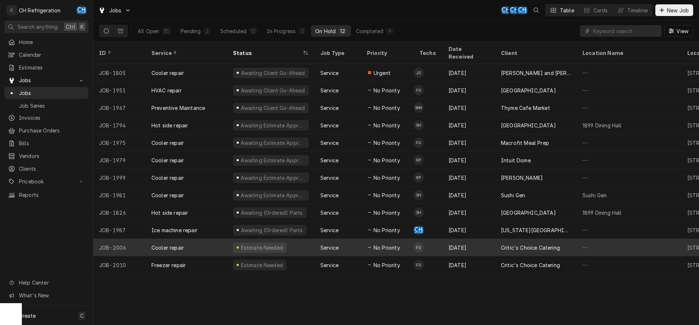
click at [446, 239] on div "Sep 24" at bounding box center [469, 247] width 52 height 17
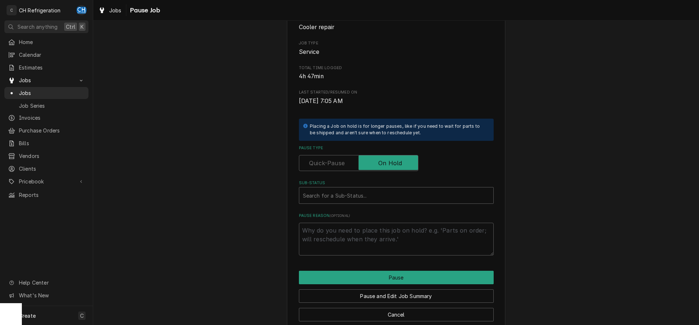
scroll to position [83, 0]
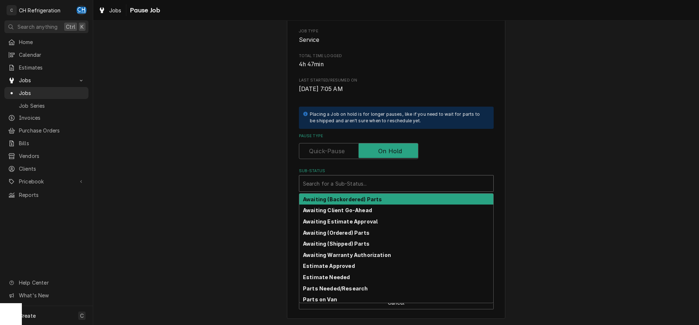
click at [357, 178] on div "Sub-Status" at bounding box center [396, 183] width 187 height 13
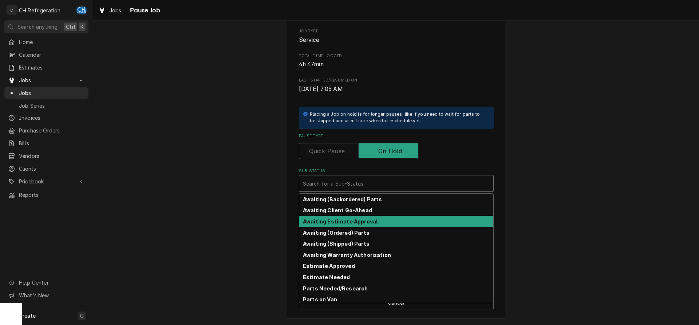
click at [366, 220] on strong "Awaiting Estimate Approval" at bounding box center [340, 221] width 75 height 6
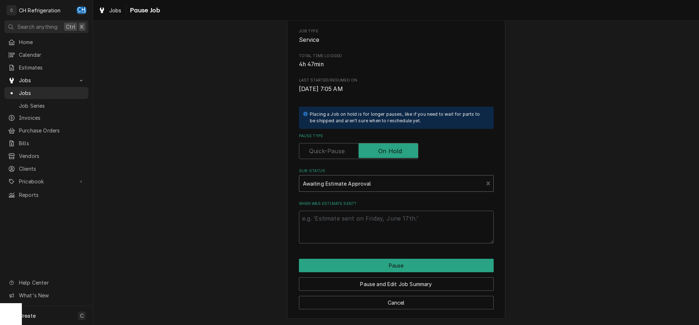
scroll to position [74, 0]
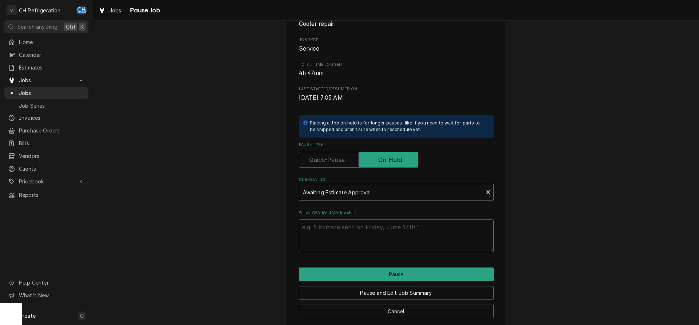
click at [389, 240] on textarea "When was estimate sent?" at bounding box center [396, 236] width 195 height 33
type textarea "x"
type textarea "9"
type textarea "x"
type textarea "9/"
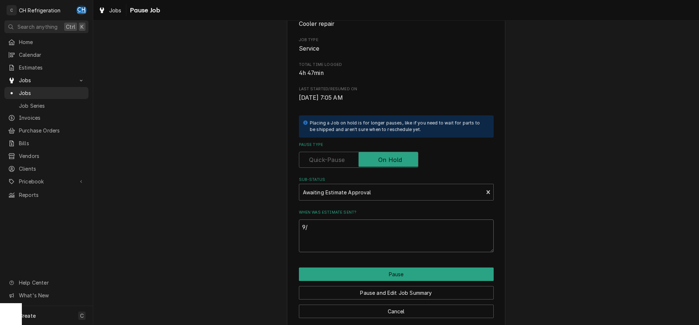
type textarea "x"
type textarea "9/2"
type textarea "x"
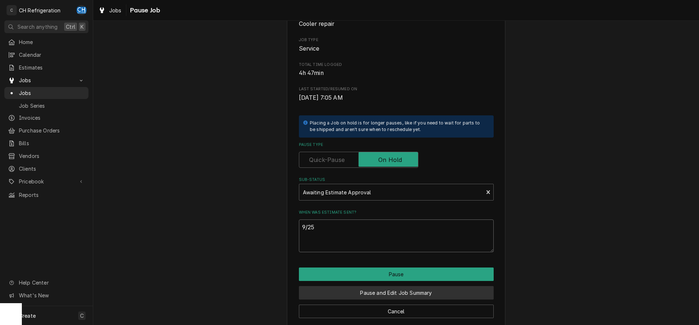
type textarea "9/25"
click at [453, 289] on button "Pause and Edit Job Summary" at bounding box center [396, 292] width 195 height 13
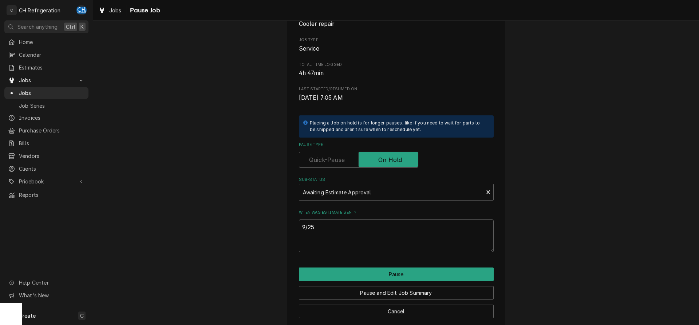
type textarea "x"
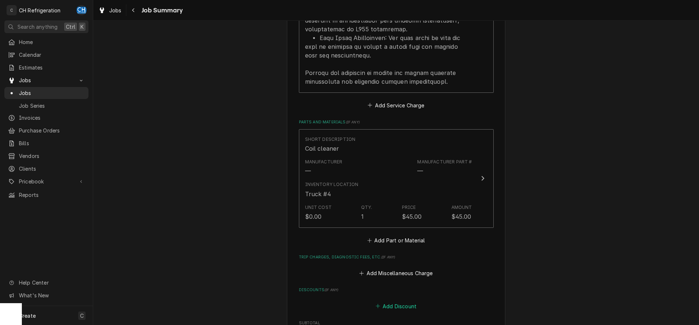
scroll to position [706, 0]
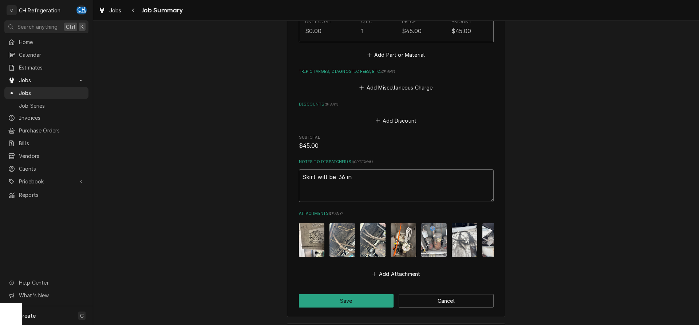
click at [370, 174] on textarea "Skirt will be 36 in" at bounding box center [396, 185] width 195 height 33
type textarea "x"
type textarea "Skirt will be 36 in"
type textarea "x"
type textarea "Skirt will be 36 in"
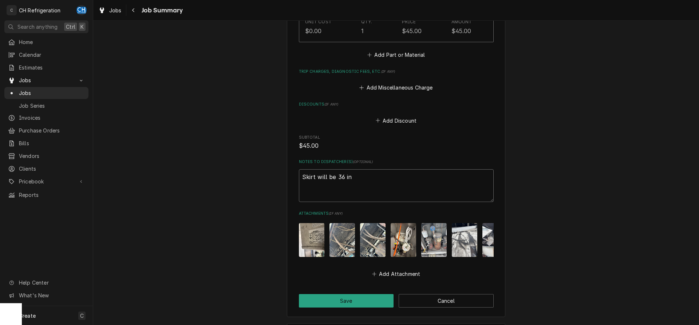
type textarea "x"
type textarea "Skirt will be 36 in e"
type textarea "x"
type textarea "Skirt will be 36 in es"
type textarea "x"
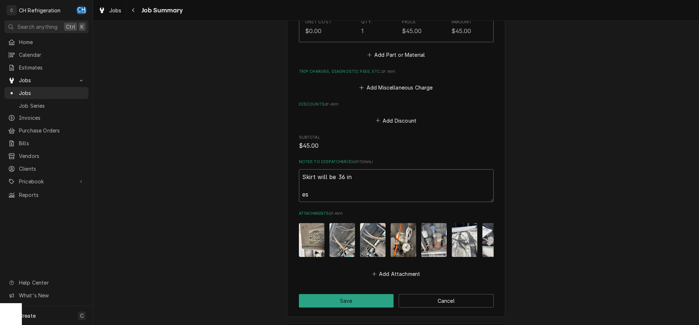
type textarea "Skirt will be 36 in est"
type textarea "x"
type textarea "Skirt will be 36 in esti"
type textarea "x"
type textarea "Skirt will be 36 in estim"
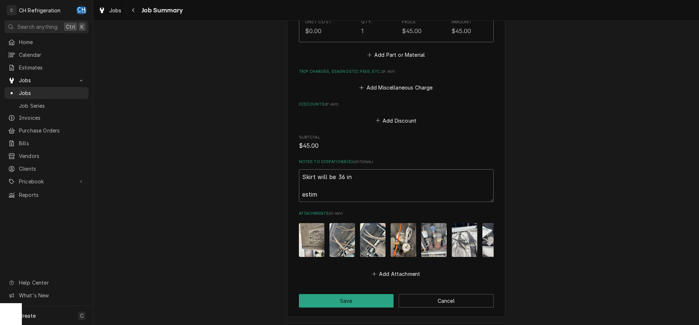
type textarea "x"
type textarea "Skirt will be 36 in estima"
type textarea "x"
type textarea "Skirt will be 36 in estimat"
type textarea "x"
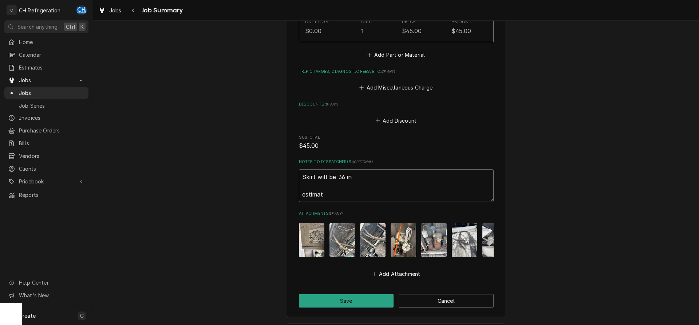
type textarea "Skirt will be 36 in estimate"
type textarea "x"
type textarea "Skirt will be 36 in estimate"
type textarea "x"
type textarea "Skirt will be 36 in estimate p"
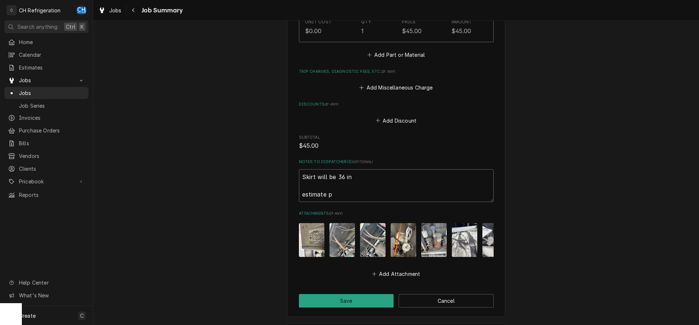
type textarea "x"
type textarea "Skirt will be 36 in estimate p1"
type textarea "x"
type textarea "Skirt will be 36 in estimate p15"
type textarea "x"
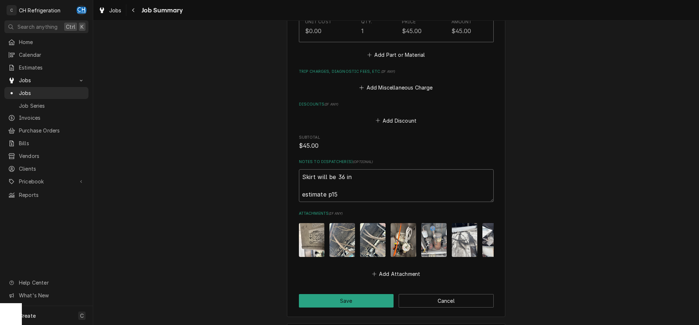
type textarea "Skirt will be 36 in estimate p158"
type textarea "x"
type textarea "Skirt will be 36 in estimate p1585"
click at [371, 299] on button "Save" at bounding box center [346, 300] width 95 height 13
type textarea "x"
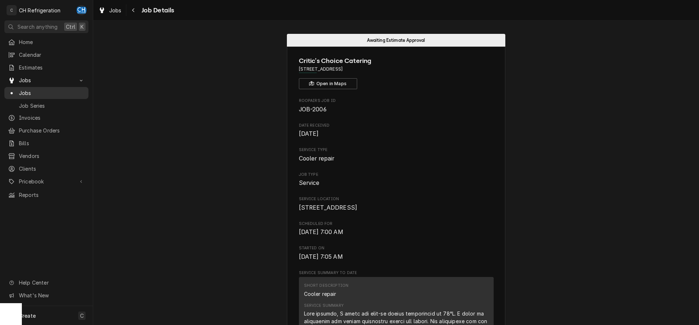
click at [10, 90] on div "Dynamic Content Wrapper" at bounding box center [11, 93] width 7 height 7
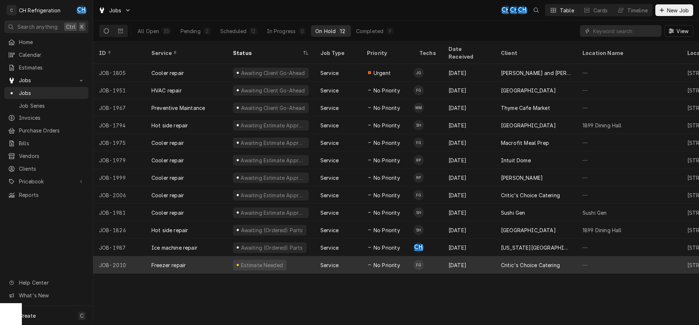
click at [513, 261] on div "Critic's Choice Catering" at bounding box center [530, 265] width 59 height 8
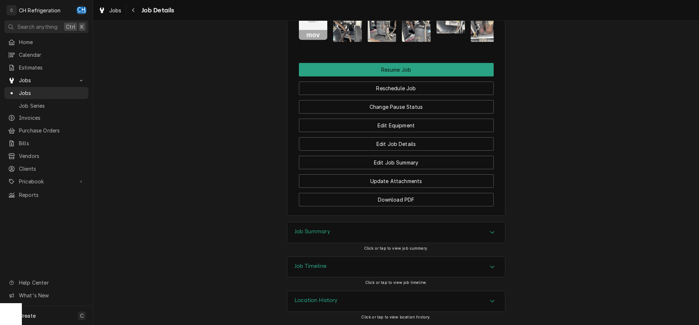
drag, startPoint x: 442, startPoint y: 231, endPoint x: 557, endPoint y: 240, distance: 115.4
click at [444, 231] on div "Job Summary" at bounding box center [396, 232] width 218 height 20
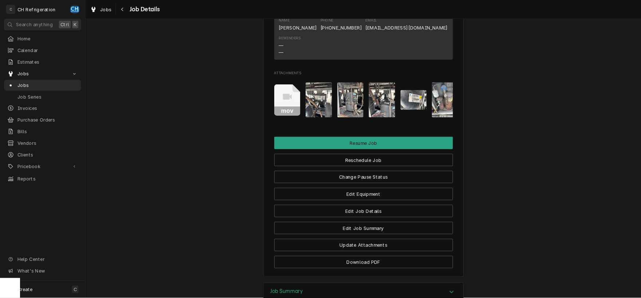
scroll to position [582, 0]
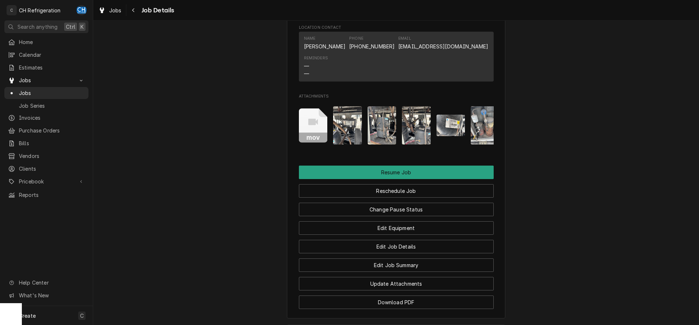
click at [458, 136] on img "Attachments" at bounding box center [451, 125] width 29 height 21
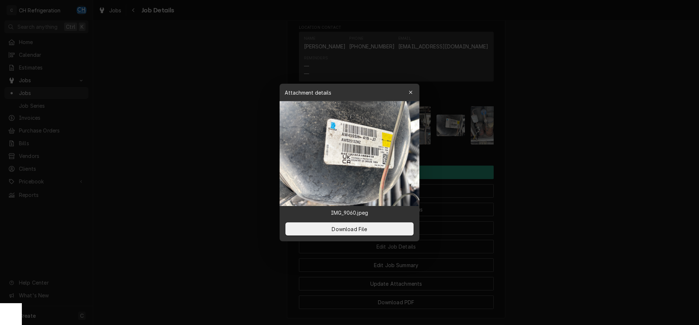
click at [352, 125] on img at bounding box center [350, 153] width 140 height 105
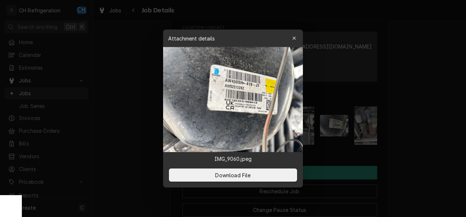
click at [134, 102] on div at bounding box center [233, 108] width 466 height 217
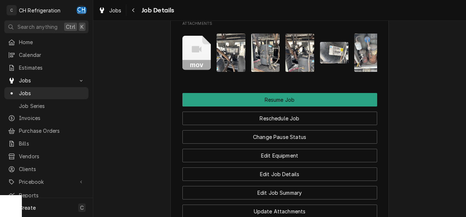
scroll to position [618, 0]
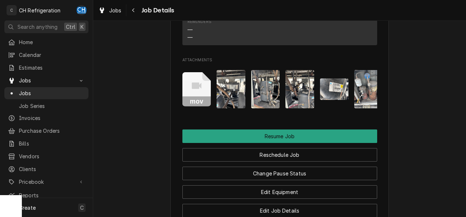
click at [221, 108] on img "Attachments" at bounding box center [231, 89] width 29 height 38
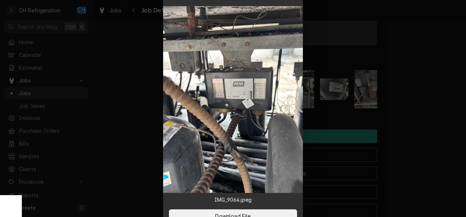
click at [402, 127] on div at bounding box center [233, 108] width 466 height 217
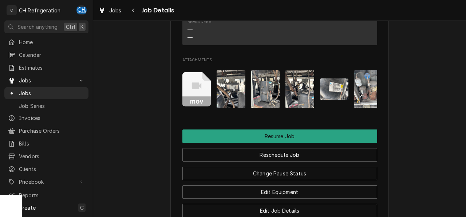
click at [265, 99] on img "Attachments" at bounding box center [265, 89] width 29 height 38
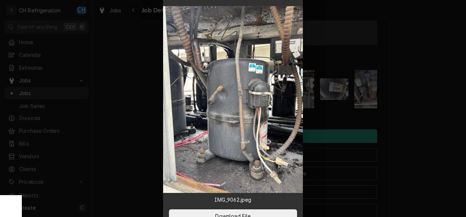
click at [418, 128] on div at bounding box center [233, 108] width 466 height 217
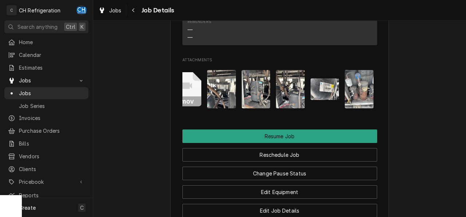
scroll to position [0, 11]
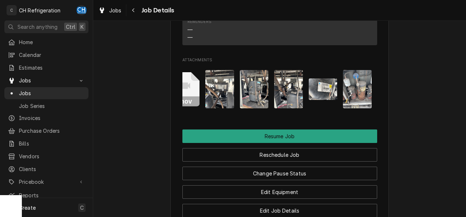
click at [355, 108] on img "Attachments" at bounding box center [357, 89] width 29 height 38
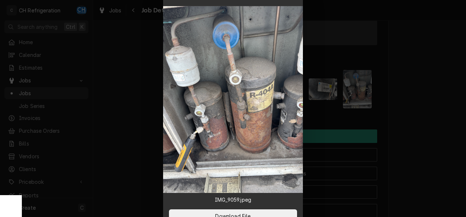
click at [429, 139] on div at bounding box center [233, 108] width 466 height 217
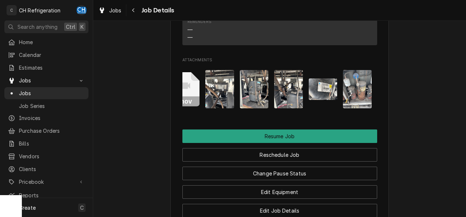
click at [359, 98] on img "Attachments" at bounding box center [357, 89] width 29 height 38
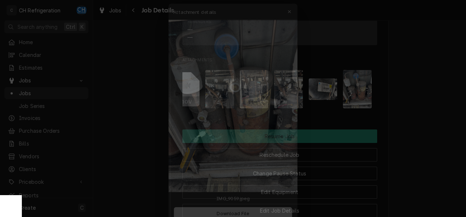
click at [411, 139] on div at bounding box center [233, 108] width 466 height 217
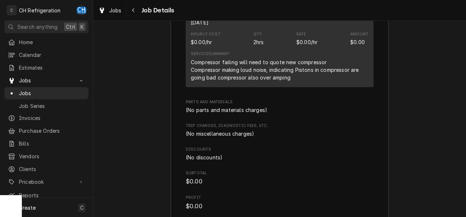
scroll to position [1055, 0]
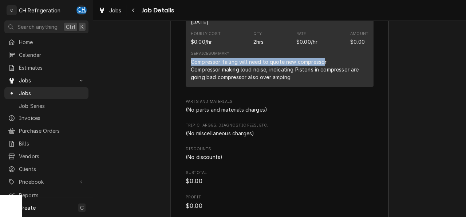
drag, startPoint x: 191, startPoint y: 72, endPoint x: 322, endPoint y: 73, distance: 130.4
click at [322, 73] on div "Compressor failing will need to quote new compressor Compressor making loud noi…" at bounding box center [280, 69] width 178 height 23
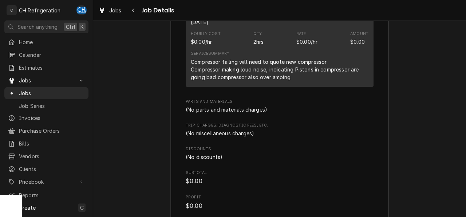
click at [304, 79] on div "Compressor failing will need to quote new compressor Compressor making loud noi…" at bounding box center [280, 69] width 178 height 23
drag, startPoint x: 193, startPoint y: 80, endPoint x: 245, endPoint y: 79, distance: 52.4
click at [245, 79] on div "Compressor failing will need to quote new compressor Compressor making loud noi…" at bounding box center [280, 69] width 178 height 23
click at [221, 81] on div "Compressor failing will need to quote new compressor Compressor making loud noi…" at bounding box center [280, 69] width 178 height 23
drag, startPoint x: 193, startPoint y: 80, endPoint x: 210, endPoint y: 81, distance: 17.8
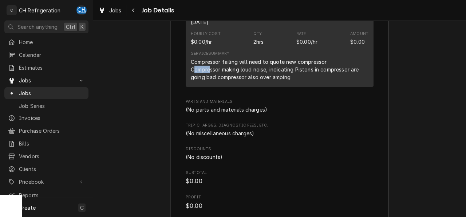
click at [210, 81] on div "Compressor failing will need to quote new compressor Compressor making loud noi…" at bounding box center [280, 69] width 178 height 23
click at [195, 80] on div "Compressor failing will need to quote new compressor Compressor making loud noi…" at bounding box center [280, 69] width 178 height 23
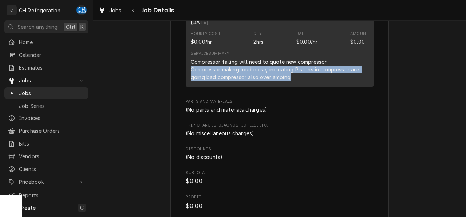
drag, startPoint x: 191, startPoint y: 80, endPoint x: 289, endPoint y: 89, distance: 99.1
click at [289, 81] on div "Compressor failing will need to quote new compressor Compressor making loud noi…" at bounding box center [280, 69] width 178 height 23
copy div "Compressor making loud noise, indicating Pistons in compressor are going bad co…"
click at [360, 104] on div "Roopairs Job ID JOB-2010 Service Type Freezer repair Job Type Service Total Tim…" at bounding box center [280, 45] width 188 height 330
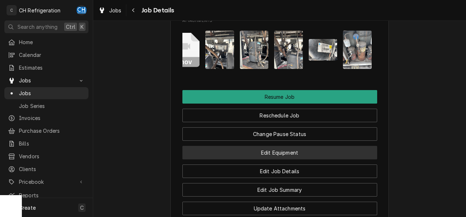
scroll to position [640, 0]
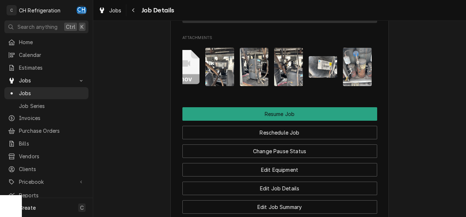
click at [318, 78] on img "Attachments" at bounding box center [323, 66] width 29 height 21
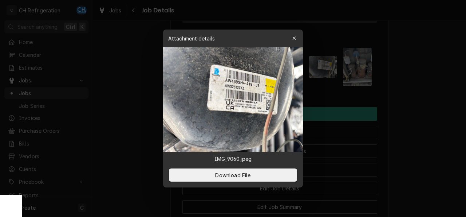
click at [431, 95] on div at bounding box center [233, 108] width 466 height 217
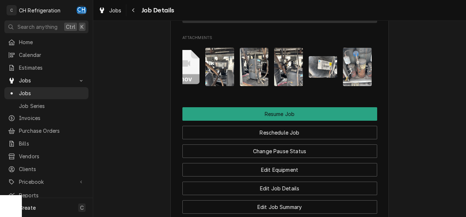
click at [258, 92] on div "mov" at bounding box center [279, 67] width 195 height 50
click at [313, 68] on img "Attachments" at bounding box center [323, 66] width 29 height 21
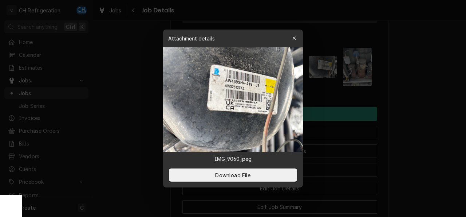
click at [400, 97] on div at bounding box center [233, 108] width 466 height 217
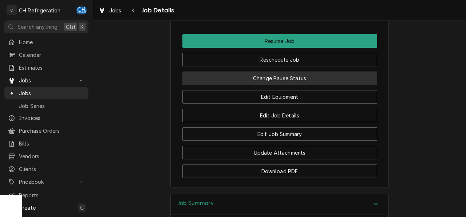
scroll to position [531, 0]
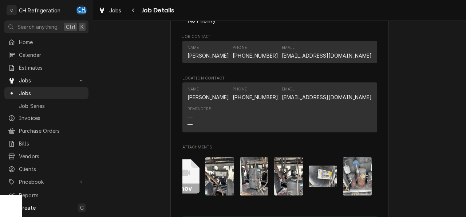
click at [332, 174] on button "Attachments" at bounding box center [323, 176] width 29 height 38
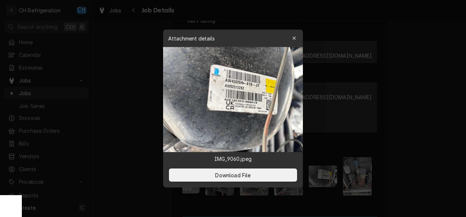
click at [411, 107] on div at bounding box center [233, 108] width 466 height 217
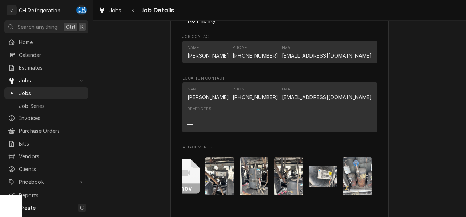
click at [330, 185] on img "Attachments" at bounding box center [323, 175] width 29 height 21
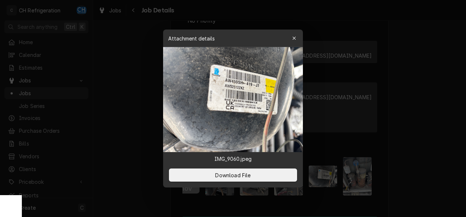
click at [419, 166] on div at bounding box center [233, 108] width 466 height 217
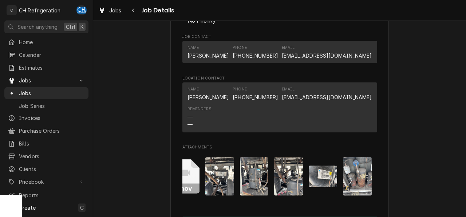
click at [365, 183] on img "Attachments" at bounding box center [357, 176] width 29 height 38
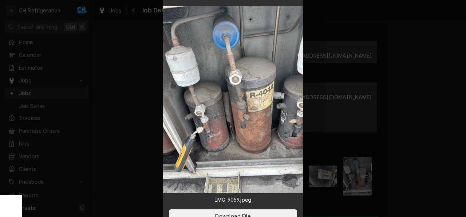
click at [418, 170] on div at bounding box center [233, 108] width 466 height 217
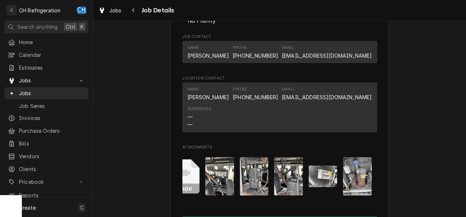
click at [283, 180] on img "Attachments" at bounding box center [288, 176] width 29 height 38
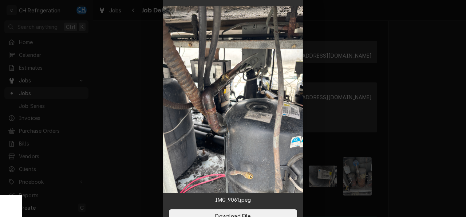
click at [422, 161] on div at bounding box center [233, 108] width 466 height 217
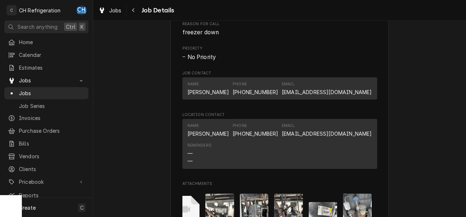
scroll to position [640, 0]
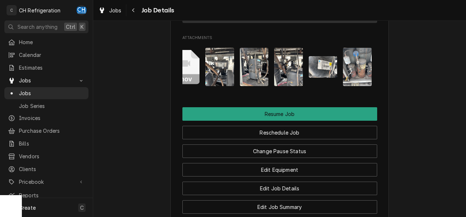
click at [238, 79] on div "mov" at bounding box center [279, 67] width 195 height 50
click at [248, 78] on img "Attachments" at bounding box center [254, 67] width 29 height 38
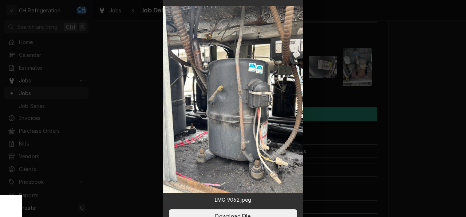
click at [429, 83] on div at bounding box center [233, 108] width 466 height 217
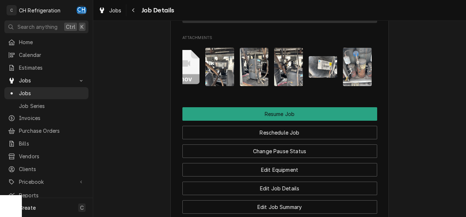
click at [299, 77] on img "Attachments" at bounding box center [288, 67] width 29 height 38
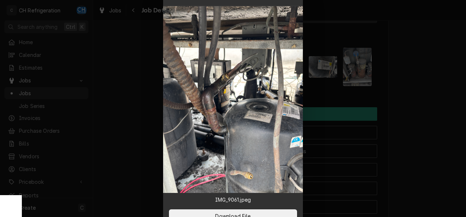
click at [420, 89] on div at bounding box center [233, 108] width 466 height 217
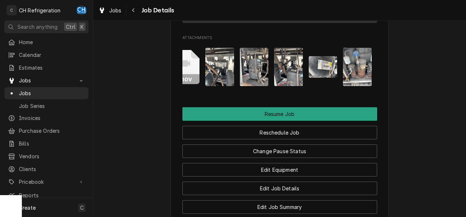
click at [339, 79] on div "mov" at bounding box center [279, 67] width 195 height 50
click at [330, 78] on img "Attachments" at bounding box center [323, 66] width 29 height 21
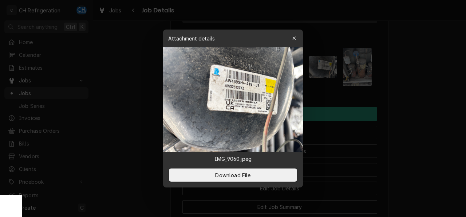
click at [408, 84] on div at bounding box center [233, 108] width 466 height 217
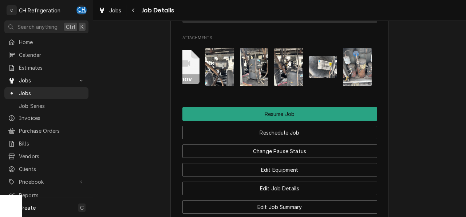
click at [357, 83] on img "Attachments" at bounding box center [357, 67] width 29 height 38
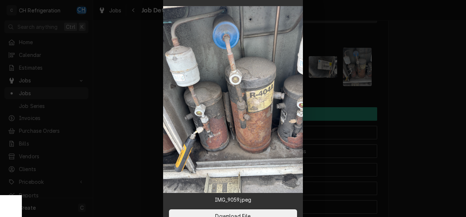
click at [397, 84] on div at bounding box center [233, 108] width 466 height 217
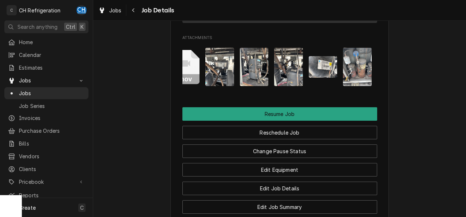
click at [310, 78] on img "Attachments" at bounding box center [323, 66] width 29 height 21
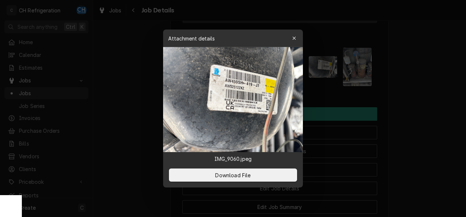
click at [420, 81] on div at bounding box center [233, 108] width 466 height 217
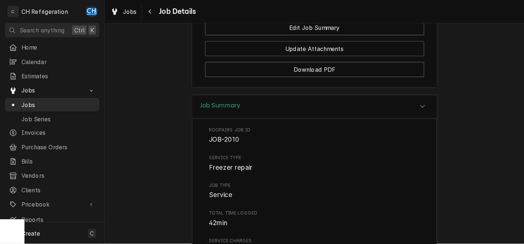
scroll to position [1041, 0]
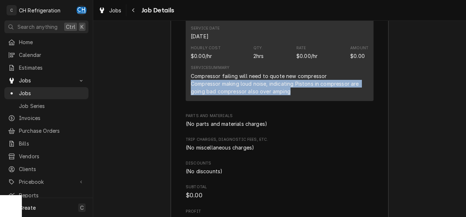
drag, startPoint x: 186, startPoint y: 94, endPoint x: 311, endPoint y: 106, distance: 125.8
click at [311, 101] on div "Short Description Freezer repair Service Date Sep 25, 2025 Hourly Cost $0.00/hr…" at bounding box center [280, 50] width 188 height 101
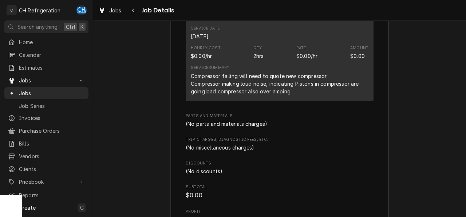
click at [296, 119] on span "Parts and Materials" at bounding box center [280, 116] width 188 height 6
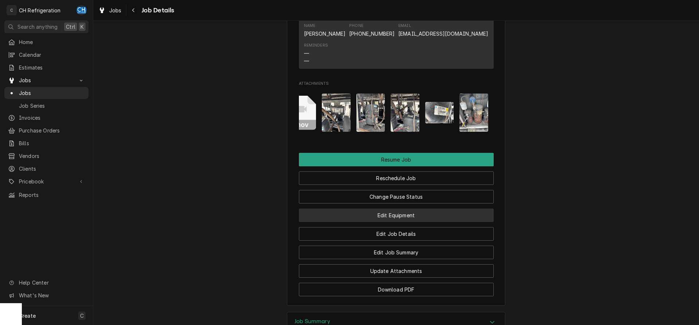
scroll to position [593, 0]
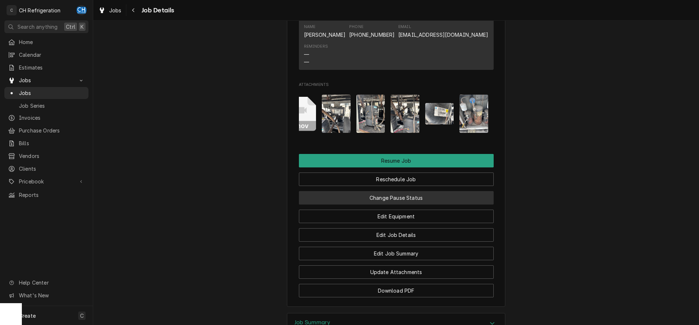
click at [405, 202] on button "Change Pause Status" at bounding box center [396, 197] width 195 height 13
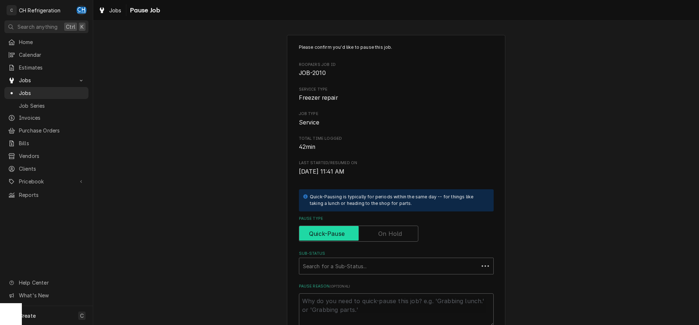
click at [404, 230] on input "Pause Type" at bounding box center [358, 234] width 113 height 16
checkbox input "true"
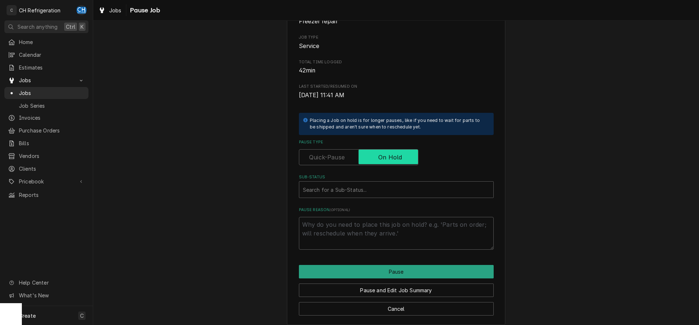
scroll to position [83, 0]
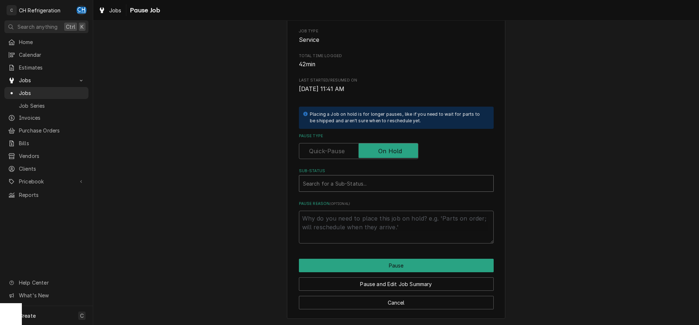
click at [396, 178] on div "Sub-Status" at bounding box center [396, 183] width 187 height 13
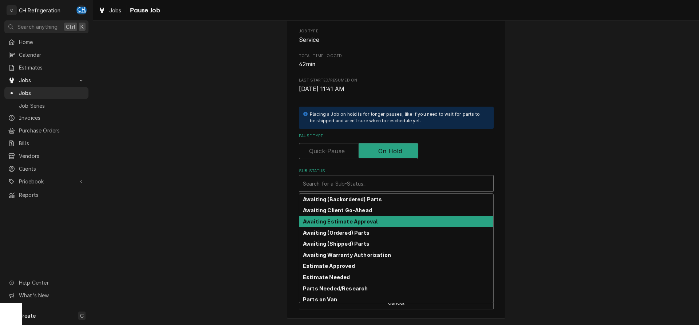
click at [373, 218] on div "Awaiting Estimate Approval" at bounding box center [396, 221] width 194 height 11
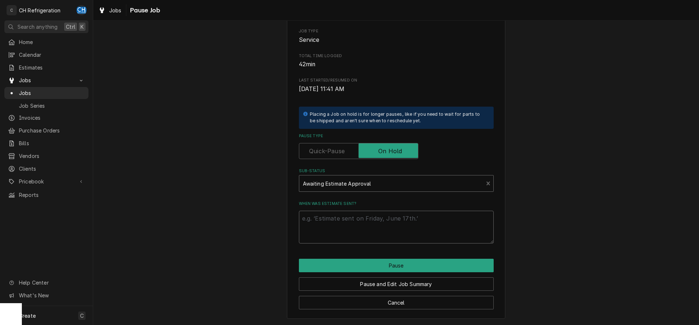
click at [408, 223] on textarea "When was estimate sent?" at bounding box center [396, 227] width 195 height 33
type textarea "x"
type textarea "9"
type textarea "x"
type textarea "9/"
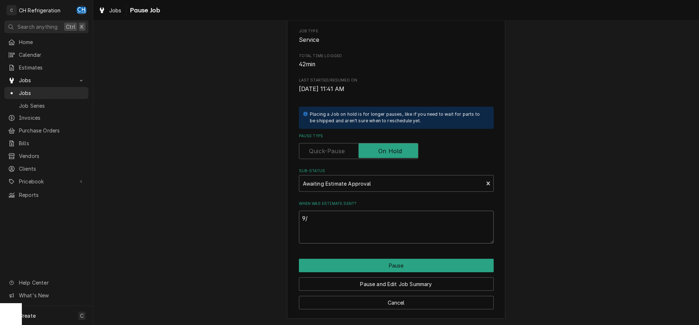
type textarea "x"
type textarea "9/2"
type textarea "x"
type textarea "9/25"
click at [425, 283] on button "Pause and Edit Job Summary" at bounding box center [396, 283] width 195 height 13
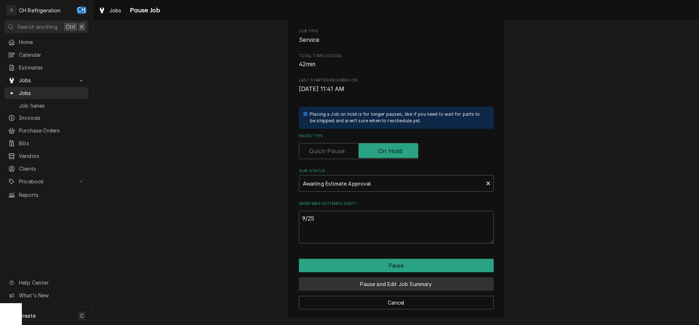
type textarea "x"
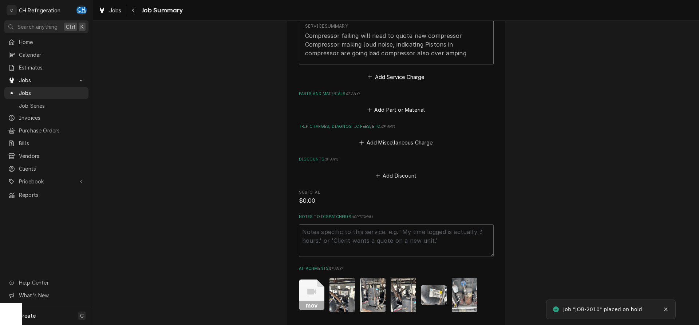
scroll to position [348, 0]
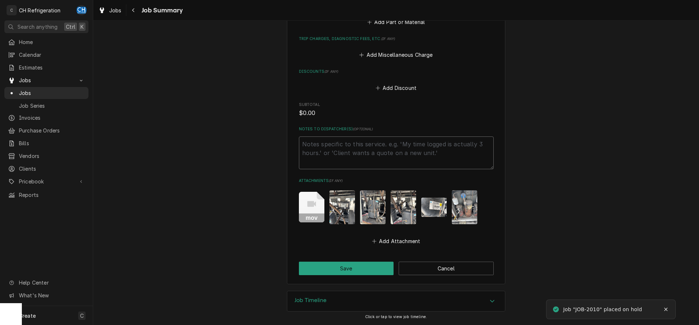
click at [359, 155] on textarea "Notes to Dispatcher(s) ( optional )" at bounding box center [396, 153] width 195 height 33
type textarea "x"
type textarea "e"
type textarea "x"
type textarea "es"
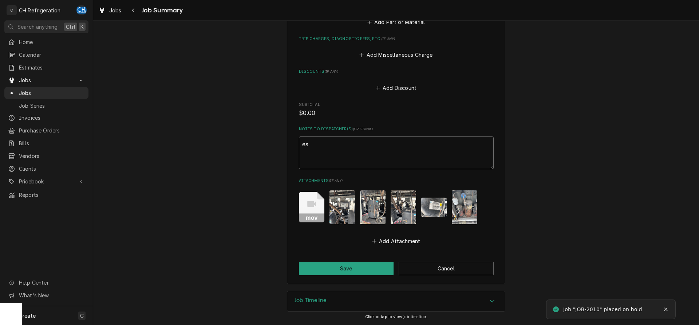
type textarea "x"
type textarea "est"
type textarea "x"
type textarea "esti"
type textarea "x"
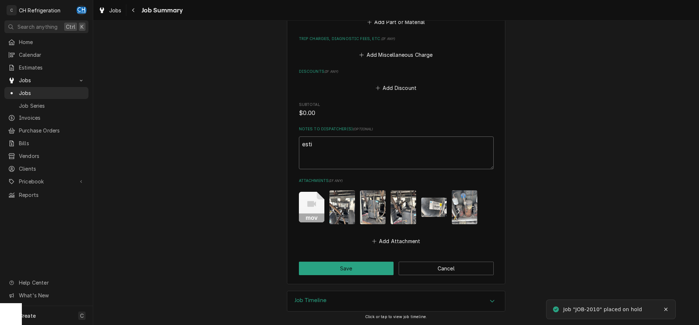
type textarea "estim"
type textarea "x"
type textarea "estima"
type textarea "x"
type textarea "estimat"
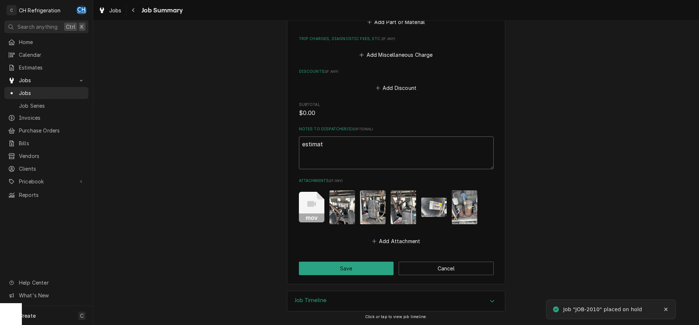
type textarea "x"
type textarea "estimate"
type textarea "x"
type textarea "estimate"
type textarea "x"
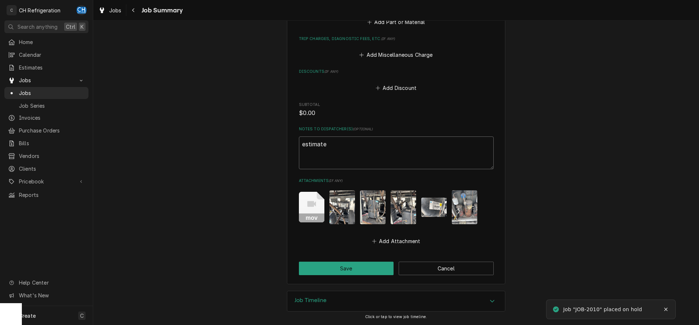
type textarea "estimate p"
type textarea "x"
type textarea "estimate p1"
type textarea "x"
type textarea "estimate p15"
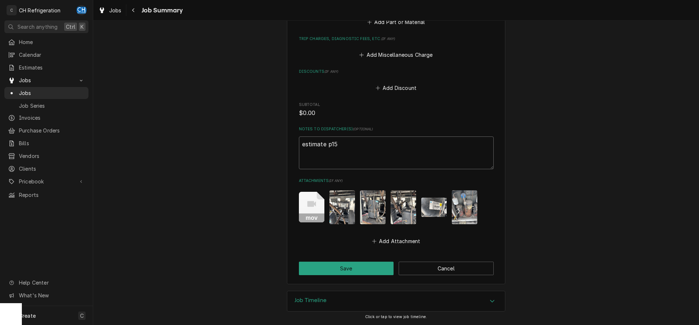
type textarea "x"
type textarea "estimate p158"
type textarea "x"
type textarea "estimate p1586"
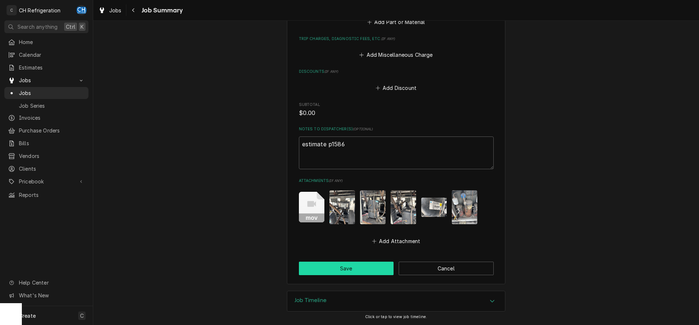
click at [348, 266] on button "Save" at bounding box center [346, 268] width 95 height 13
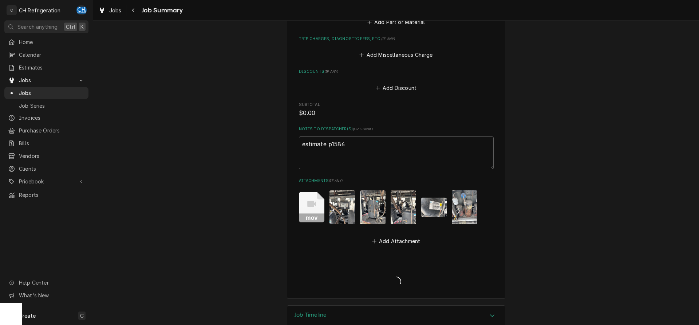
type textarea "x"
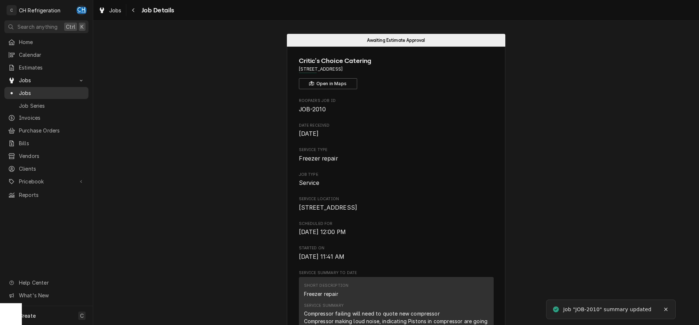
click at [23, 87] on link "Jobs" at bounding box center [46, 93] width 84 height 12
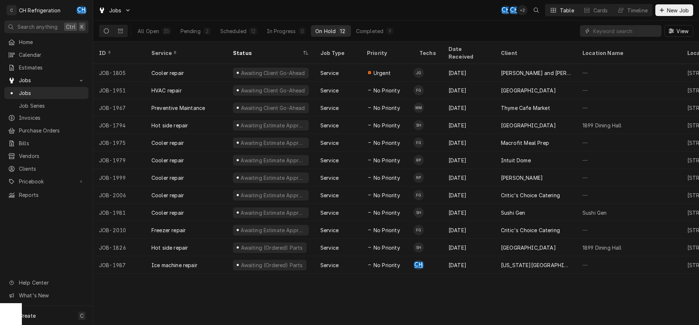
click at [379, 25] on div "All Open 35 Pending 2 Scheduled 12 In Progress 0 On Hold 12 Completed 9" at bounding box center [265, 31] width 265 height 20
click at [380, 25] on div "All Open 35 Pending 2 Scheduled 12 In Progress 0 On Hold 12 Completed 9" at bounding box center [265, 31] width 265 height 20
click at [383, 30] on button "Completed 9" at bounding box center [375, 31] width 46 height 12
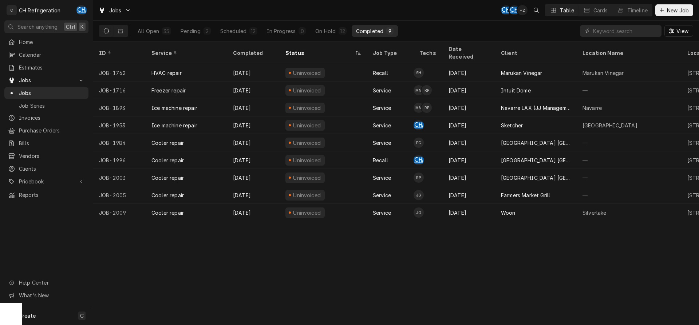
click at [394, 29] on button "Completed 9" at bounding box center [375, 31] width 46 height 12
